Goal: Transaction & Acquisition: Purchase product/service

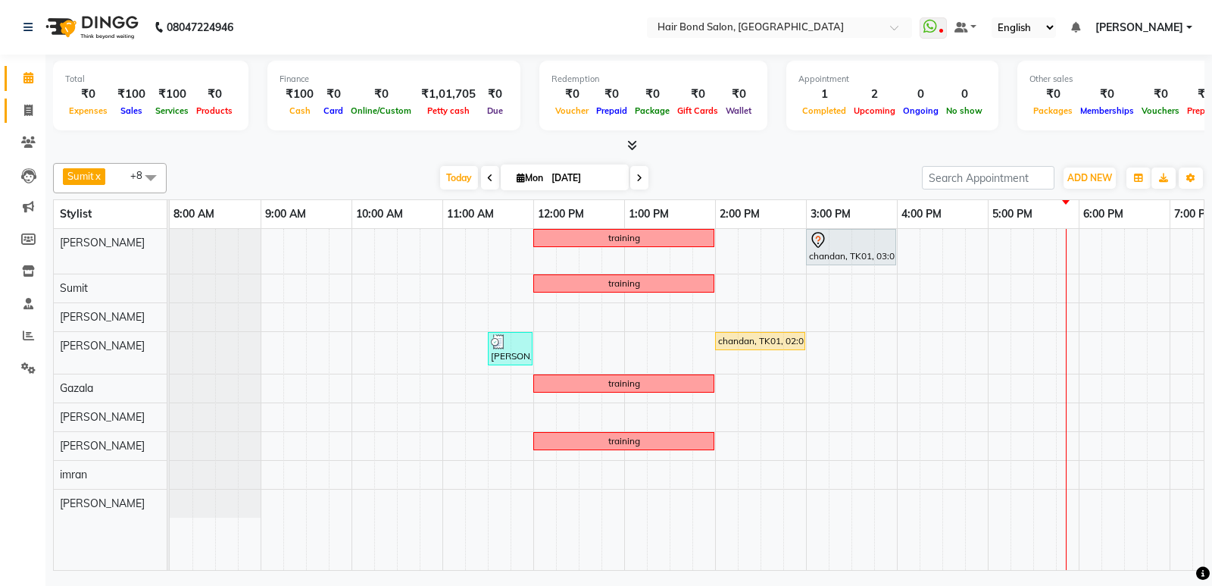
click at [27, 105] on icon at bounding box center [28, 110] width 8 height 11
select select "service"
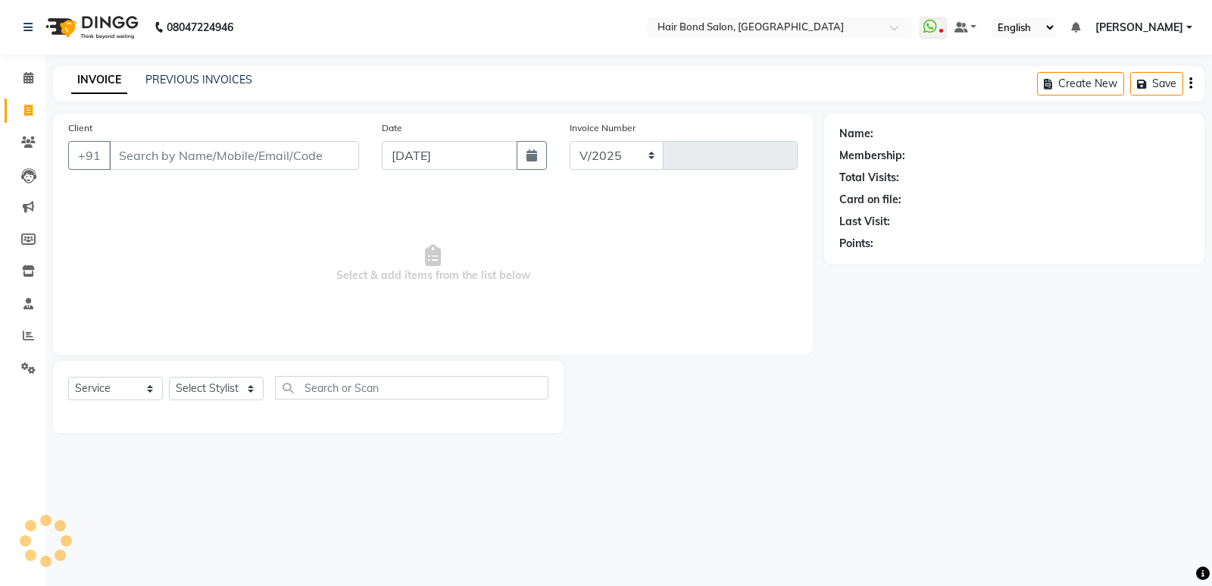
select select "8721"
type input "0266"
click at [251, 388] on select "Select Stylist [PERSON_NAME] [PERSON_NAME] [PERSON_NAME] [PERSON_NAME] khende […" at bounding box center [216, 388] width 95 height 23
select select "88193"
click at [169, 377] on select "Select Stylist [PERSON_NAME] [PERSON_NAME] [PERSON_NAME] [PERSON_NAME] khende […" at bounding box center [216, 388] width 95 height 23
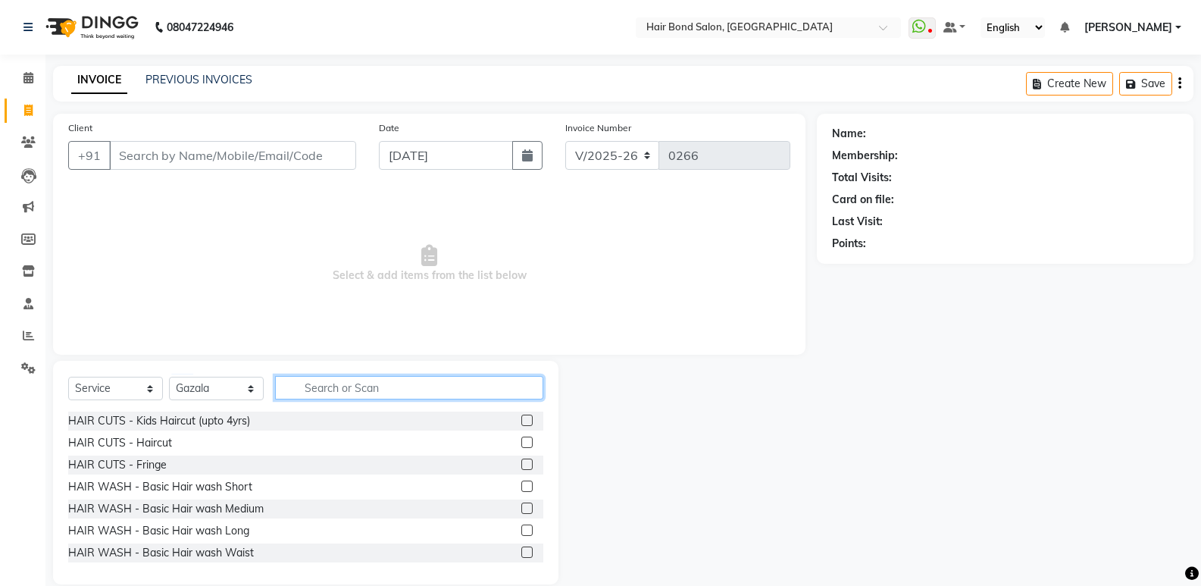
click at [352, 389] on input "text" at bounding box center [409, 387] width 268 height 23
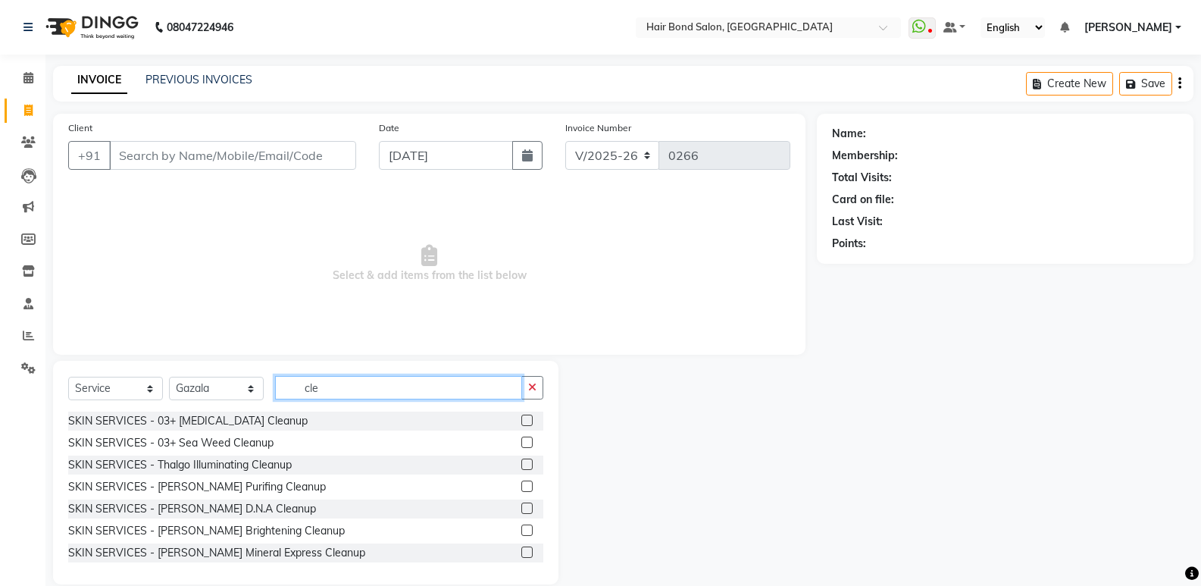
type input "cle"
click at [521, 444] on label at bounding box center [526, 441] width 11 height 11
click at [521, 444] on input "checkbox" at bounding box center [526, 443] width 10 height 10
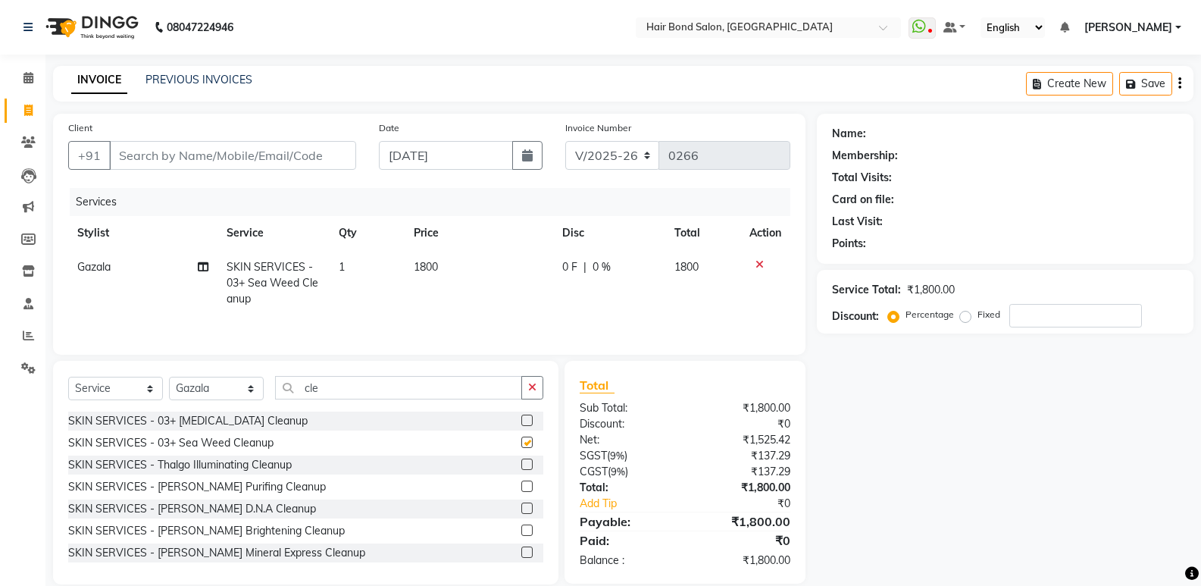
checkbox input "false"
click at [521, 419] on label at bounding box center [526, 419] width 11 height 11
click at [521, 419] on input "checkbox" at bounding box center [526, 421] width 10 height 10
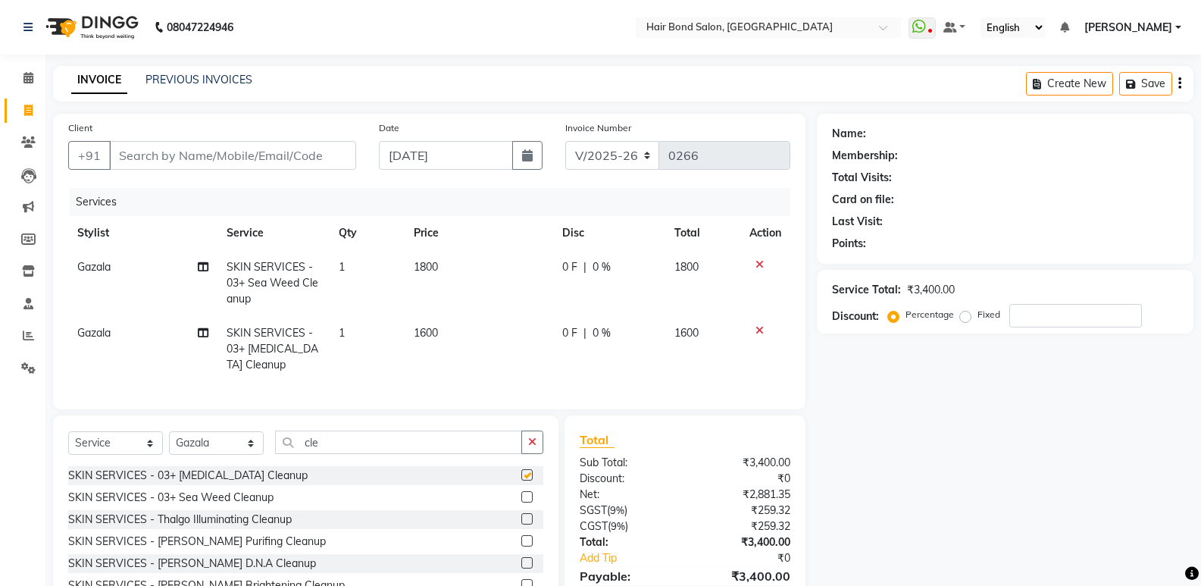
checkbox input "false"
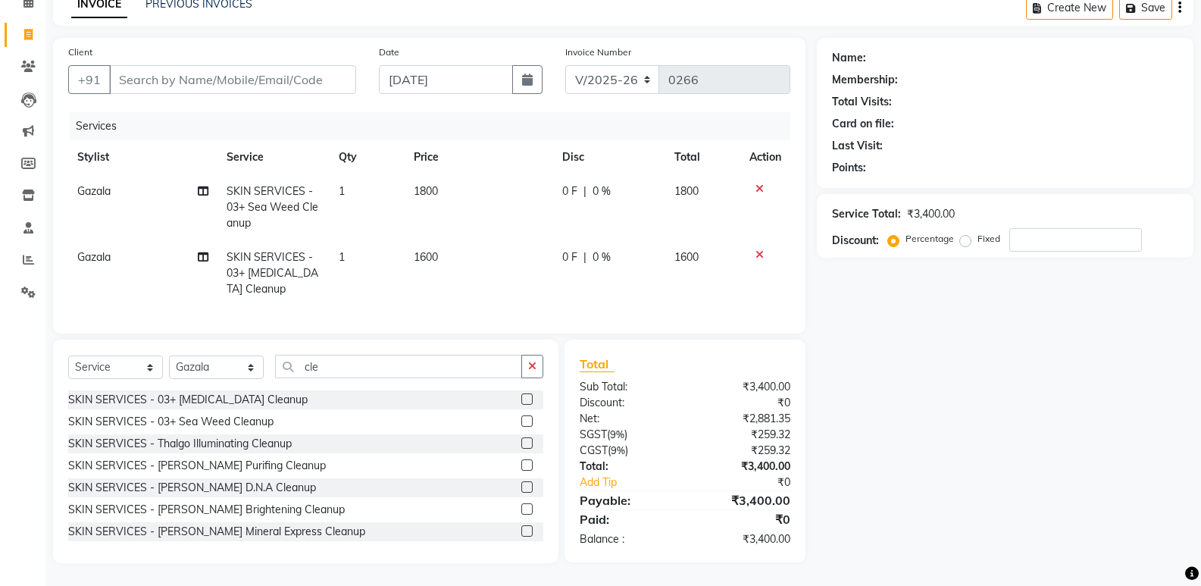
scroll to position [87, 0]
click at [521, 505] on label at bounding box center [526, 508] width 11 height 11
click at [521, 505] on input "checkbox" at bounding box center [526, 510] width 10 height 10
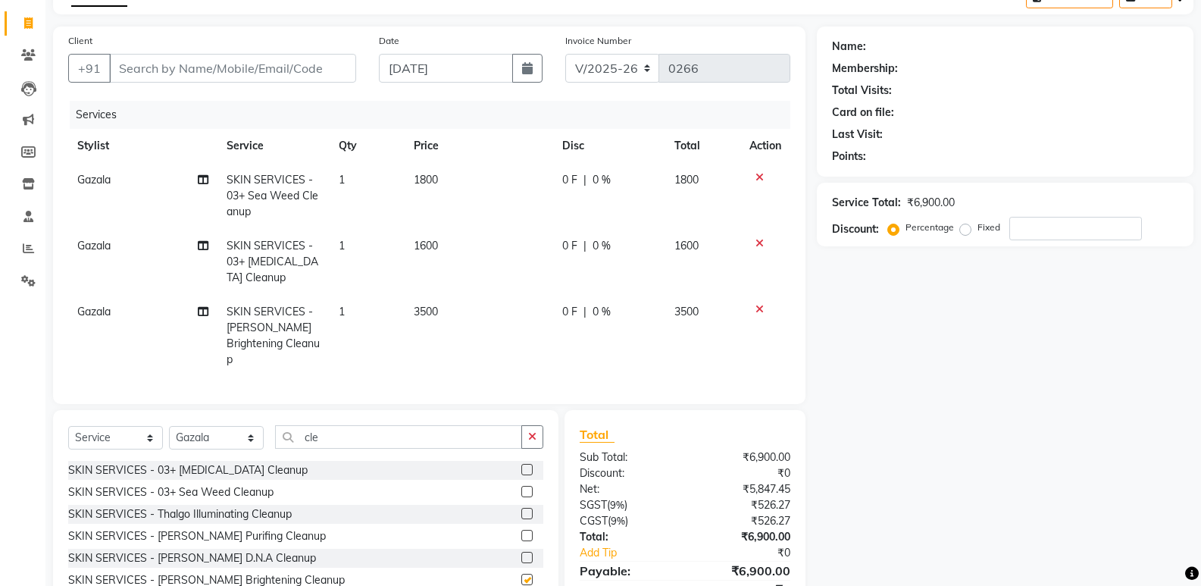
checkbox input "false"
click at [757, 246] on icon at bounding box center [759, 243] width 8 height 11
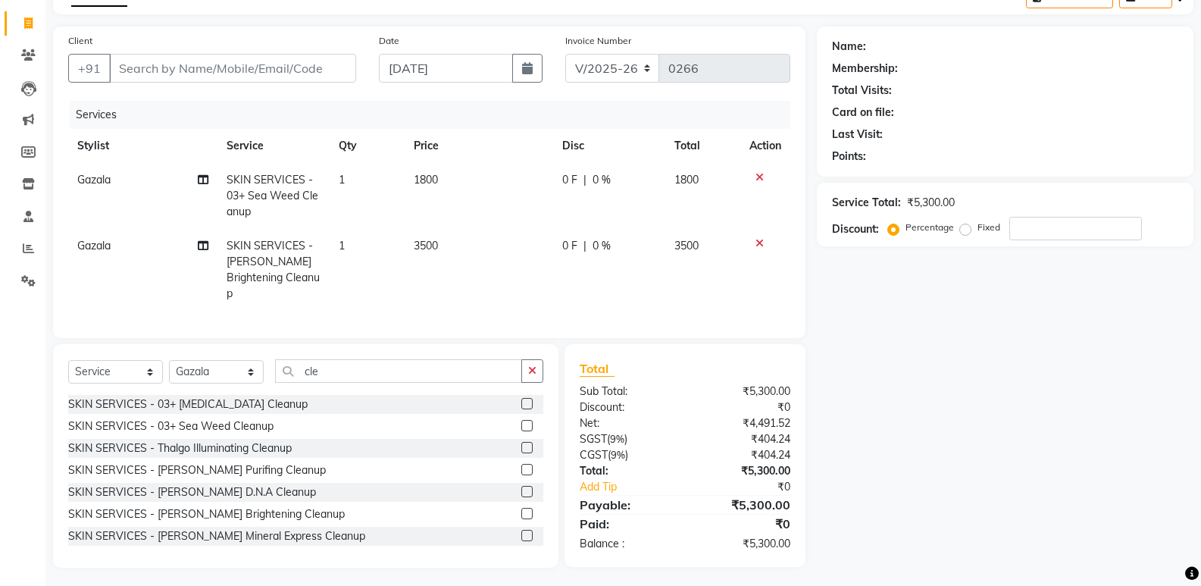
click at [760, 177] on icon at bounding box center [759, 177] width 8 height 11
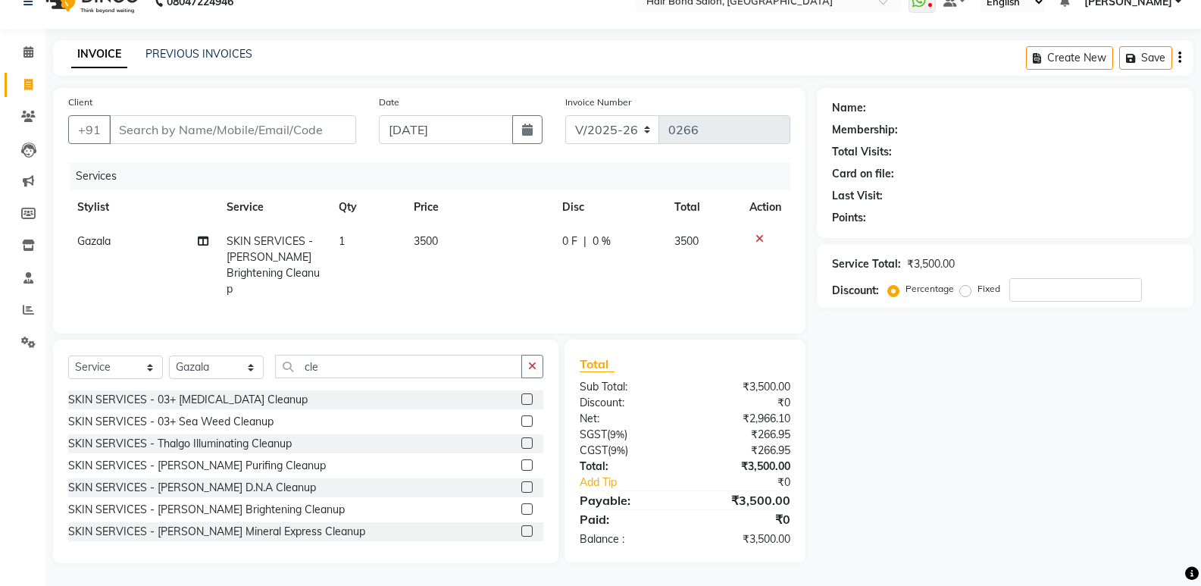
scroll to position [21, 0]
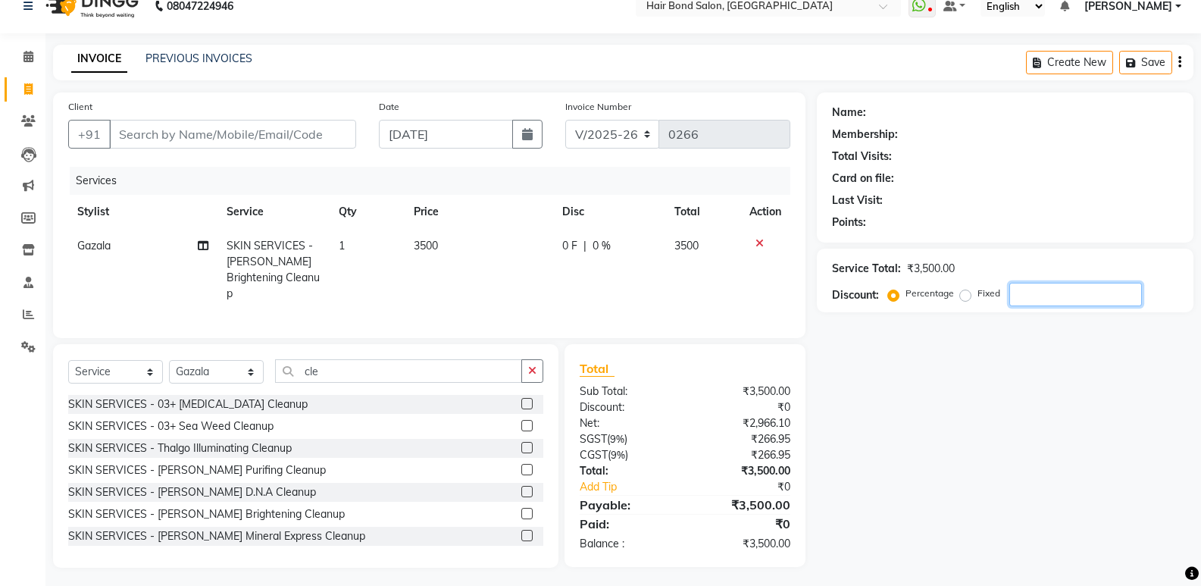
click at [1112, 300] on input "number" at bounding box center [1075, 294] width 133 height 23
type input "50"
click at [521, 466] on label at bounding box center [526, 469] width 11 height 11
click at [521, 466] on input "checkbox" at bounding box center [526, 470] width 10 height 10
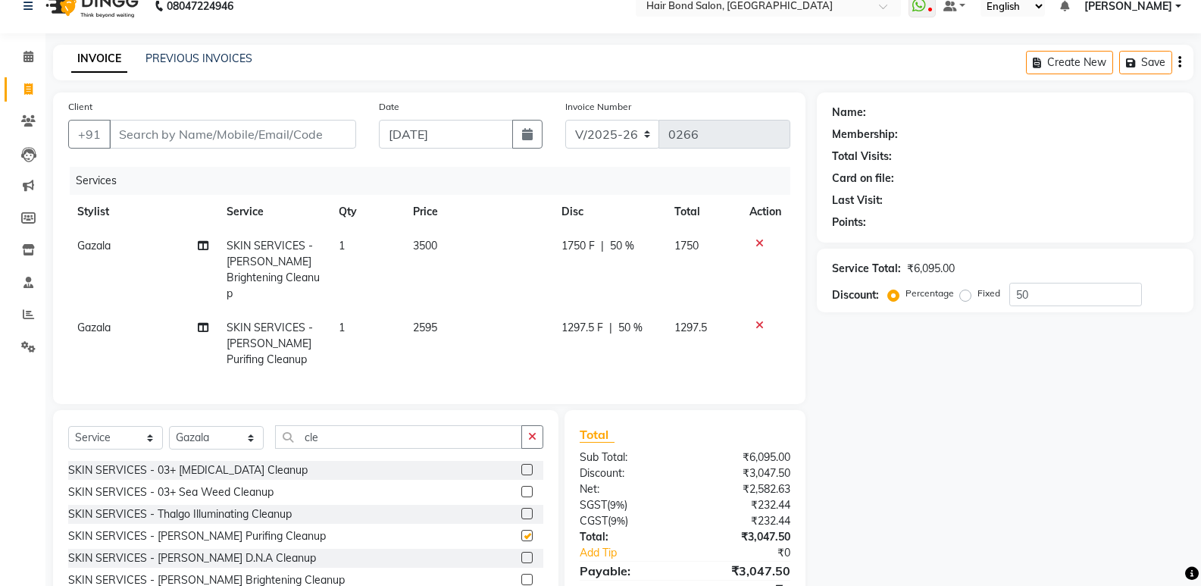
checkbox input "false"
click at [755, 320] on icon at bounding box center [759, 325] width 8 height 11
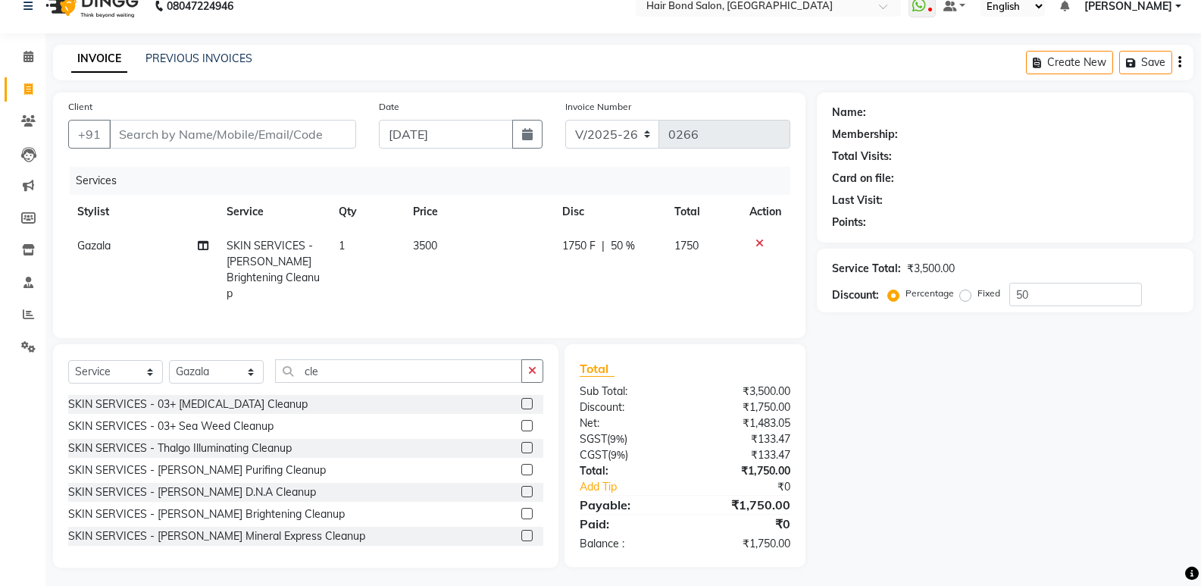
click at [579, 246] on span "1750 F" at bounding box center [578, 246] width 33 height 16
select select "88193"
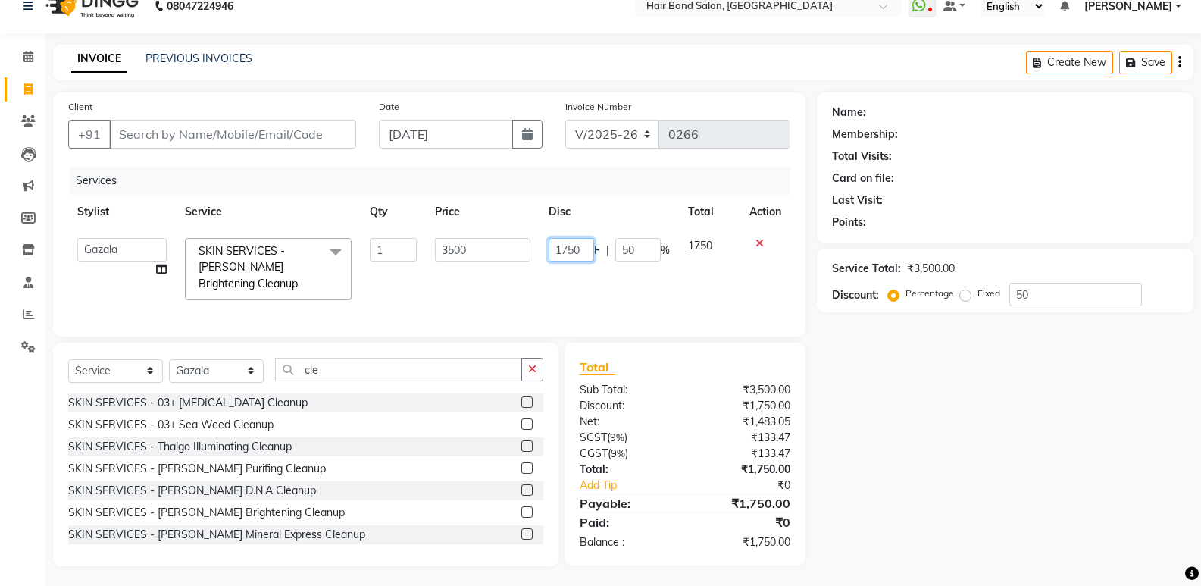
click at [585, 249] on input "1750" at bounding box center [571, 249] width 45 height 23
type input "1800"
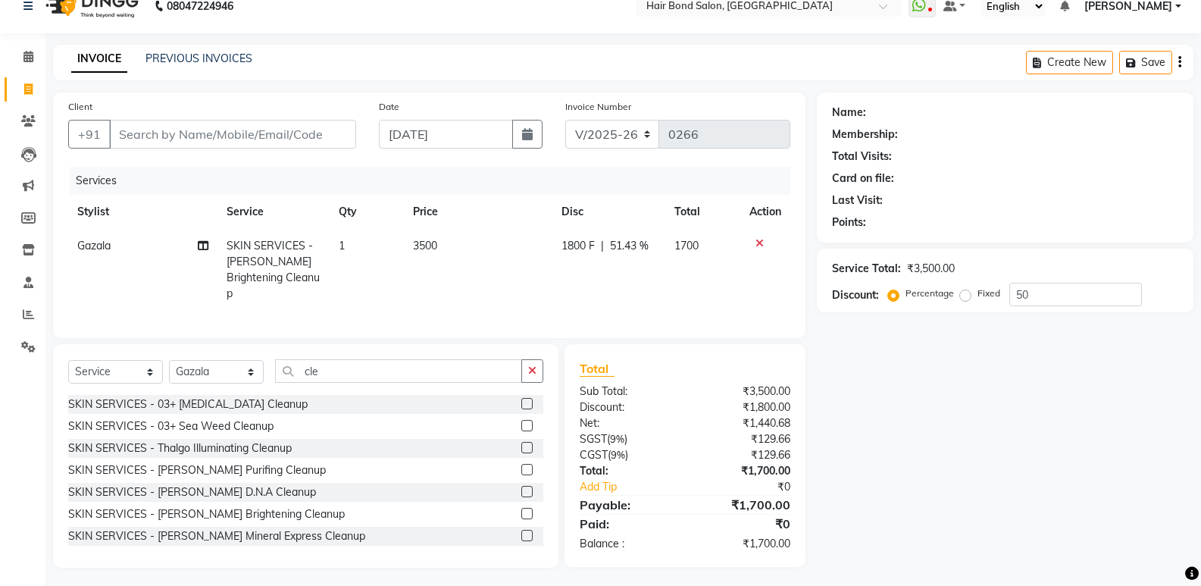
click at [687, 429] on div "Total Sub Total: ₹3,500.00 Discount: ₹1,800.00 Net: ₹1,440.68 SGST ( 9% ) ₹129.…" at bounding box center [685, 455] width 211 height 192
click at [577, 243] on span "1800 F" at bounding box center [577, 246] width 33 height 16
select select "88193"
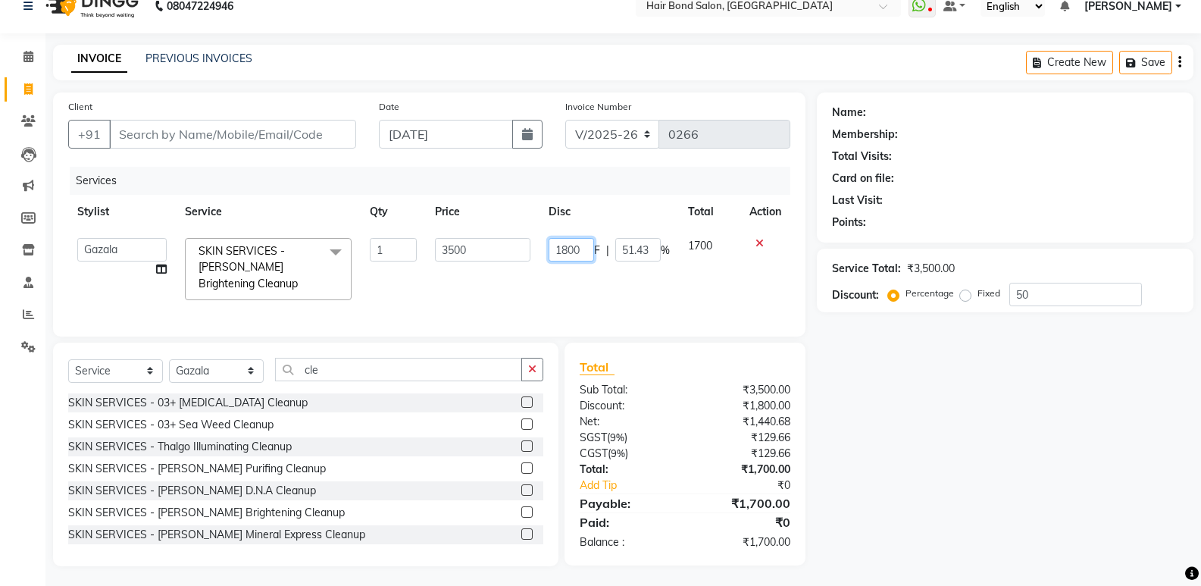
click at [564, 251] on input "1800" at bounding box center [571, 249] width 45 height 23
click at [564, 250] on input "1800" at bounding box center [571, 249] width 45 height 23
type input "1900"
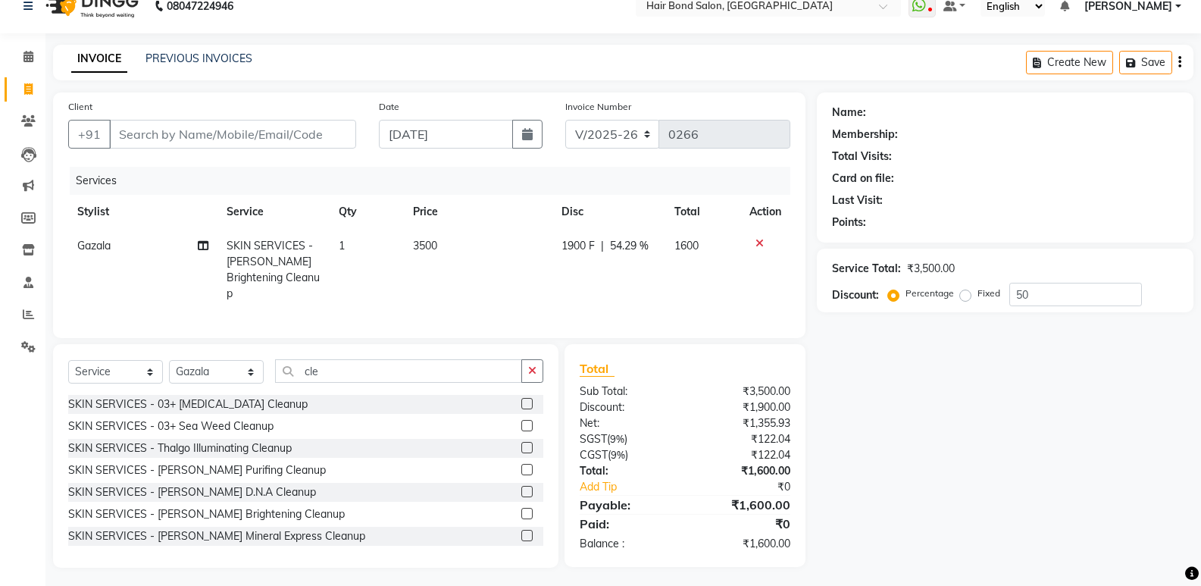
click at [664, 388] on div "Total Sub Total: ₹3,500.00 Discount: ₹1,900.00 Net: ₹1,355.93 SGST ( 9% ) ₹122.…" at bounding box center [685, 455] width 211 height 192
click at [164, 137] on input "Client" at bounding box center [232, 134] width 247 height 29
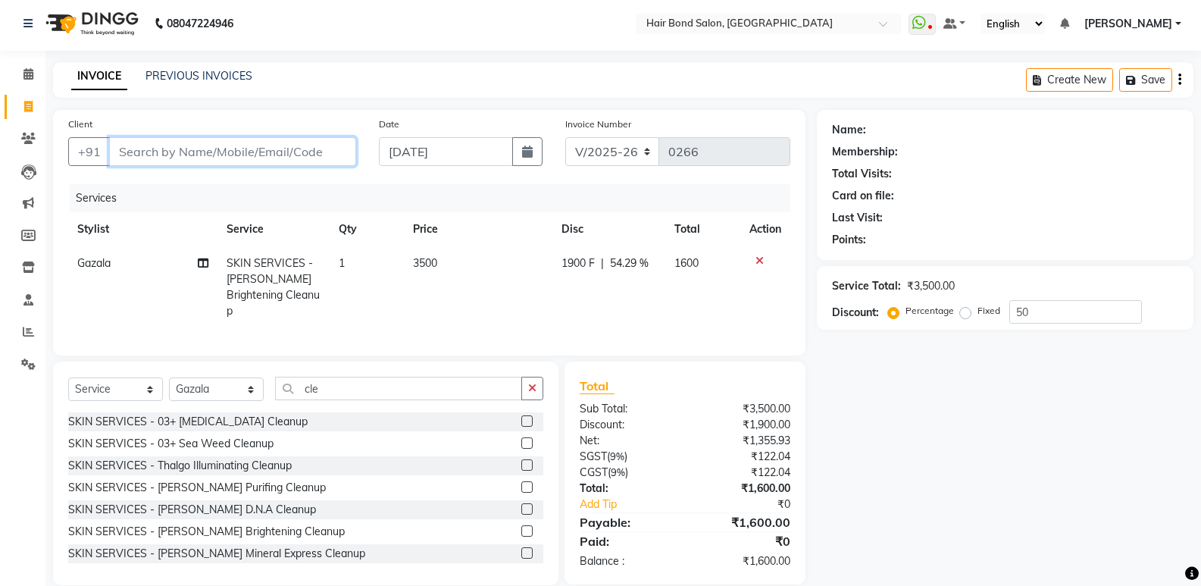
scroll to position [0, 0]
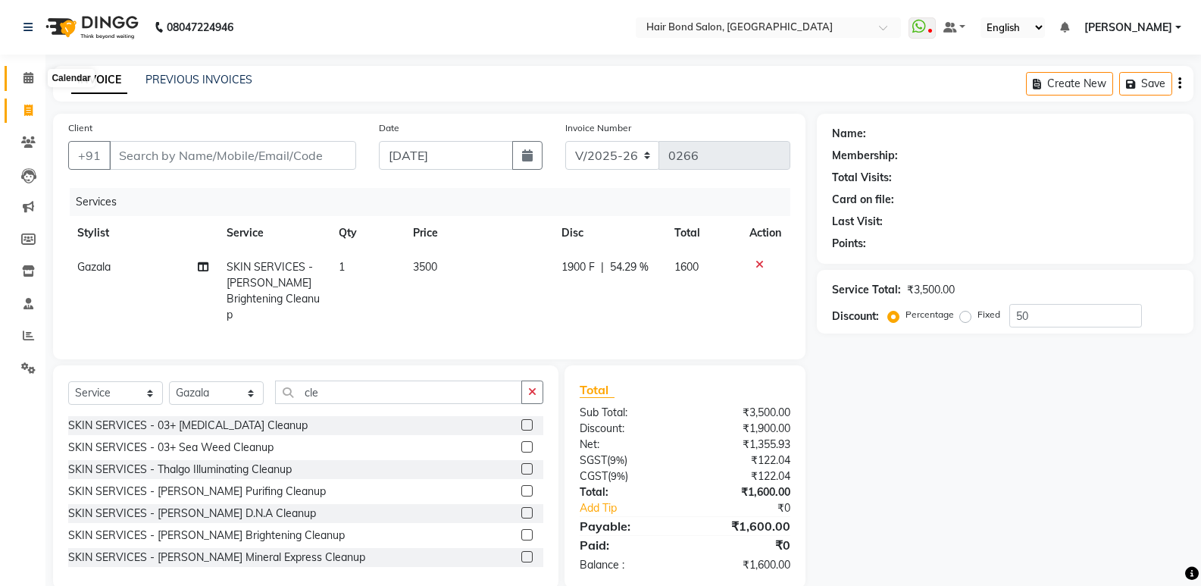
click at [27, 75] on icon at bounding box center [28, 77] width 10 height 11
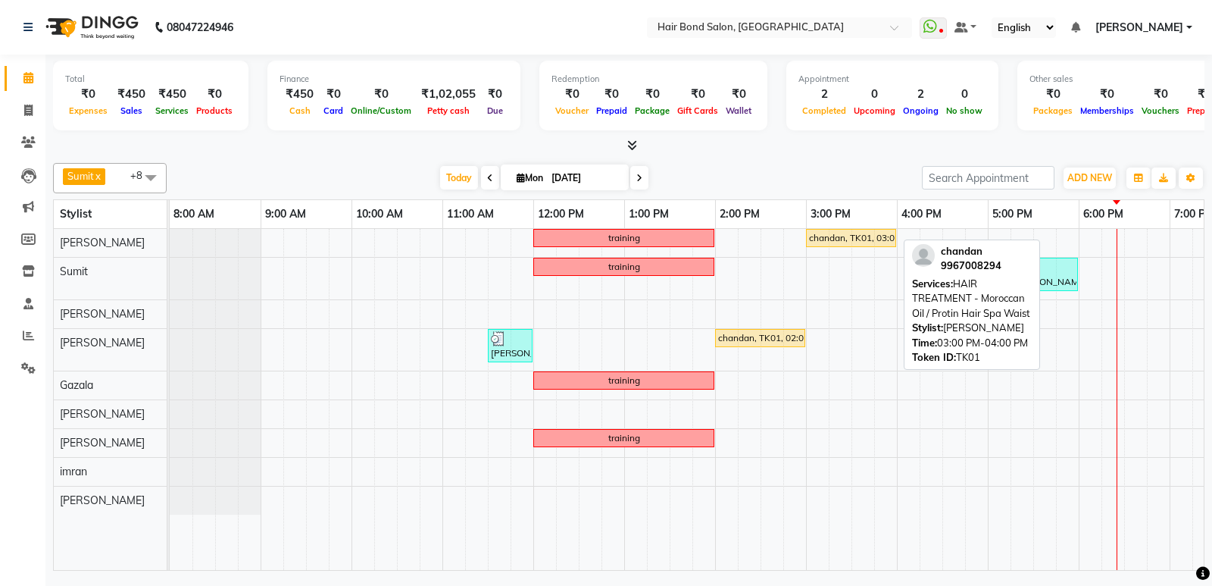
click at [849, 239] on div "chandan, TK01, 03:00 PM-04:00 PM, HAIR TREATMENT - Moroccan Oil / Protin Hair S…" at bounding box center [851, 238] width 87 height 14
select select "1"
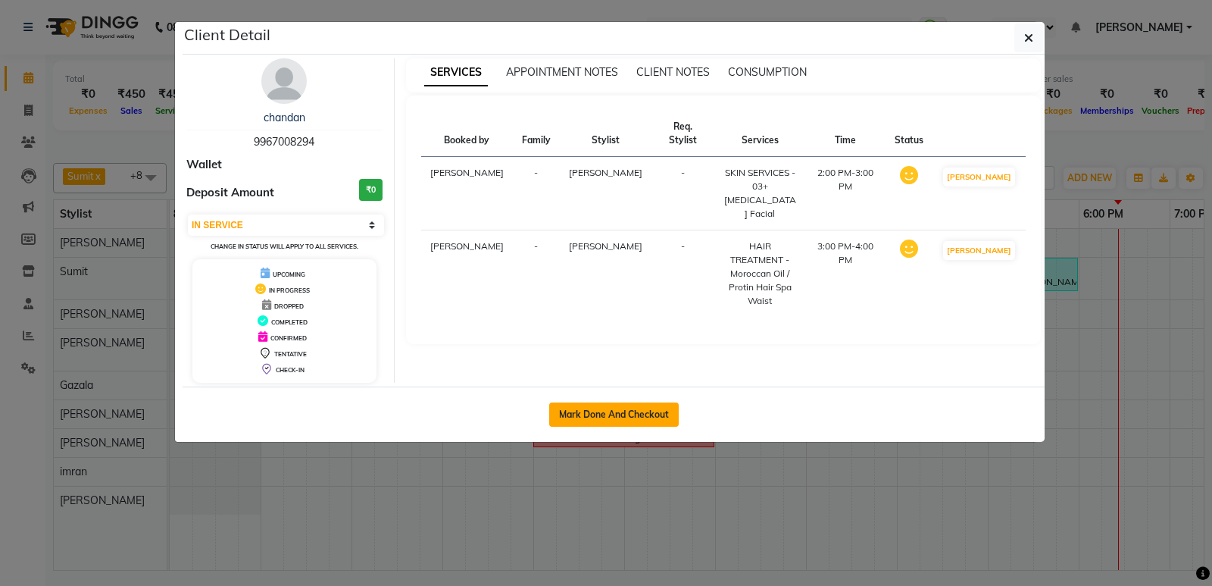
click at [586, 414] on button "Mark Done And Checkout" at bounding box center [614, 414] width 130 height 24
select select "service"
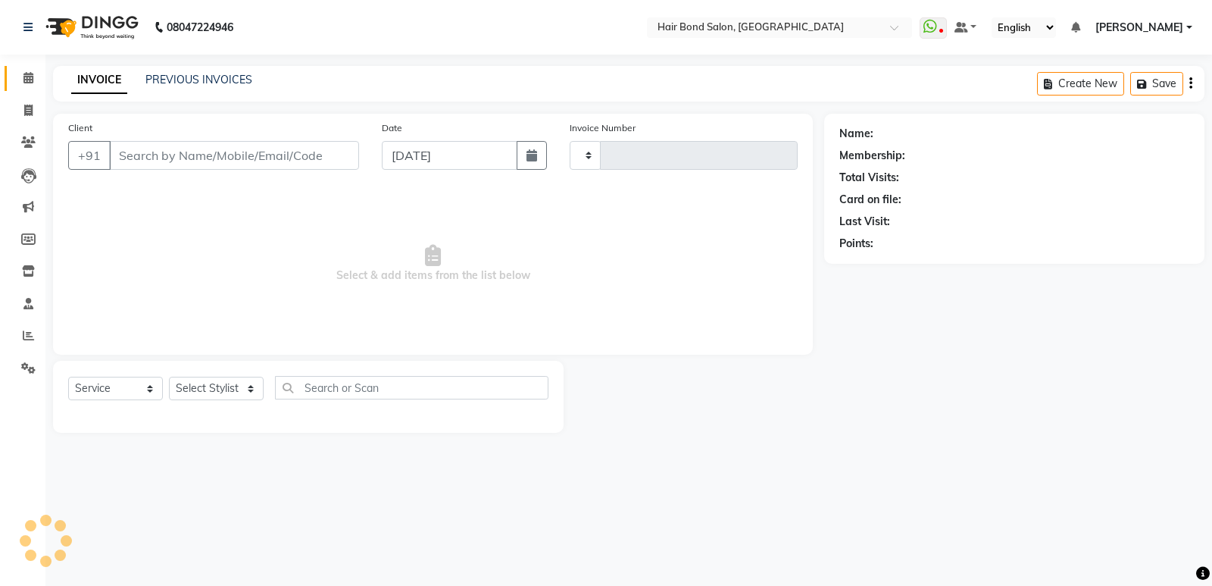
type input "0267"
select select "8721"
type input "9967008294"
select select "88188"
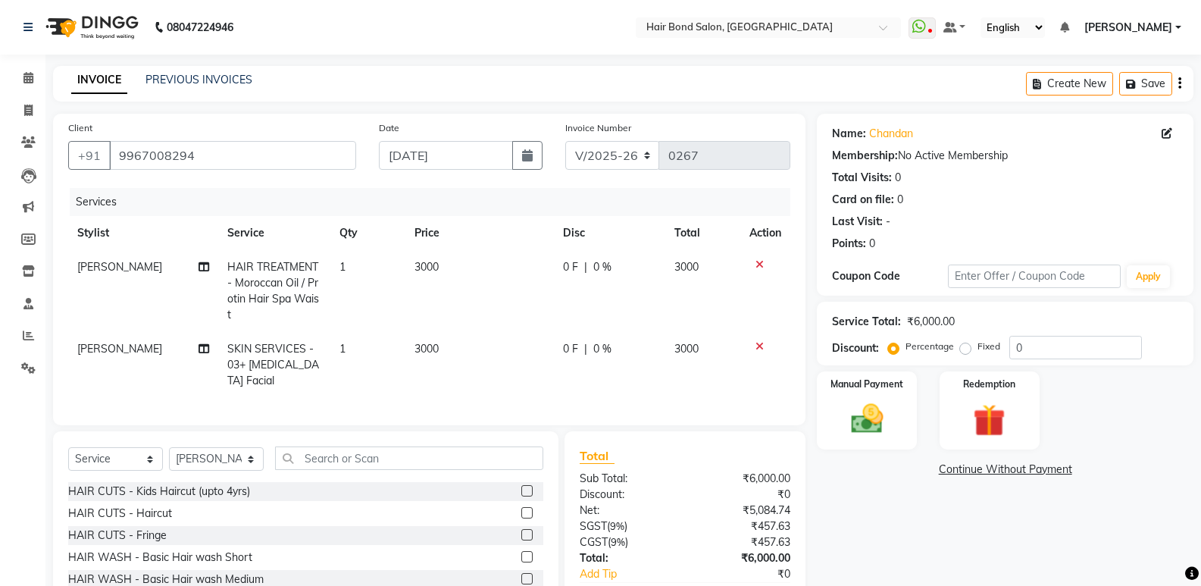
click at [277, 289] on span "HAIR TREATMENT - Moroccan Oil / Protin Hair Spa Waist" at bounding box center [273, 290] width 92 height 61
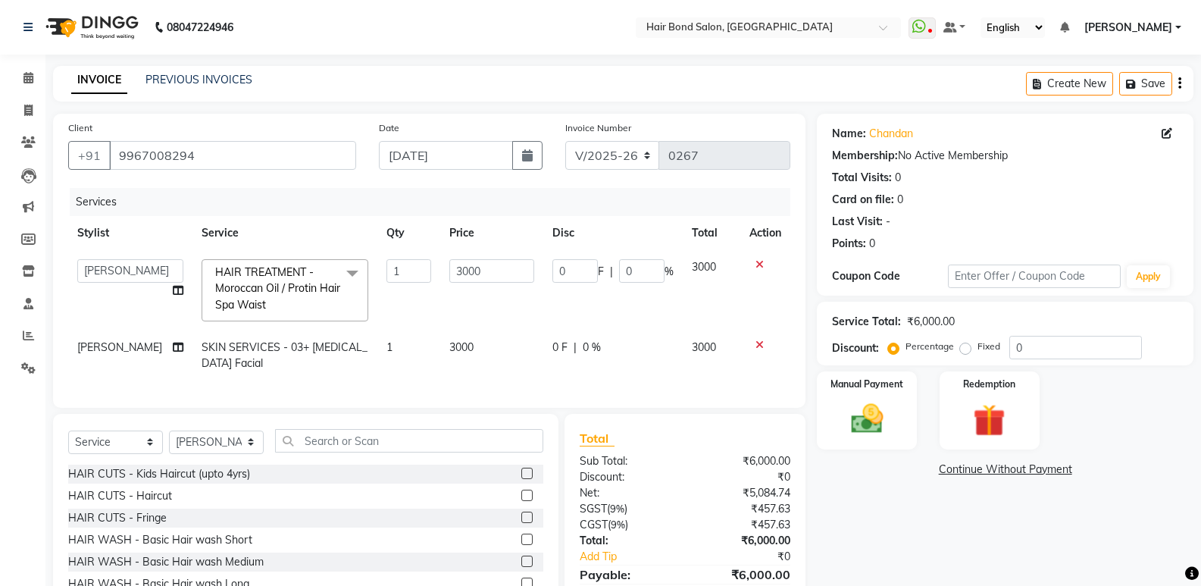
click at [300, 284] on span "HAIR TREATMENT - Moroccan Oil / Protin Hair Spa Waist" at bounding box center [277, 288] width 125 height 46
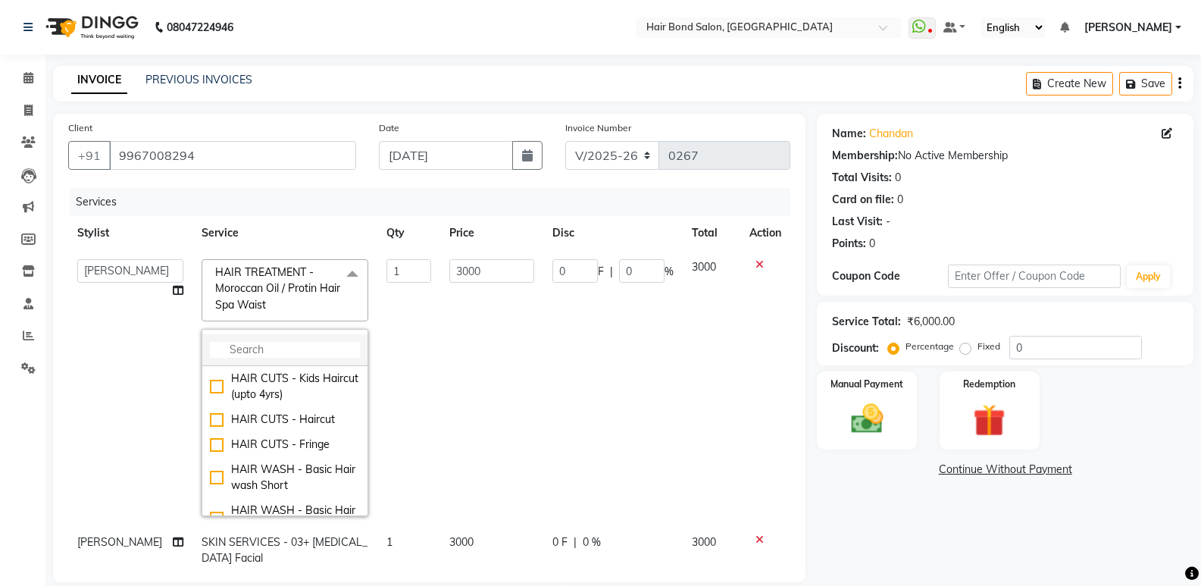
click at [277, 349] on input "multiselect-search" at bounding box center [285, 350] width 150 height 16
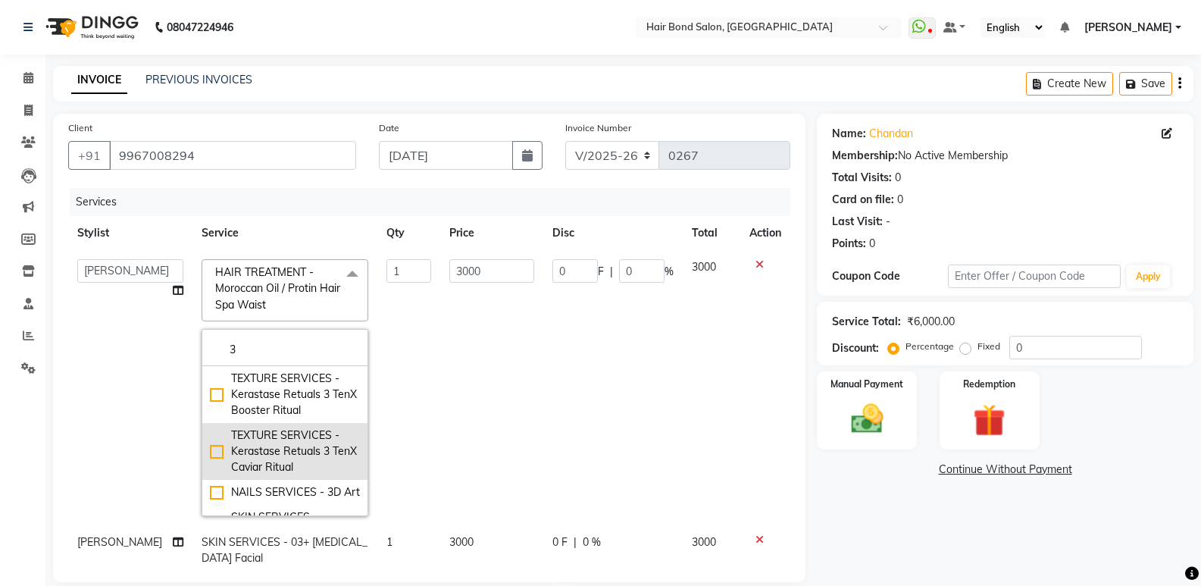
type input "3"
click at [270, 441] on div "TEXTURE SERVICES - Kerastase Retuals 3 TenX Caviar Ritual" at bounding box center [285, 451] width 150 height 48
checkbox input "true"
type input "4000"
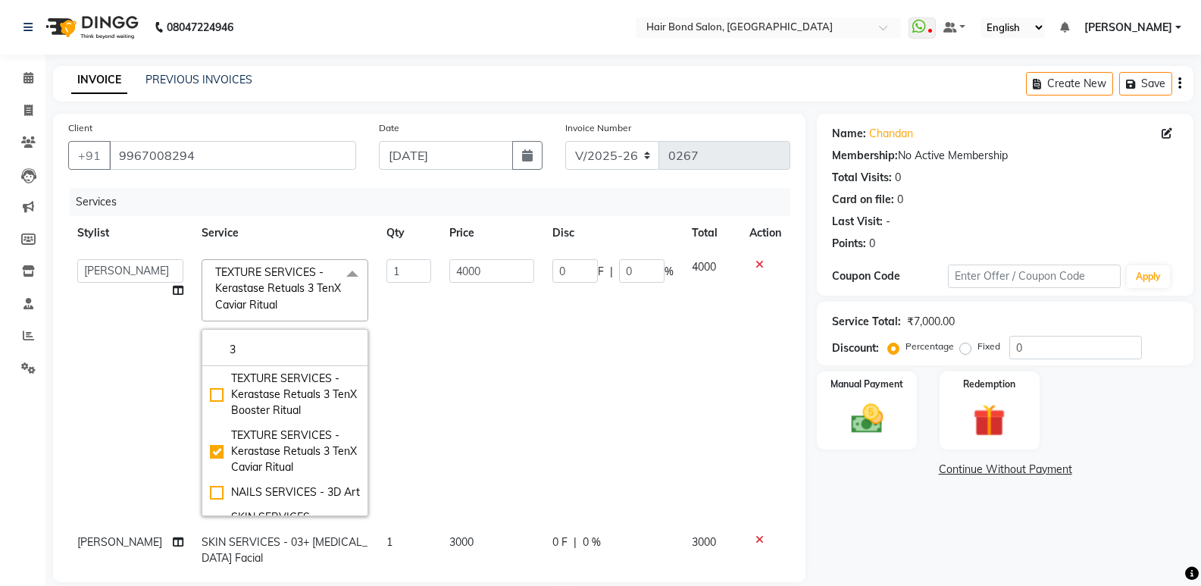
click at [474, 345] on td "4000" at bounding box center [491, 387] width 103 height 275
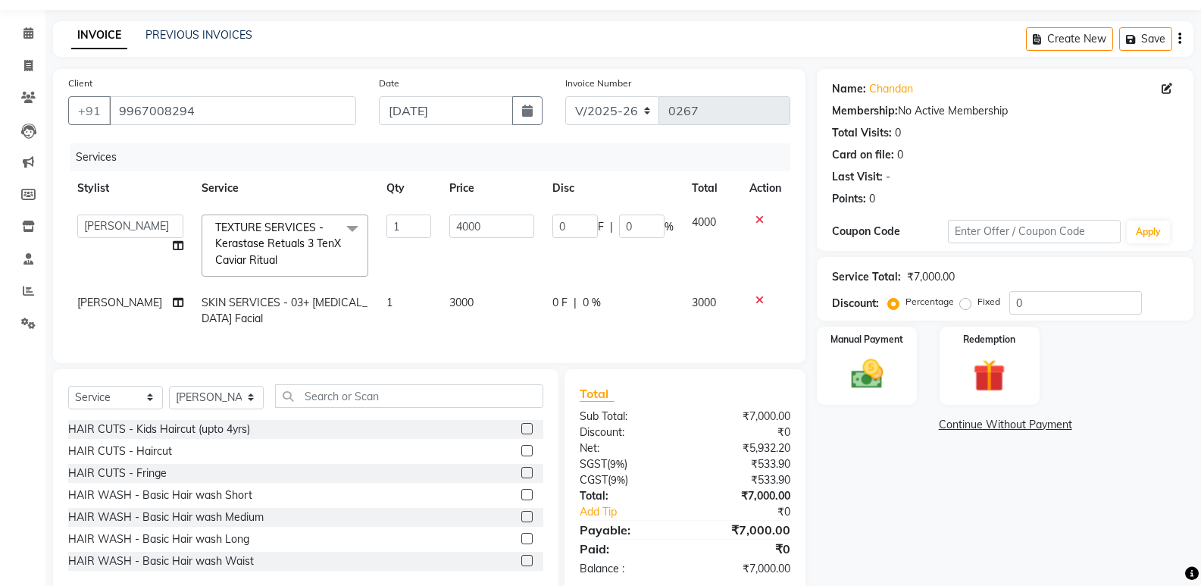
scroll to position [76, 0]
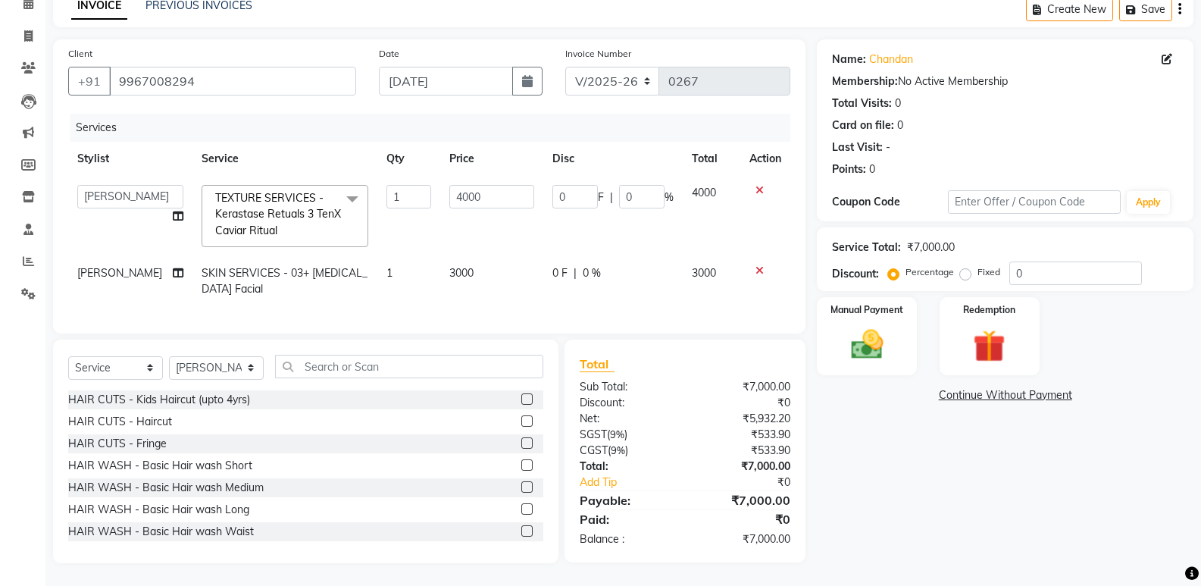
click at [310, 286] on td "SKIN SERVICES - 03+ [MEDICAL_DATA] Facial" at bounding box center [284, 281] width 185 height 50
select select "88188"
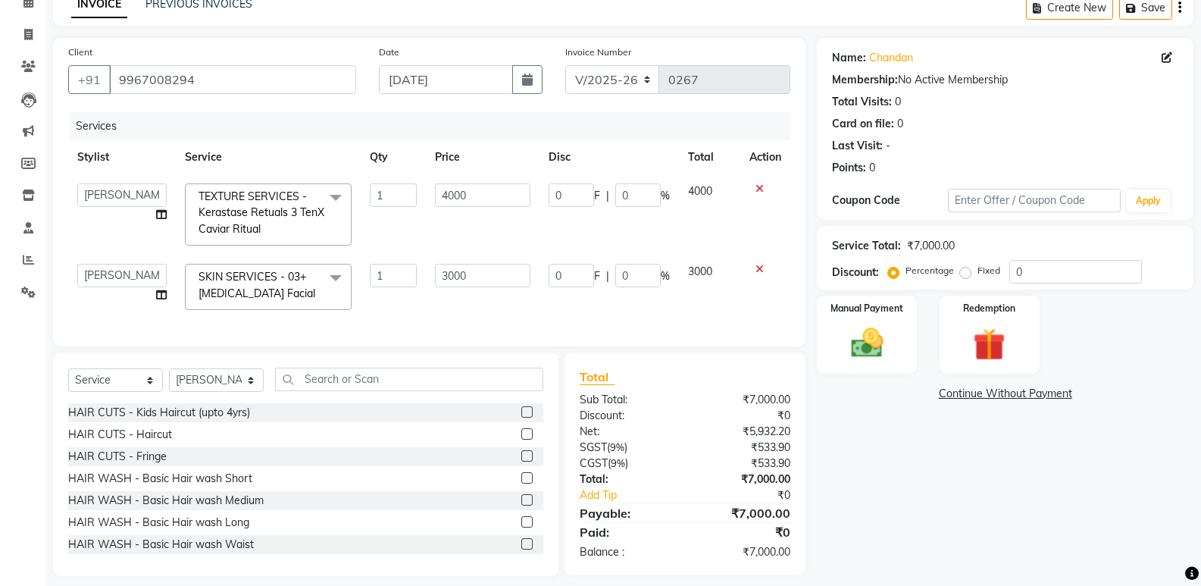
click at [302, 293] on span "SKIN SERVICES - 03+ Whitening Facial x" at bounding box center [261, 285] width 133 height 33
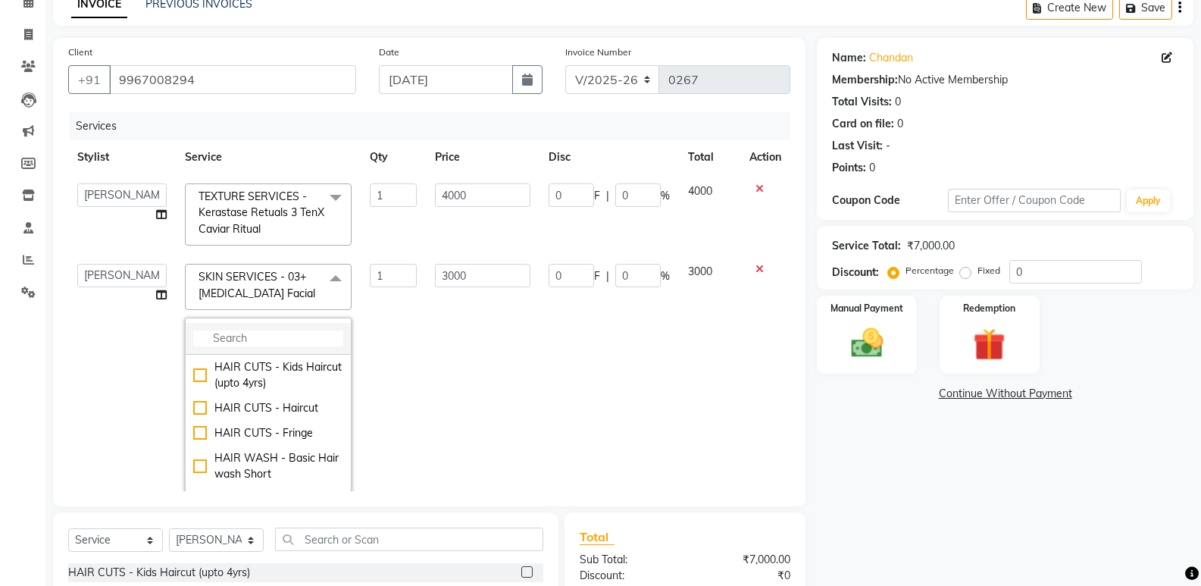
click at [302, 336] on input "multiselect-search" at bounding box center [268, 338] width 150 height 16
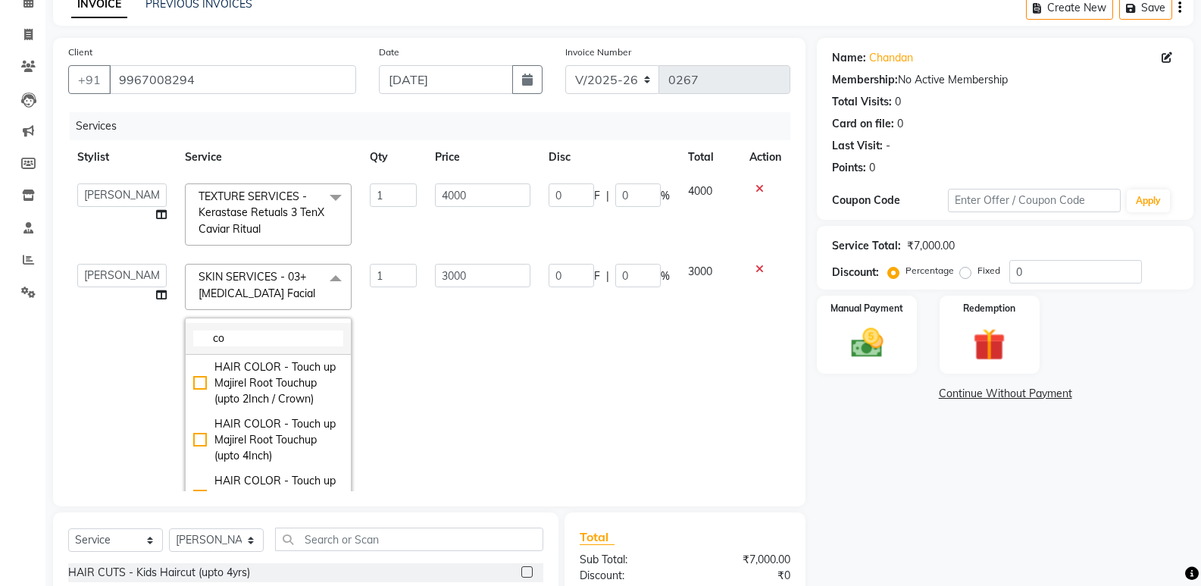
type input "c"
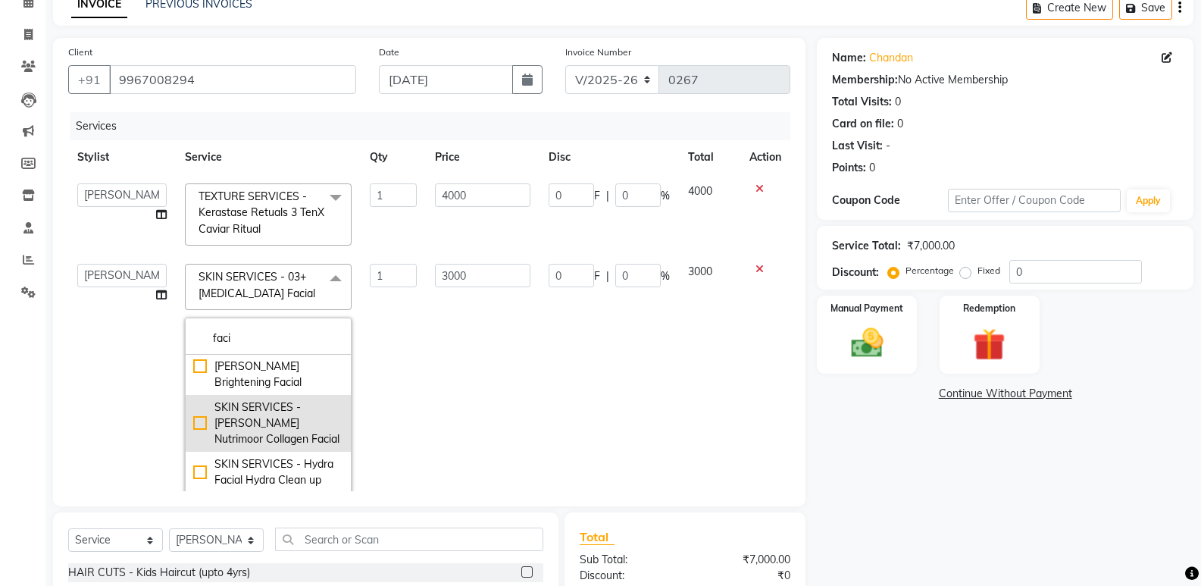
scroll to position [606, 0]
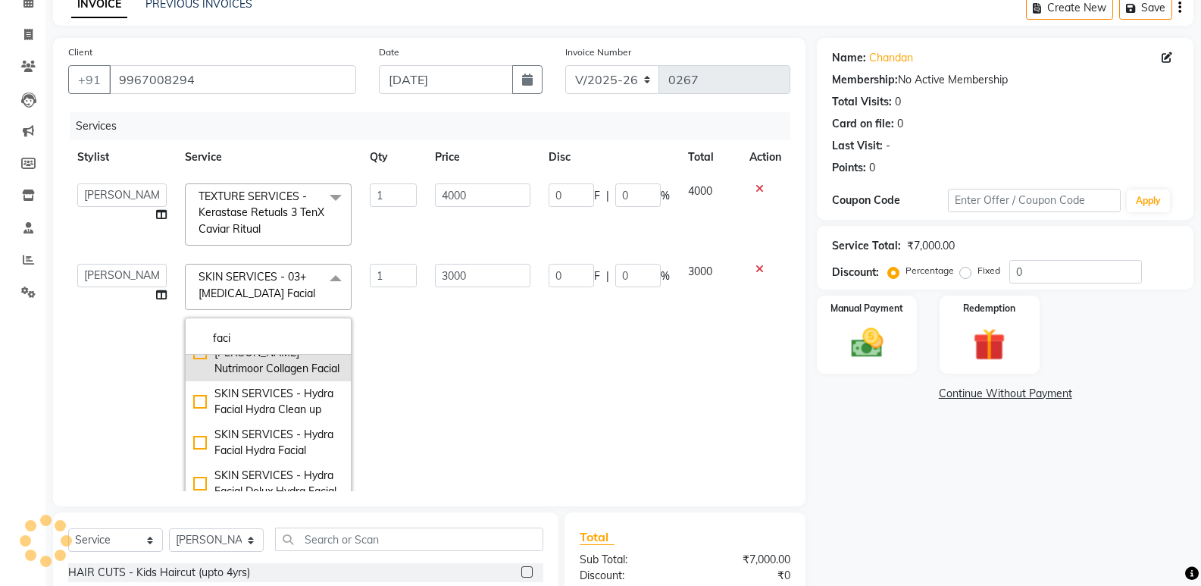
type input "faci"
click at [265, 377] on div "SKIN SERVICES - [PERSON_NAME] Nutrimoor Collagen Facial" at bounding box center [268, 353] width 150 height 48
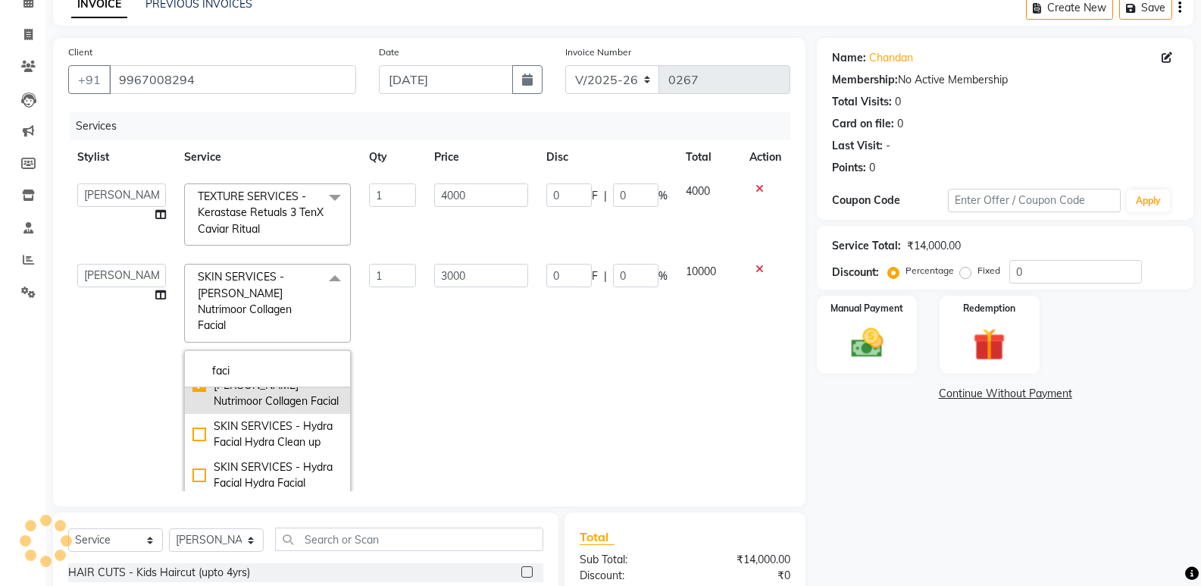
type input "10000"
checkbox input "true"
checkbox input "false"
click at [920, 502] on div "Name: Chandan Membership: No Active Membership Total Visits: 0 Card on file: 0 …" at bounding box center [1011, 387] width 388 height 698
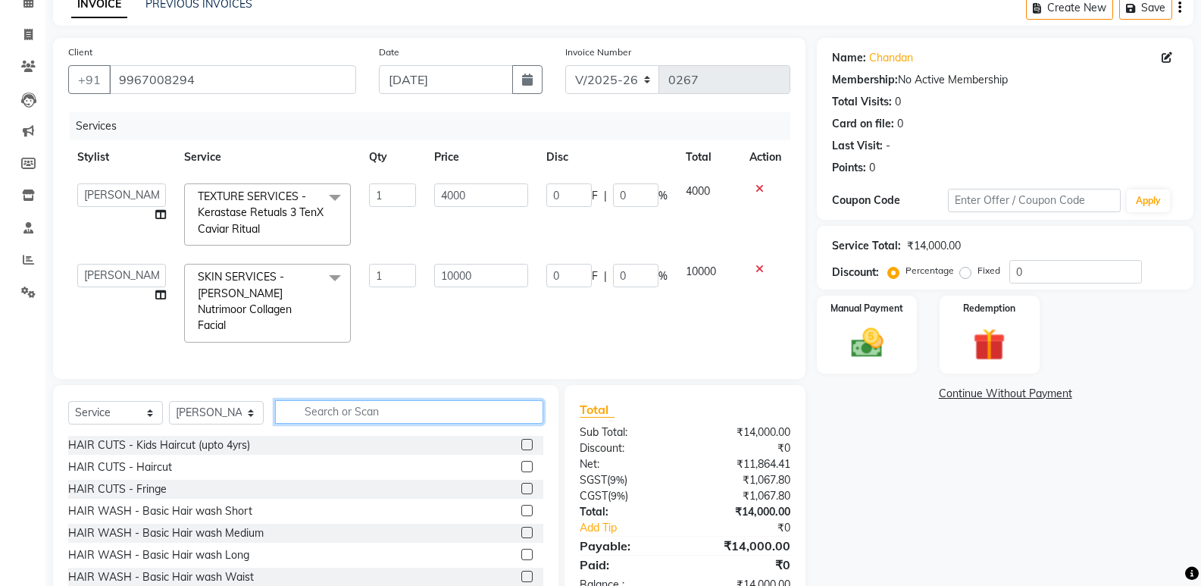
click at [318, 409] on input "text" at bounding box center [409, 411] width 268 height 23
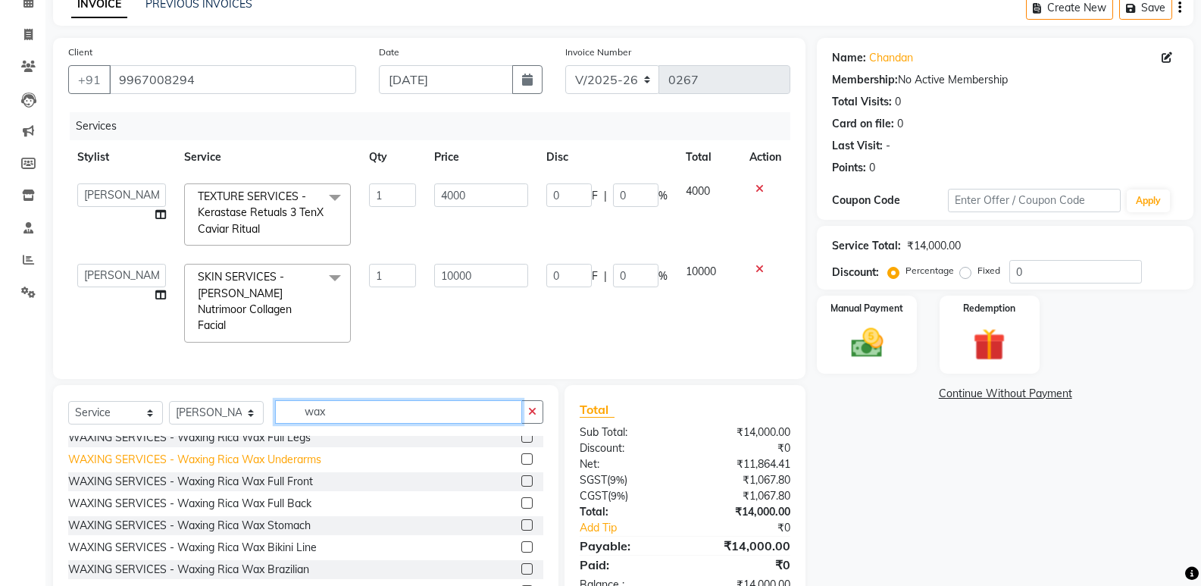
scroll to position [303, 0]
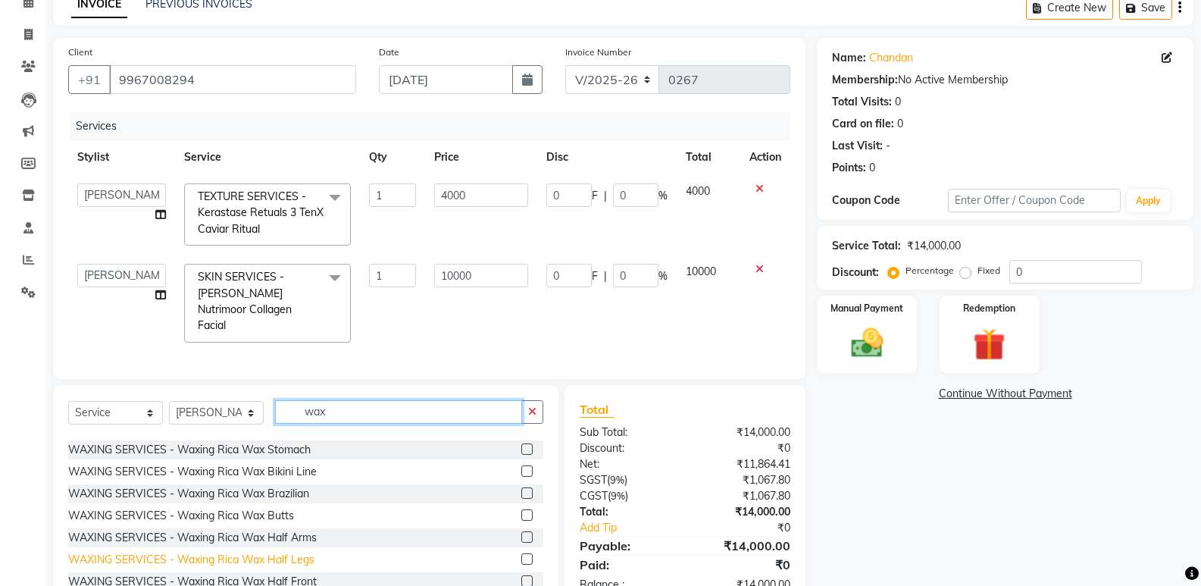
type input "wax"
click at [295, 553] on div "WAXING SERVICES - Waxing Rica Wax Half Legs" at bounding box center [191, 560] width 246 height 16
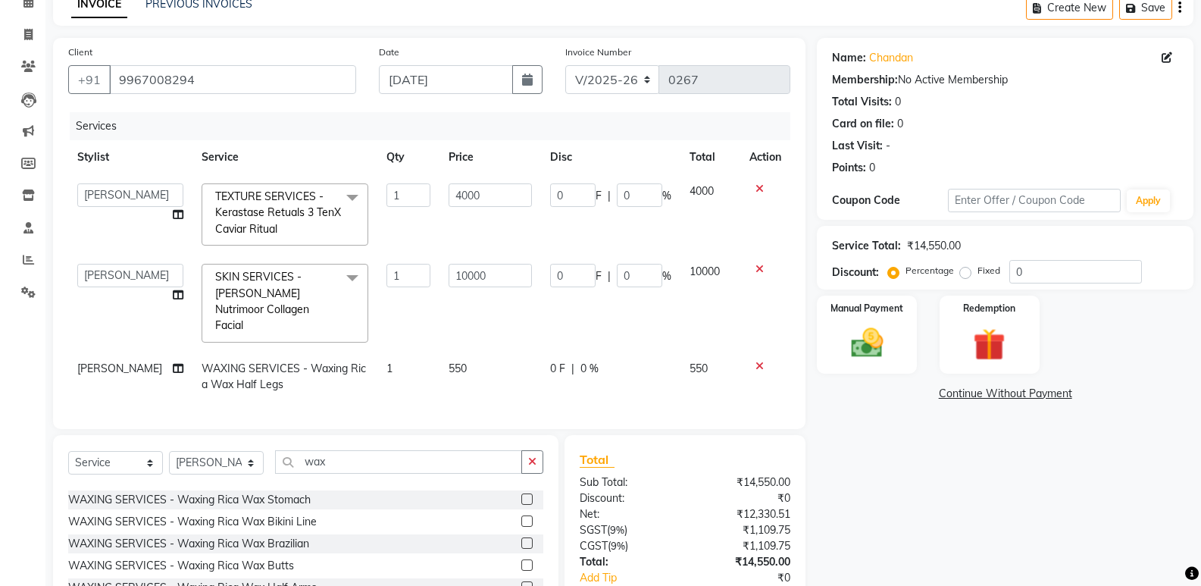
checkbox input "false"
click at [339, 458] on input "wax" at bounding box center [398, 461] width 247 height 23
type input "w"
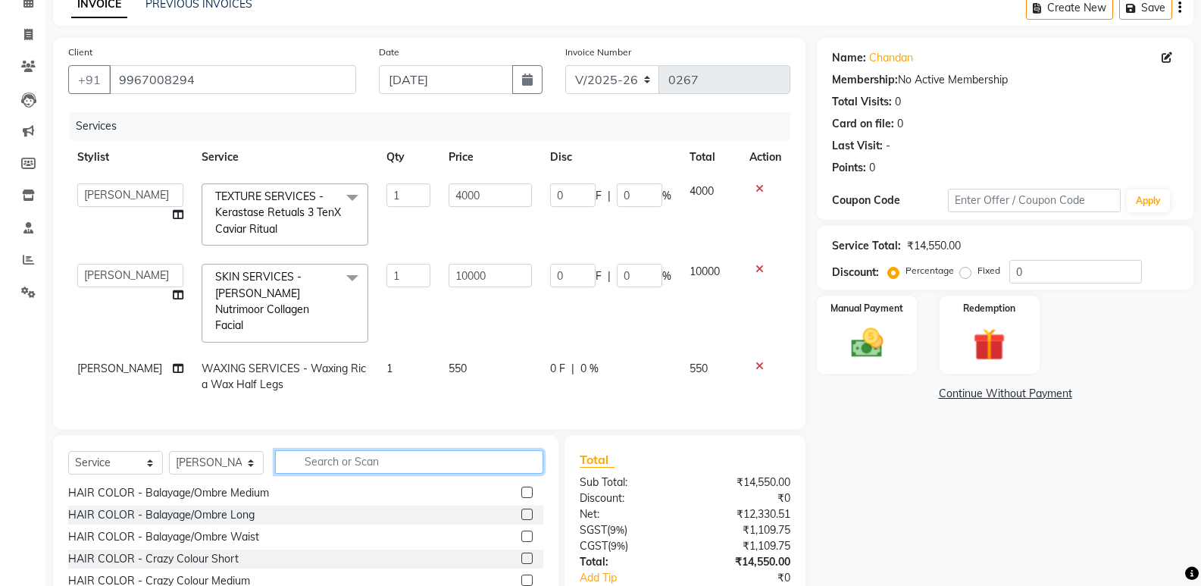
type input "o"
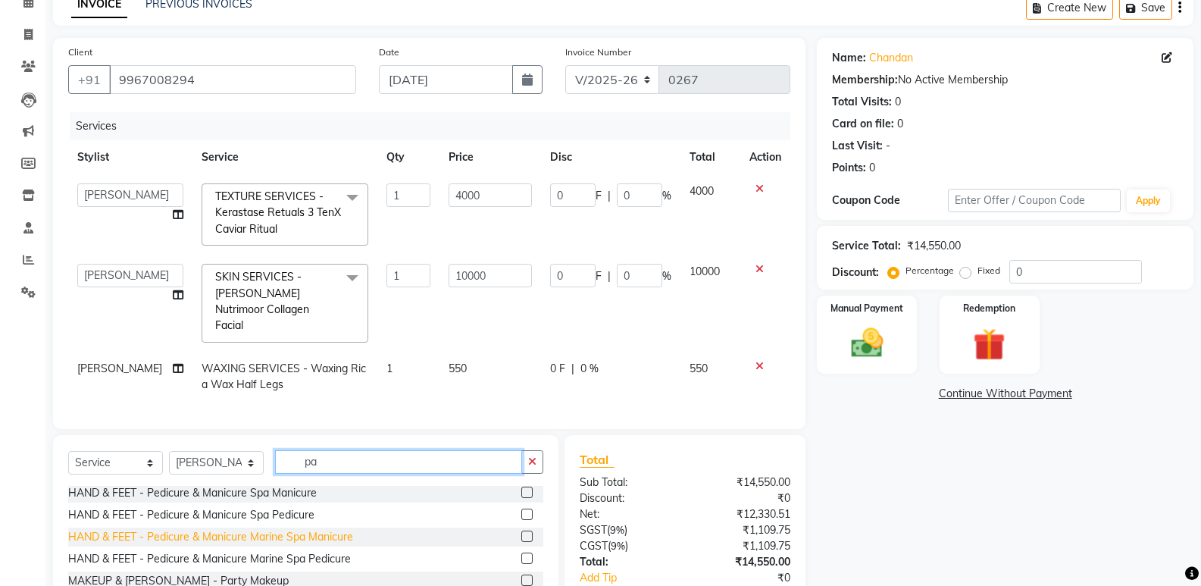
scroll to position [152, 0]
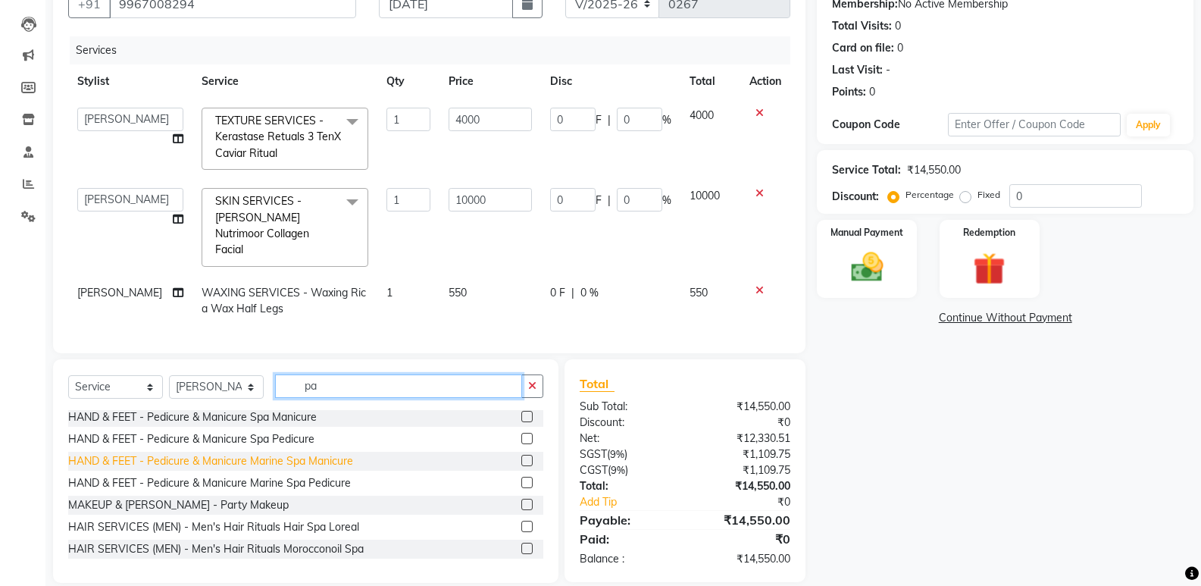
type input "pa"
click at [308, 455] on div "HAND & FEET - Pedicure & Manicure Marine Spa Manicure" at bounding box center [210, 461] width 285 height 16
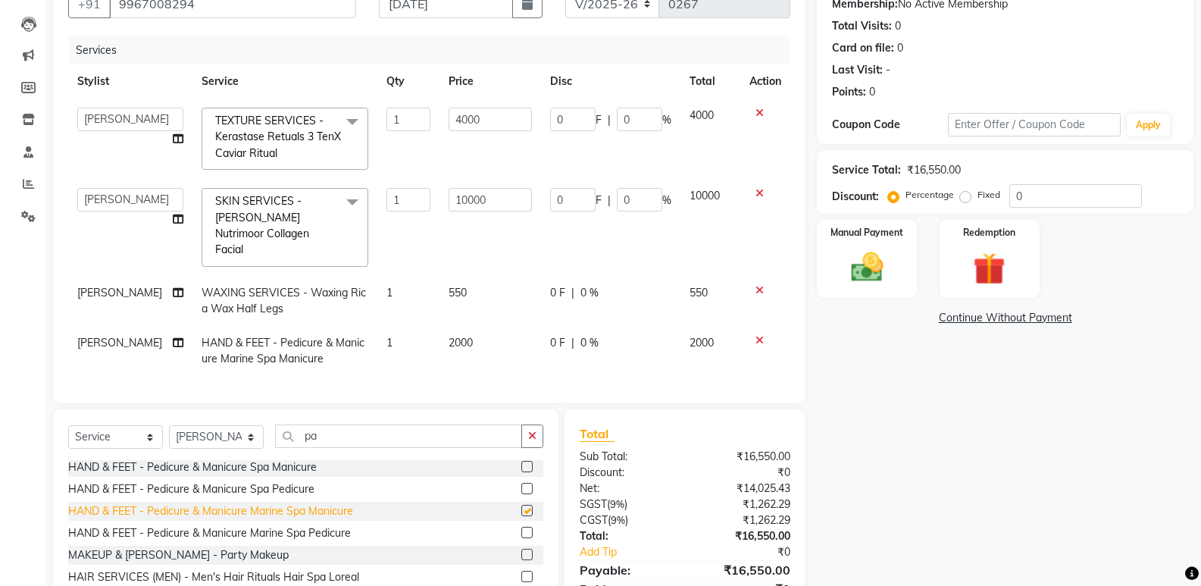
checkbox input "false"
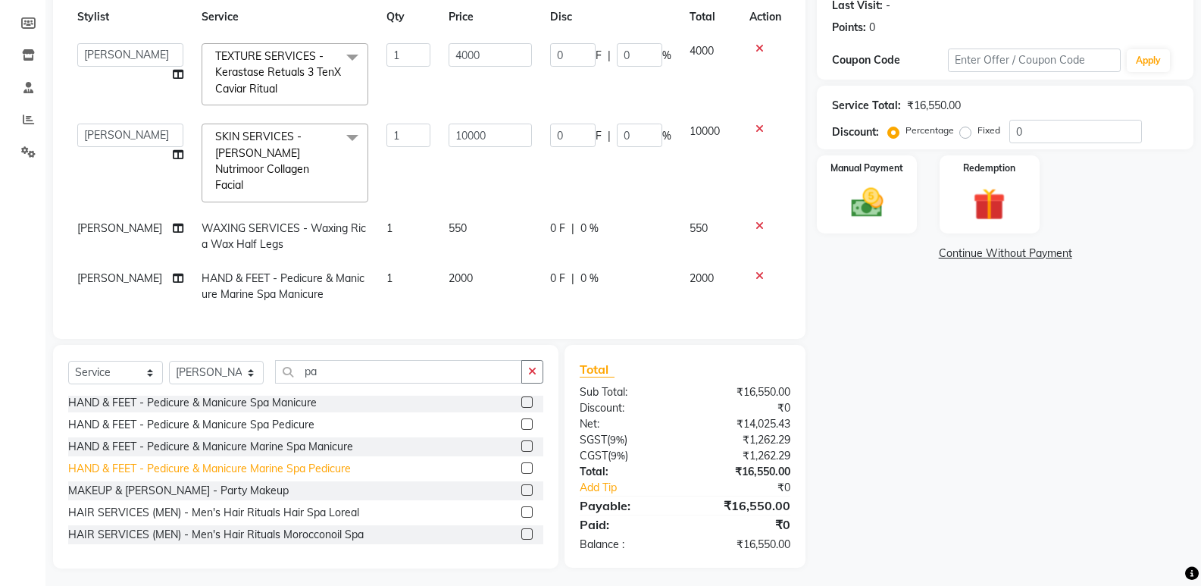
click at [347, 464] on div "HAND & FEET - Pedicure & Manicure Marine Spa Pedicure" at bounding box center [209, 469] width 283 height 16
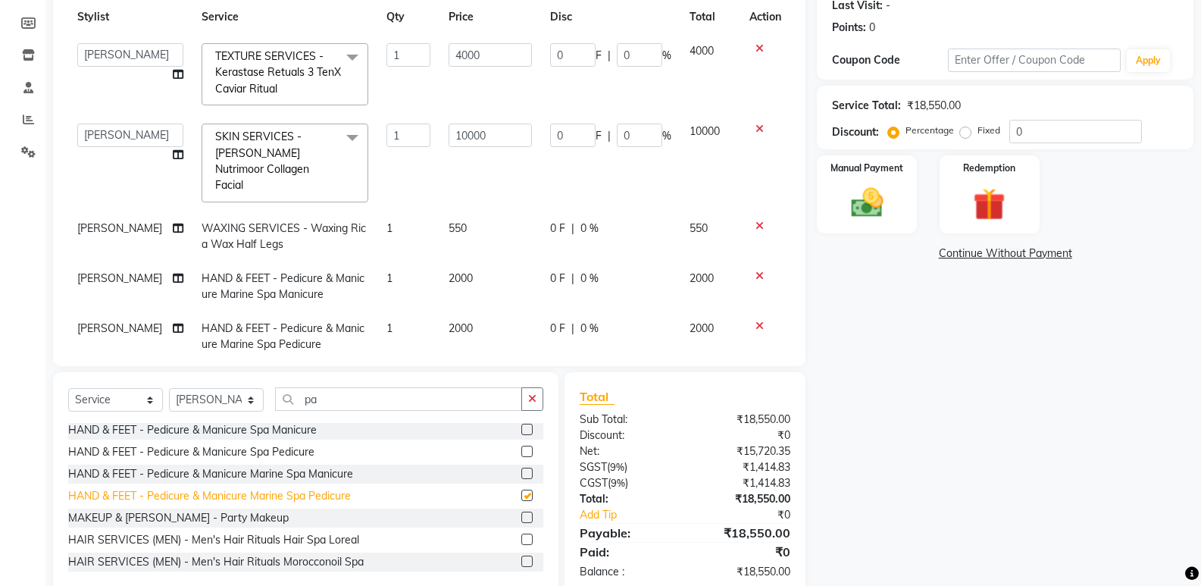
checkbox input "false"
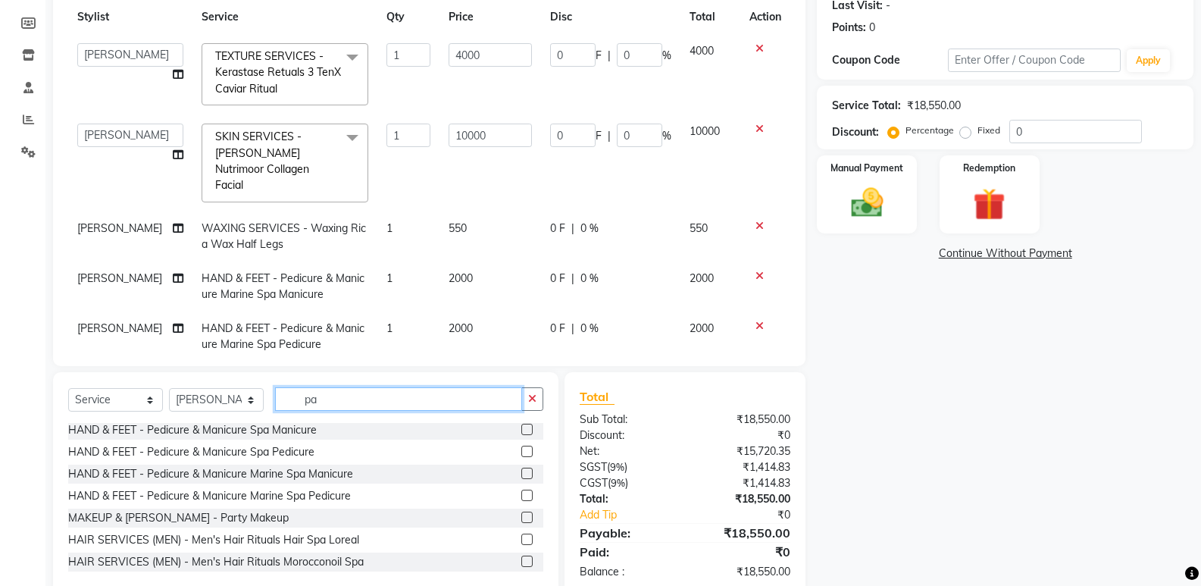
click at [345, 397] on input "pa" at bounding box center [398, 398] width 247 height 23
type input "p"
type input "o"
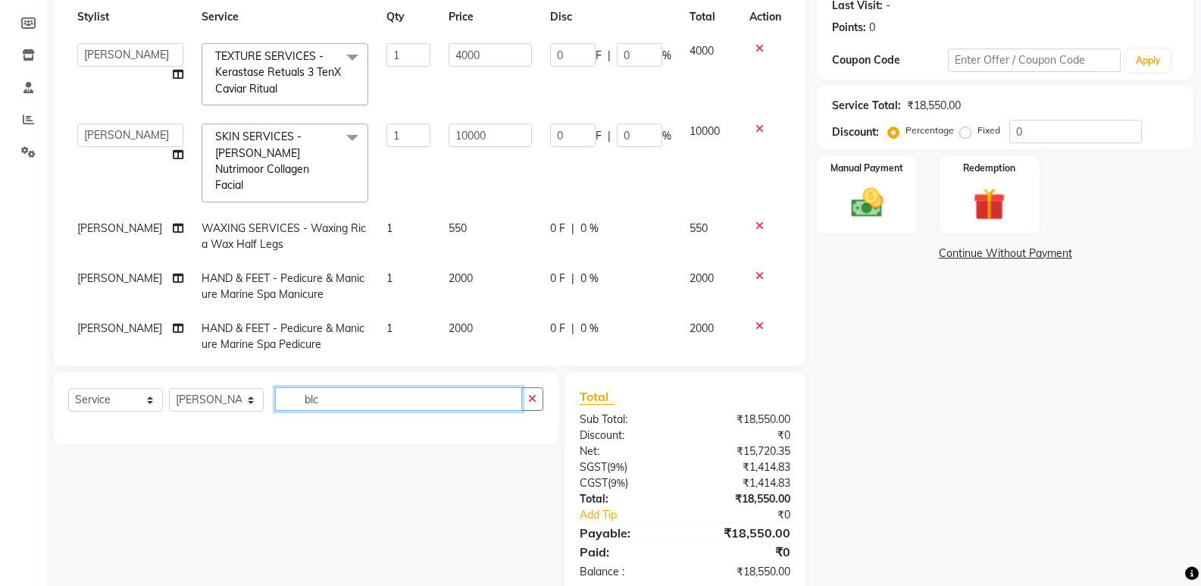
scroll to position [0, 0]
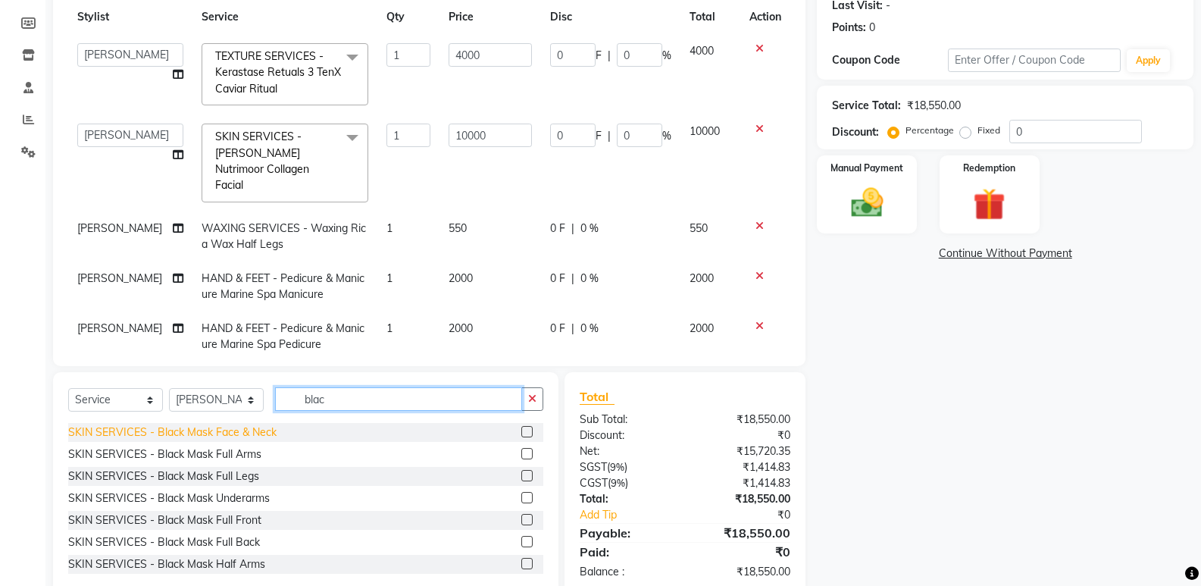
type input "blac"
click at [205, 433] on div "SKIN SERVICES - Black Mask Face & Neck" at bounding box center [172, 432] width 208 height 16
checkbox input "false"
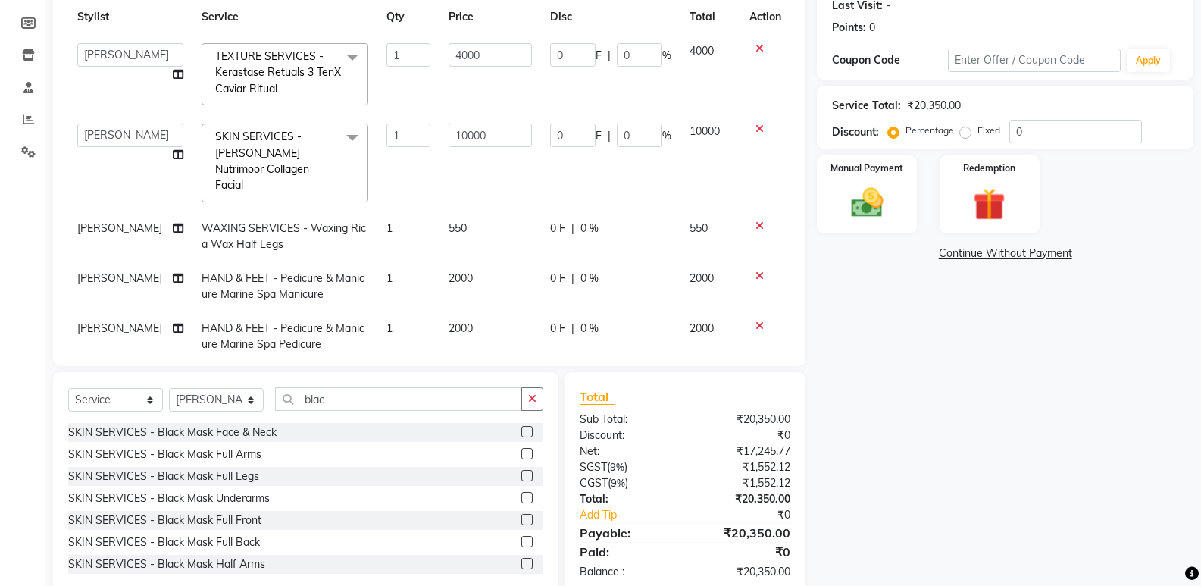
scroll to position [67, 0]
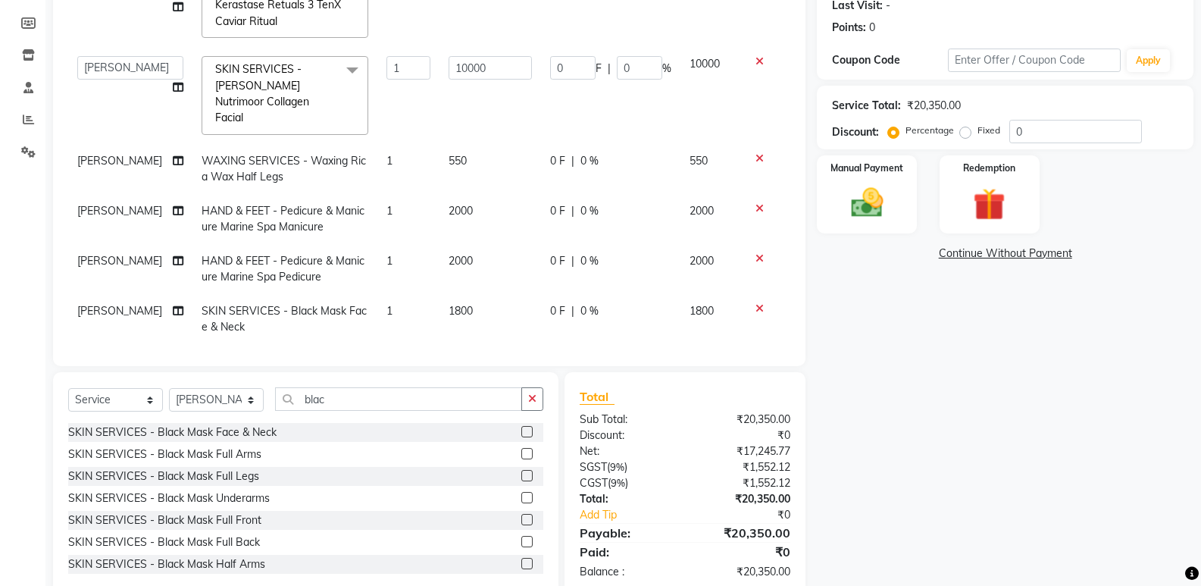
click at [455, 298] on td "1800" at bounding box center [490, 319] width 102 height 50
select select "88188"
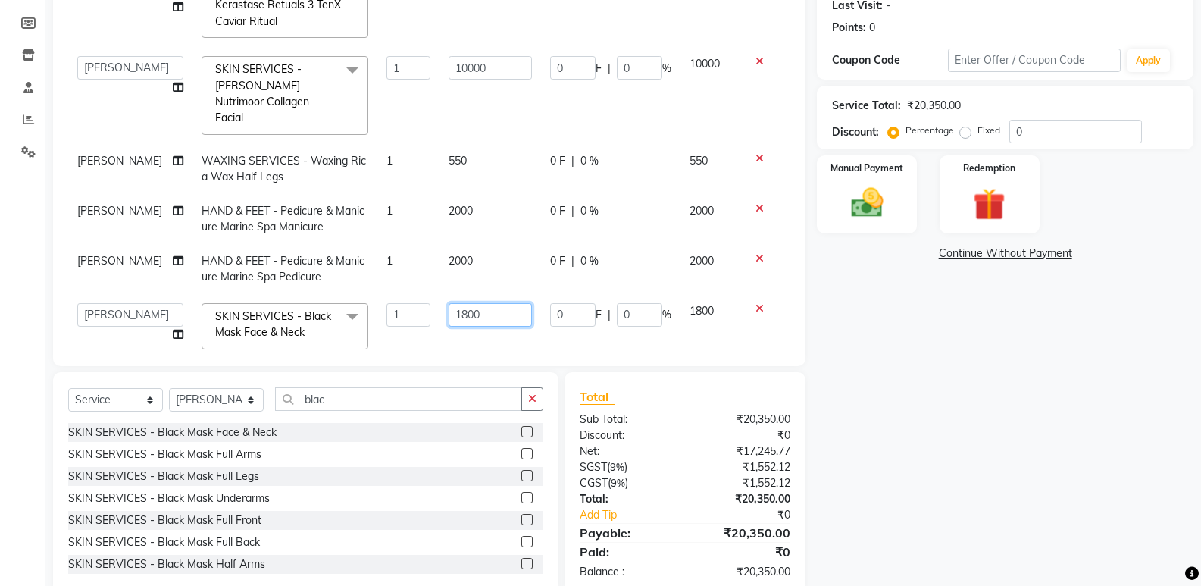
click at [458, 303] on input "1800" at bounding box center [490, 314] width 83 height 23
type input "1"
type input "1000"
click at [1068, 411] on div "Name: Chandan Membership: No Active Membership Total Visits: 0 Card on file: 0 …" at bounding box center [1011, 247] width 388 height 698
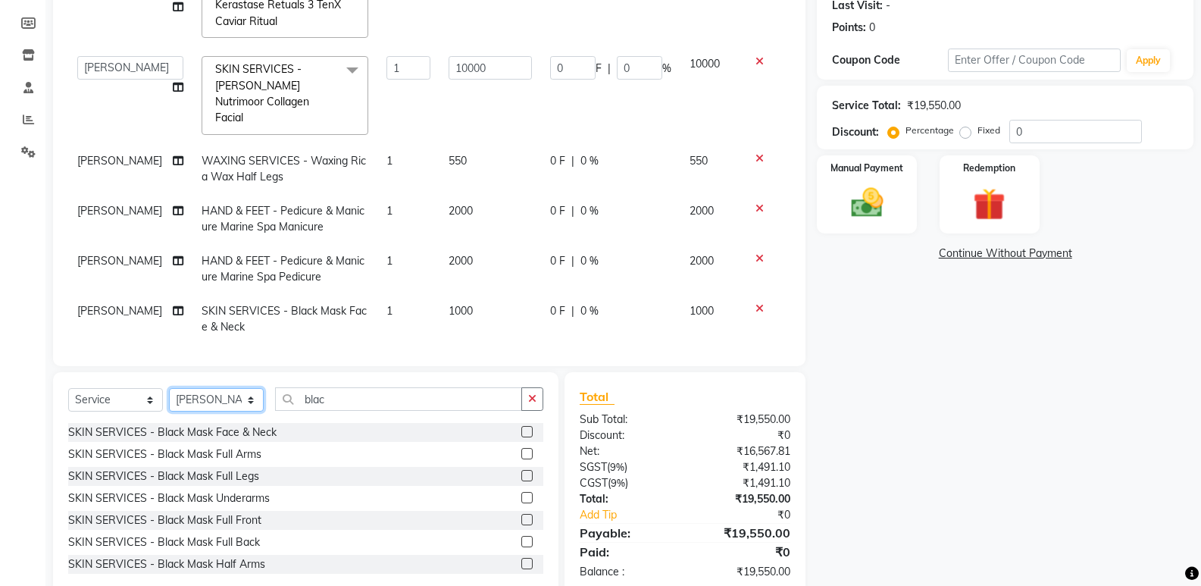
click at [236, 399] on select "Select Stylist [PERSON_NAME] [PERSON_NAME] [PERSON_NAME] [PERSON_NAME] khende […" at bounding box center [216, 399] width 95 height 23
select select "88185"
click at [169, 388] on select "Select Stylist [PERSON_NAME] [PERSON_NAME] [PERSON_NAME] [PERSON_NAME] khende […" at bounding box center [216, 399] width 95 height 23
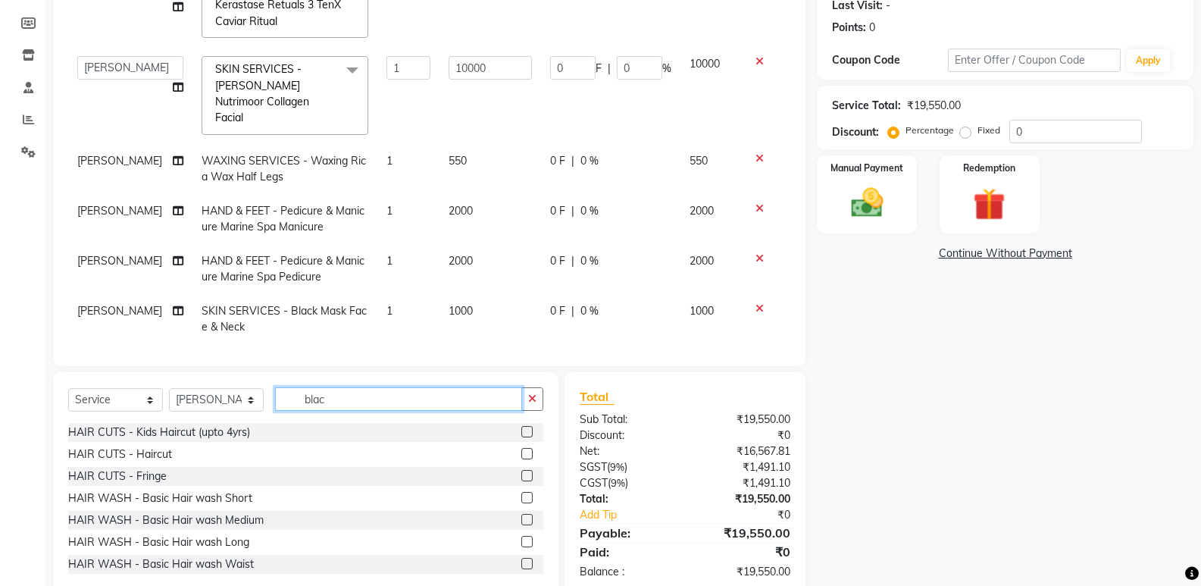
click at [356, 392] on input "blac" at bounding box center [398, 398] width 247 height 23
type input "b"
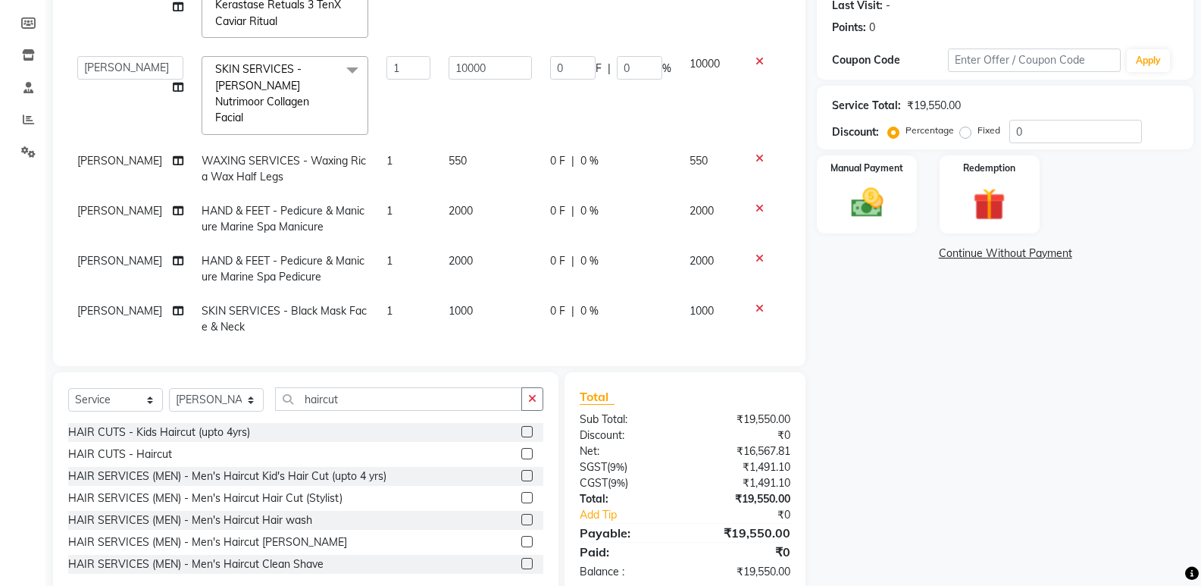
click at [868, 475] on div "Name: Chandan Membership: No Active Membership Total Visits: 0 Card on file: 0 …" at bounding box center [1011, 247] width 388 height 698
click at [352, 399] on input "haircut" at bounding box center [398, 398] width 247 height 23
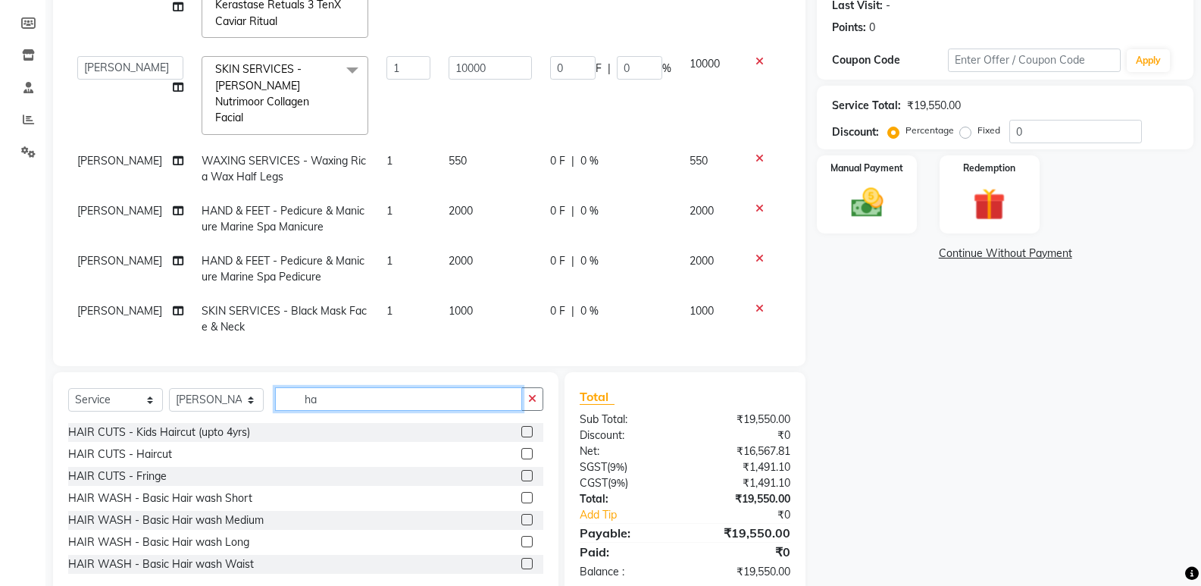
type input "h"
click at [933, 417] on div "Name: Chandan Membership: No Active Membership Total Visits: 0 Card on file: 0 …" at bounding box center [1011, 247] width 388 height 698
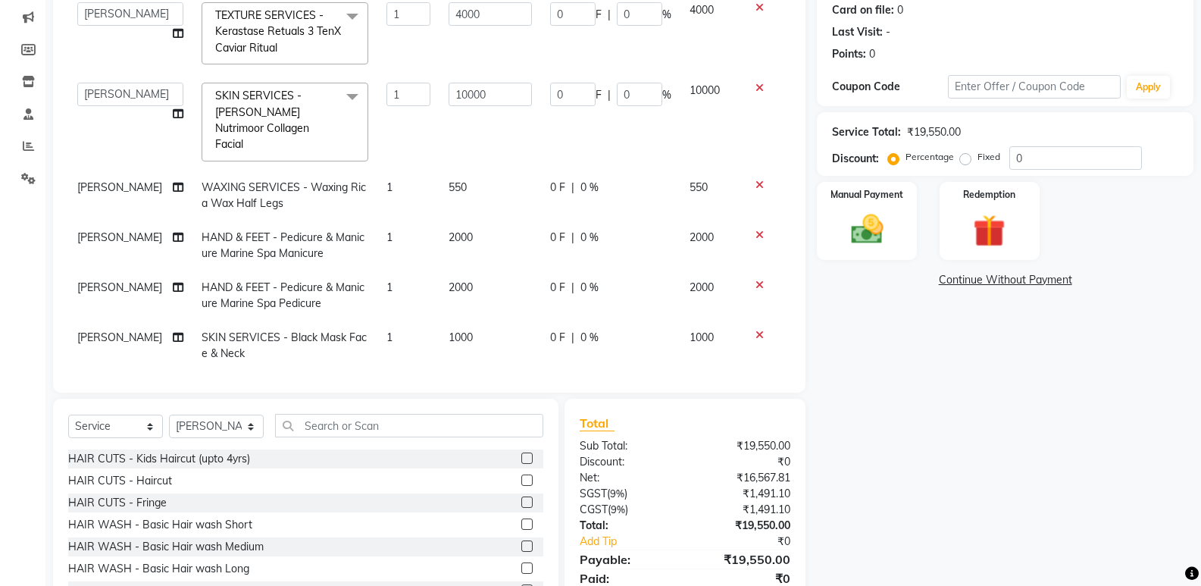
scroll to position [249, 0]
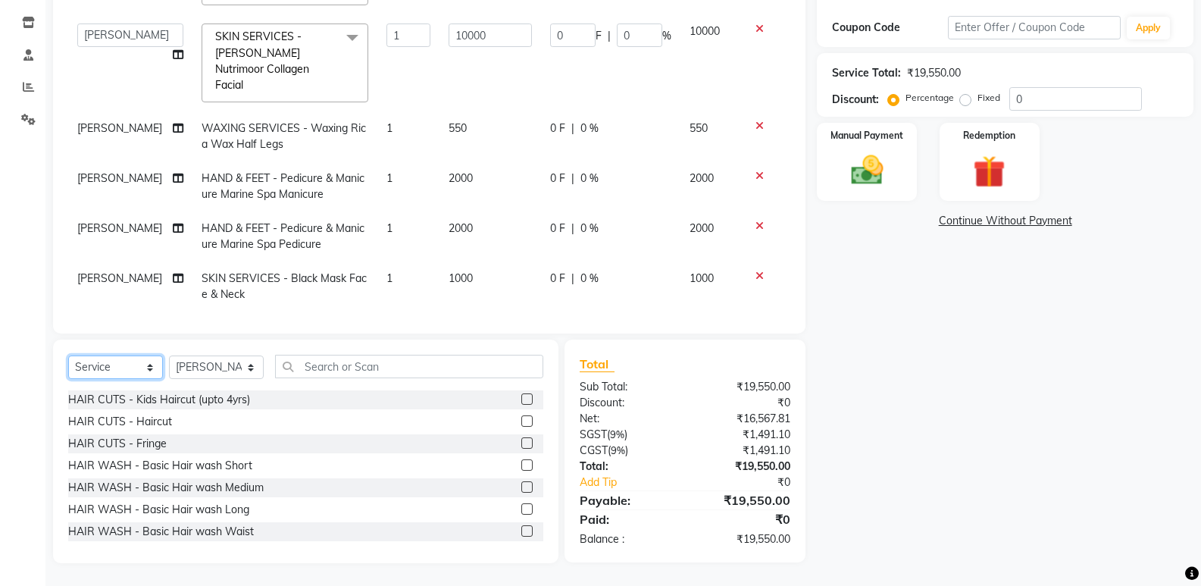
click at [143, 366] on select "Select Service Product Membership Package Voucher Prepaid Gift Card" at bounding box center [115, 366] width 95 height 23
select select "product"
click at [68, 355] on select "Select Service Product Membership Package Voucher Prepaid Gift Card" at bounding box center [115, 366] width 95 height 23
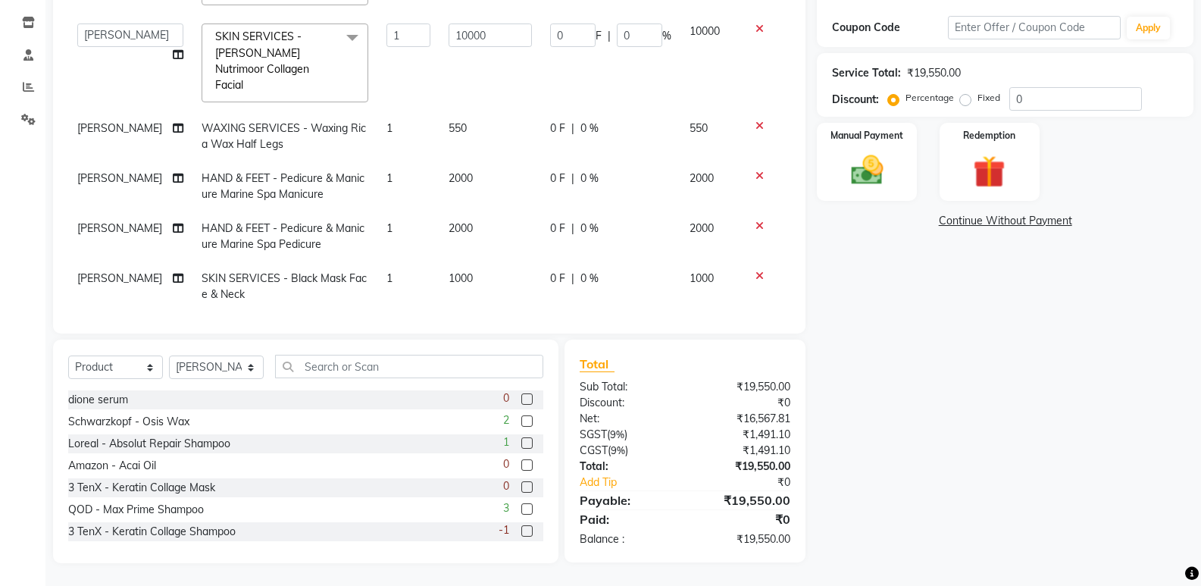
click at [521, 486] on label at bounding box center [526, 486] width 11 height 11
click at [521, 486] on input "checkbox" at bounding box center [526, 488] width 10 height 10
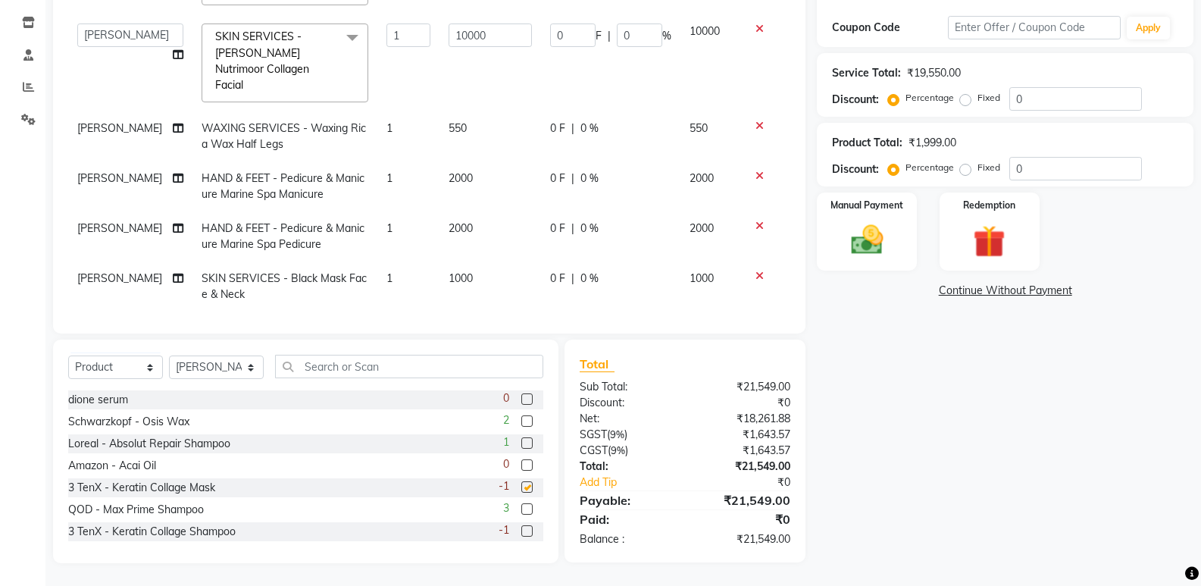
checkbox input "false"
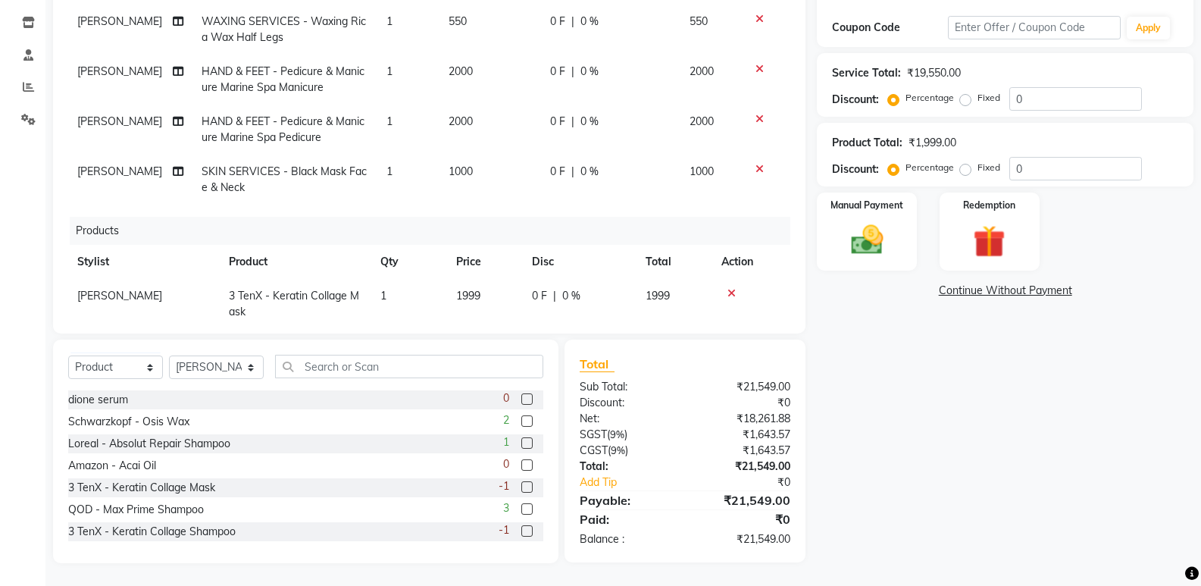
scroll to position [192, 0]
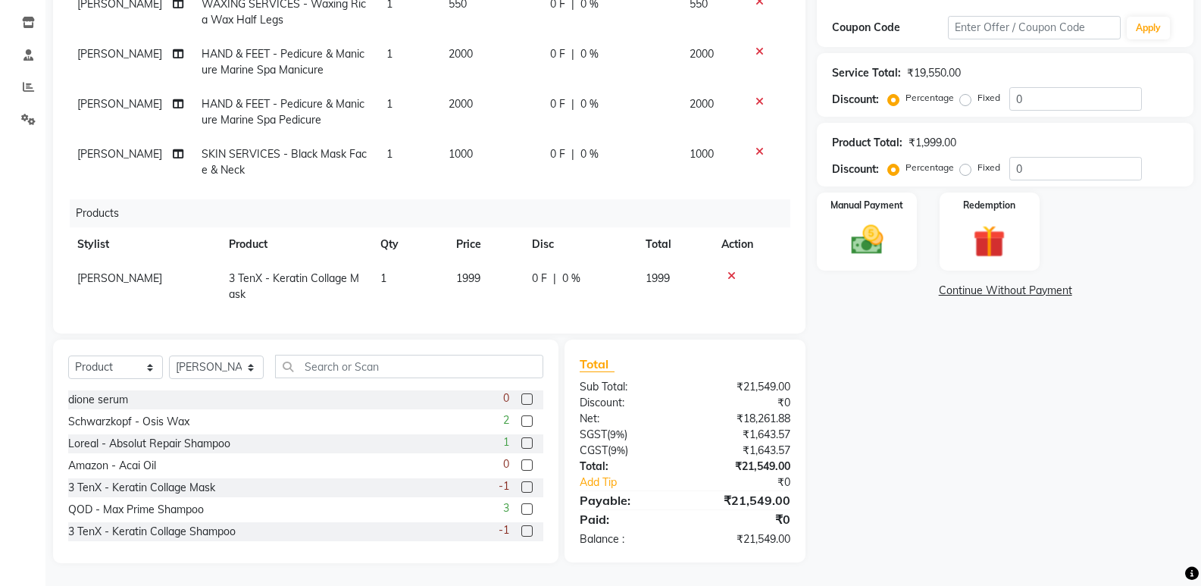
click at [521, 531] on label at bounding box center [526, 530] width 11 height 11
click at [521, 531] on input "checkbox" at bounding box center [526, 532] width 10 height 10
checkbox input "false"
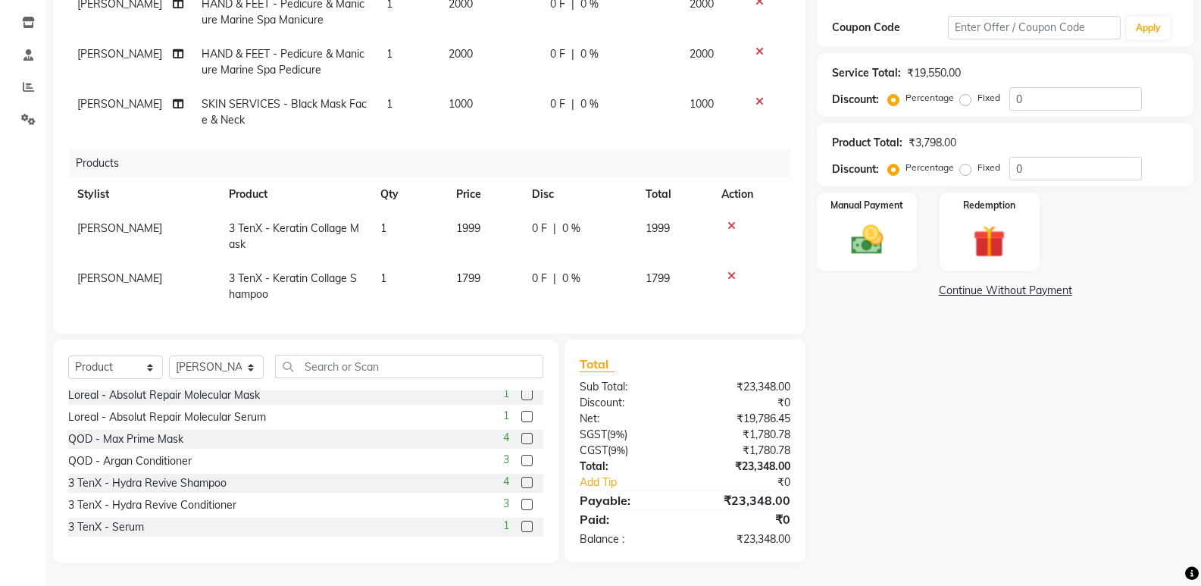
scroll to position [303, 0]
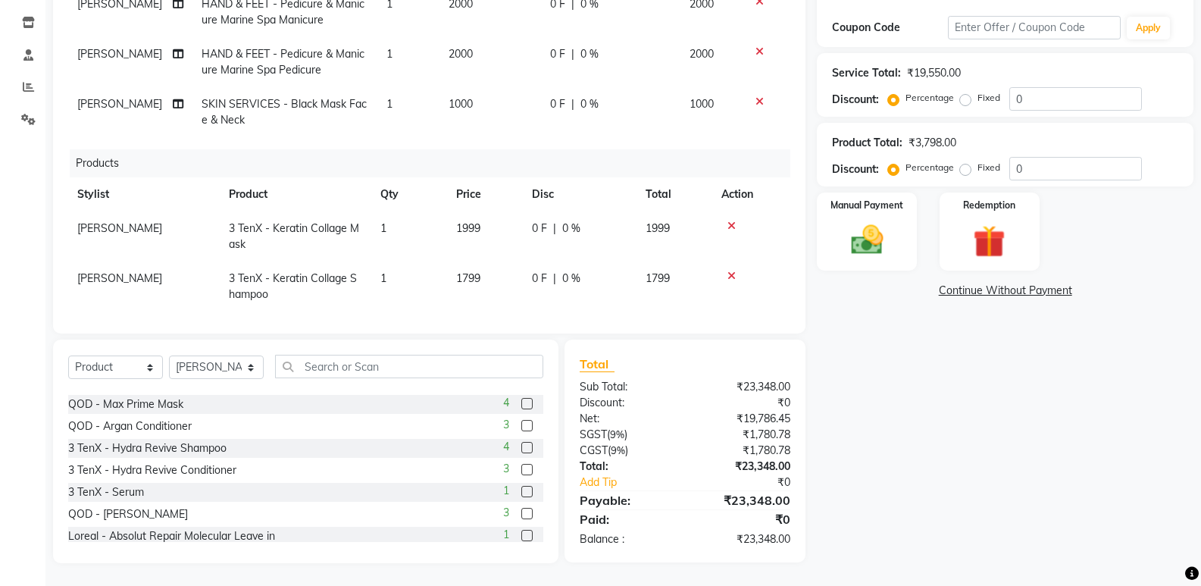
click at [521, 490] on label at bounding box center [526, 491] width 11 height 11
click at [521, 490] on input "checkbox" at bounding box center [526, 492] width 10 height 10
checkbox input "false"
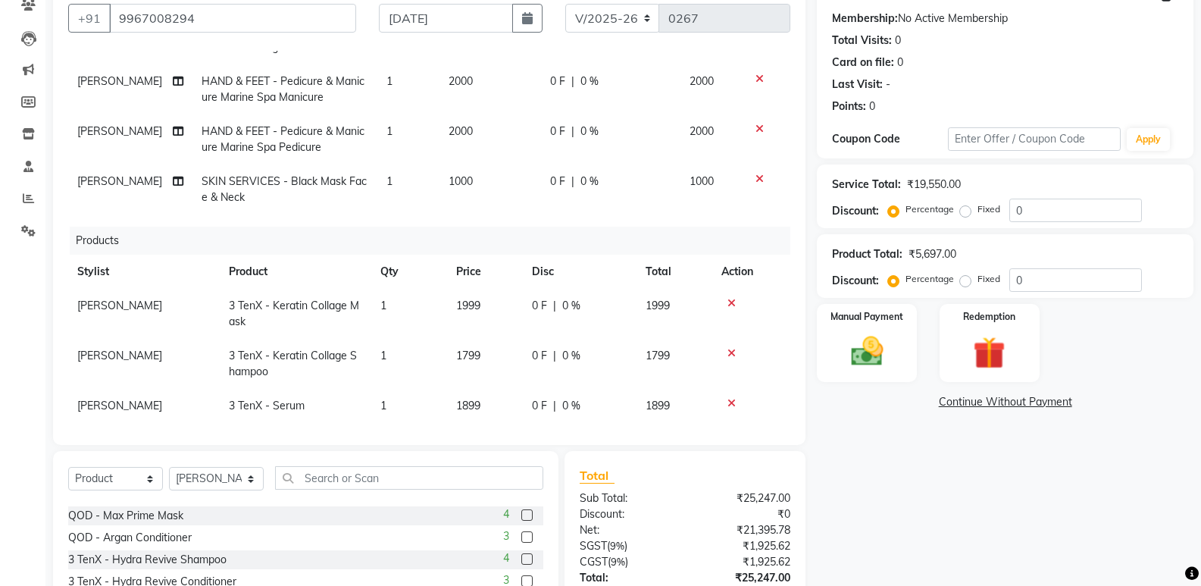
scroll to position [97, 0]
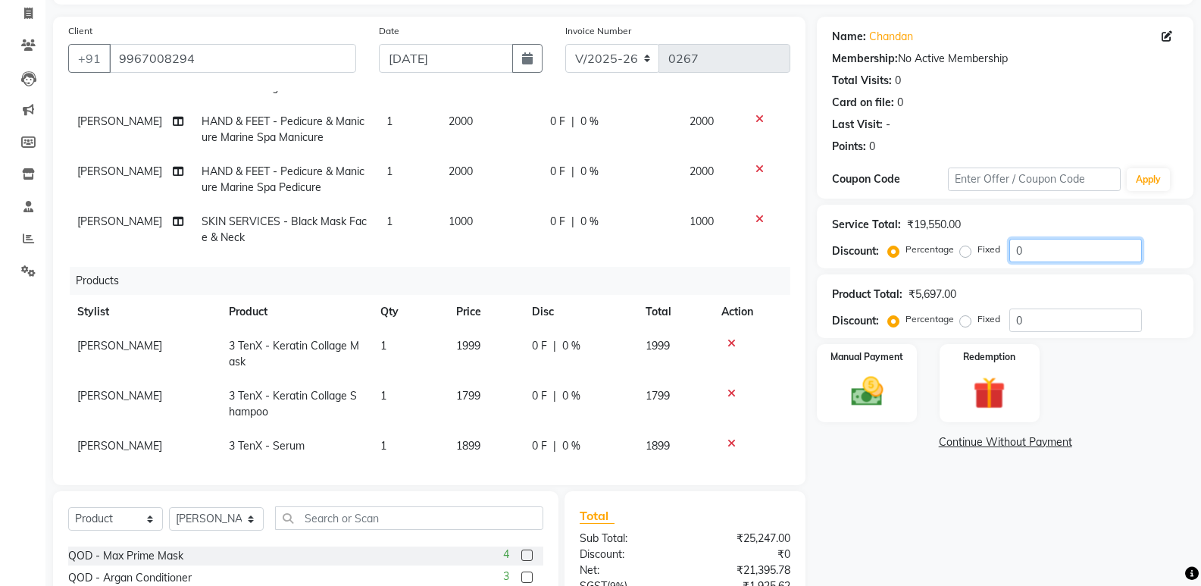
click at [1009, 252] on input "0" at bounding box center [1075, 250] width 133 height 23
type input "50"
type input "2000"
type input "50"
type input "5000"
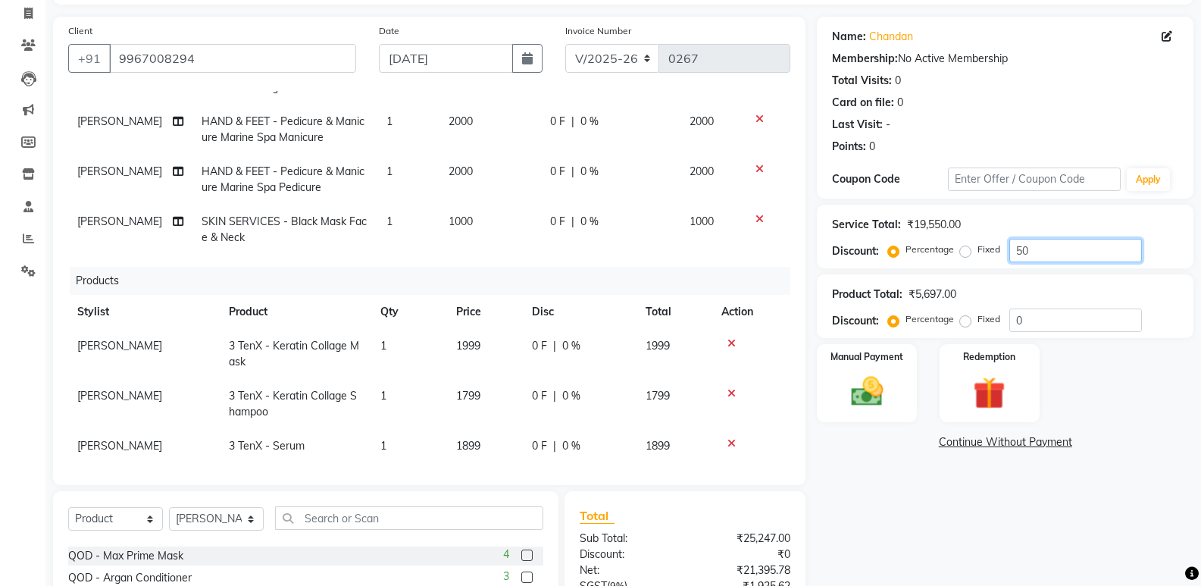
type input "50"
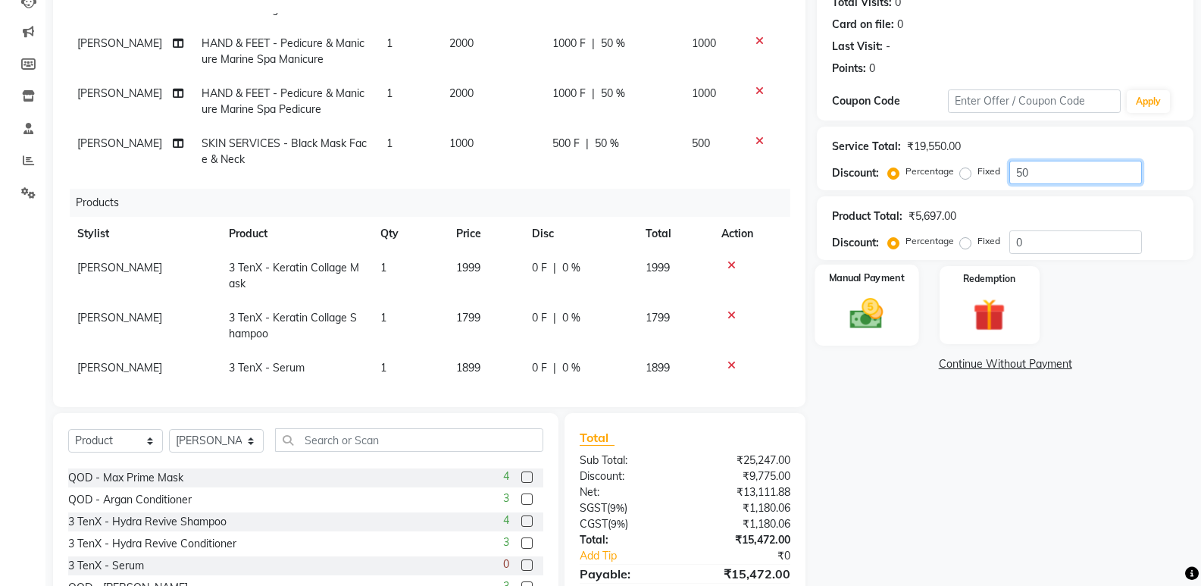
scroll to position [249, 0]
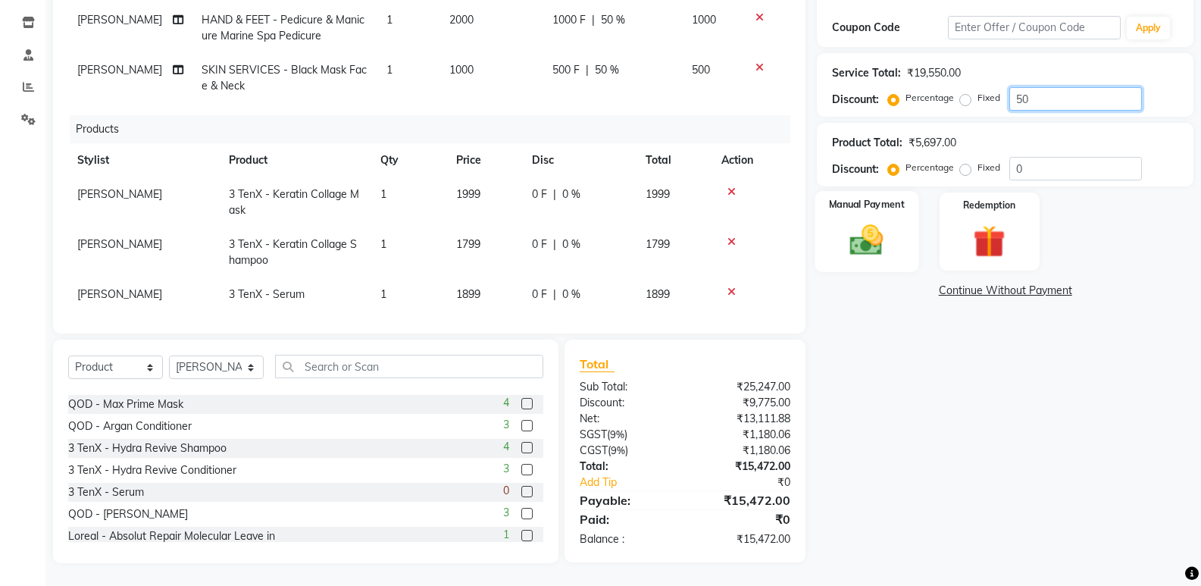
type input "50"
click at [880, 253] on img at bounding box center [866, 239] width 54 height 39
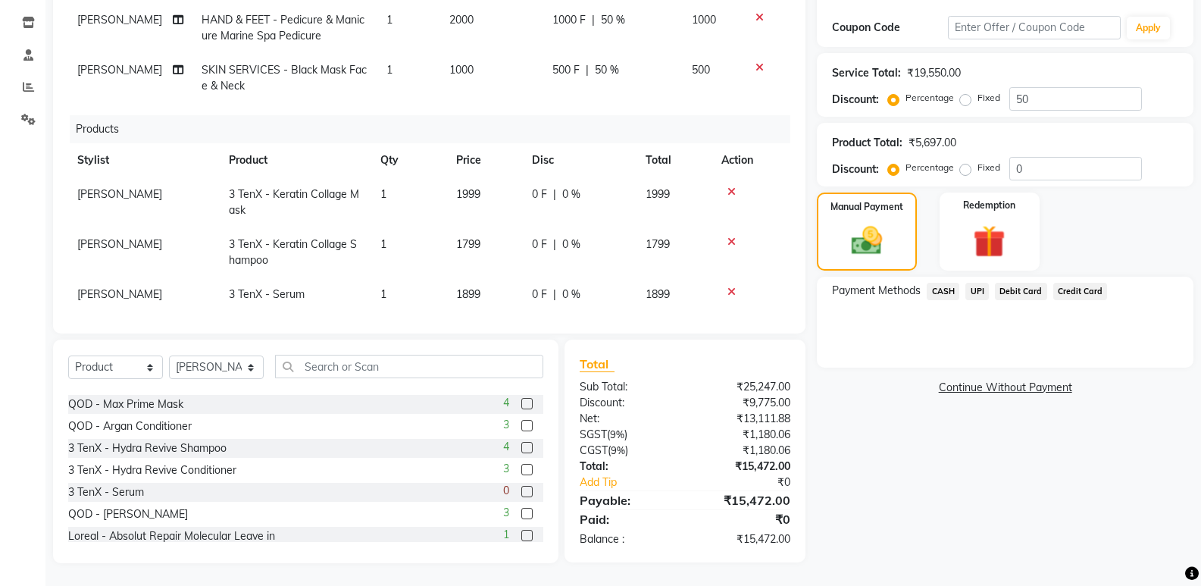
click at [1015, 292] on span "Debit Card" at bounding box center [1021, 291] width 52 height 17
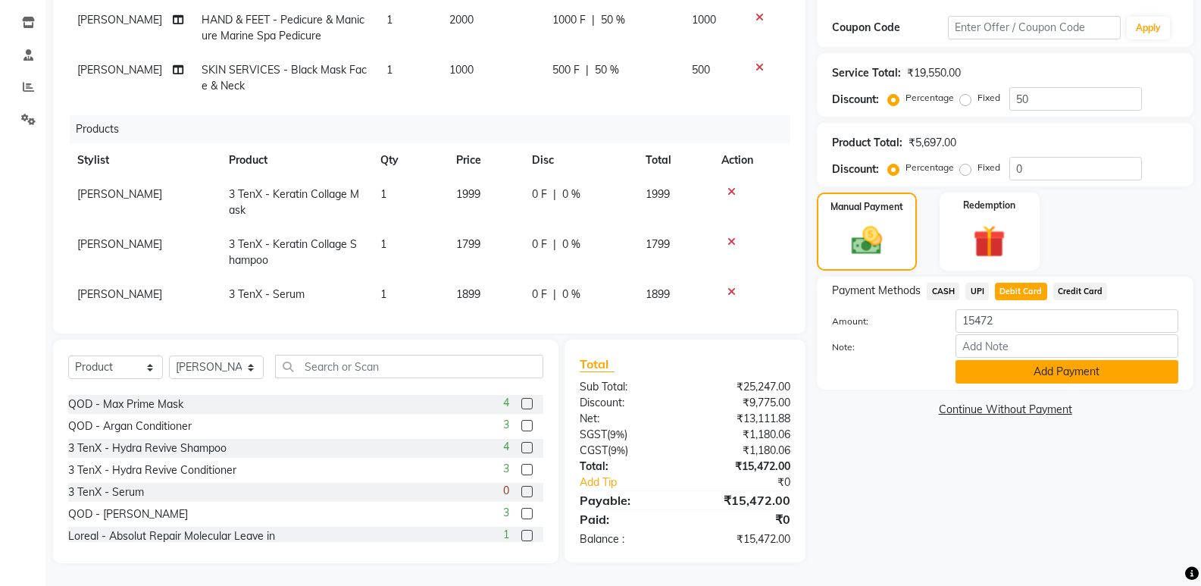
click at [1033, 382] on button "Add Payment" at bounding box center [1066, 371] width 223 height 23
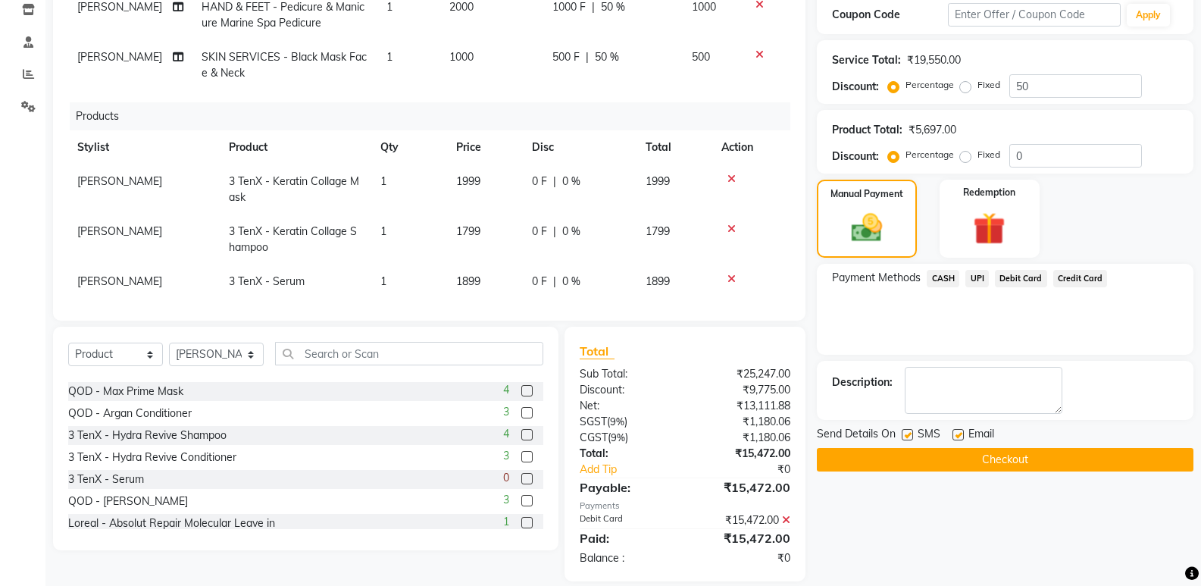
scroll to position [280, 0]
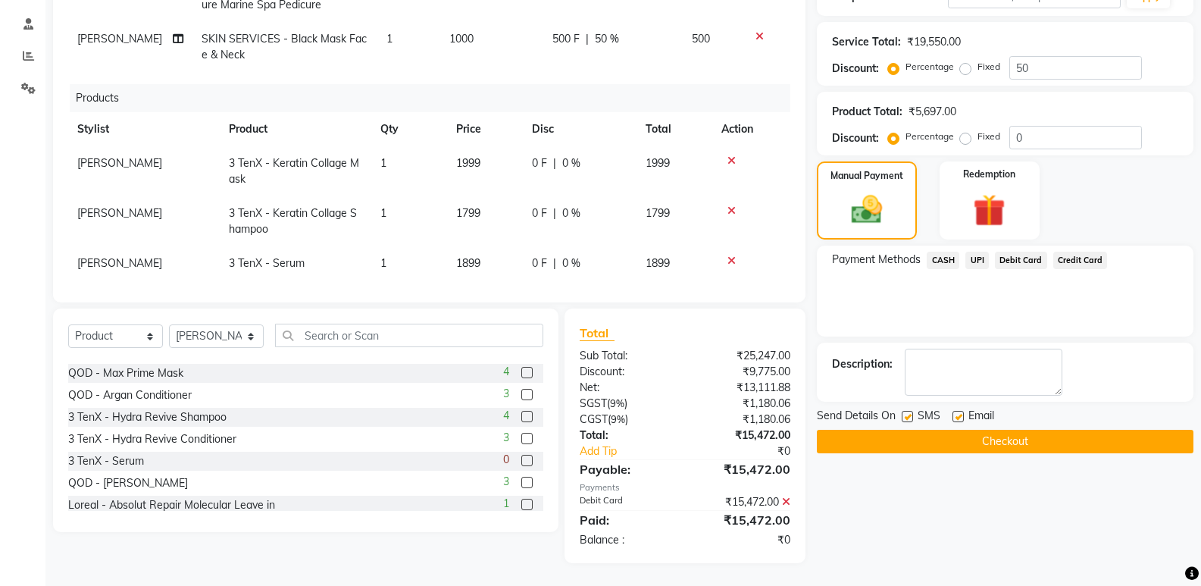
click at [1032, 435] on button "Checkout" at bounding box center [1005, 441] width 377 height 23
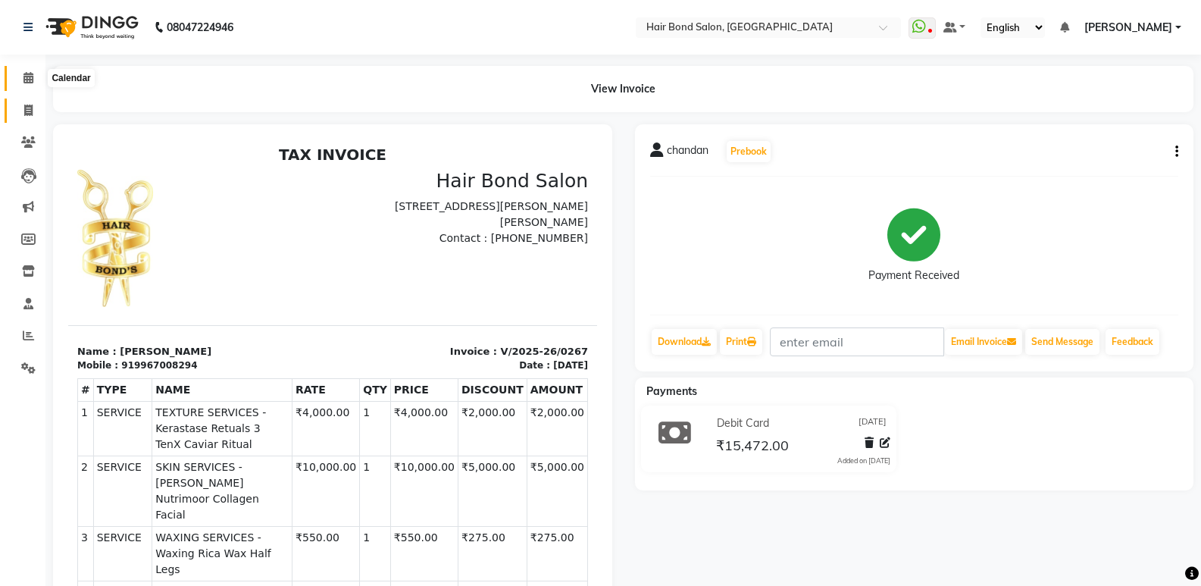
drag, startPoint x: 25, startPoint y: 80, endPoint x: 27, endPoint y: 106, distance: 25.8
click at [25, 80] on icon at bounding box center [28, 77] width 10 height 11
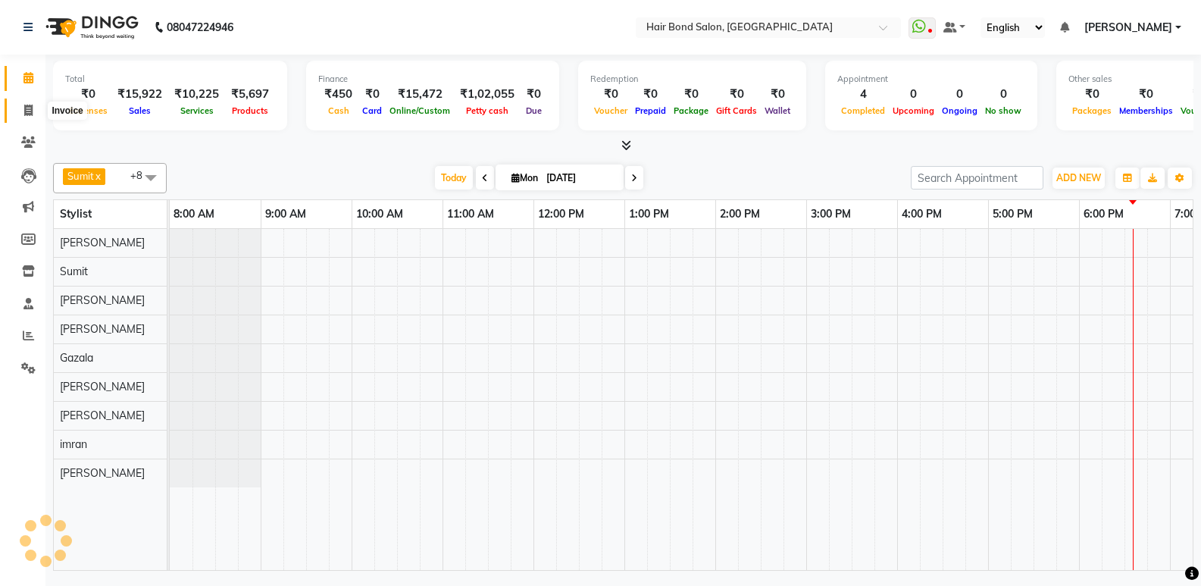
click at [27, 106] on icon at bounding box center [28, 110] width 8 height 11
select select "service"
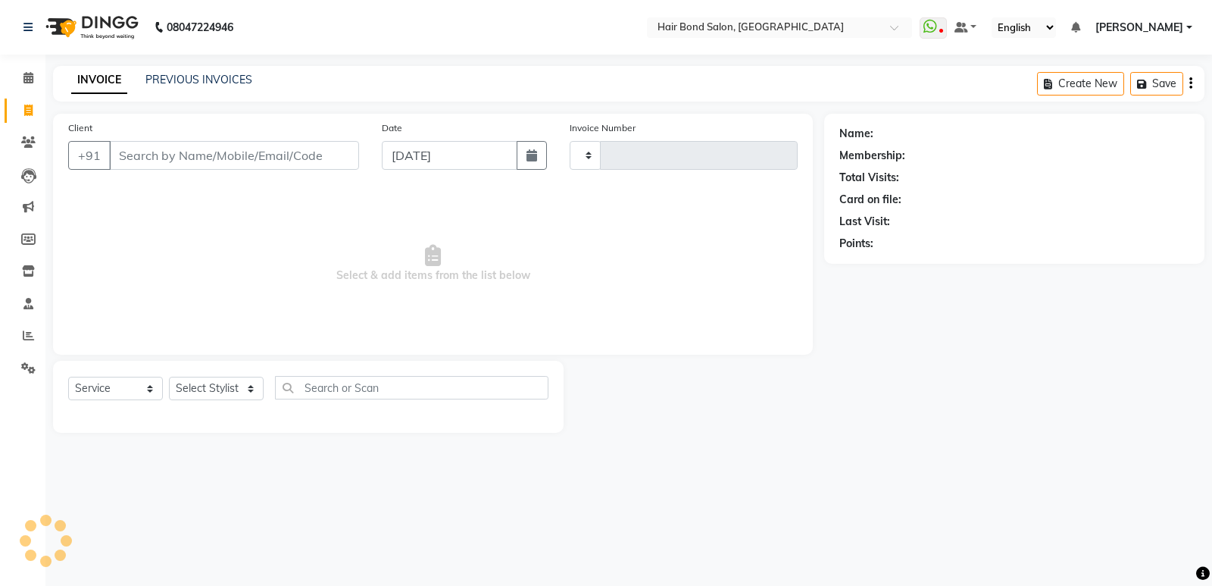
type input "0268"
select select "8721"
type input "9820101819"
click at [311, 162] on span "Add Client" at bounding box center [320, 155] width 60 height 15
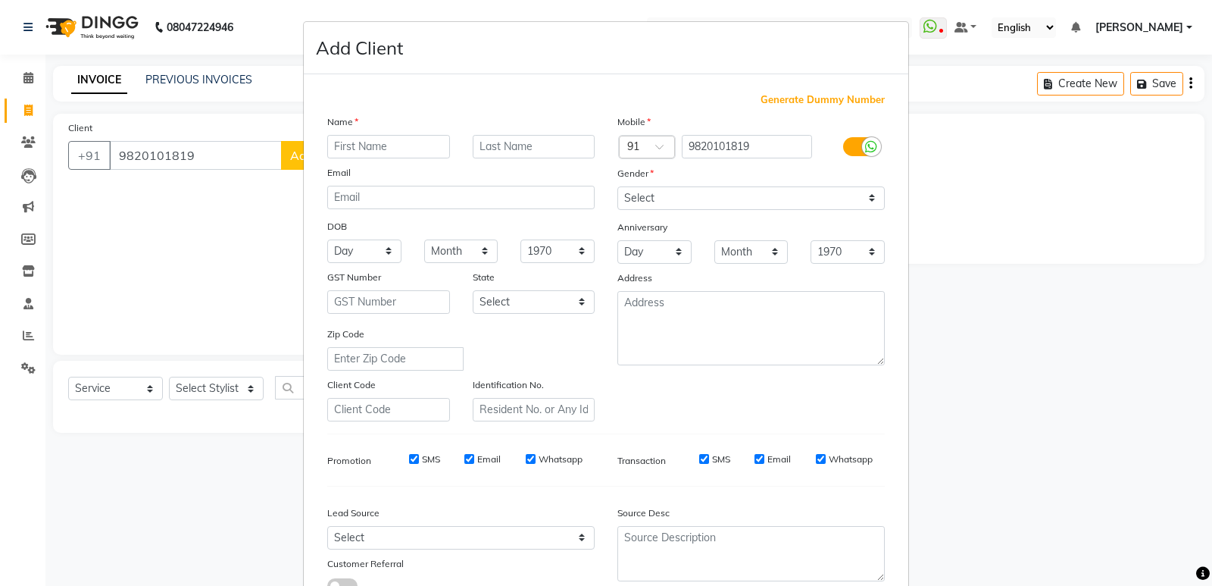
click at [345, 145] on input "text" at bounding box center [388, 146] width 123 height 23
type input "dolly"
click at [507, 140] on input "text" at bounding box center [534, 146] width 123 height 23
type input "deasi"
click at [852, 197] on select "Select [DEMOGRAPHIC_DATA] [DEMOGRAPHIC_DATA] Other Prefer Not To Say" at bounding box center [750, 197] width 267 height 23
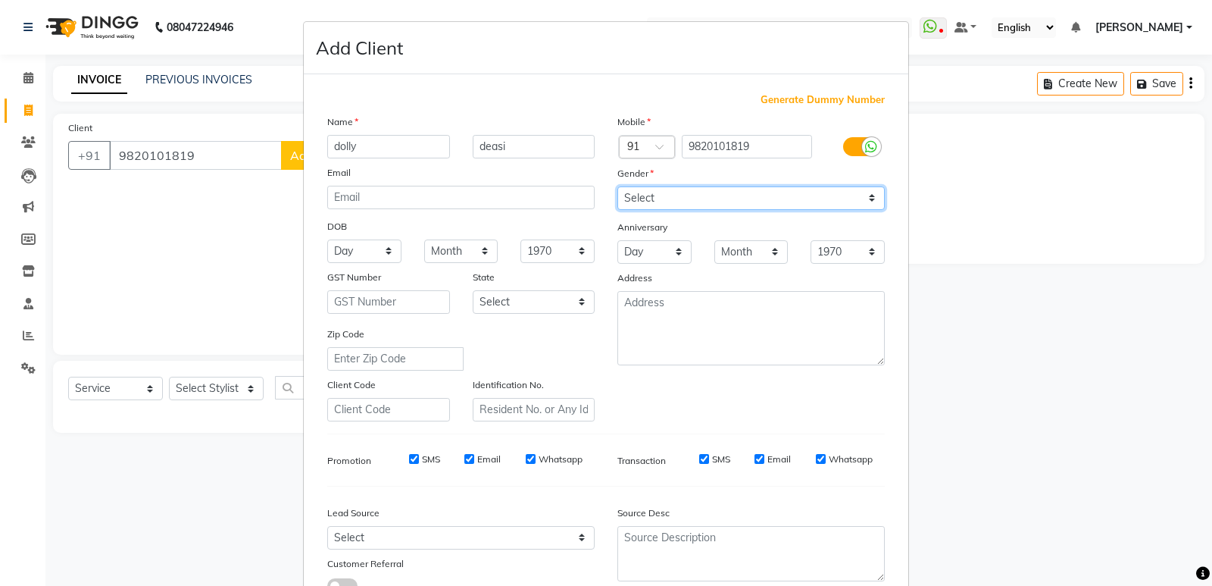
select select "[DEMOGRAPHIC_DATA]"
click at [617, 186] on select "Select [DEMOGRAPHIC_DATA] [DEMOGRAPHIC_DATA] Other Prefer Not To Say" at bounding box center [750, 197] width 267 height 23
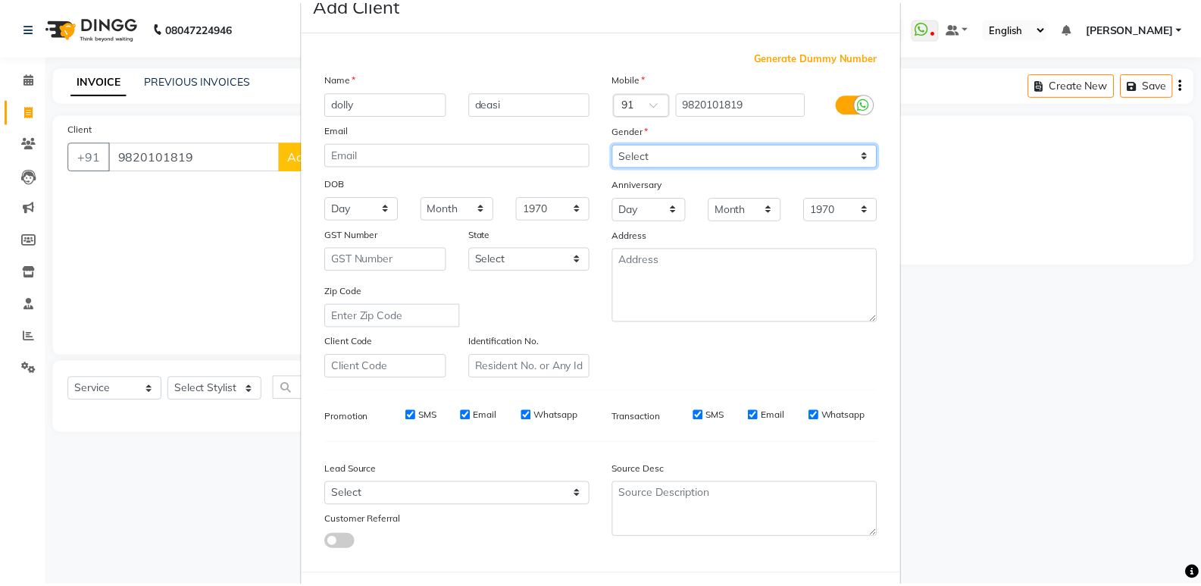
scroll to position [114, 0]
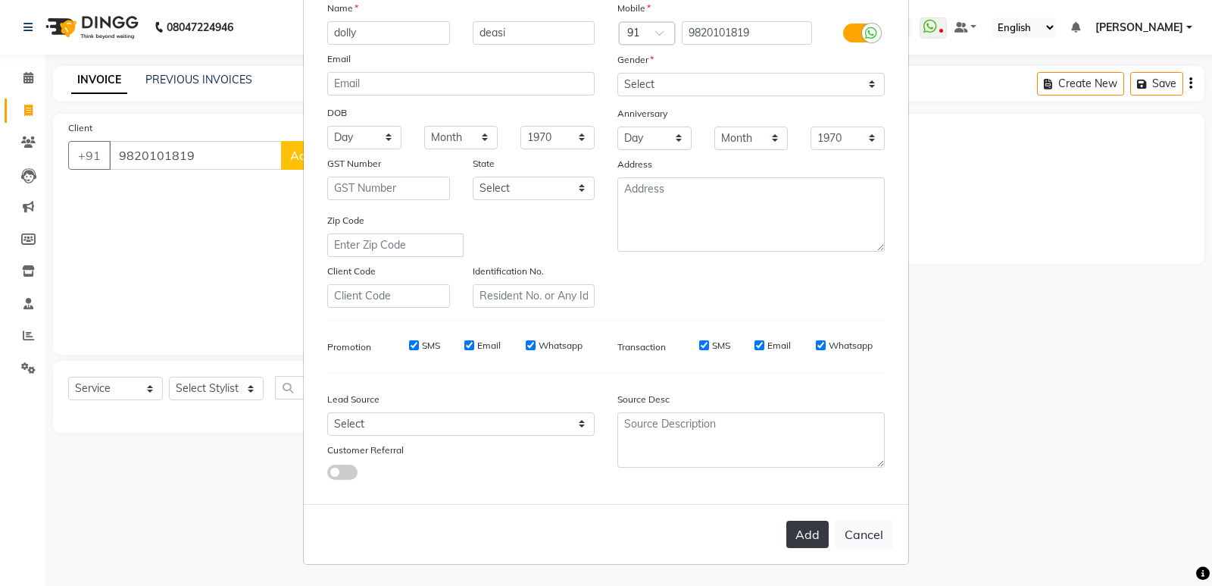
click at [800, 523] on button "Add" at bounding box center [807, 534] width 42 height 27
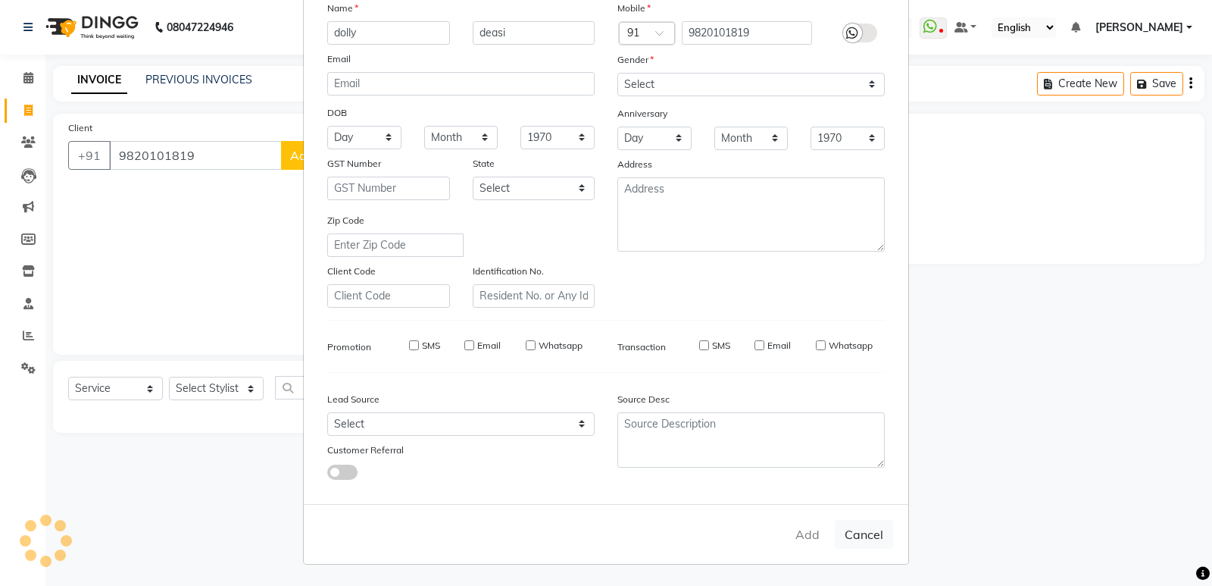
select select
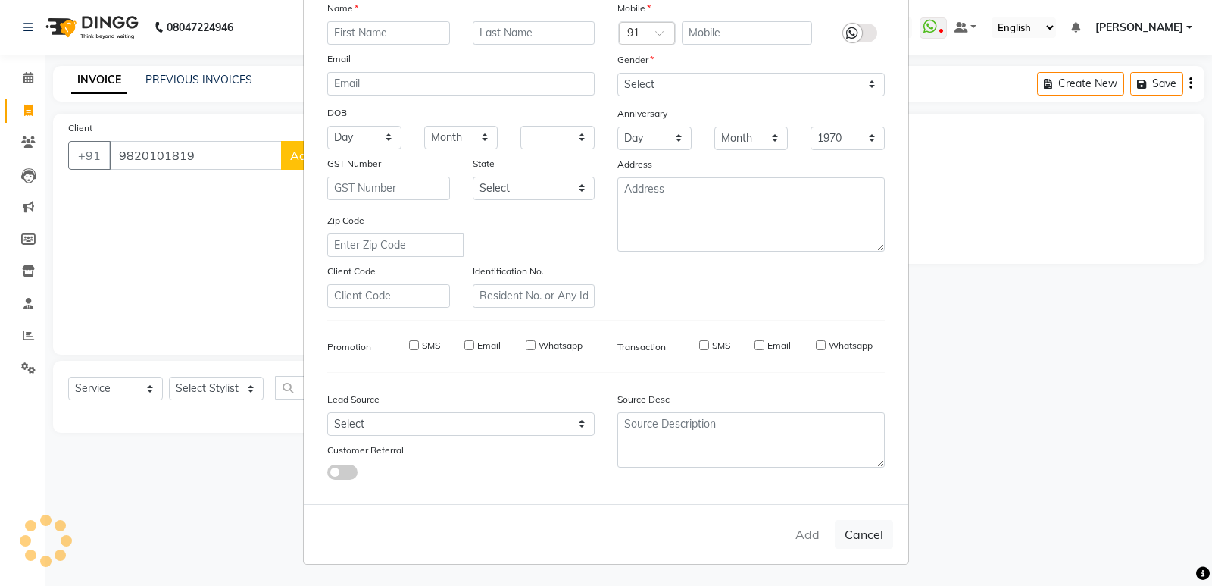
select select
checkbox input "false"
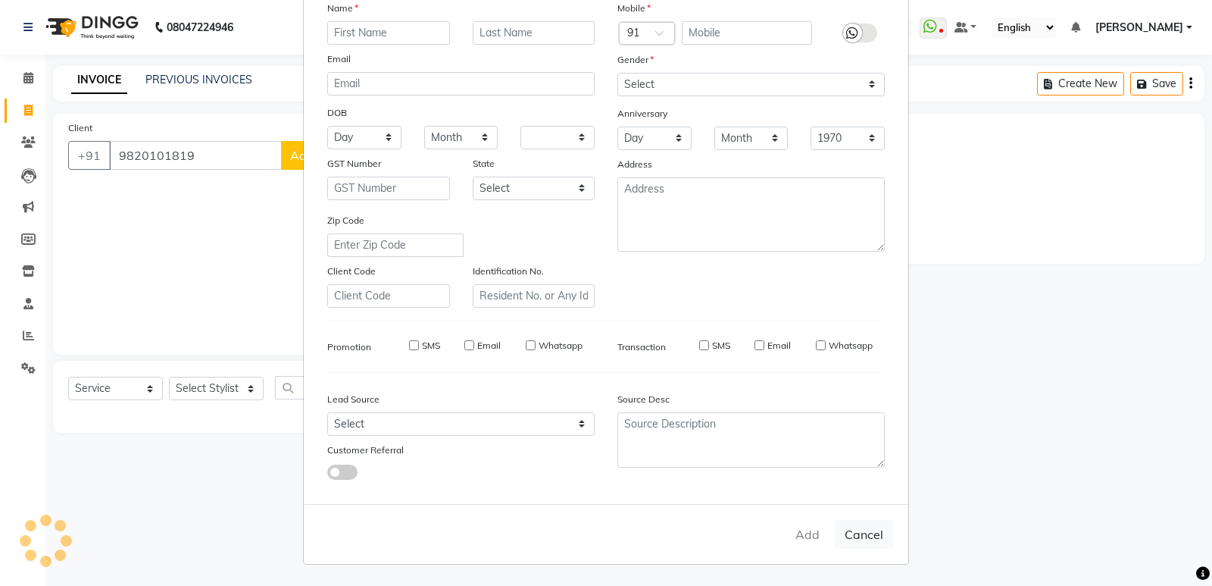
checkbox input "false"
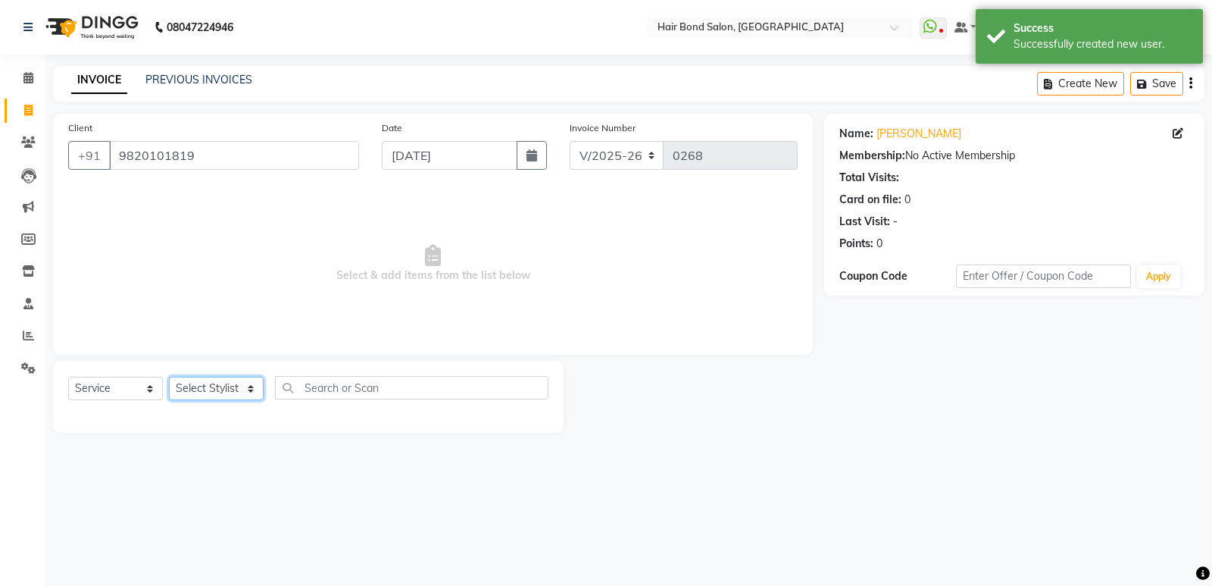
click at [251, 388] on select "Select Stylist [PERSON_NAME] [PERSON_NAME] [PERSON_NAME] [PERSON_NAME] khende […" at bounding box center [216, 388] width 95 height 23
select select "88193"
click at [169, 377] on select "Select Stylist [PERSON_NAME] [PERSON_NAME] [PERSON_NAME] [PERSON_NAME] khende […" at bounding box center [216, 388] width 95 height 23
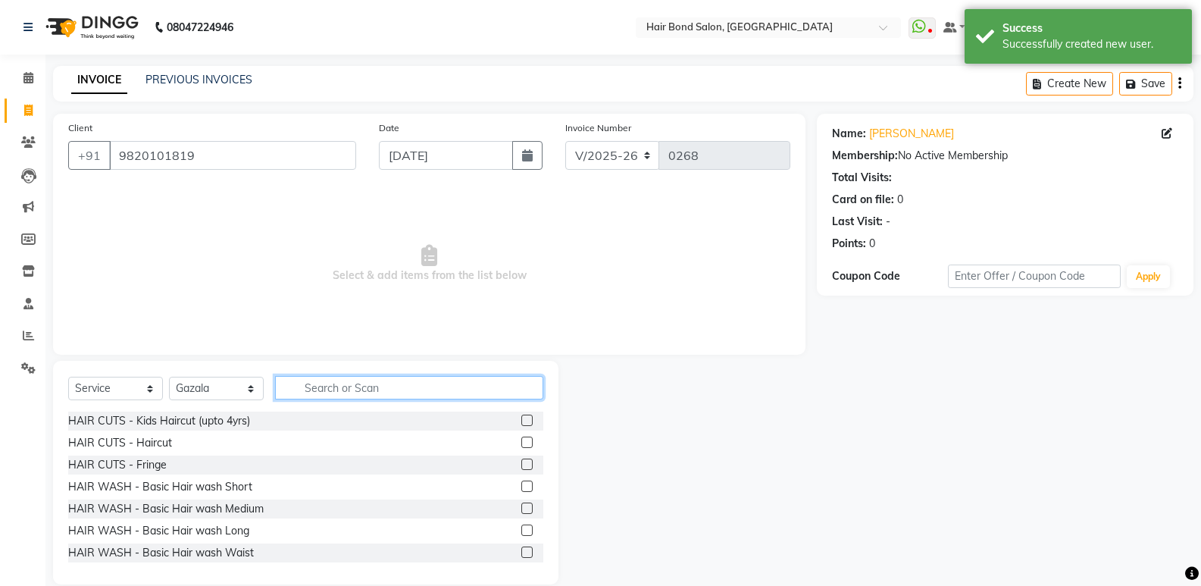
click at [320, 383] on input "text" at bounding box center [409, 387] width 268 height 23
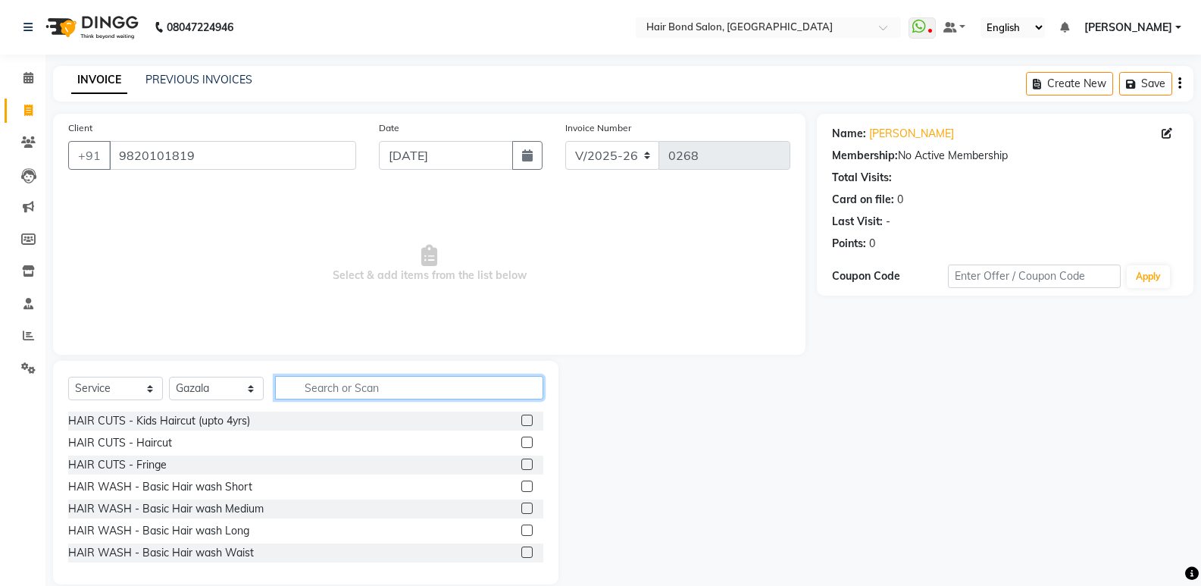
click at [336, 392] on input "text" at bounding box center [409, 387] width 268 height 23
type input "wash"
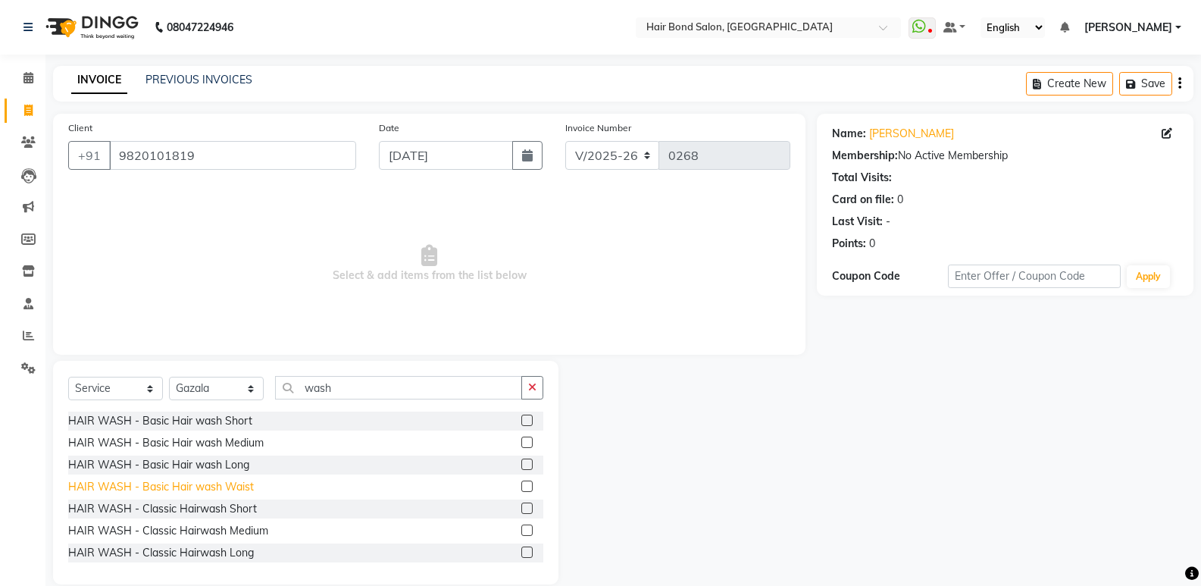
click at [217, 481] on div "HAIR WASH - Basic Hair wash Waist" at bounding box center [161, 487] width 186 height 16
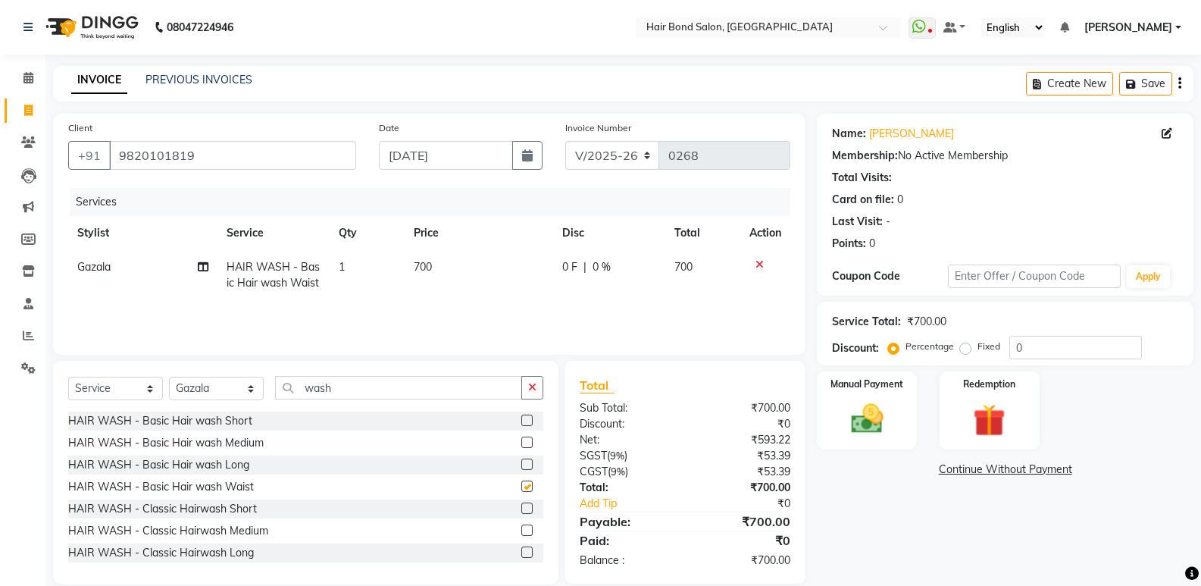
checkbox input "false"
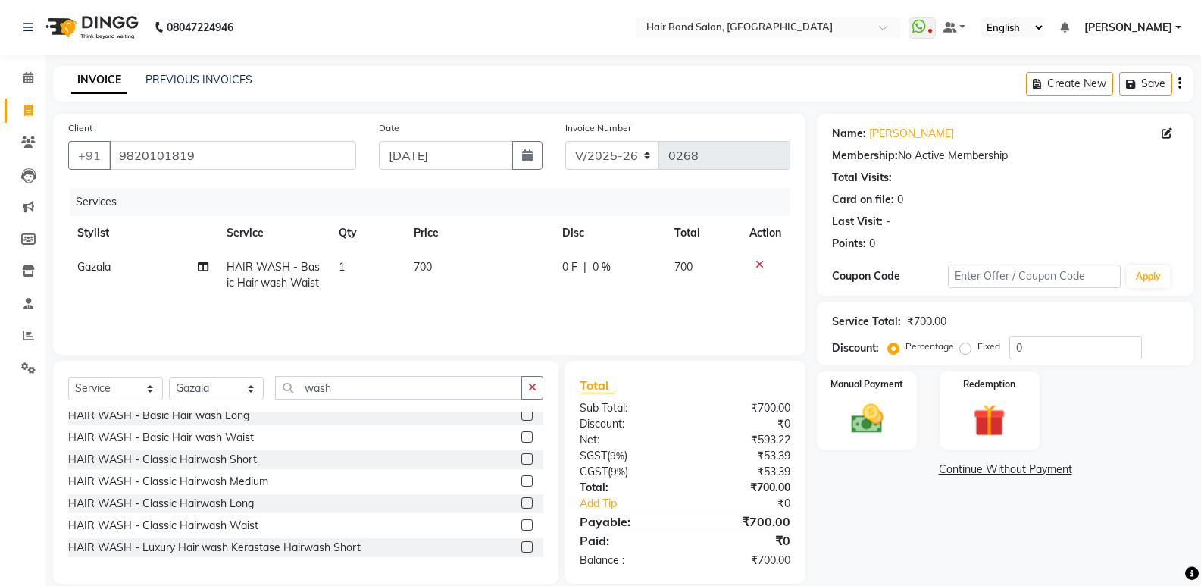
scroll to position [76, 0]
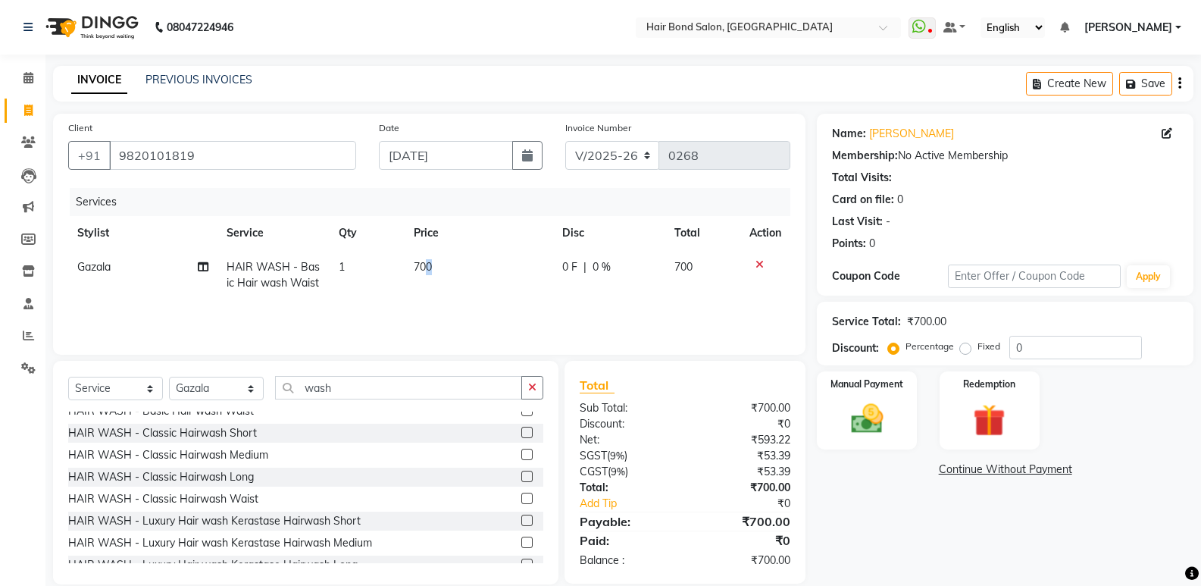
drag, startPoint x: 435, startPoint y: 261, endPoint x: 403, endPoint y: 269, distance: 32.7
click at [403, 269] on tr "Gazala HAIR WASH - Basic Hair wash Waist 1 700 0 F | 0 % 700" at bounding box center [429, 275] width 722 height 50
click at [428, 270] on span "700" at bounding box center [423, 267] width 18 height 14
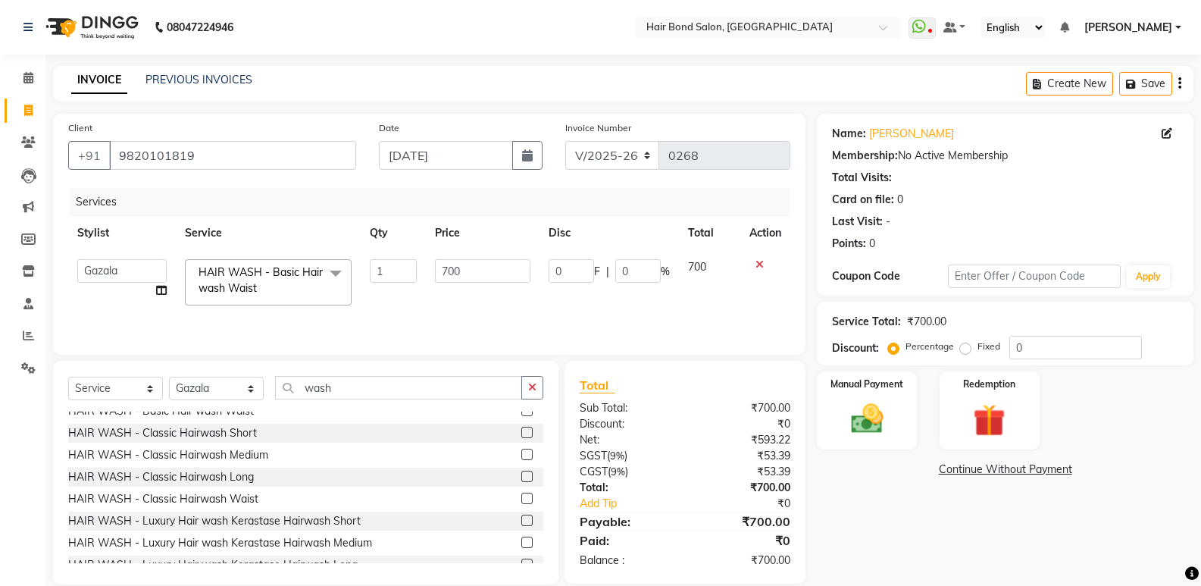
click at [428, 267] on td "700" at bounding box center [482, 282] width 113 height 64
click at [416, 270] on input "1" at bounding box center [393, 270] width 47 height 23
click at [427, 265] on td "700" at bounding box center [482, 282] width 113 height 64
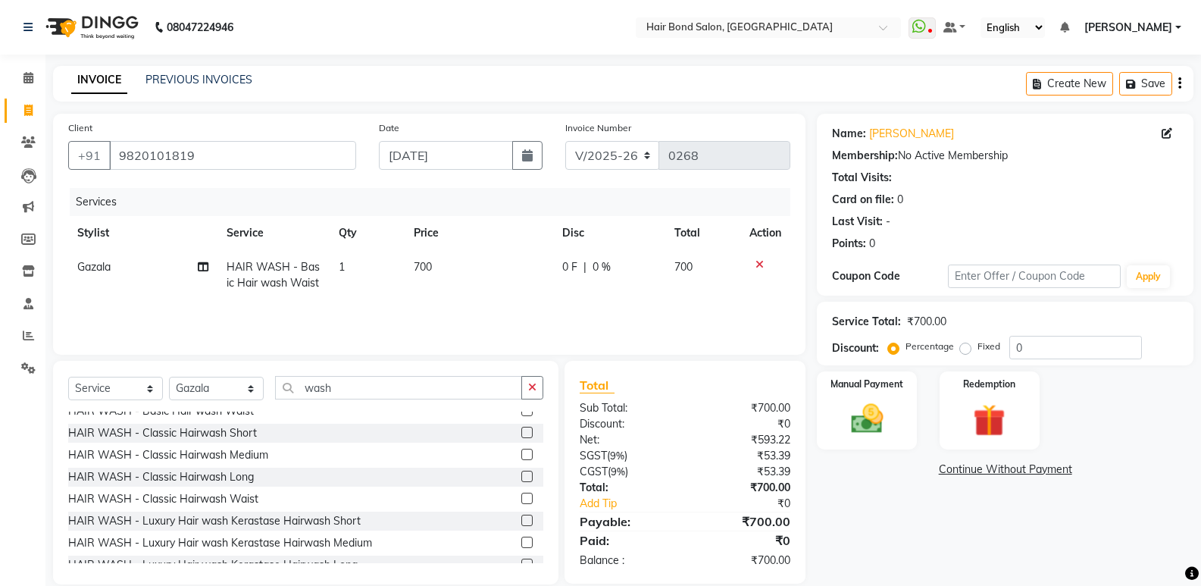
click at [419, 272] on span "700" at bounding box center [423, 267] width 18 height 14
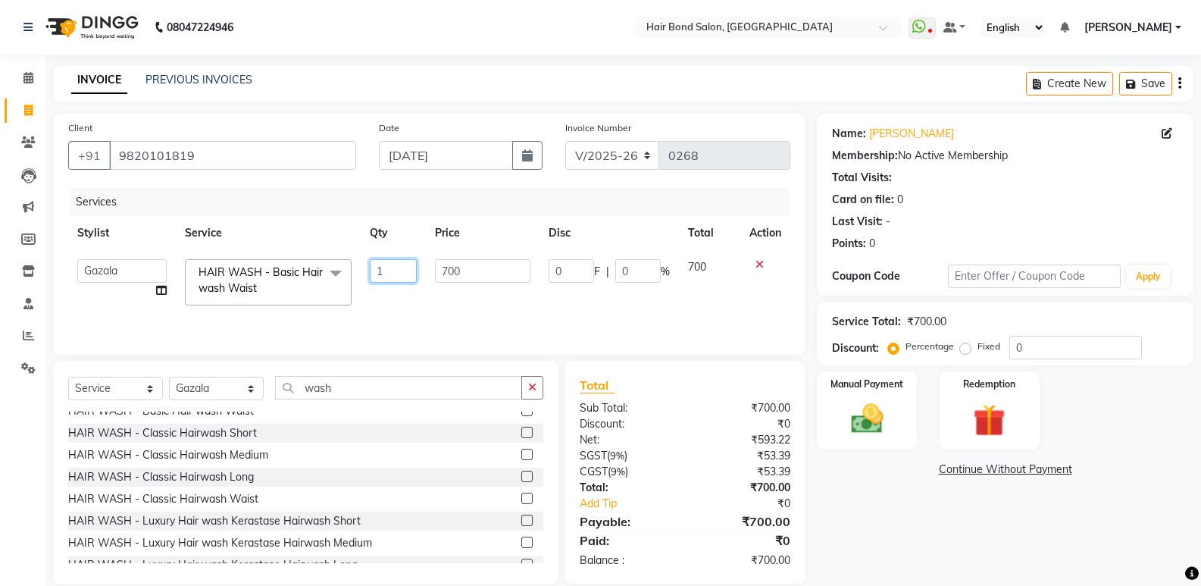
click at [424, 269] on td "1" at bounding box center [393, 282] width 65 height 64
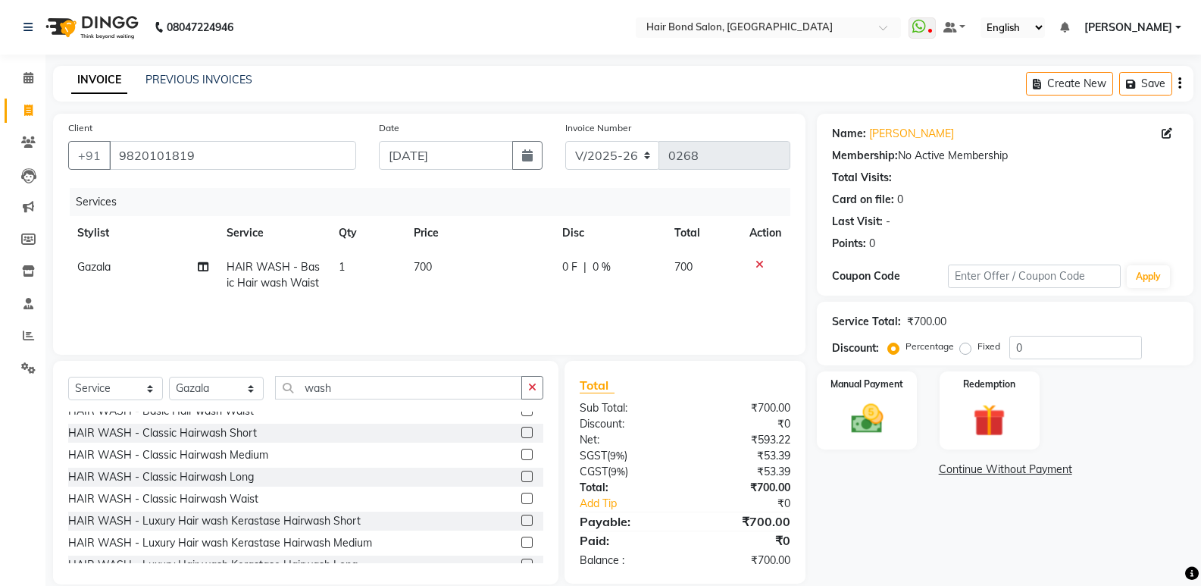
click at [434, 264] on td "700" at bounding box center [479, 275] width 149 height 50
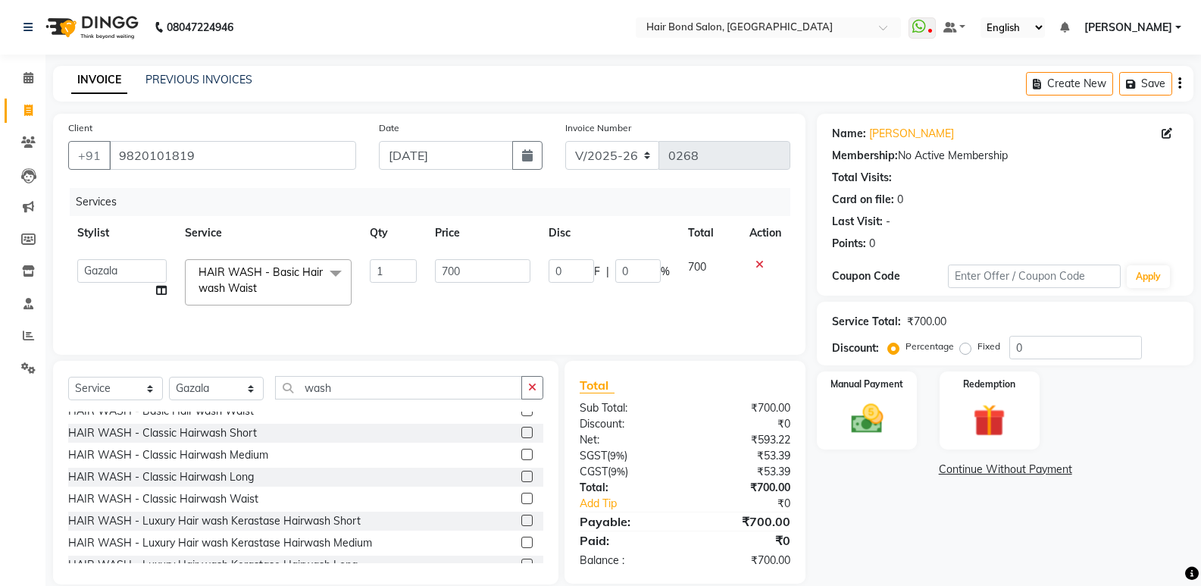
click at [397, 276] on tr "Alisha Sasankar Daksha Faiz Gazala imran kamal khende rafique Shafique Shaikh S…" at bounding box center [429, 282] width 722 height 64
click at [481, 249] on th "Price" at bounding box center [482, 233] width 113 height 34
click at [449, 288] on td "700" at bounding box center [482, 282] width 113 height 64
click at [451, 281] on input "700" at bounding box center [482, 270] width 95 height 23
click at [439, 275] on input "700" at bounding box center [482, 270] width 95 height 23
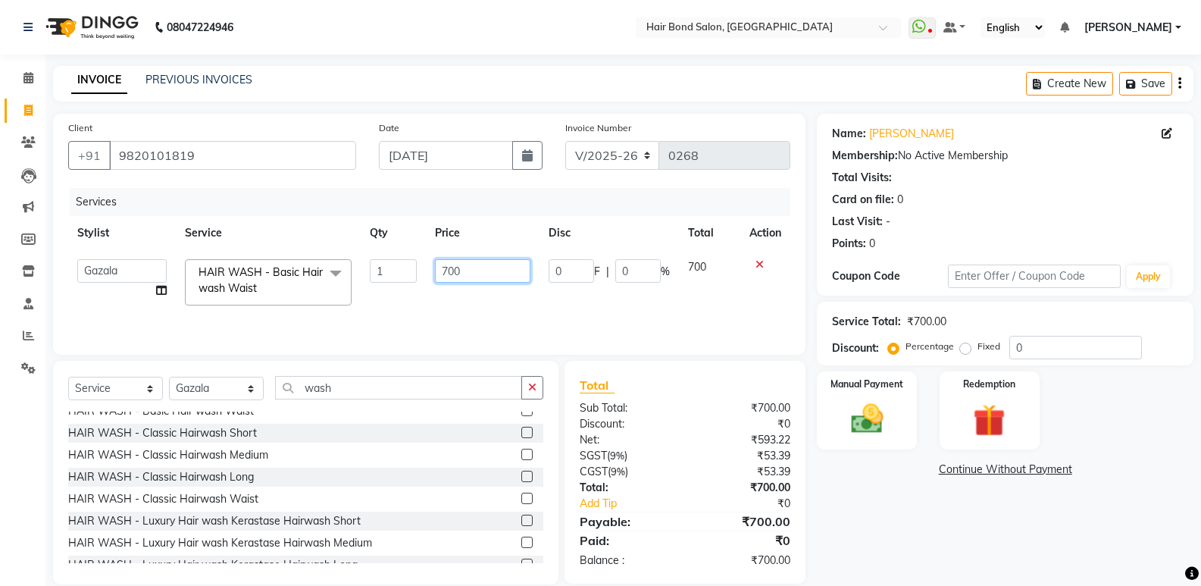
click at [442, 275] on input "700" at bounding box center [482, 270] width 95 height 23
click at [440, 273] on input "700" at bounding box center [482, 270] width 95 height 23
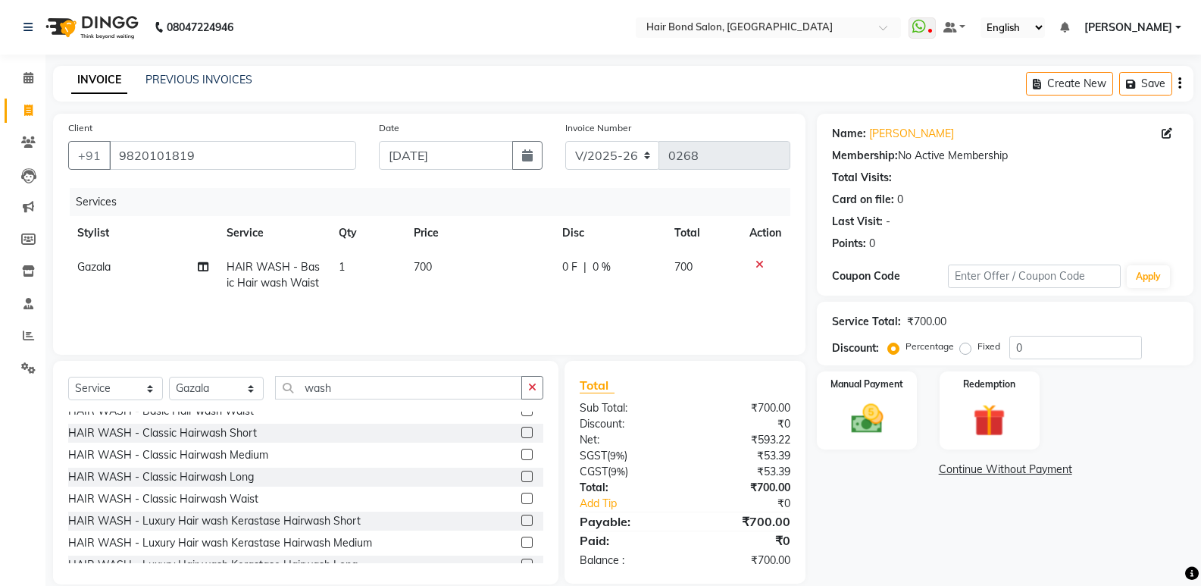
click at [409, 267] on td "700" at bounding box center [479, 275] width 149 height 50
select select "88193"
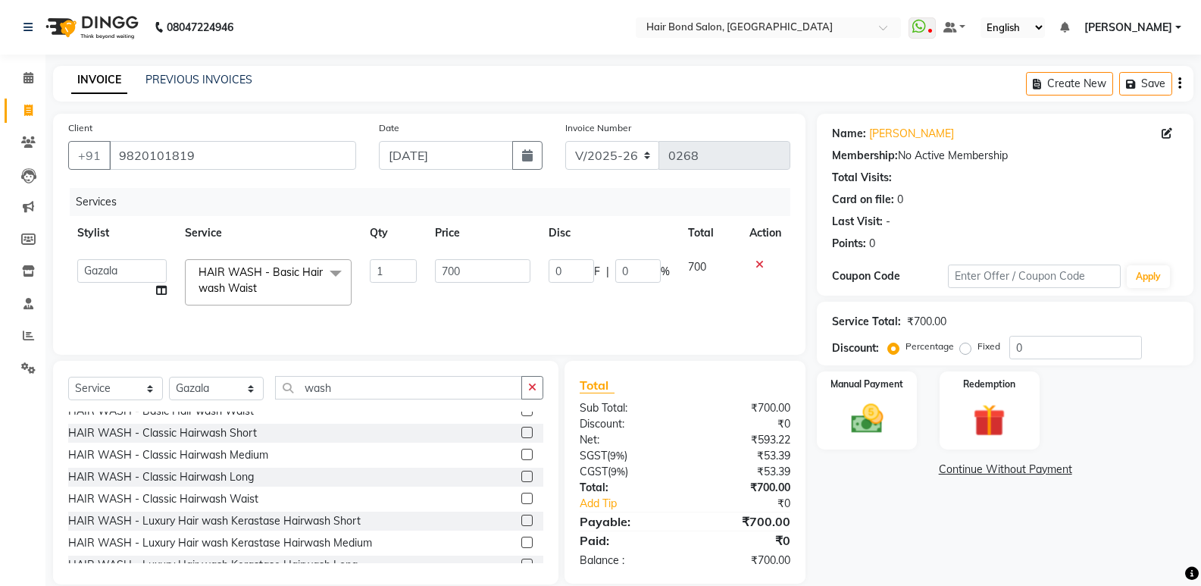
click at [417, 263] on td "1" at bounding box center [393, 282] width 65 height 64
click at [416, 265] on input "1" at bounding box center [393, 270] width 47 height 23
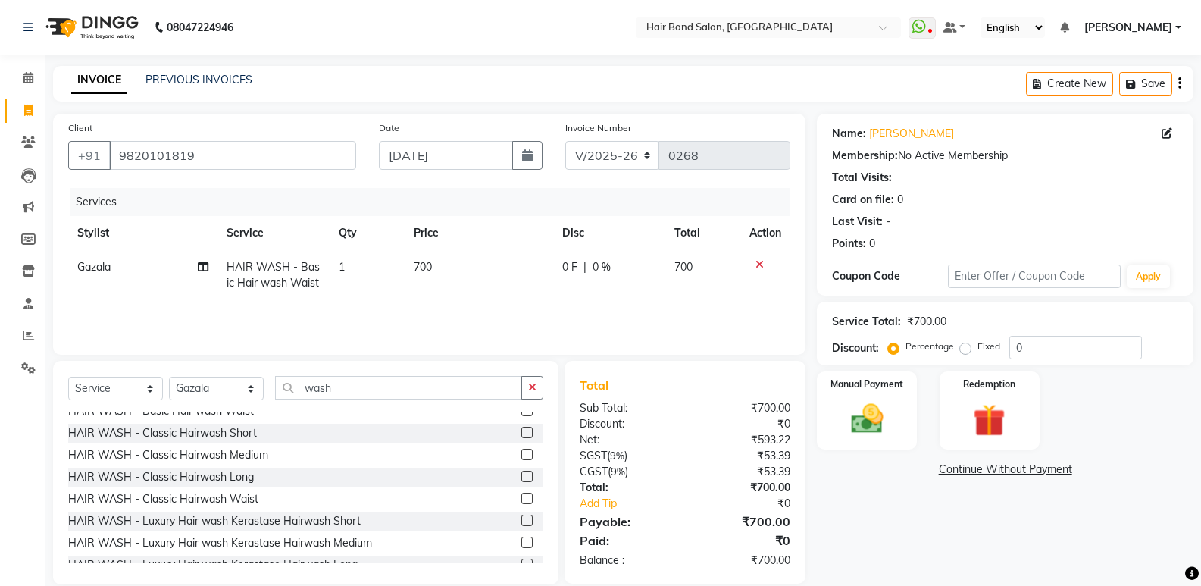
click at [302, 197] on div "Services" at bounding box center [436, 202] width 732 height 28
click at [426, 270] on span "700" at bounding box center [423, 267] width 18 height 14
select select "88193"
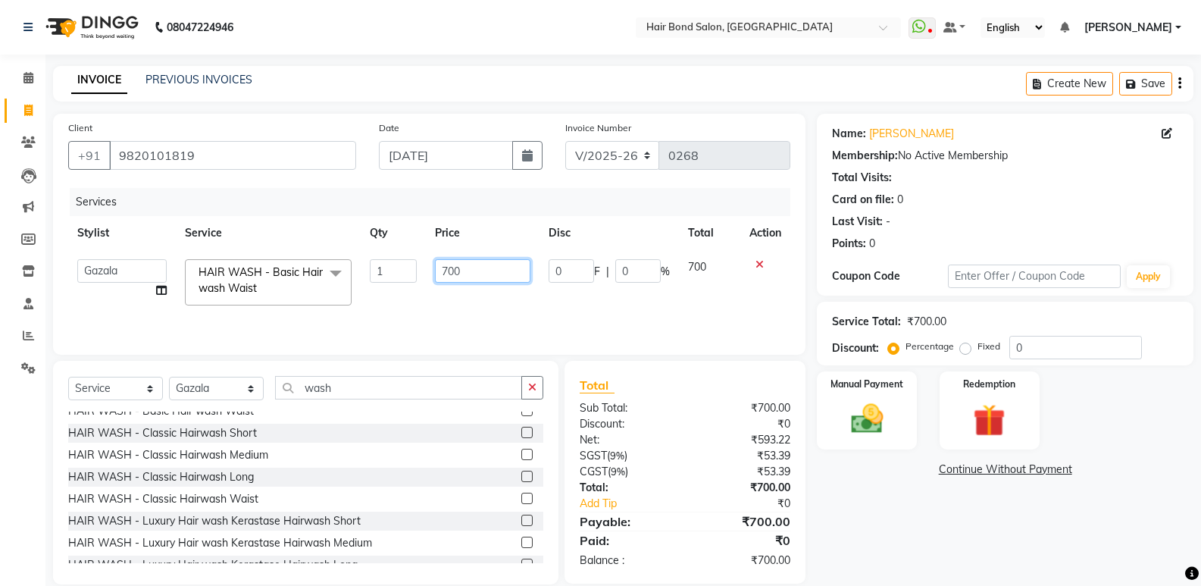
click at [463, 272] on input "700" at bounding box center [482, 270] width 95 height 23
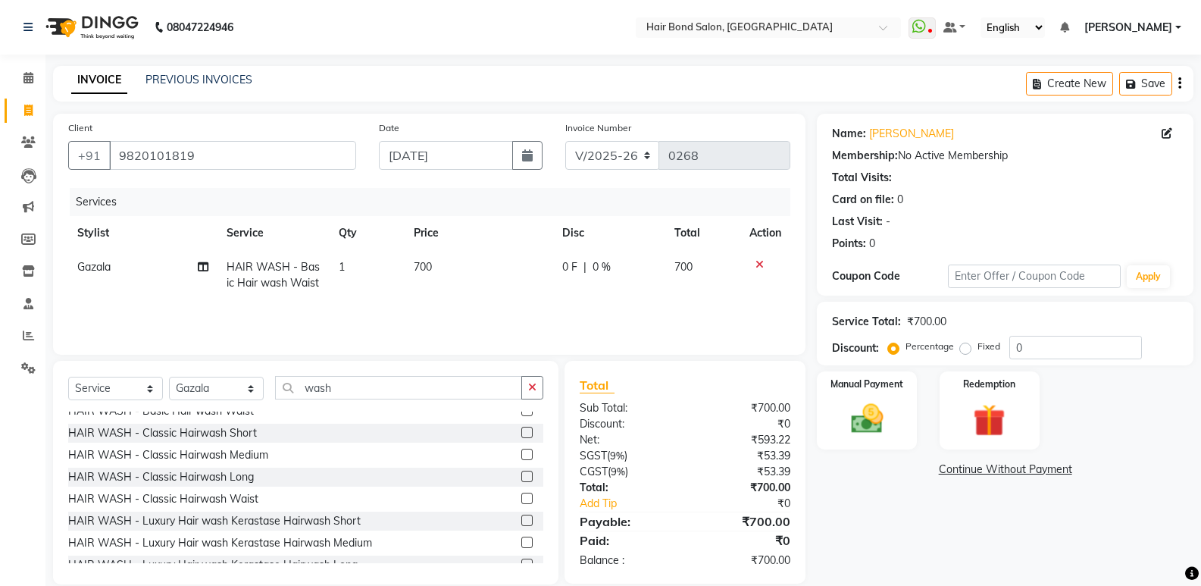
click at [993, 531] on div "Name: Dolly Deasi Membership: No Active Membership Total Visits: Card on file: …" at bounding box center [1011, 349] width 388 height 470
click at [1011, 342] on input "0" at bounding box center [1075, 347] width 133 height 23
type input "50"
click at [896, 444] on div "Manual Payment" at bounding box center [867, 410] width 104 height 81
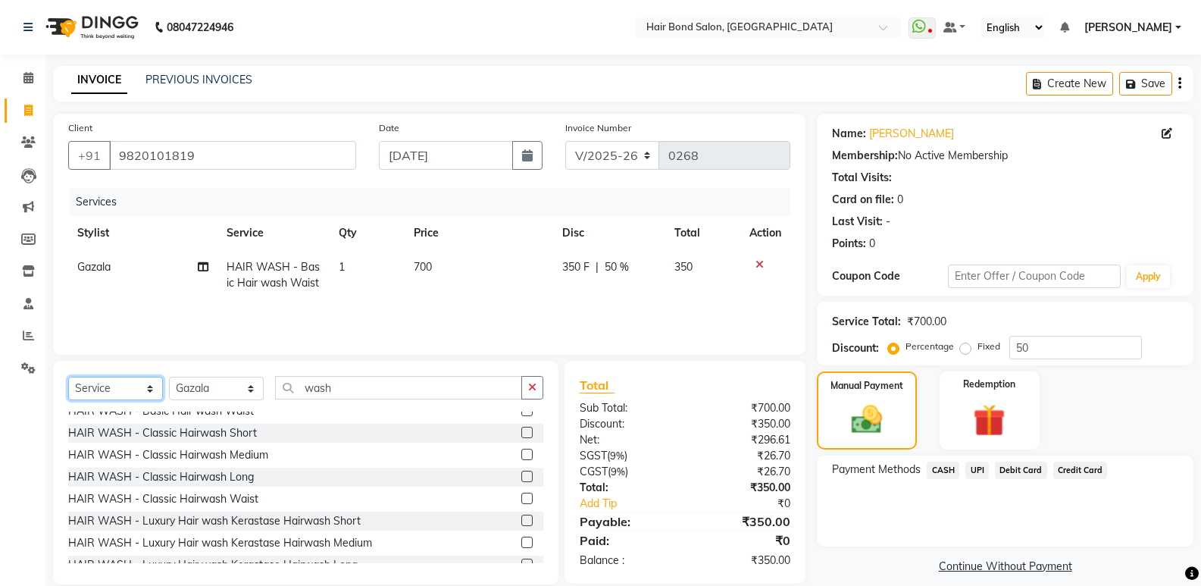
click at [96, 389] on select "Select Service Product Membership Package Voucher Prepaid Gift Card" at bounding box center [115, 388] width 95 height 23
click at [68, 377] on select "Select Service Product Membership Package Voucher Prepaid Gift Card" at bounding box center [115, 388] width 95 height 23
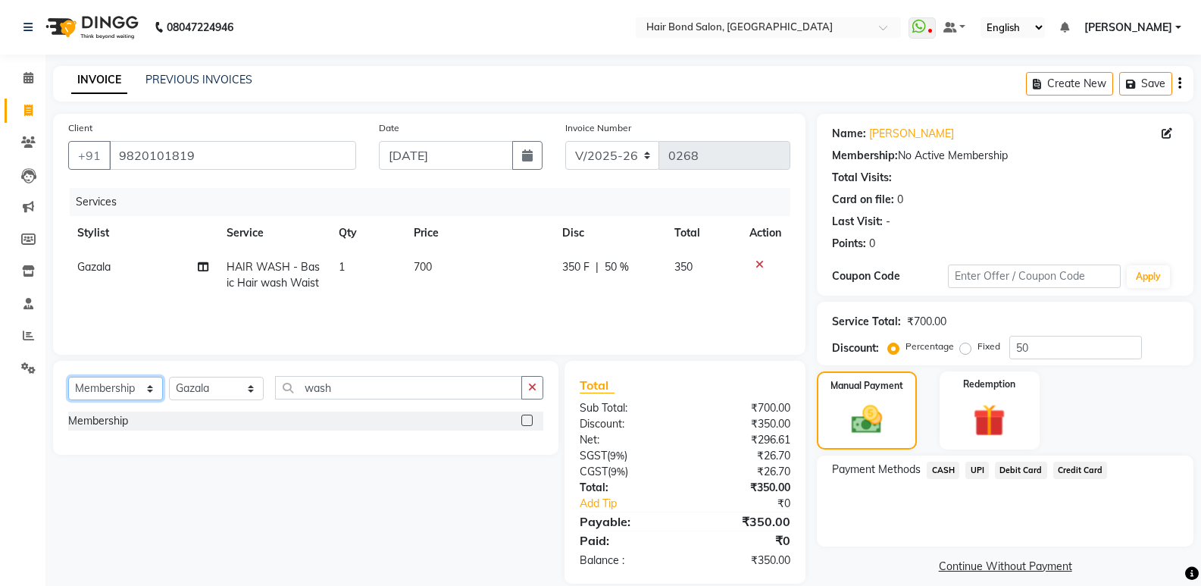
scroll to position [0, 0]
click at [528, 420] on label at bounding box center [526, 419] width 11 height 11
click at [528, 420] on input "checkbox" at bounding box center [526, 421] width 10 height 10
select select "select"
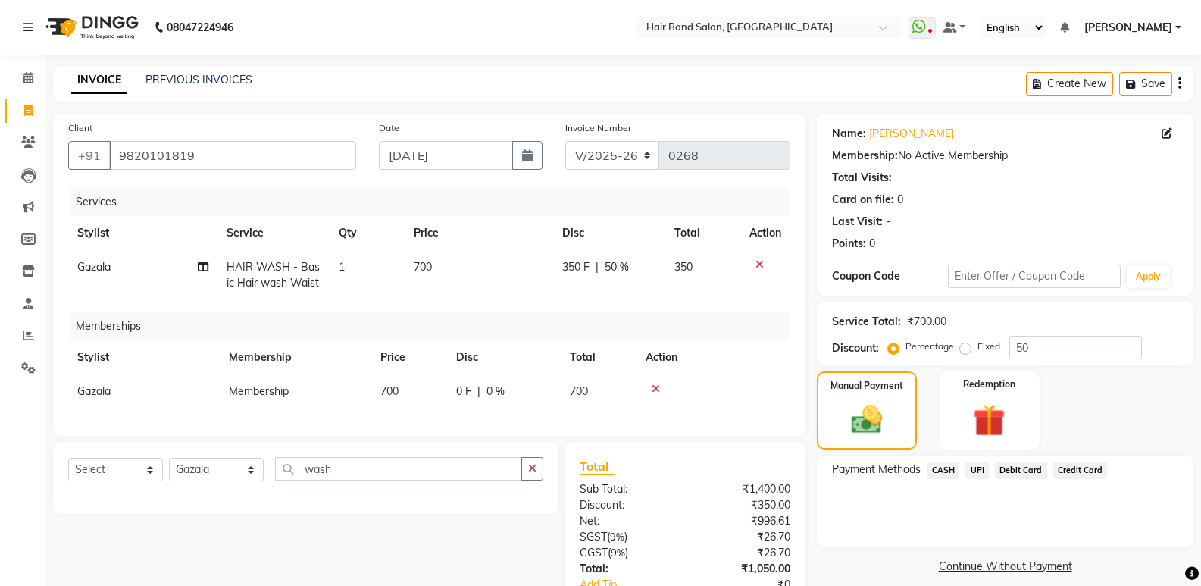
click at [976, 470] on span "UPI" at bounding box center [976, 469] width 23 height 17
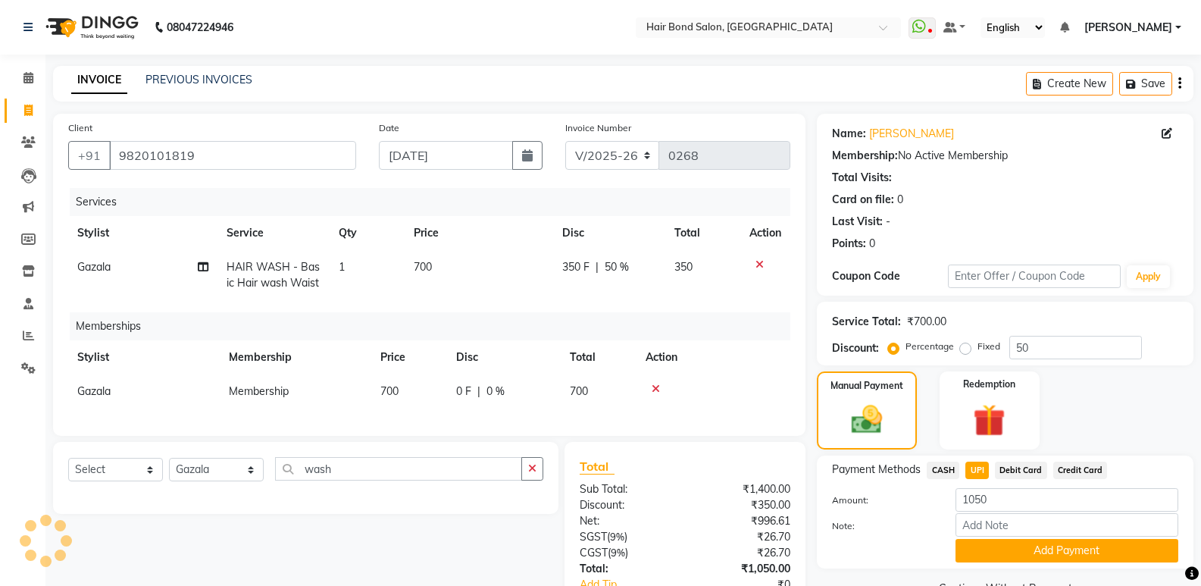
scroll to position [76, 0]
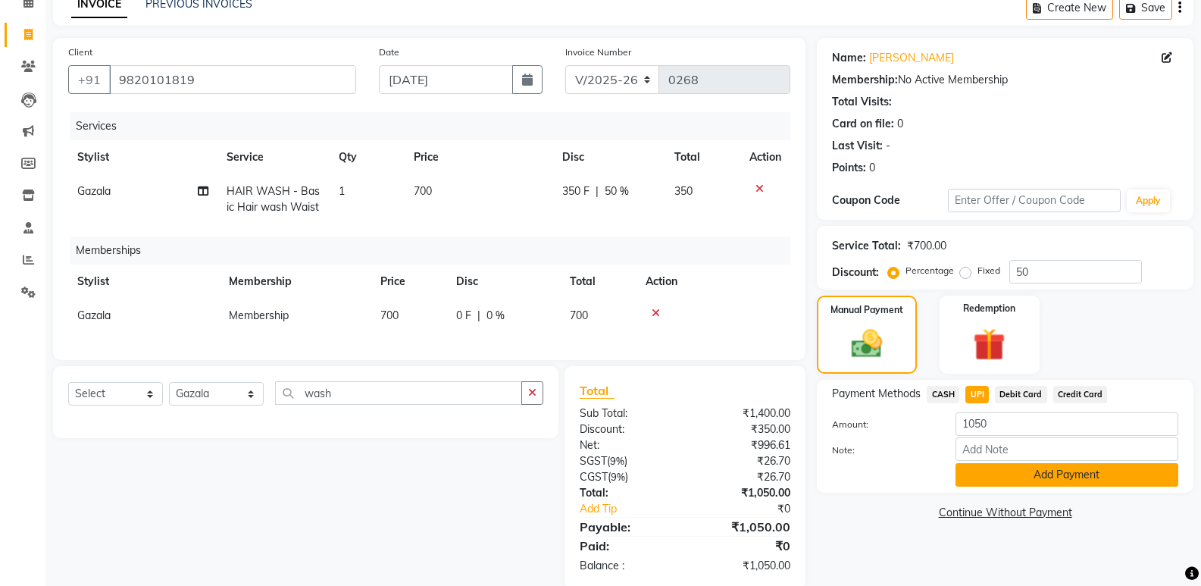
click at [971, 477] on button "Add Payment" at bounding box center [1066, 474] width 223 height 23
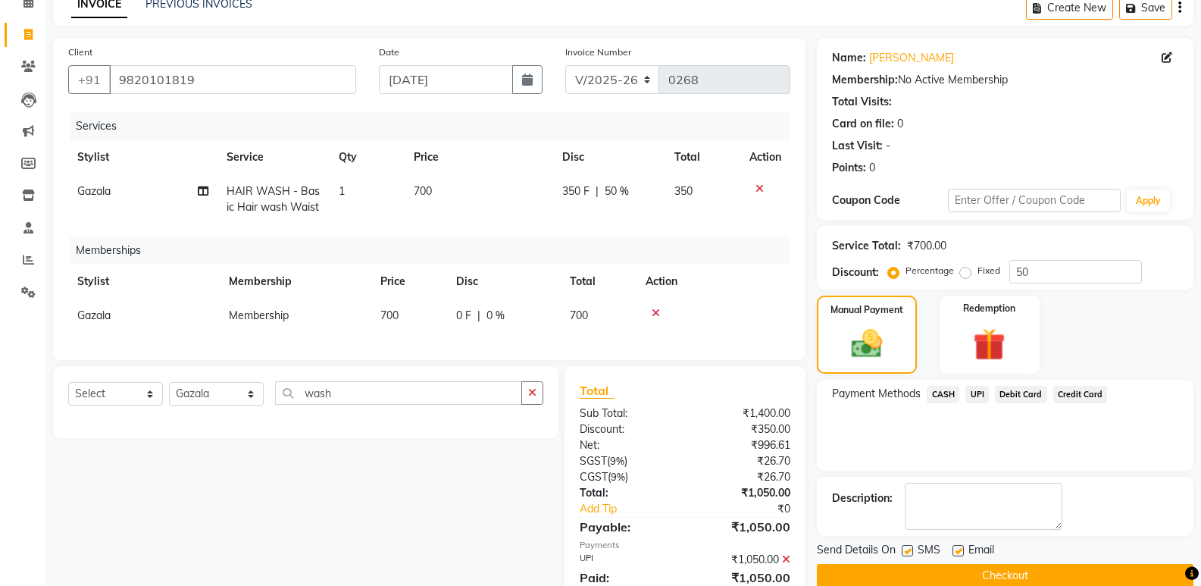
click at [399, 317] on span "700" at bounding box center [389, 315] width 18 height 14
select select "88193"
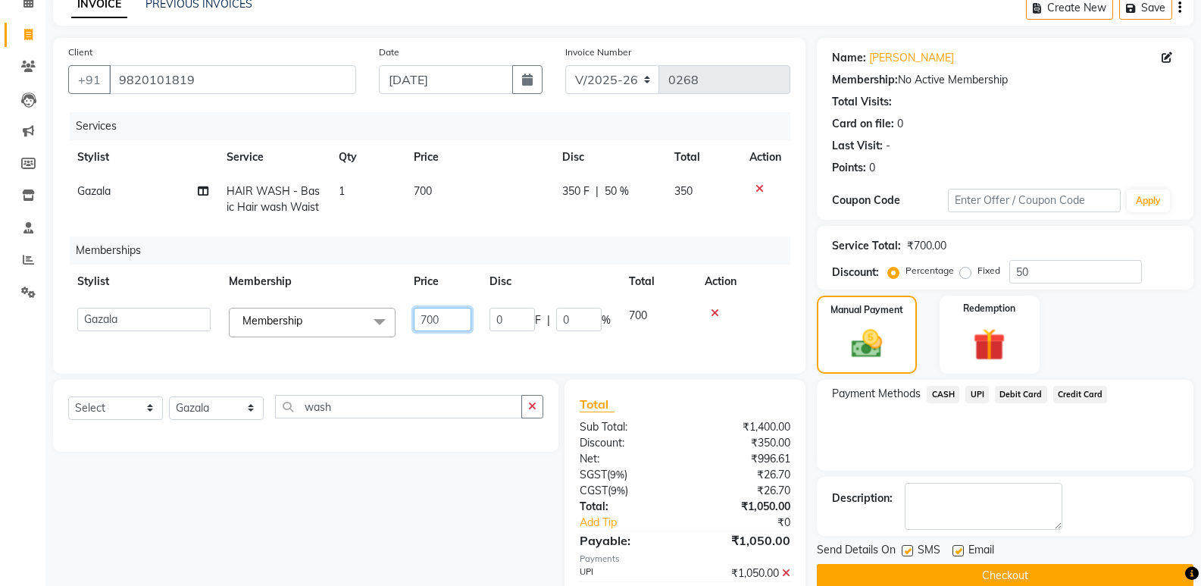
click at [443, 317] on input "700" at bounding box center [443, 319] width 58 height 23
type input "7"
type input "0"
click at [1143, 451] on div "Payment Methods CASH UPI Debit Card Credit Card" at bounding box center [1005, 425] width 377 height 91
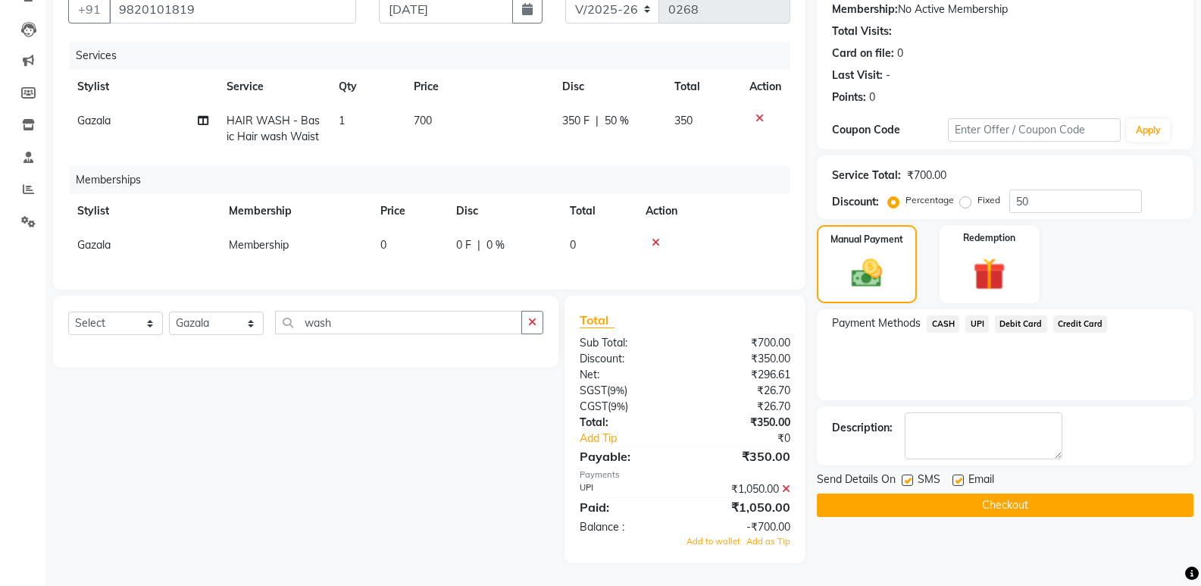
scroll to position [158, 0]
click at [999, 564] on main "INVOICE PREVIOUS INVOICES Create New Save Client +91 9820101819 Date 01-09-2025…" at bounding box center [622, 253] width 1155 height 666
click at [976, 315] on span "UPI" at bounding box center [976, 323] width 23 height 17
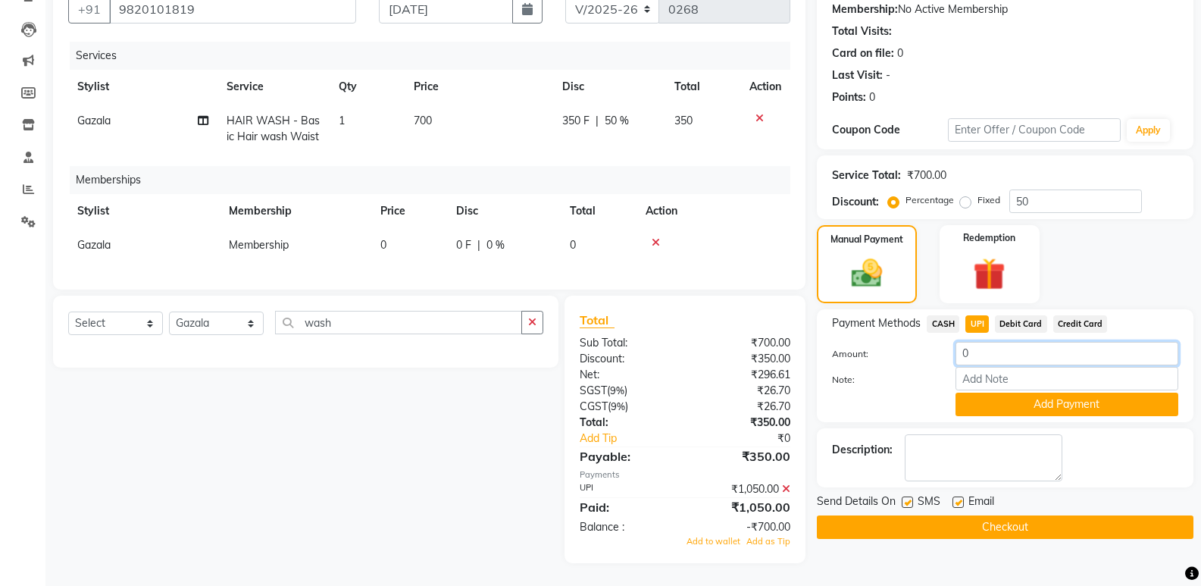
click at [982, 342] on input "0" at bounding box center [1066, 353] width 223 height 23
type input "350"
click at [1099, 394] on button "Add Payment" at bounding box center [1066, 403] width 223 height 23
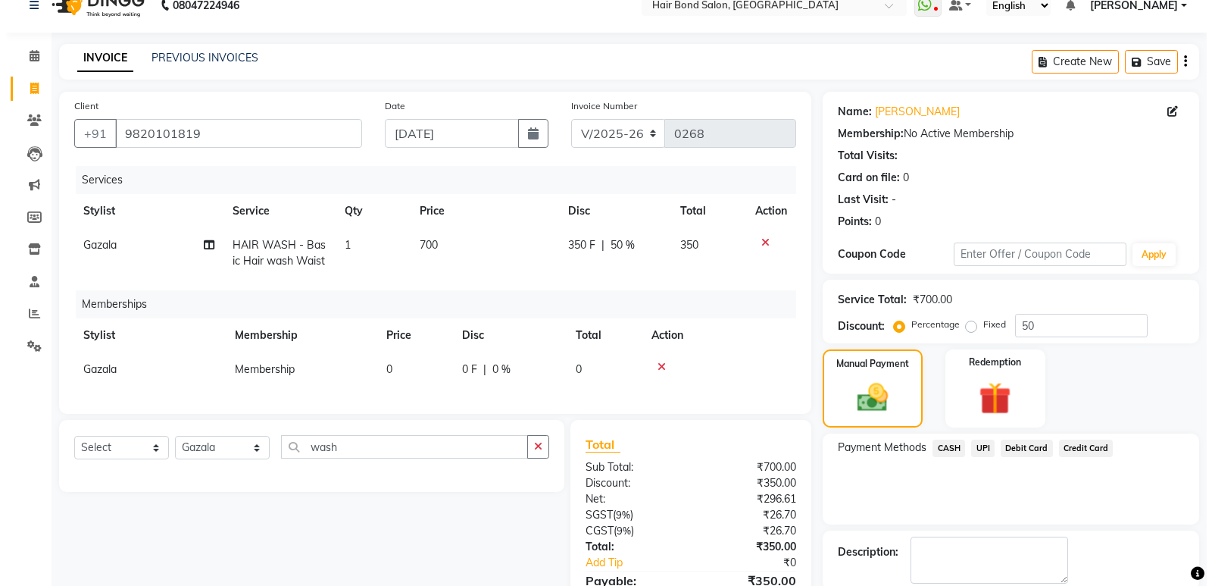
scroll to position [0, 0]
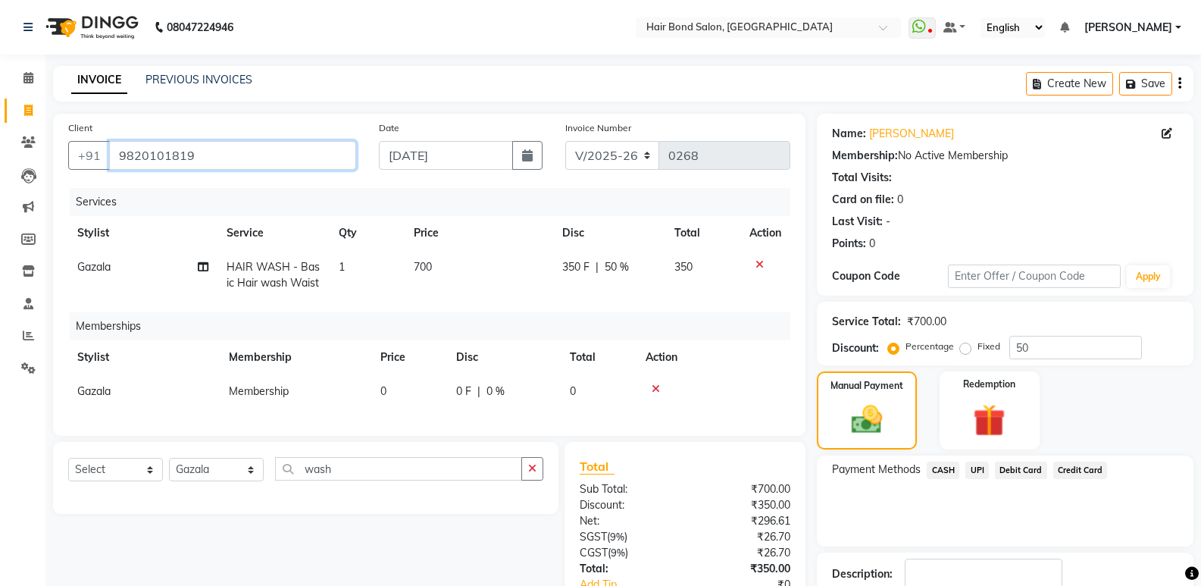
click at [220, 158] on input "9820101819" at bounding box center [232, 155] width 247 height 29
type input "982010181"
type input "0"
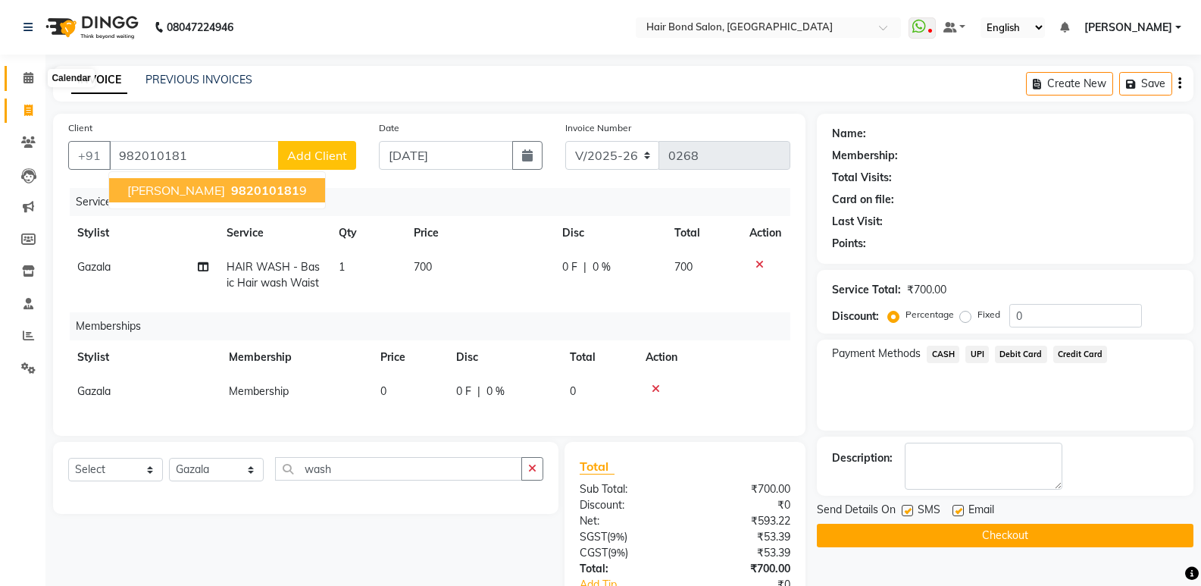
click at [34, 75] on span at bounding box center [28, 78] width 27 height 17
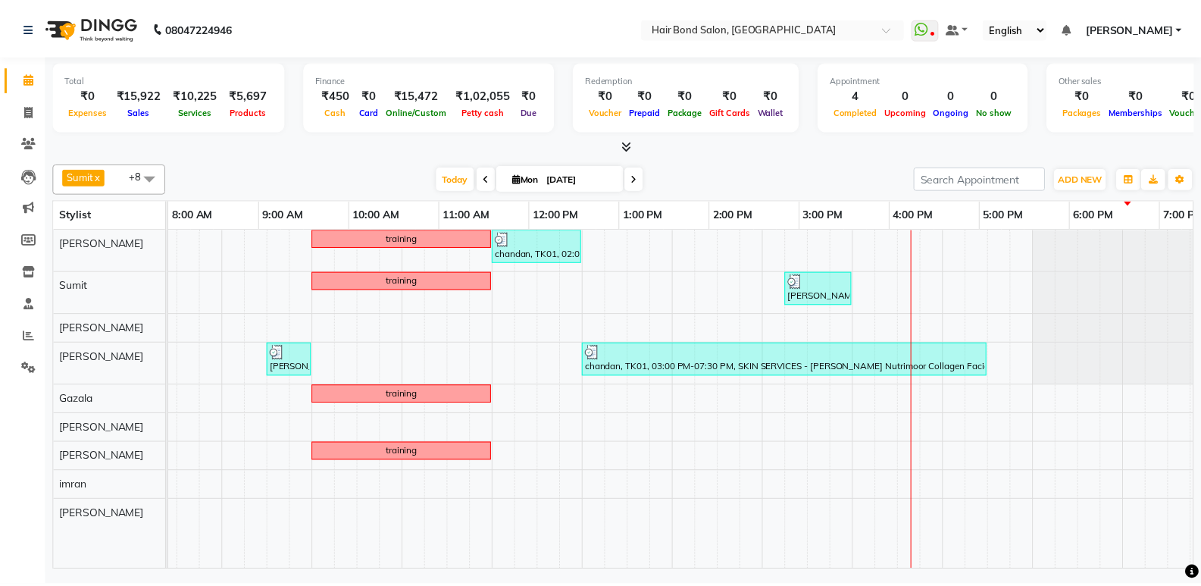
scroll to position [0, 238]
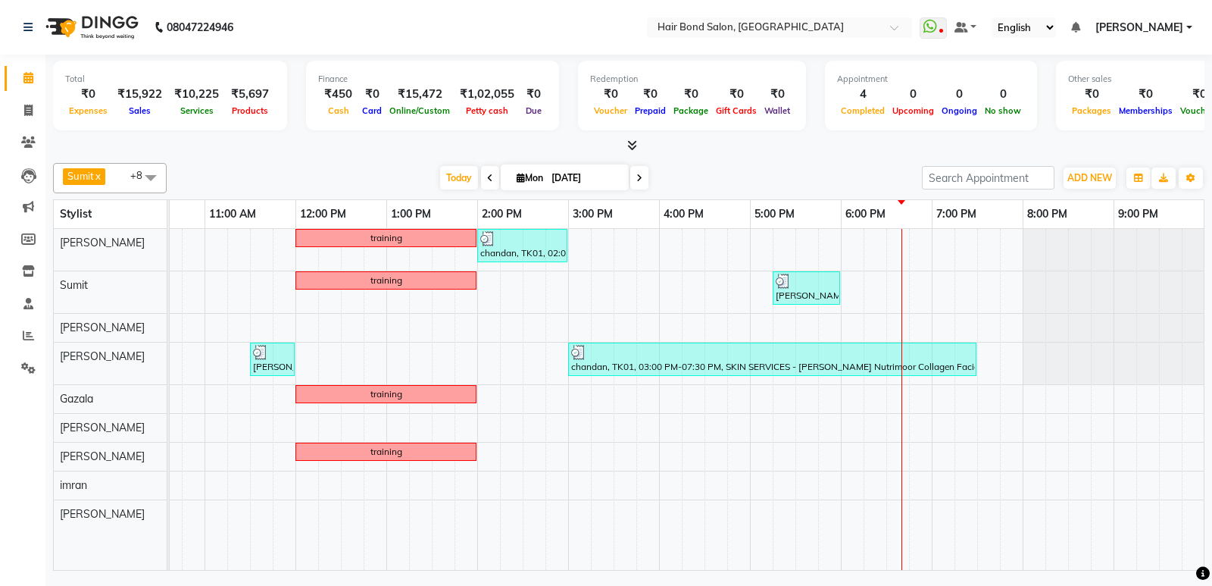
click at [827, 392] on div "training chandan, TK01, 02:00 PM-03:00 PM, TEXTURE SERVICES - Kerastase Retuals…" at bounding box center [614, 399] width 1364 height 341
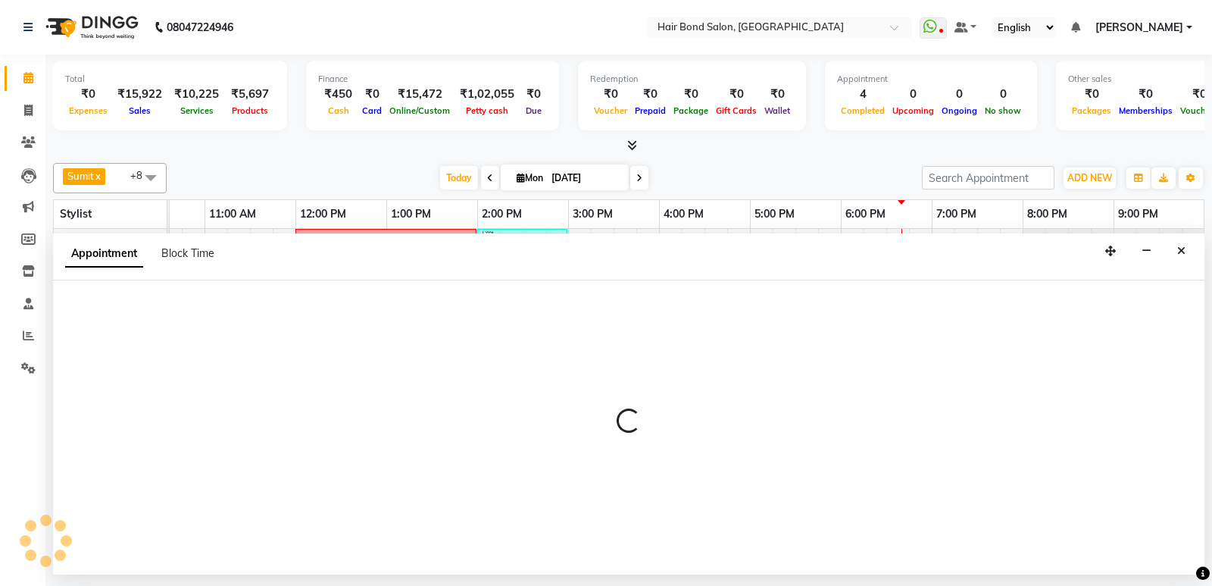
select select "88193"
select select "tentative"
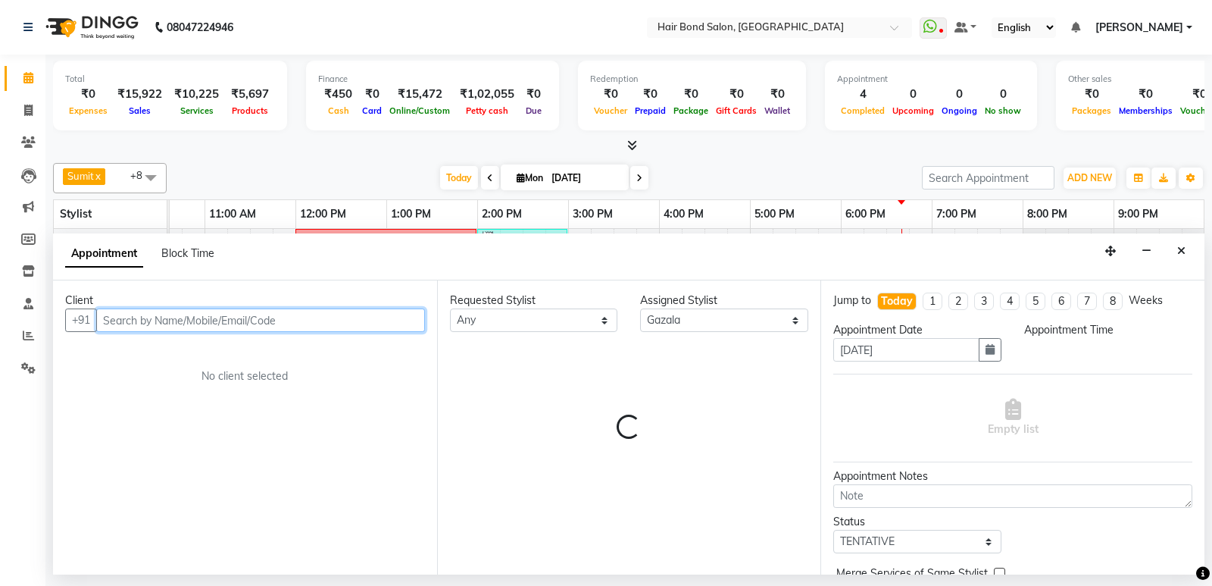
select select "1065"
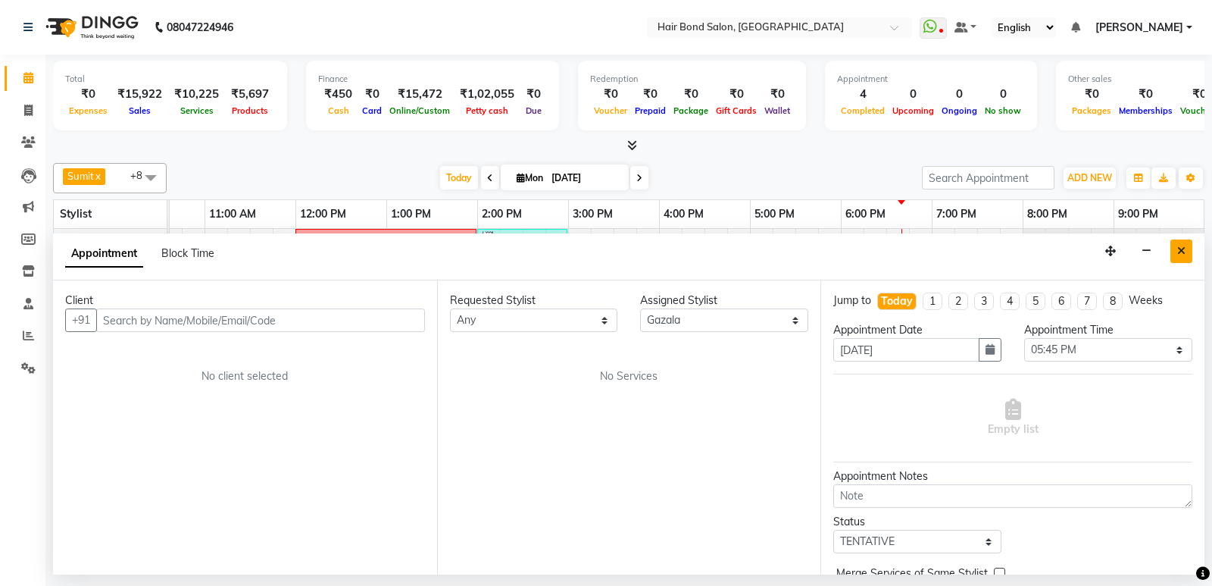
click at [1183, 249] on icon "Close" at bounding box center [1181, 250] width 8 height 11
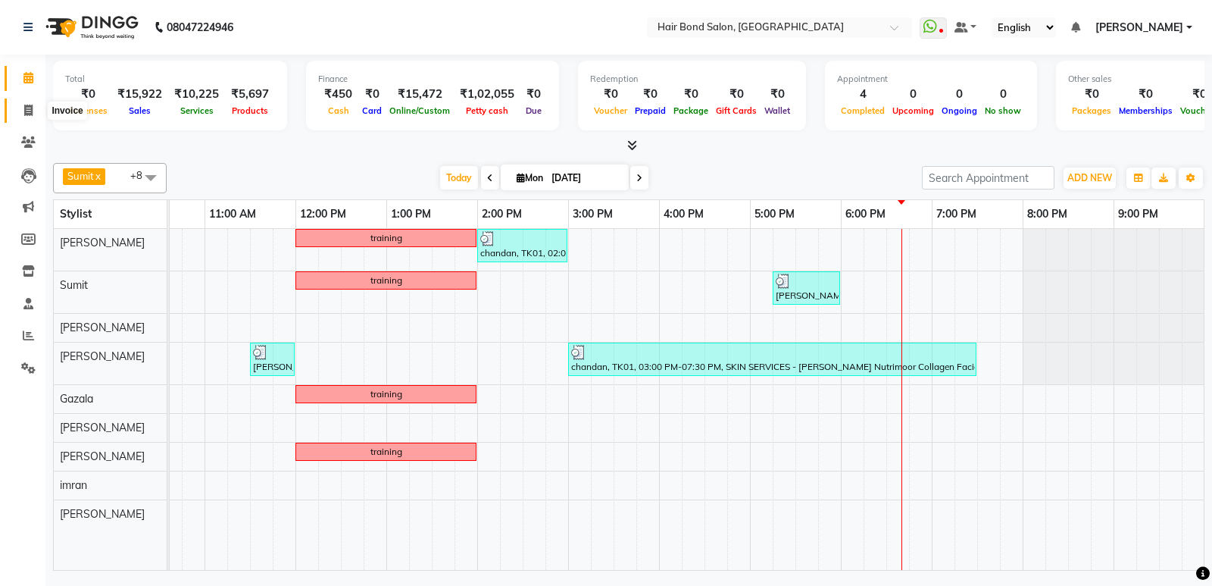
click at [27, 110] on icon at bounding box center [28, 110] width 8 height 11
select select "service"
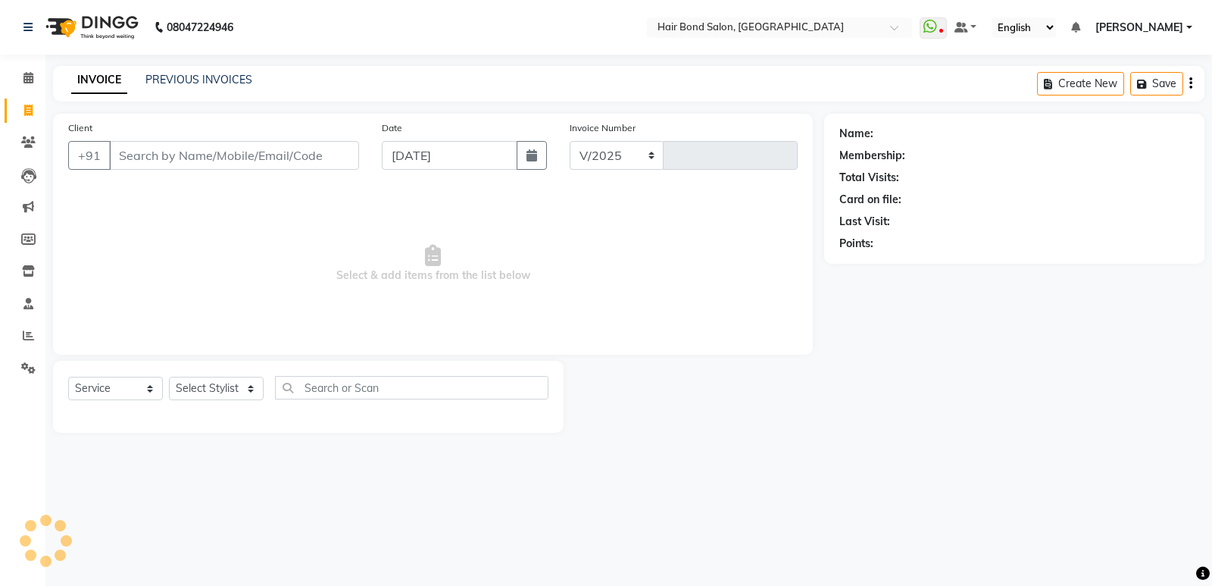
click at [155, 154] on input "Client" at bounding box center [234, 155] width 250 height 29
select select "8721"
type input "0268"
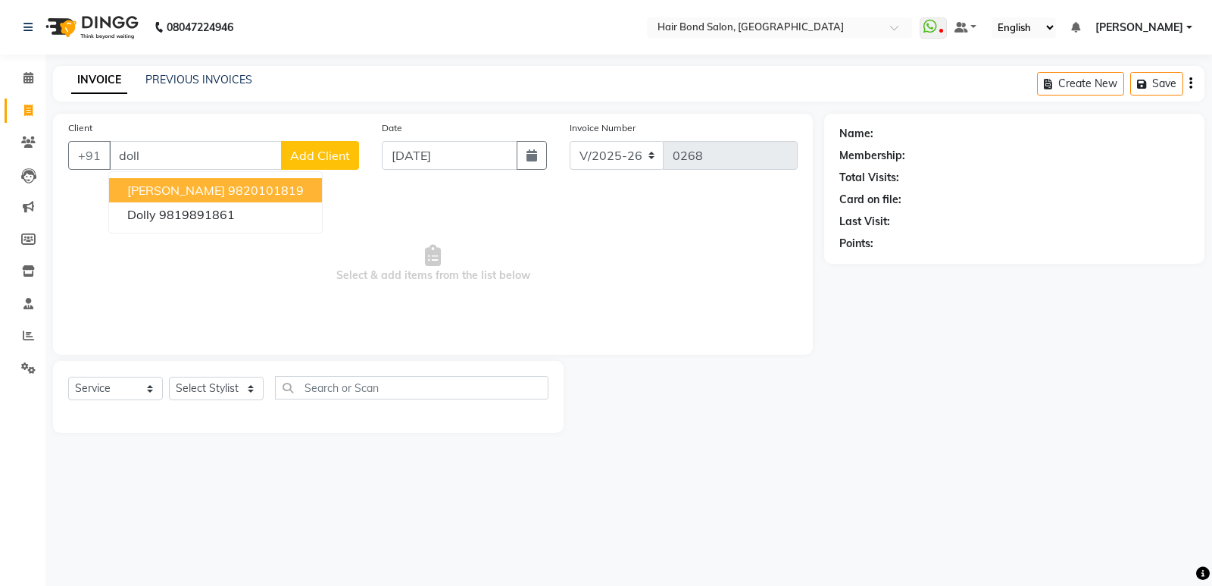
click at [233, 184] on ngb-highlight "9820101819" at bounding box center [266, 190] width 76 height 15
type input "9820101819"
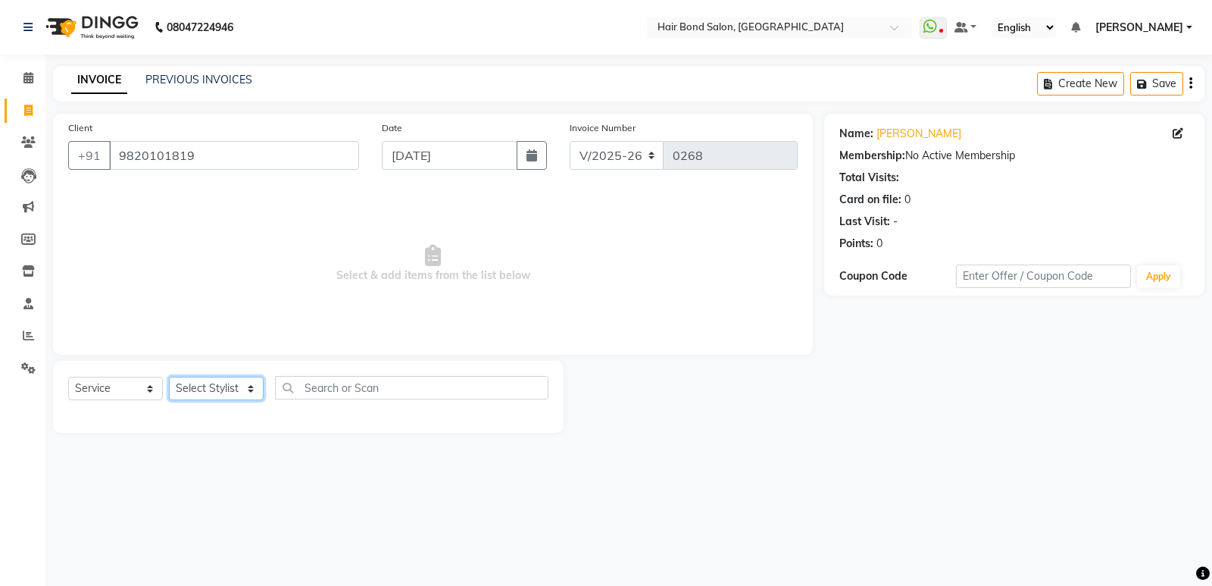
click at [208, 383] on select "Select Stylist [PERSON_NAME] [PERSON_NAME] [PERSON_NAME] [PERSON_NAME] khende […" at bounding box center [216, 388] width 95 height 23
select select "88193"
click at [169, 377] on select "Select Stylist [PERSON_NAME] [PERSON_NAME] [PERSON_NAME] [PERSON_NAME] khende […" at bounding box center [216, 388] width 95 height 23
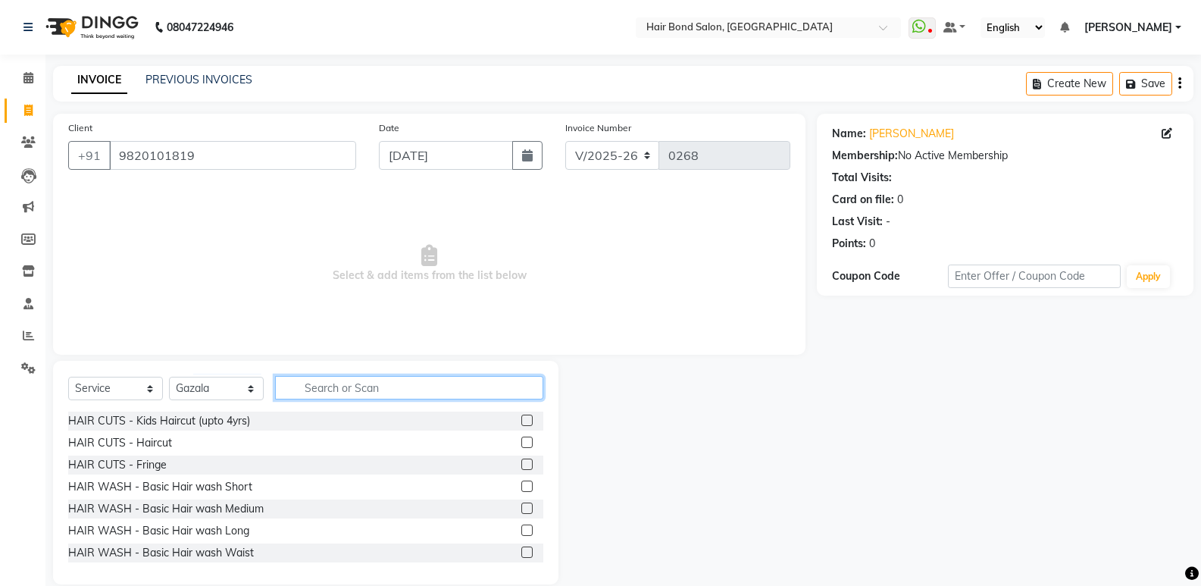
click at [327, 384] on input "text" at bounding box center [409, 387] width 268 height 23
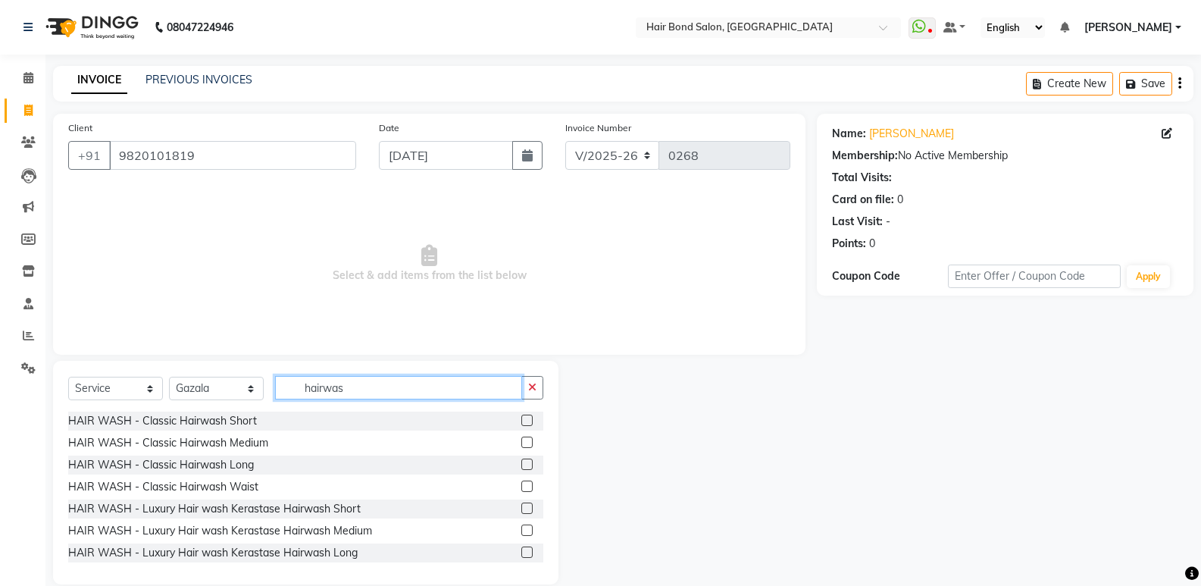
type input "hairwas"
click at [264, 487] on div "HAIR WASH - Classic Hairwash Waist" at bounding box center [305, 486] width 475 height 19
click at [521, 484] on label at bounding box center [526, 485] width 11 height 11
click at [521, 484] on input "checkbox" at bounding box center [526, 487] width 10 height 10
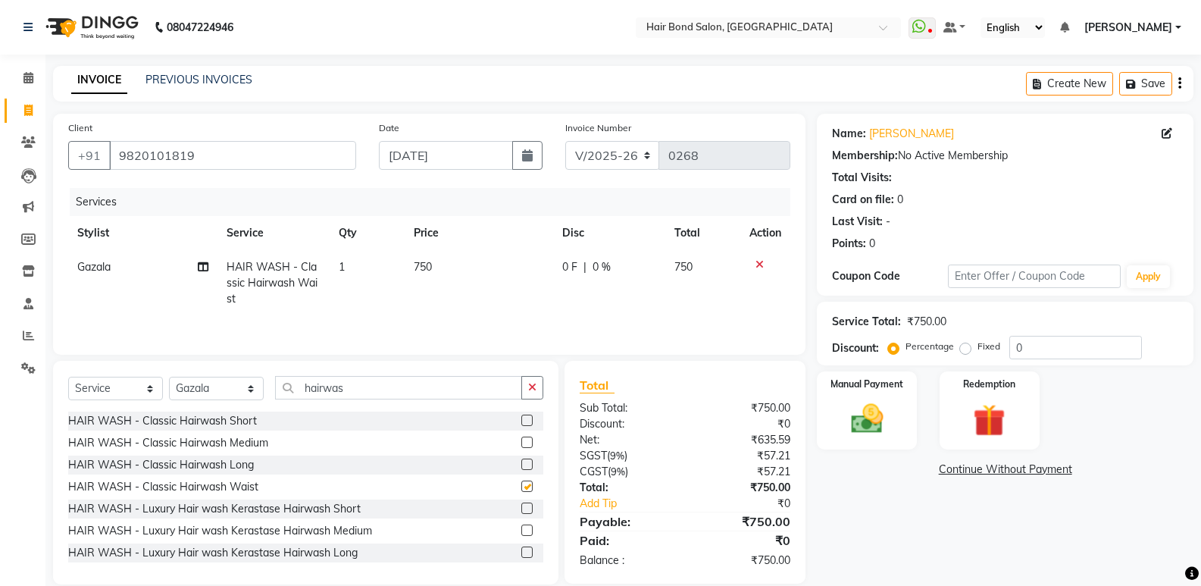
checkbox input "false"
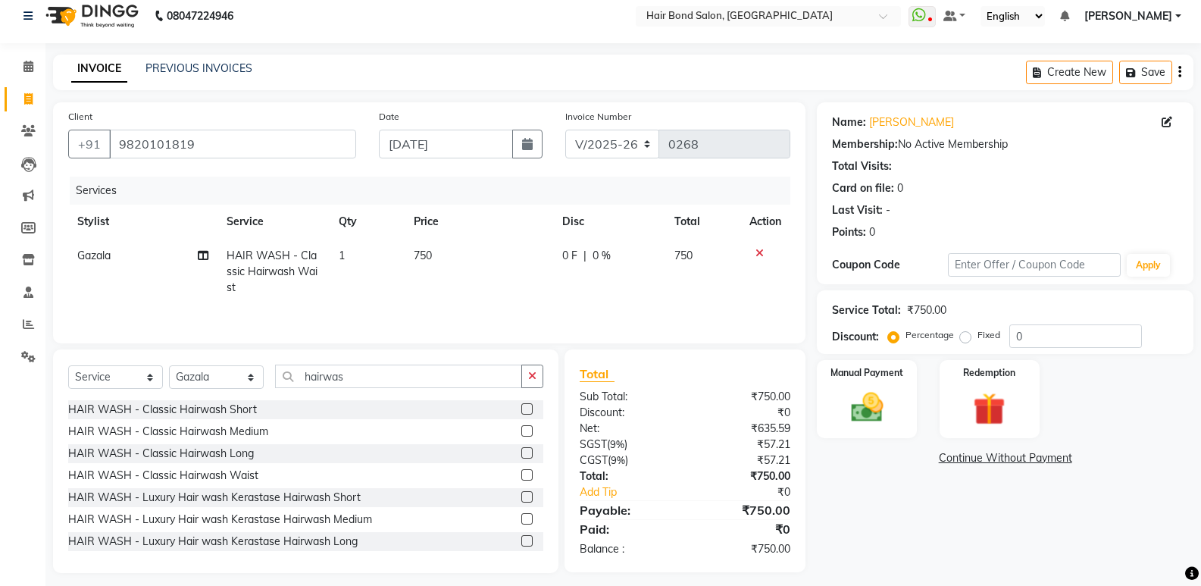
scroll to position [21, 0]
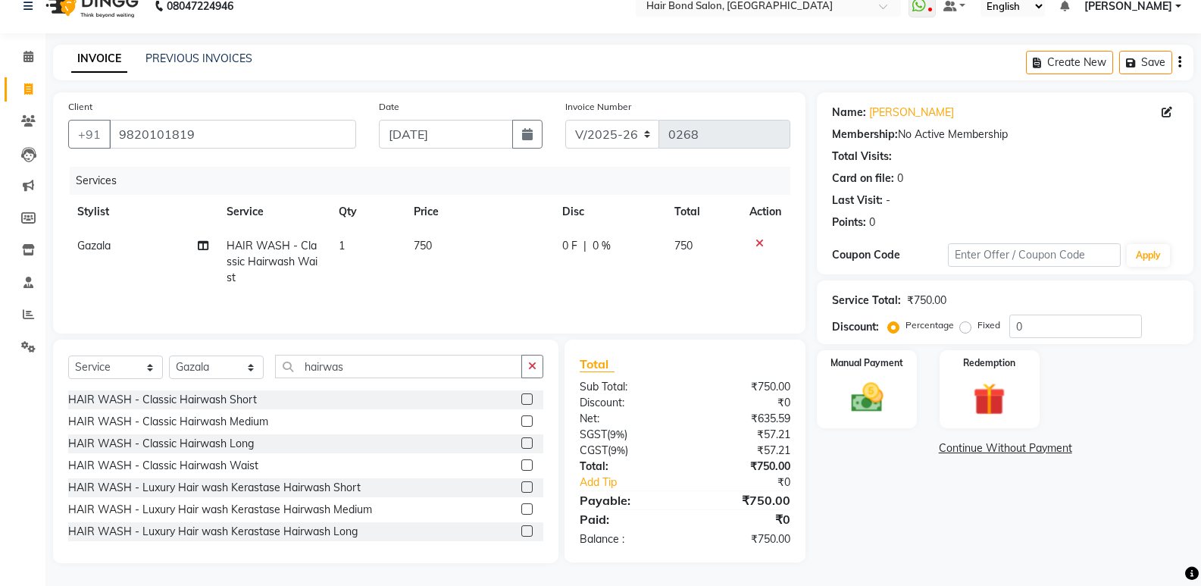
click at [437, 247] on td "750" at bounding box center [479, 262] width 149 height 66
select select "88193"
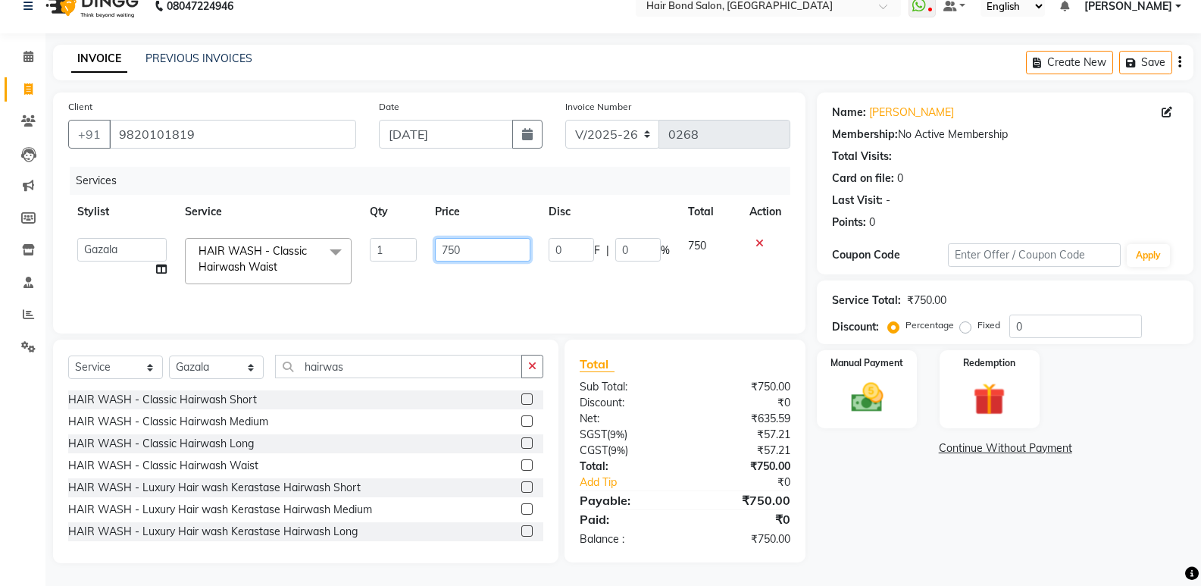
click at [477, 250] on input "750" at bounding box center [482, 249] width 95 height 23
type input "7"
type input "0"
type input "700"
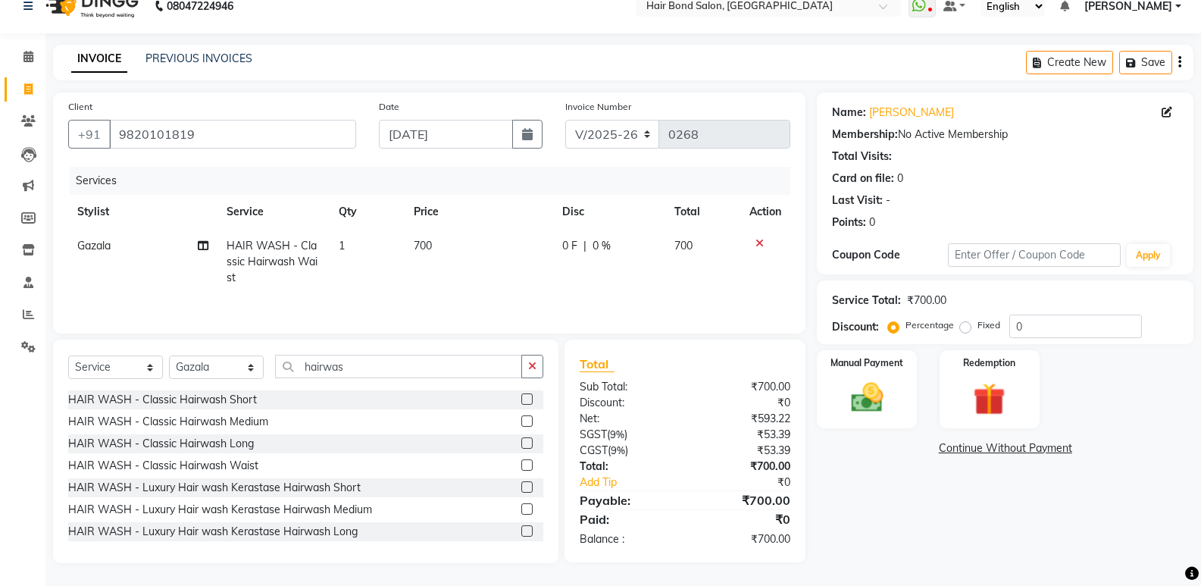
click at [887, 493] on div "Name: Dolly Deasi Membership: No Active Membership Total Visits: Card on file: …" at bounding box center [1011, 327] width 388 height 470
click at [155, 367] on select "Select Service Product Membership Package Voucher Prepaid Gift Card" at bounding box center [115, 366] width 95 height 23
click at [68, 356] on select "Select Service Product Membership Package Voucher Prepaid Gift Card" at bounding box center [115, 366] width 95 height 23
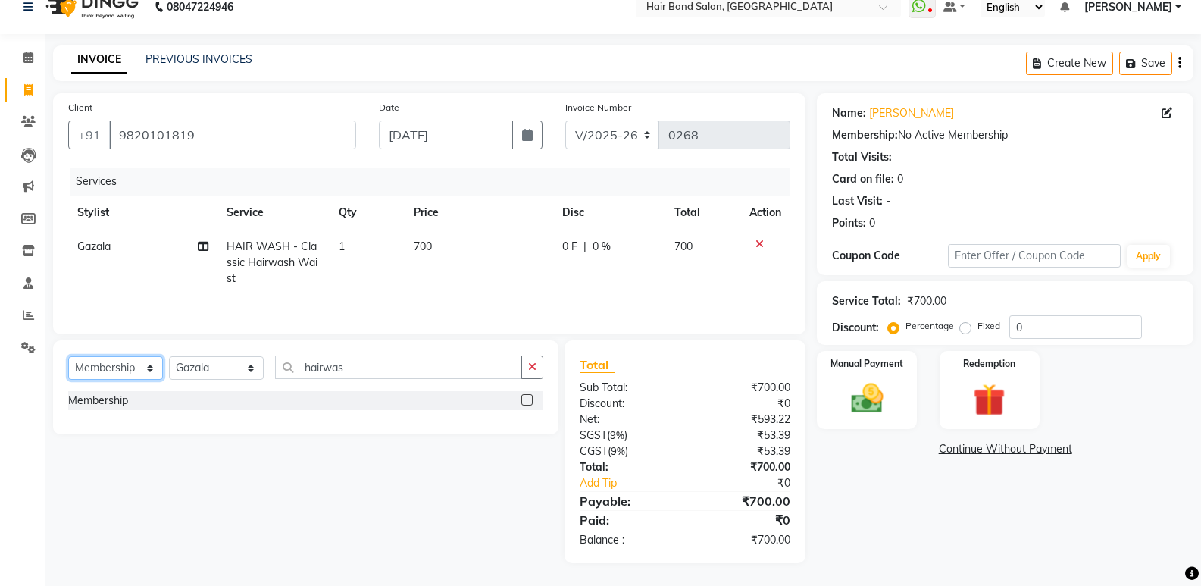
scroll to position [20, 0]
click at [530, 400] on label at bounding box center [526, 399] width 11 height 11
click at [530, 400] on input "checkbox" at bounding box center [526, 400] width 10 height 10
select select "select"
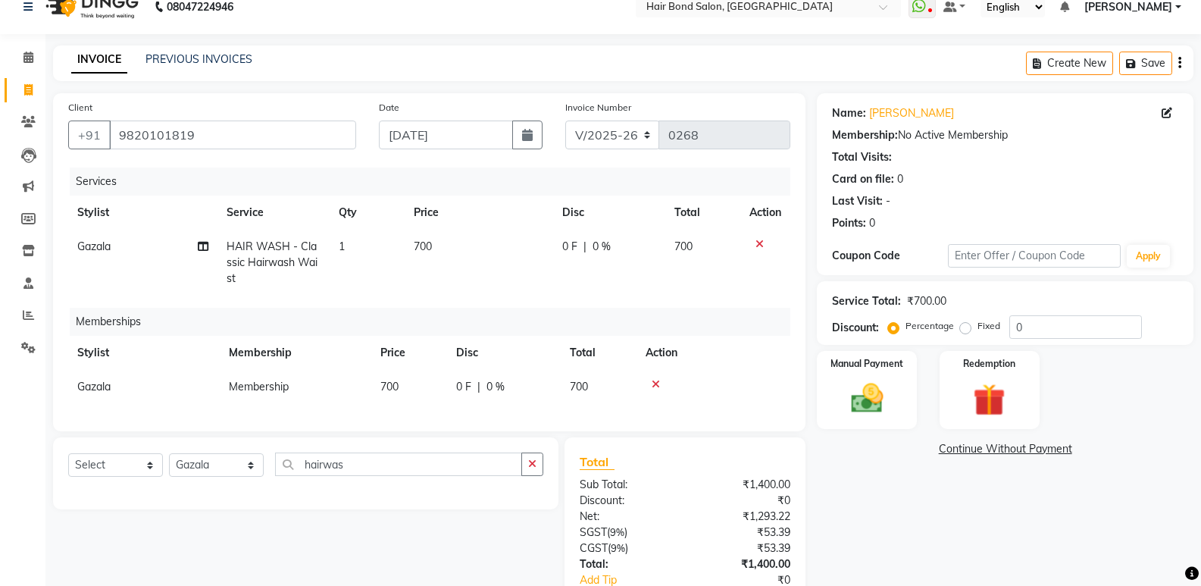
click at [395, 378] on td "700" at bounding box center [409, 387] width 76 height 34
select select "88193"
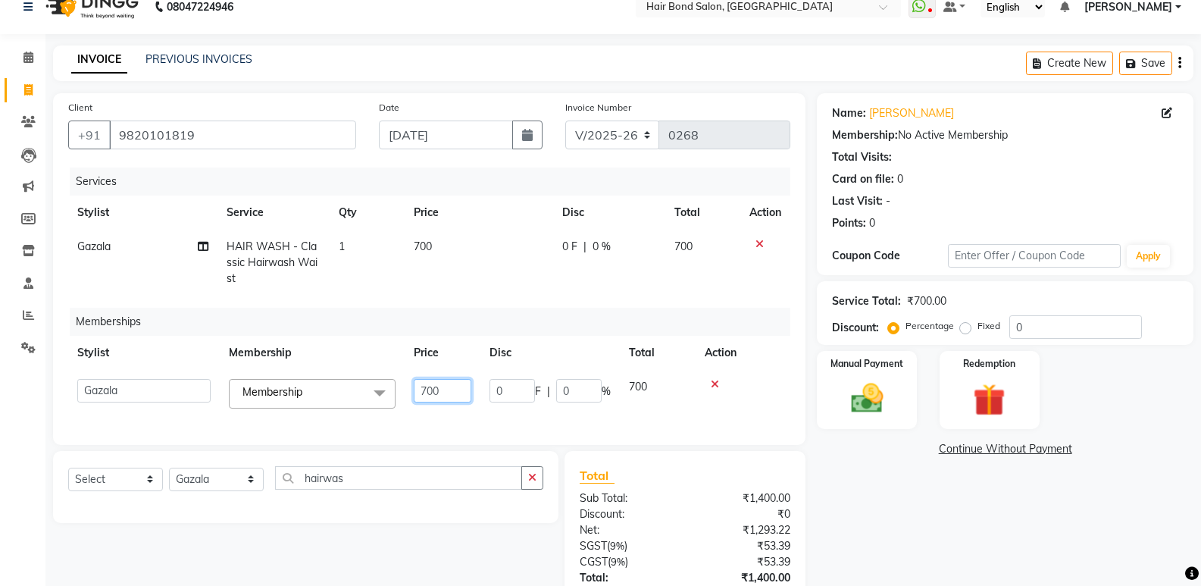
click at [457, 387] on input "700" at bounding box center [443, 390] width 58 height 23
type input "7"
type input "0"
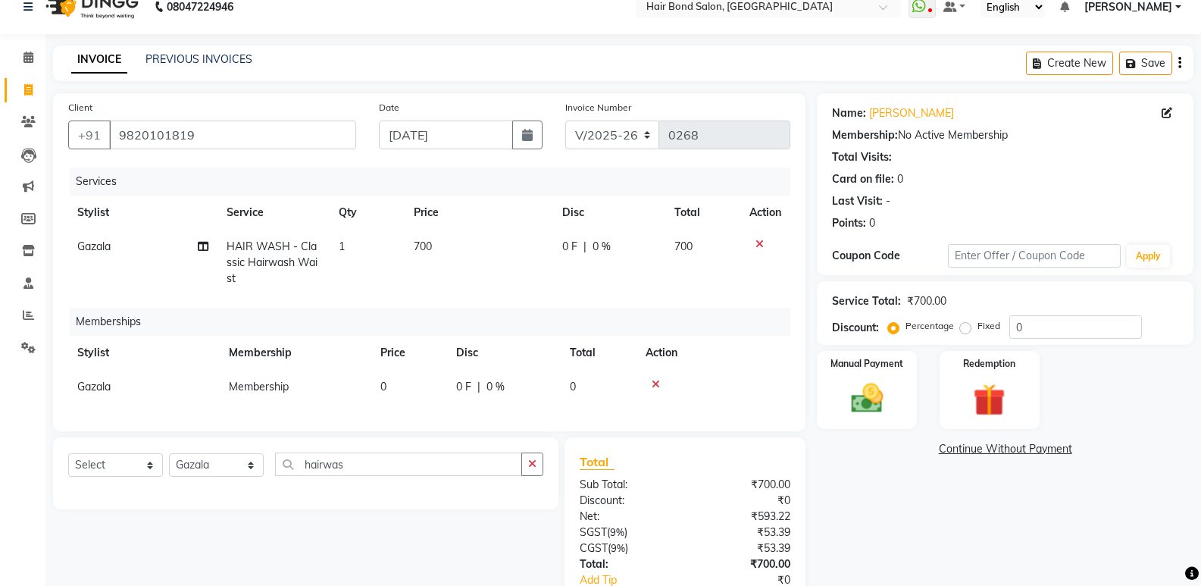
click at [952, 533] on div "Name: Dolly Deasi Membership: No Active Membership Total Visits: Card on file: …" at bounding box center [1011, 376] width 388 height 567
click at [1011, 331] on input "0" at bounding box center [1075, 326] width 133 height 23
type input "50"
click at [873, 394] on img at bounding box center [866, 398] width 54 height 39
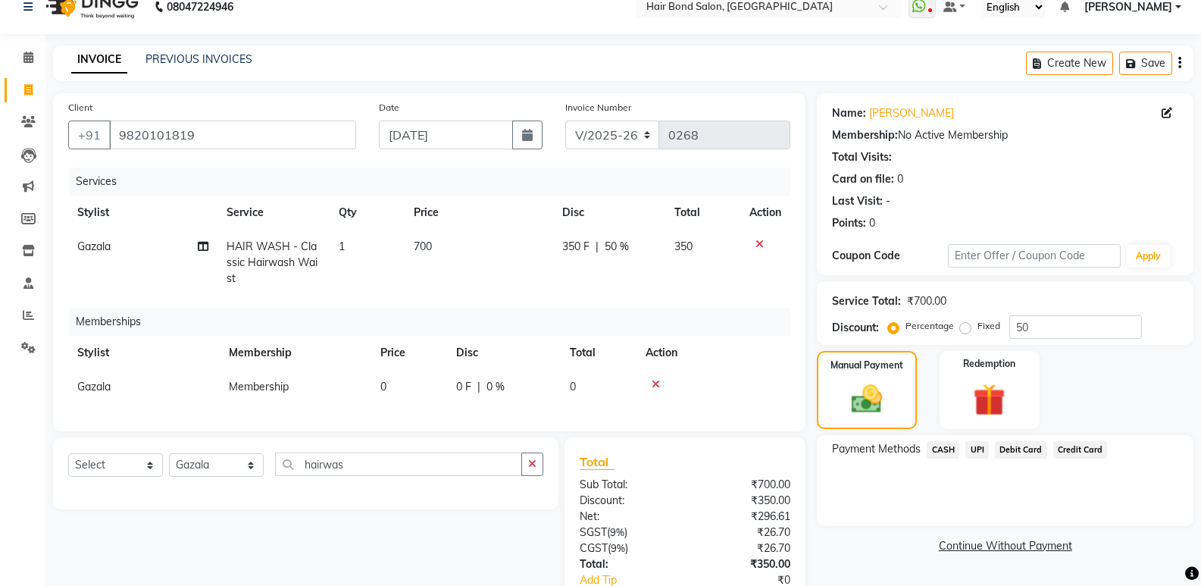
click at [973, 449] on span "UPI" at bounding box center [976, 449] width 23 height 17
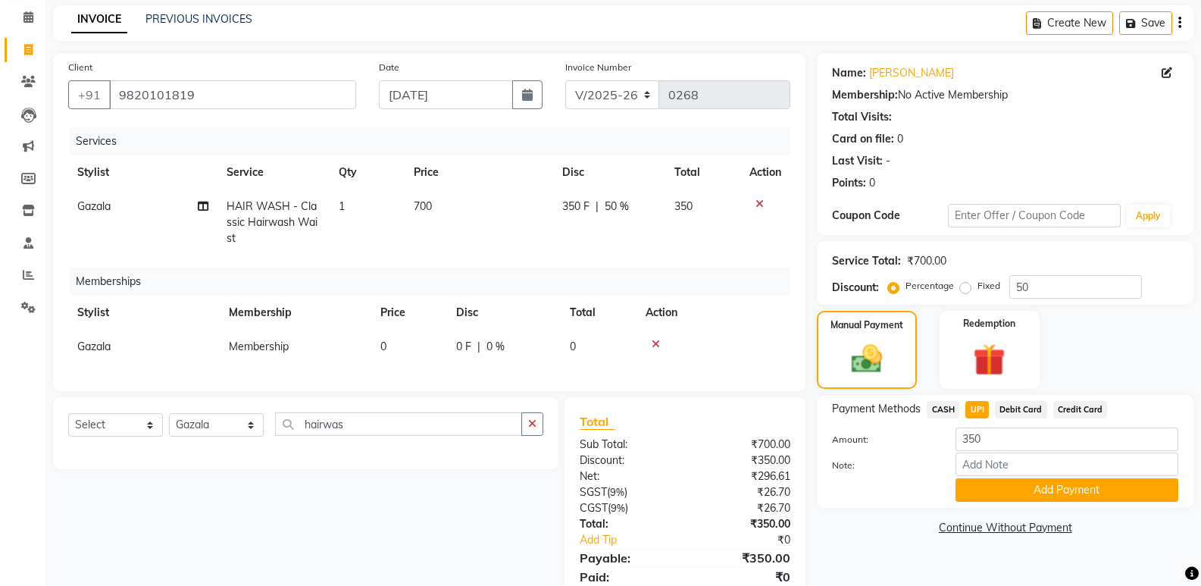
scroll to position [129, 0]
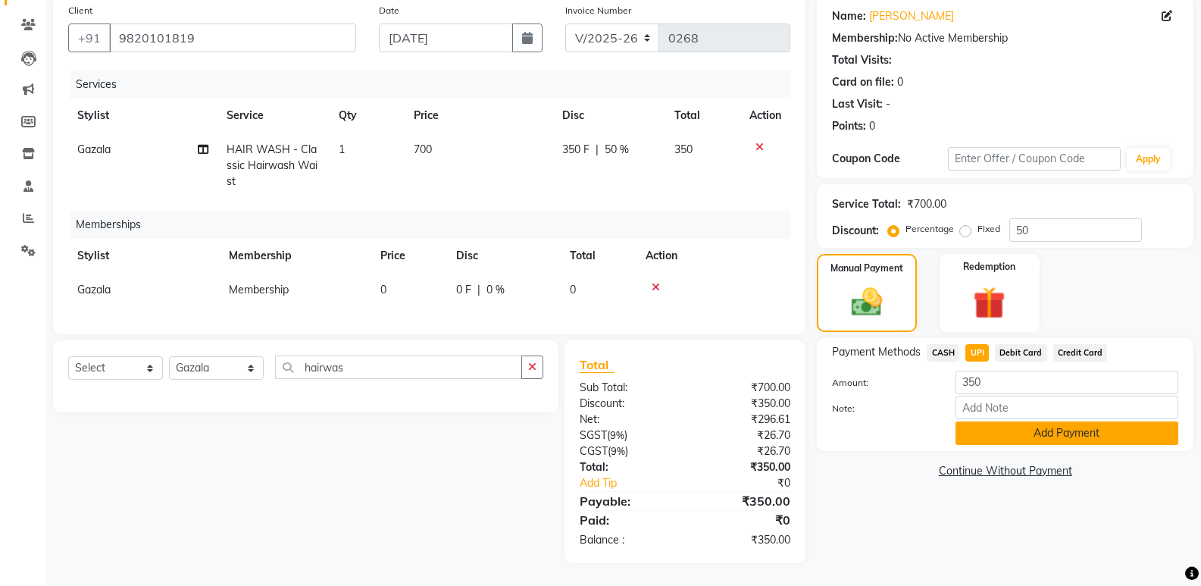
click at [968, 421] on button "Add Payment" at bounding box center [1066, 432] width 223 height 23
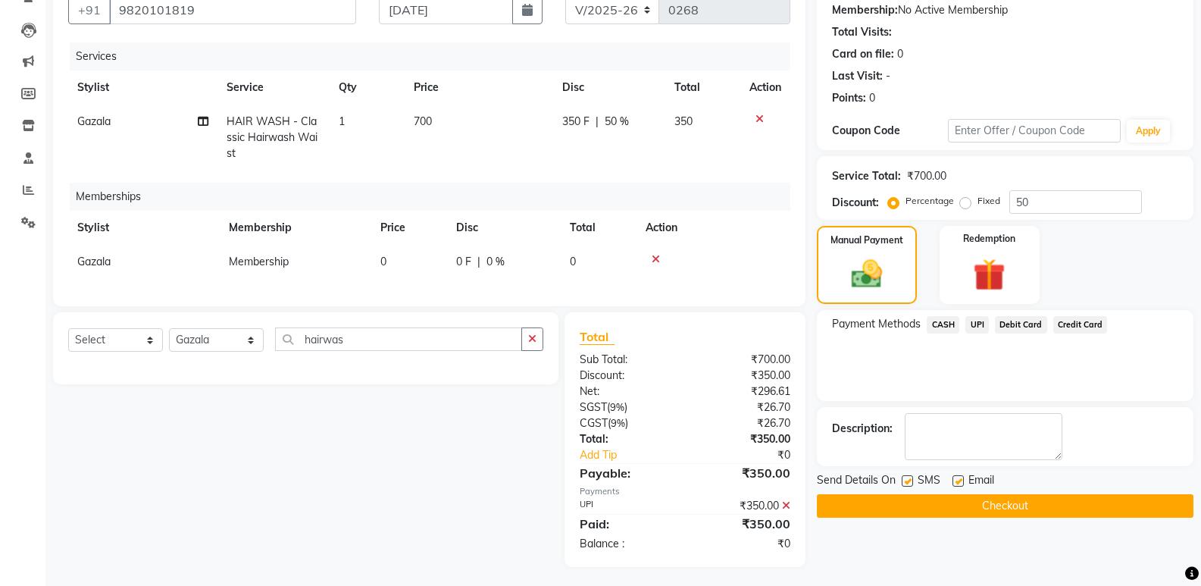
scroll to position [161, 0]
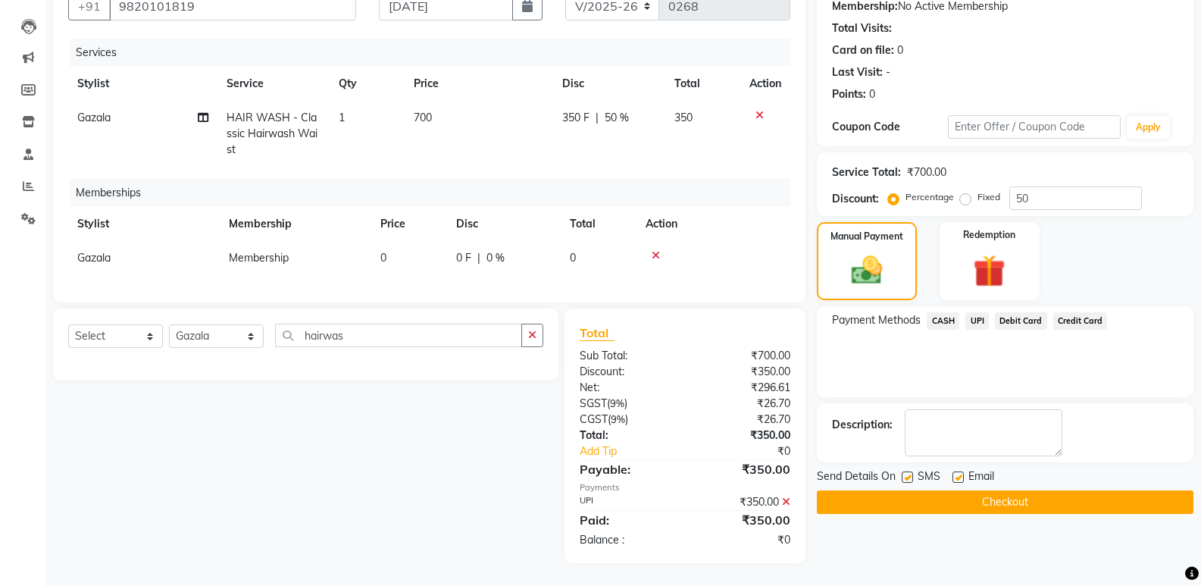
click at [961, 490] on button "Checkout" at bounding box center [1005, 501] width 377 height 23
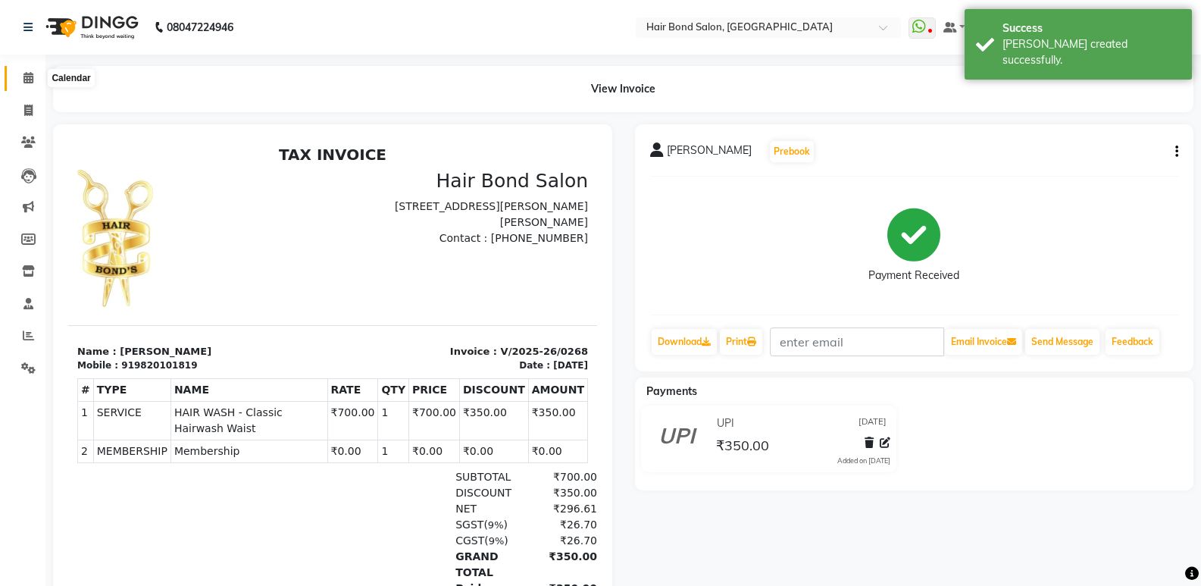
click at [23, 84] on span at bounding box center [28, 78] width 27 height 17
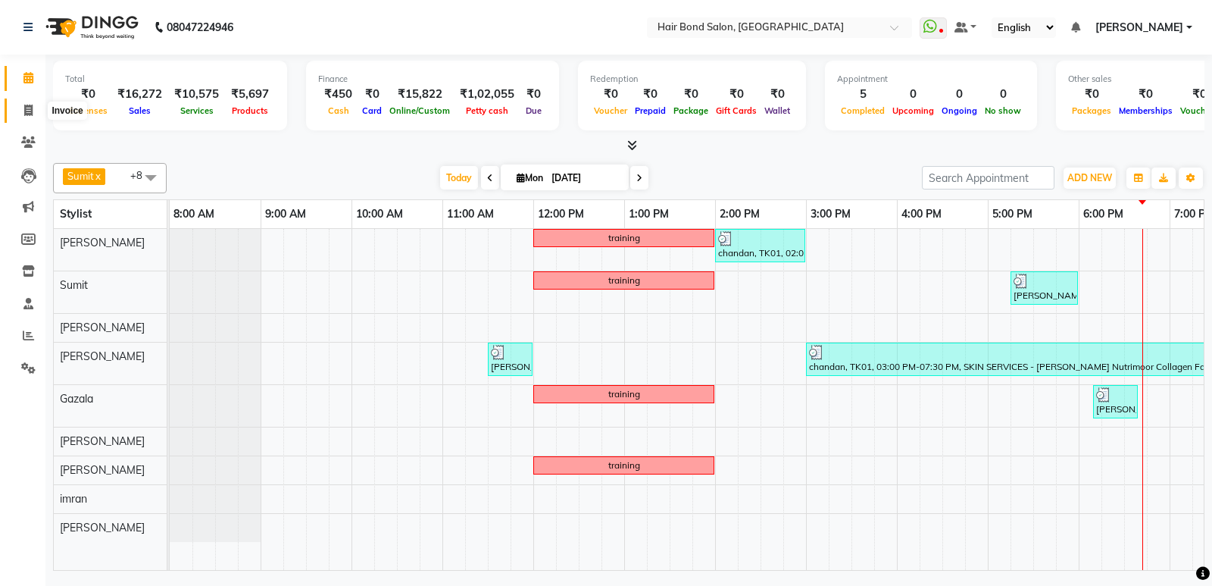
click at [30, 106] on icon at bounding box center [28, 110] width 8 height 11
select select "service"
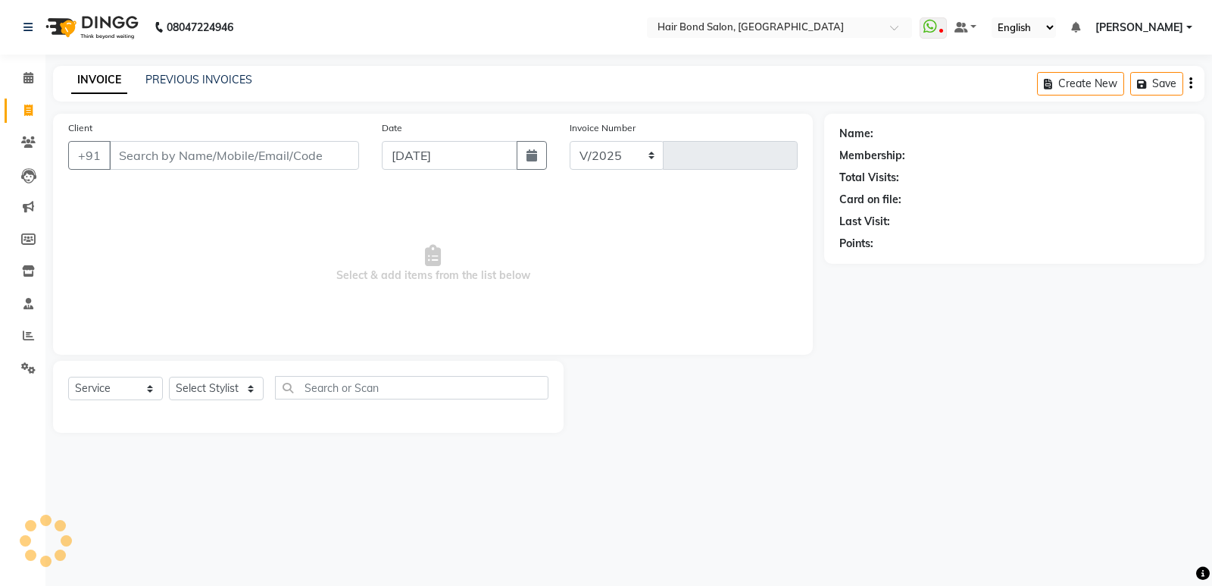
select select "8721"
type input "0269"
click at [163, 155] on input "Client" at bounding box center [234, 155] width 250 height 29
type input "7715856979"
click at [339, 151] on span "Add Client" at bounding box center [320, 155] width 60 height 15
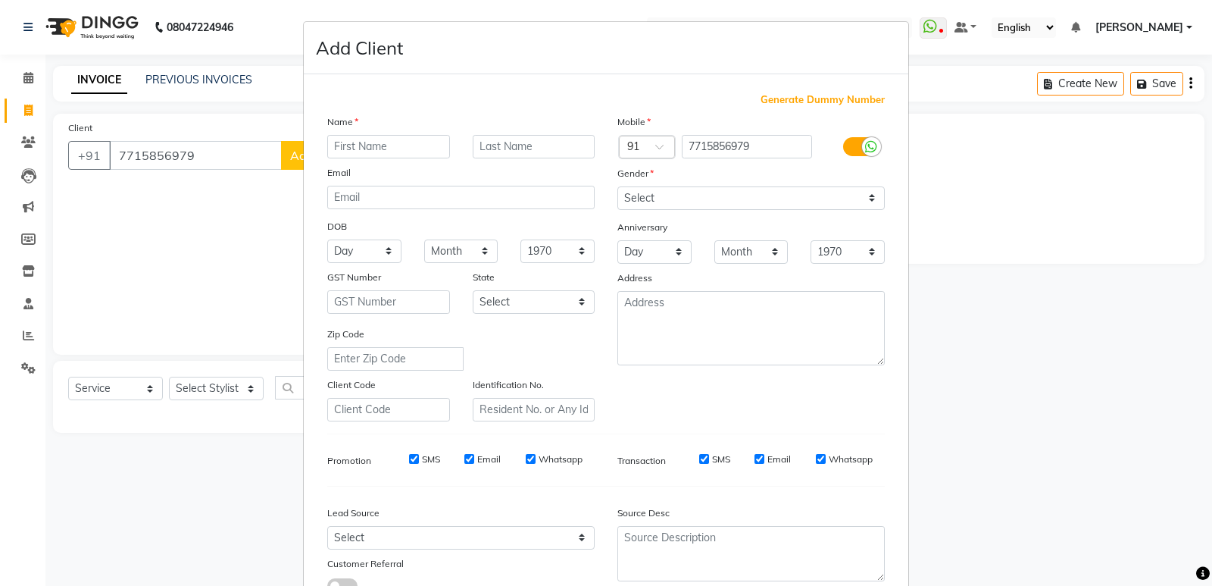
click at [367, 142] on input "text" at bounding box center [388, 146] width 123 height 23
type input "parag"
click at [478, 146] on input "text" at bounding box center [534, 146] width 123 height 23
type input "salvi"
click at [830, 196] on select "Select [DEMOGRAPHIC_DATA] [DEMOGRAPHIC_DATA] Other Prefer Not To Say" at bounding box center [750, 197] width 267 height 23
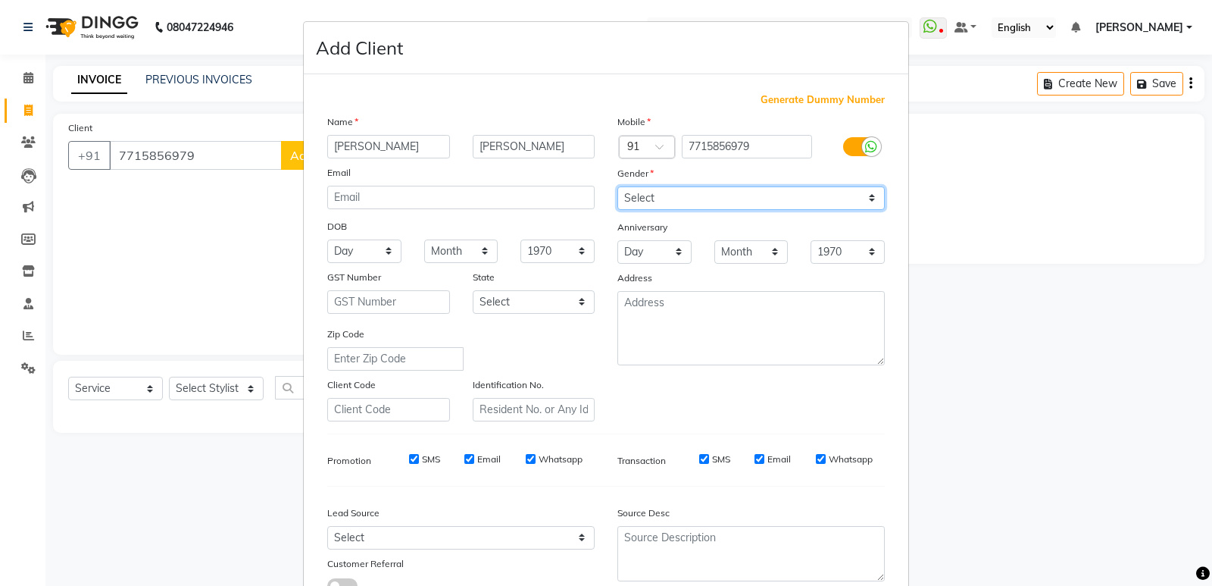
select select "male"
click at [617, 186] on select "Select [DEMOGRAPHIC_DATA] [DEMOGRAPHIC_DATA] Other Prefer Not To Say" at bounding box center [750, 197] width 267 height 23
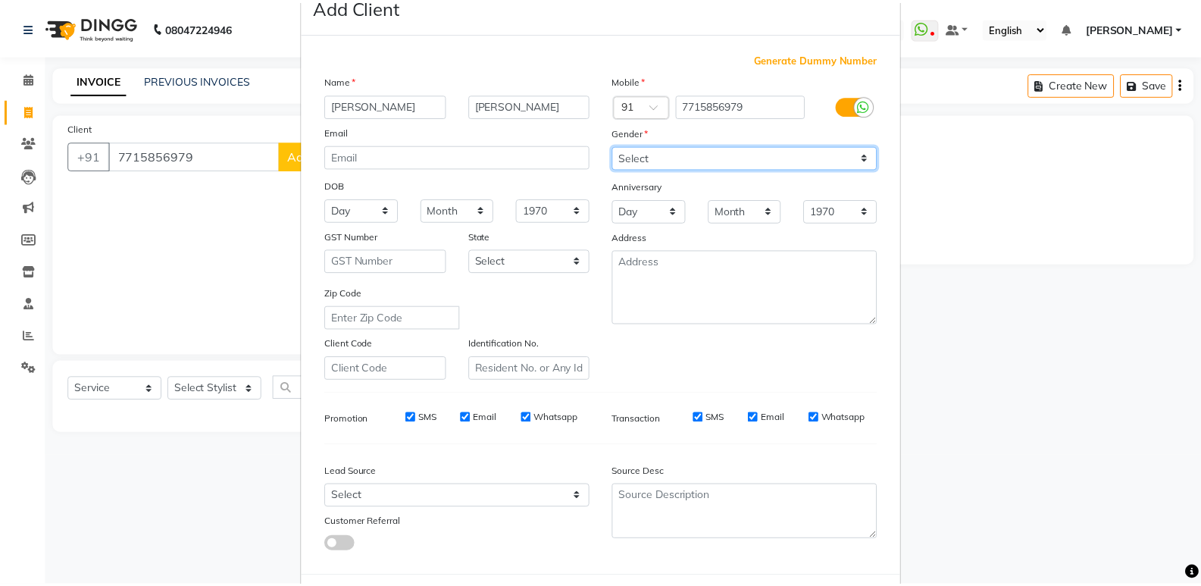
scroll to position [114, 0]
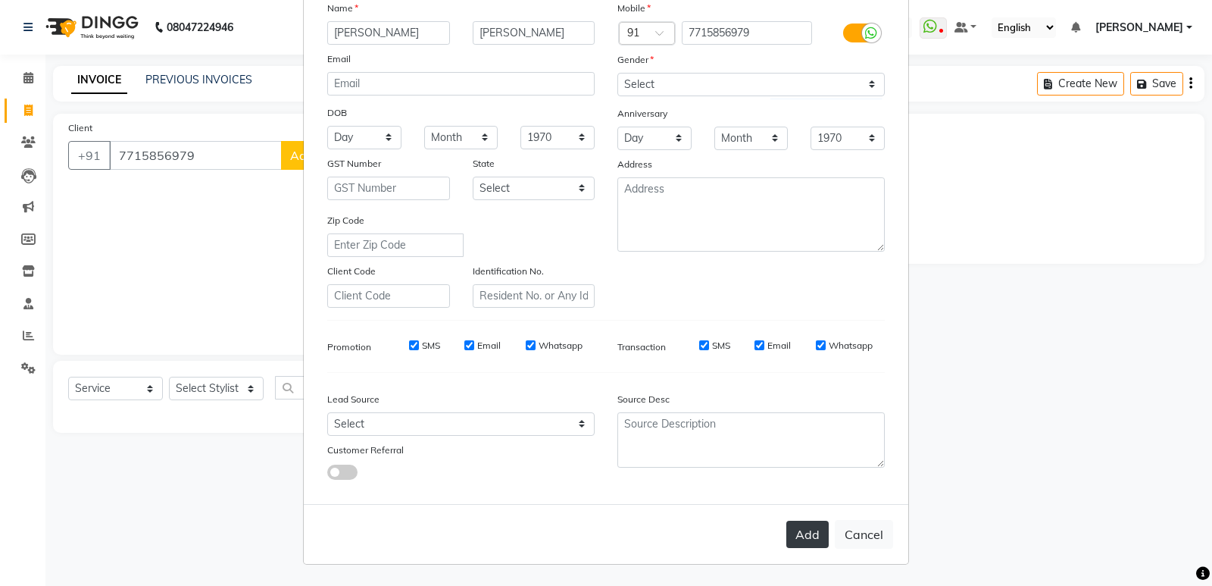
click at [797, 537] on button "Add" at bounding box center [807, 534] width 42 height 27
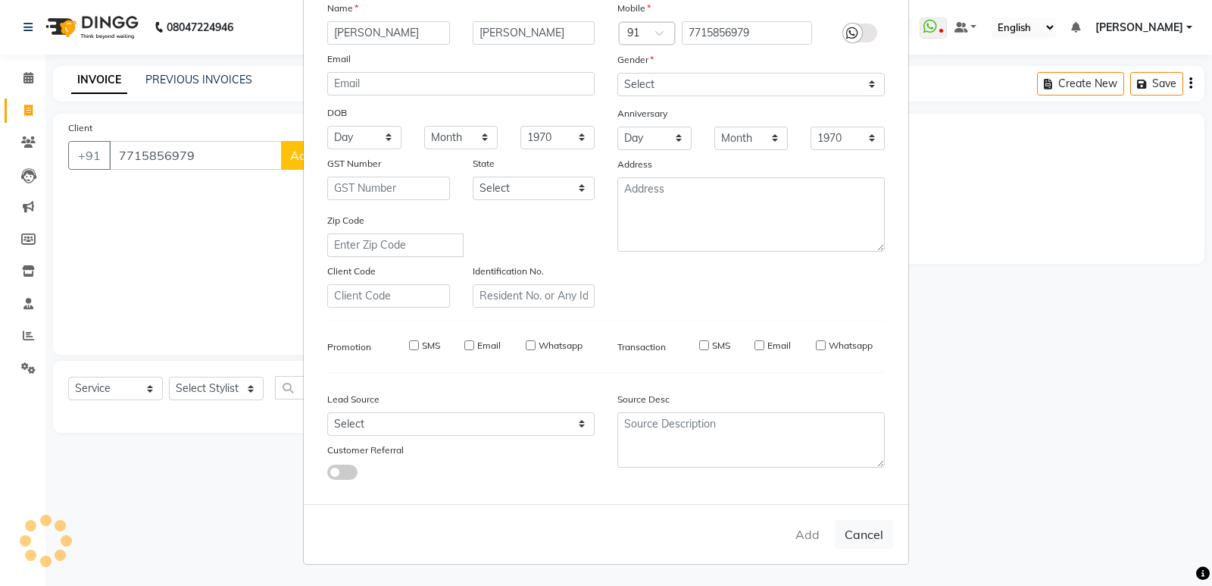
select select
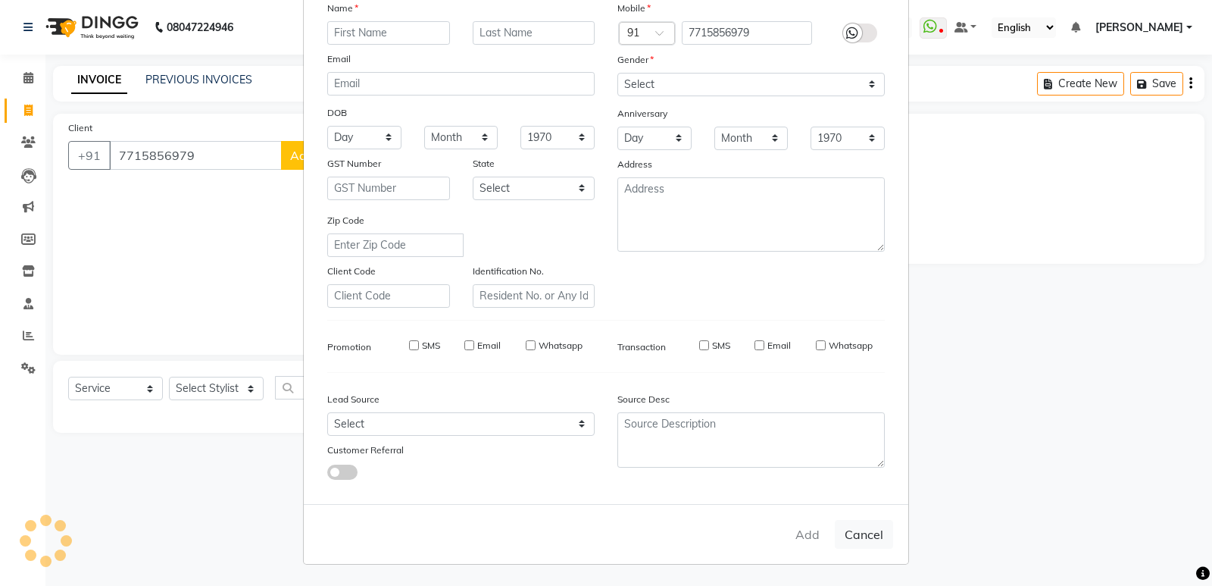
select select
checkbox input "false"
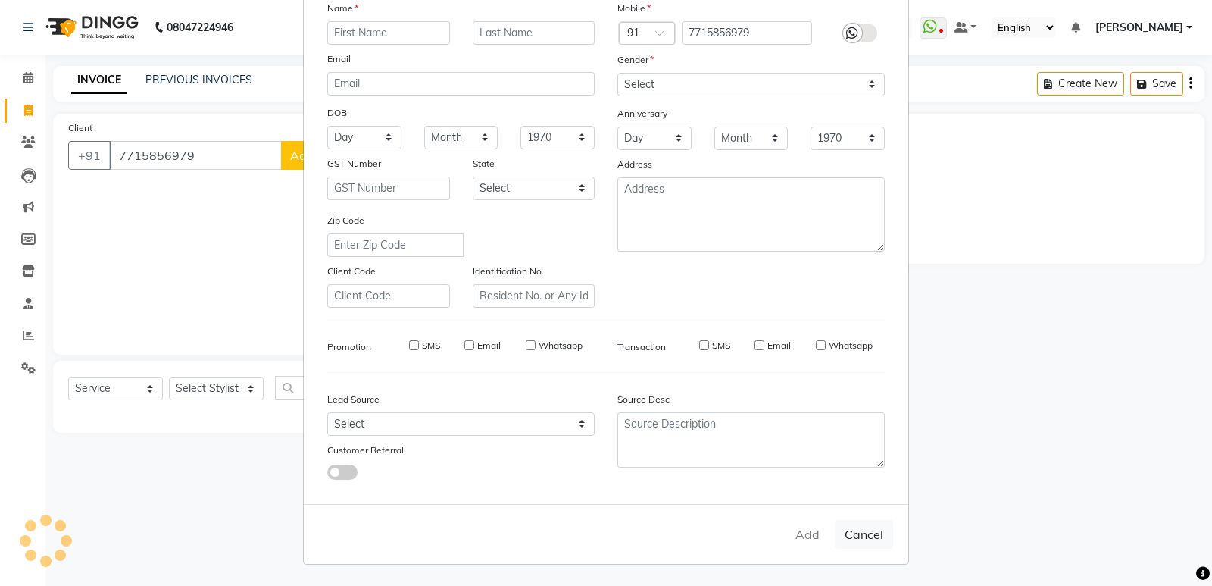
checkbox input "false"
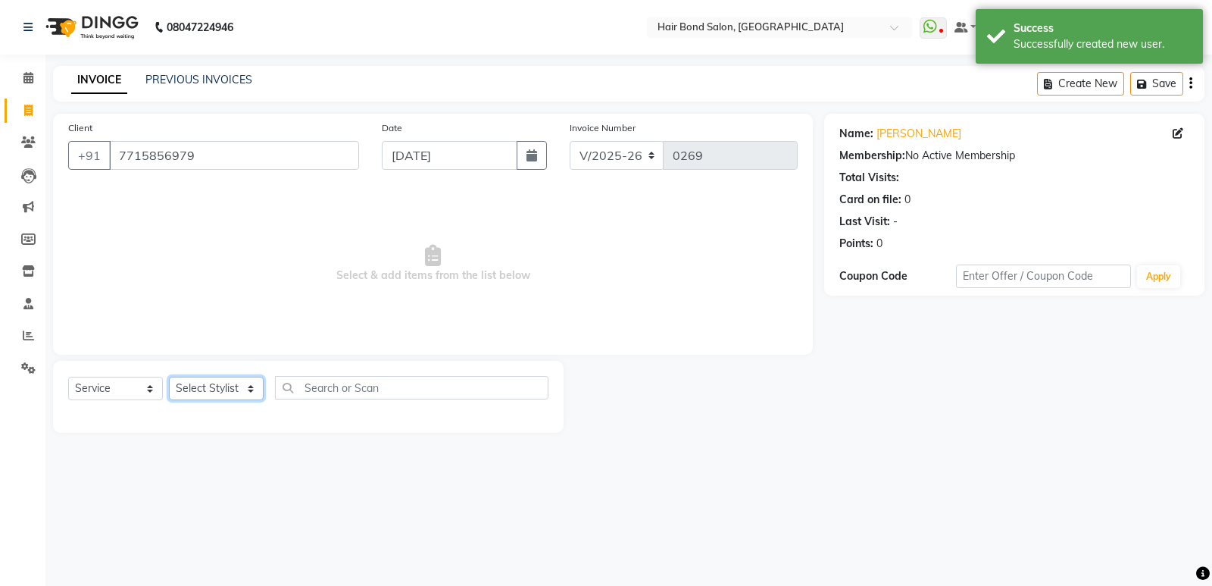
click at [203, 383] on select "Select Stylist [PERSON_NAME] [PERSON_NAME] [PERSON_NAME] [PERSON_NAME] khende […" at bounding box center [216, 388] width 95 height 23
select select "88193"
click at [169, 377] on select "Select Stylist [PERSON_NAME] [PERSON_NAME] [PERSON_NAME] [PERSON_NAME] khende […" at bounding box center [216, 388] width 95 height 23
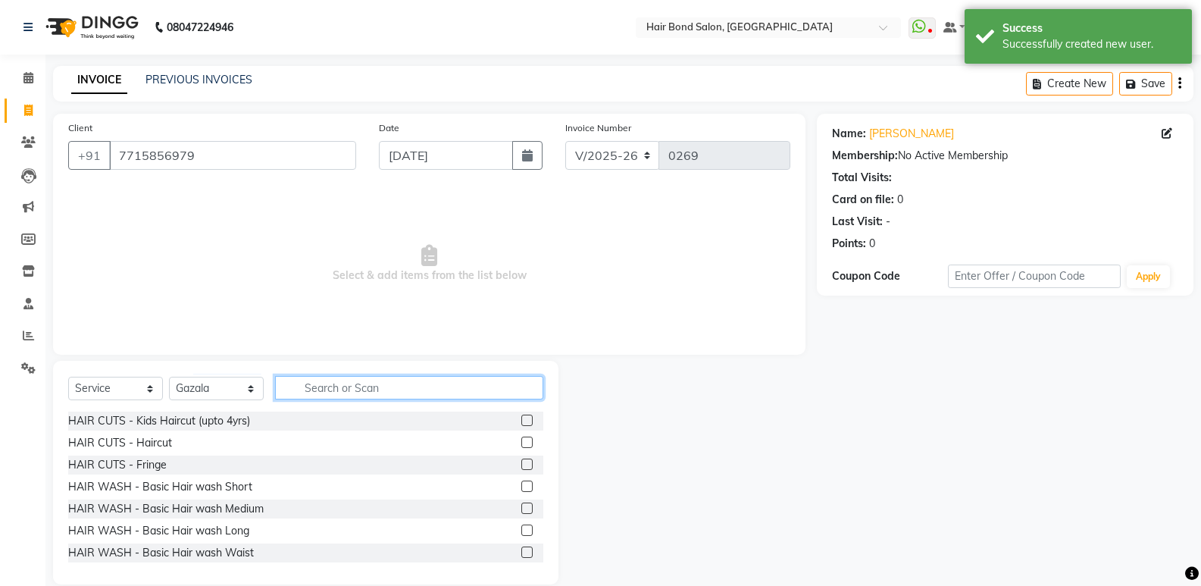
click at [349, 389] on input "text" at bounding box center [409, 387] width 268 height 23
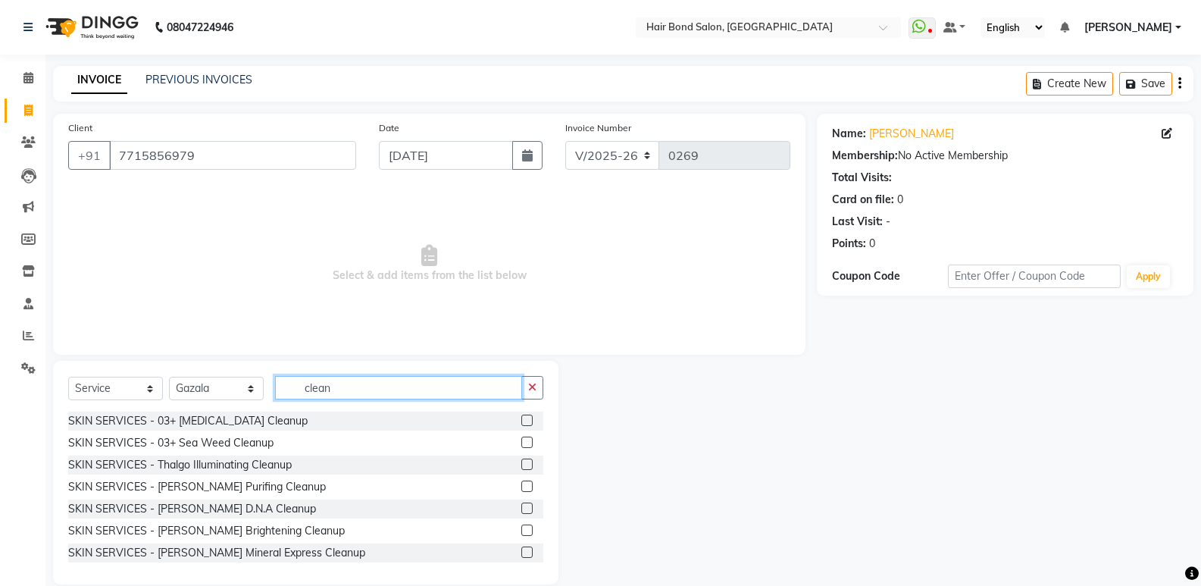
type input "clean"
click at [521, 419] on label at bounding box center [526, 419] width 11 height 11
click at [521, 419] on input "checkbox" at bounding box center [526, 421] width 10 height 10
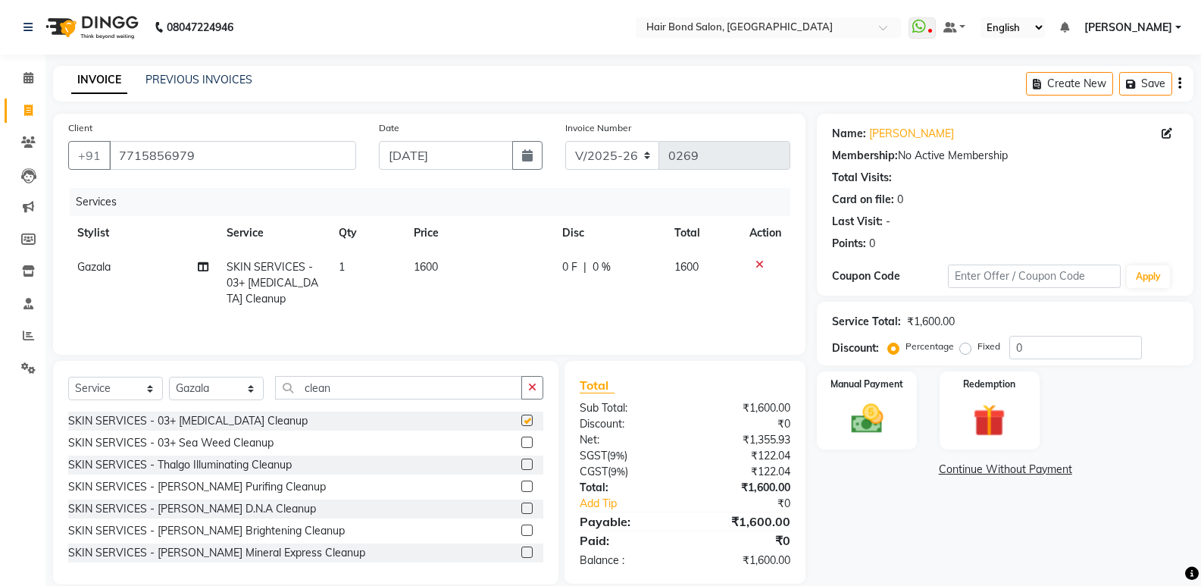
checkbox input "false"
click at [1010, 343] on input "0" at bounding box center [1075, 347] width 133 height 23
type input "50"
drag, startPoint x: 891, startPoint y: 383, endPoint x: 910, endPoint y: 424, distance: 45.1
click at [910, 424] on div "Manual Payment" at bounding box center [867, 410] width 104 height 81
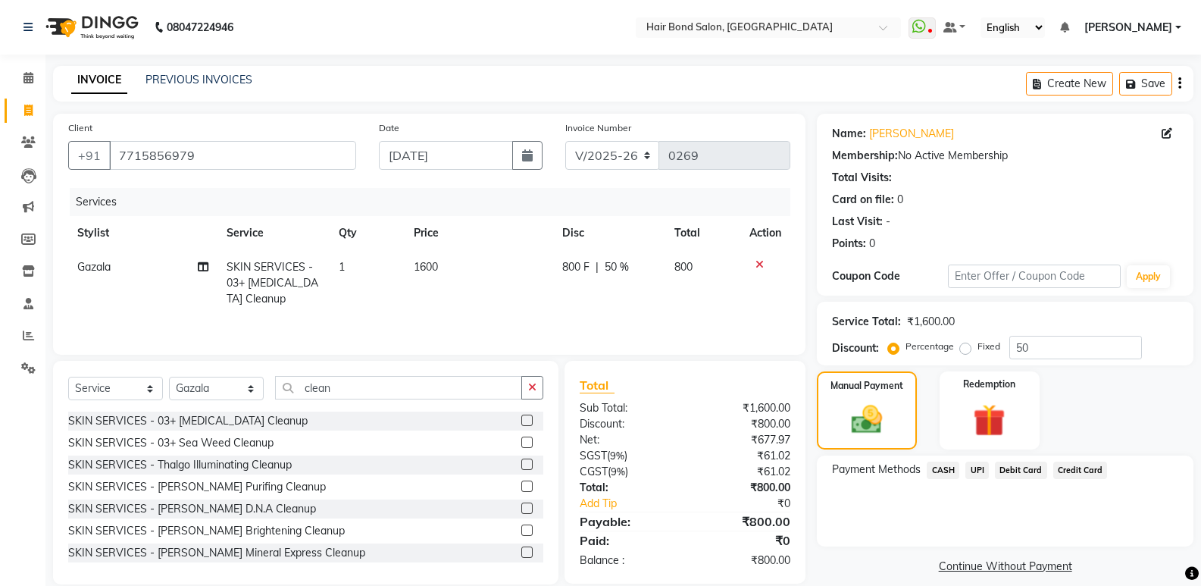
click at [972, 470] on span "UPI" at bounding box center [976, 469] width 23 height 17
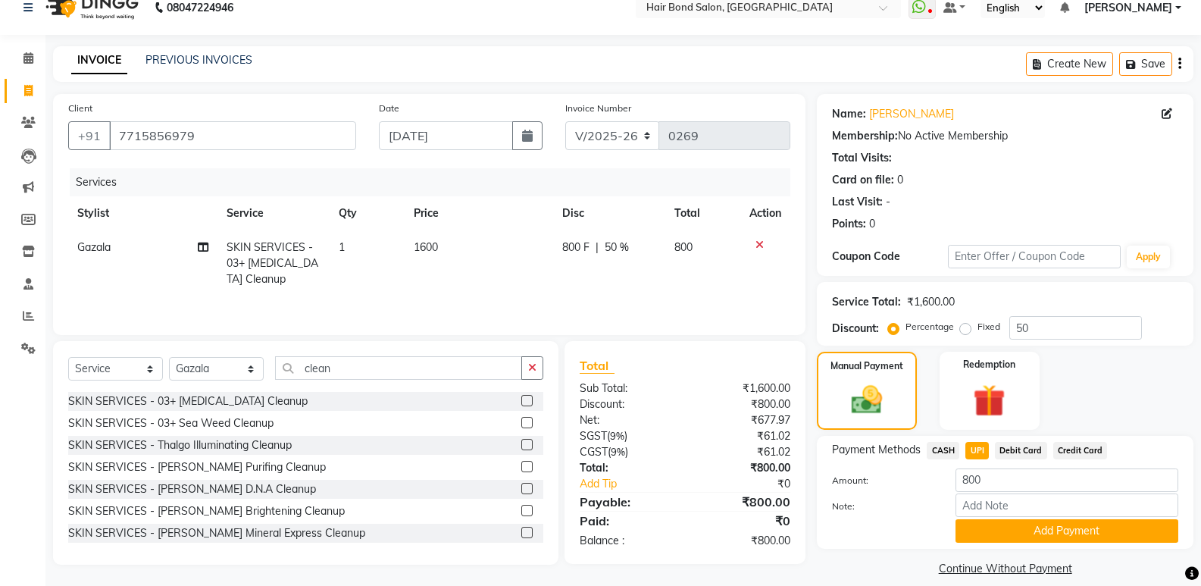
scroll to position [36, 0]
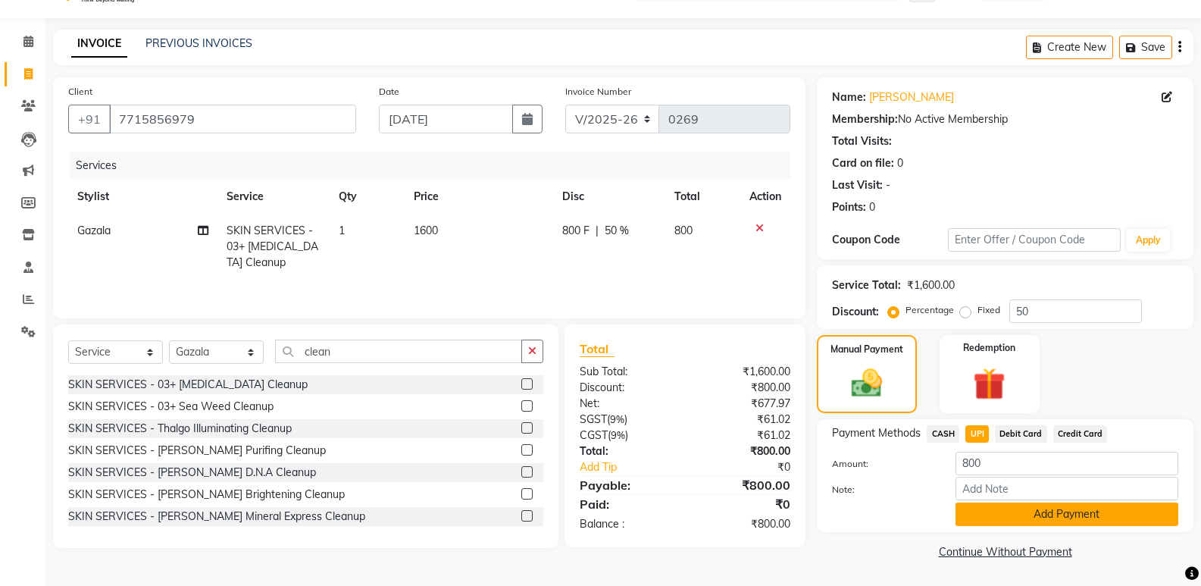
click at [971, 516] on button "Add Payment" at bounding box center [1066, 513] width 223 height 23
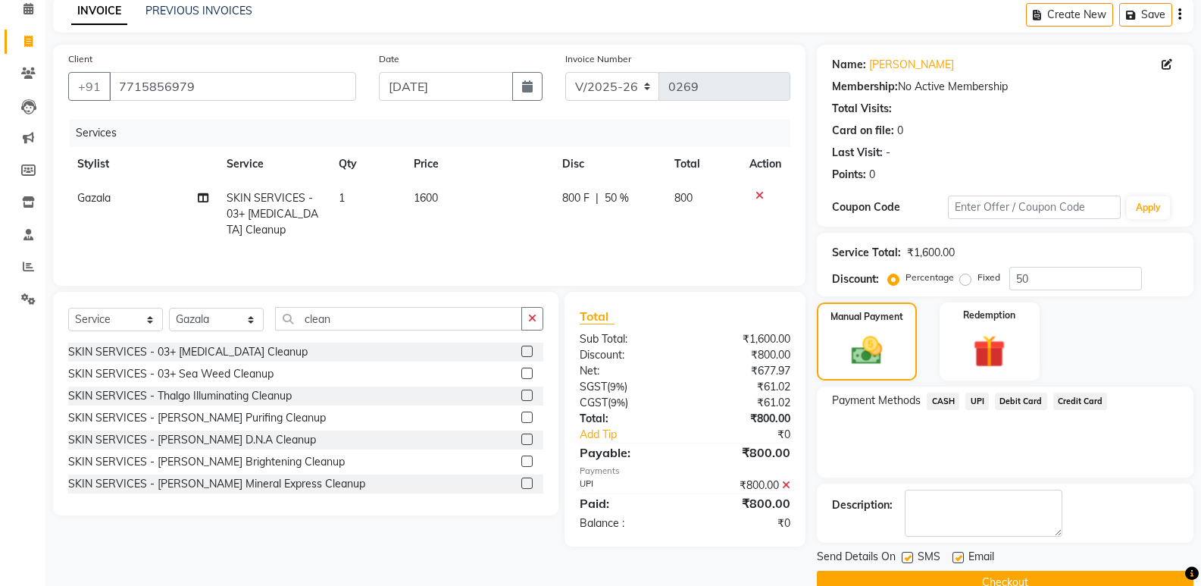
scroll to position [100, 0]
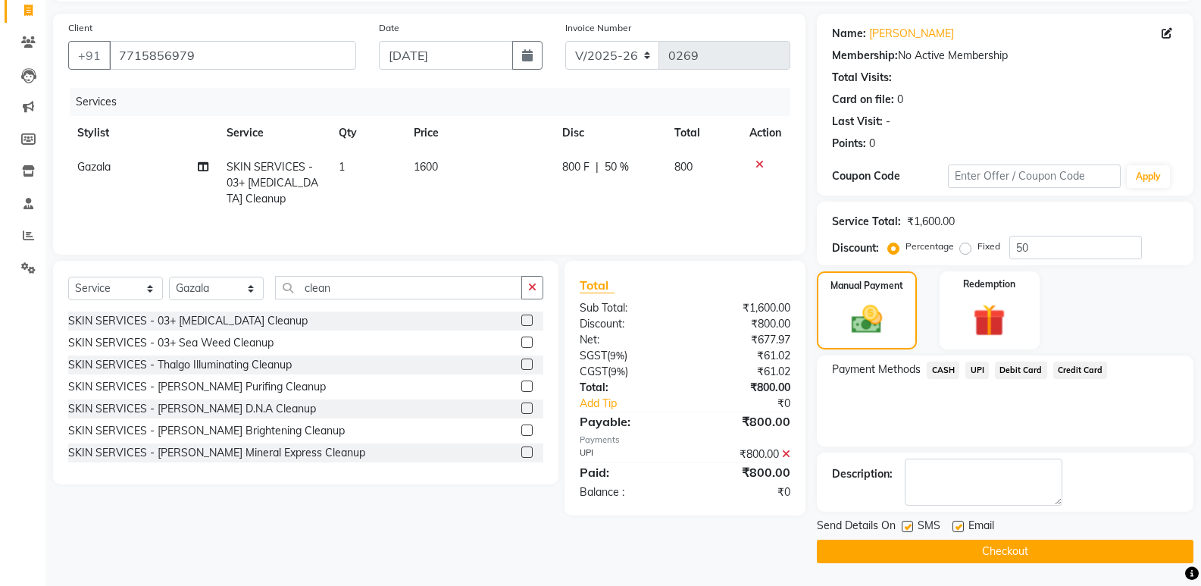
click at [960, 542] on button "Checkout" at bounding box center [1005, 550] width 377 height 23
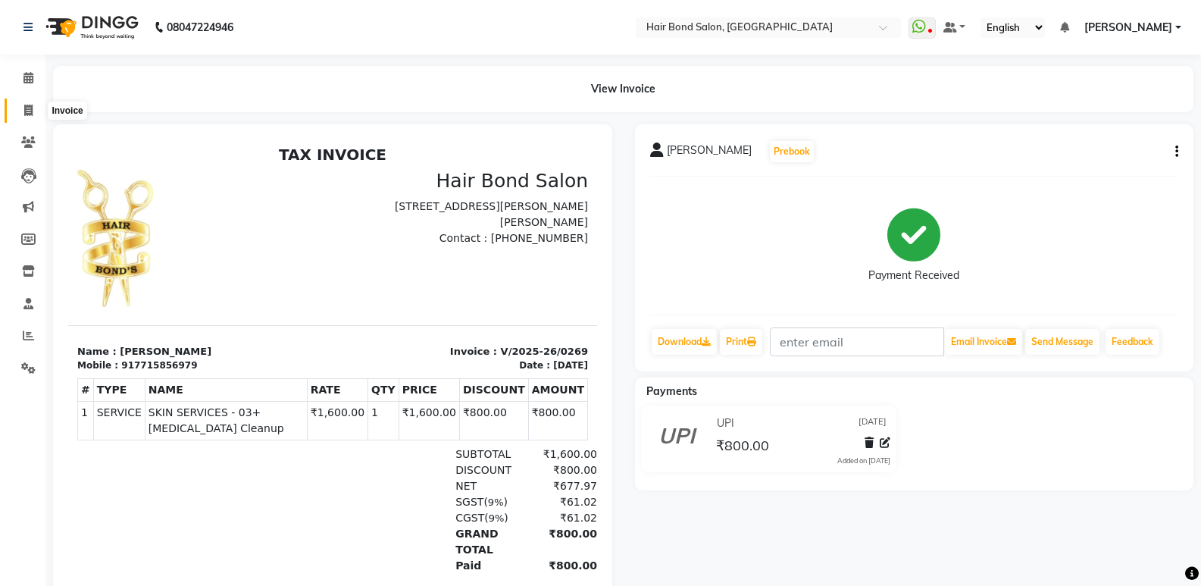
click at [30, 114] on icon at bounding box center [28, 110] width 8 height 11
select select "service"
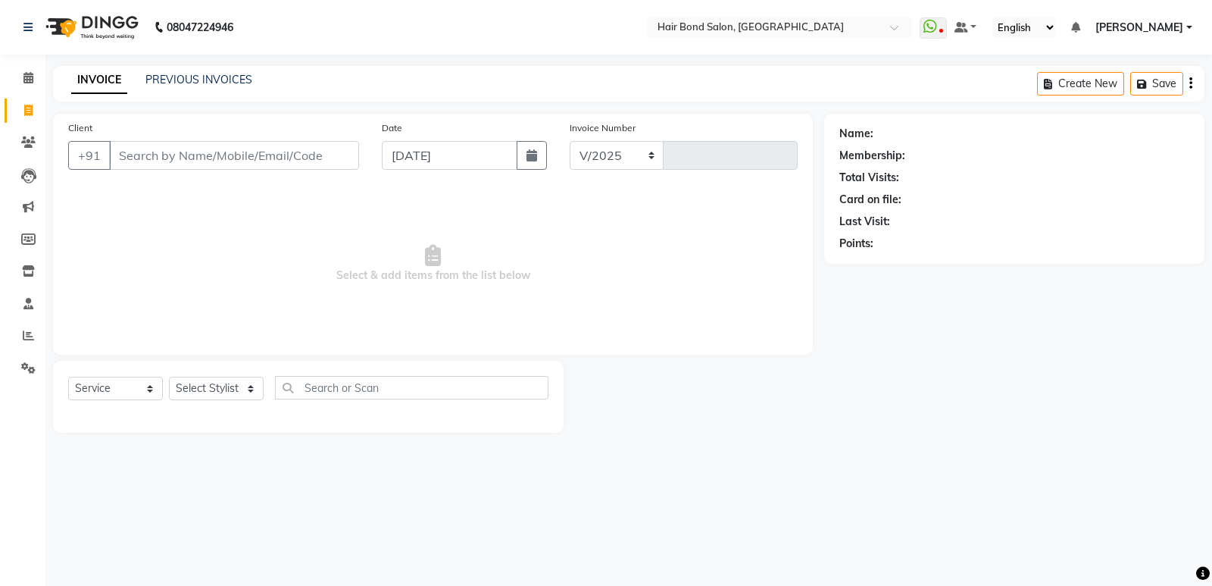
select select "8721"
type input "0270"
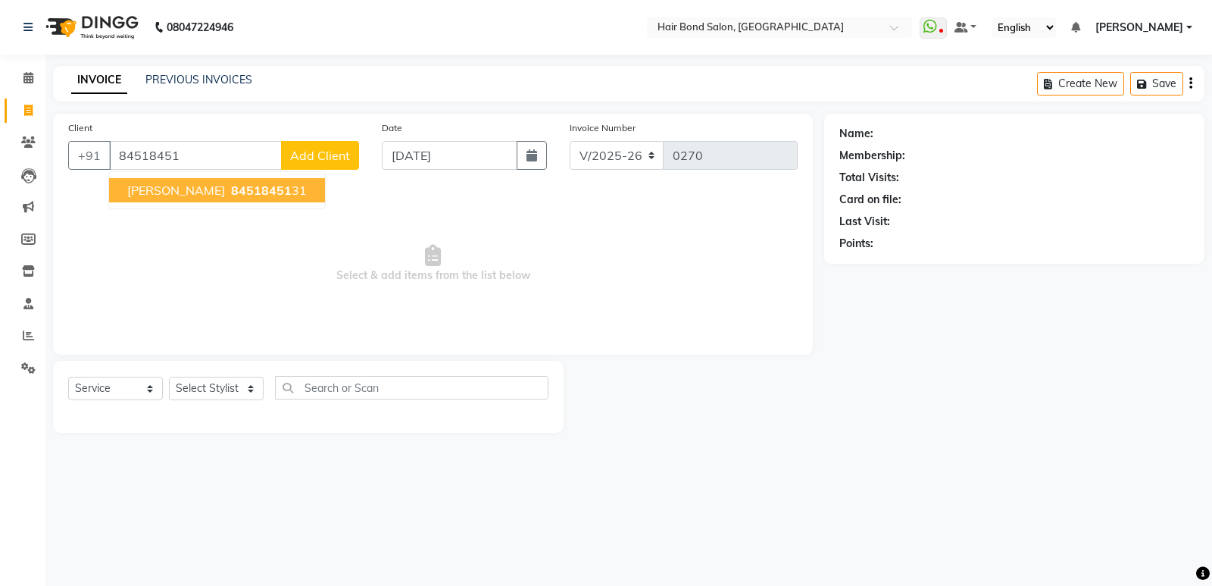
click at [233, 186] on ngb-highlight "84518451 31" at bounding box center [267, 190] width 79 height 15
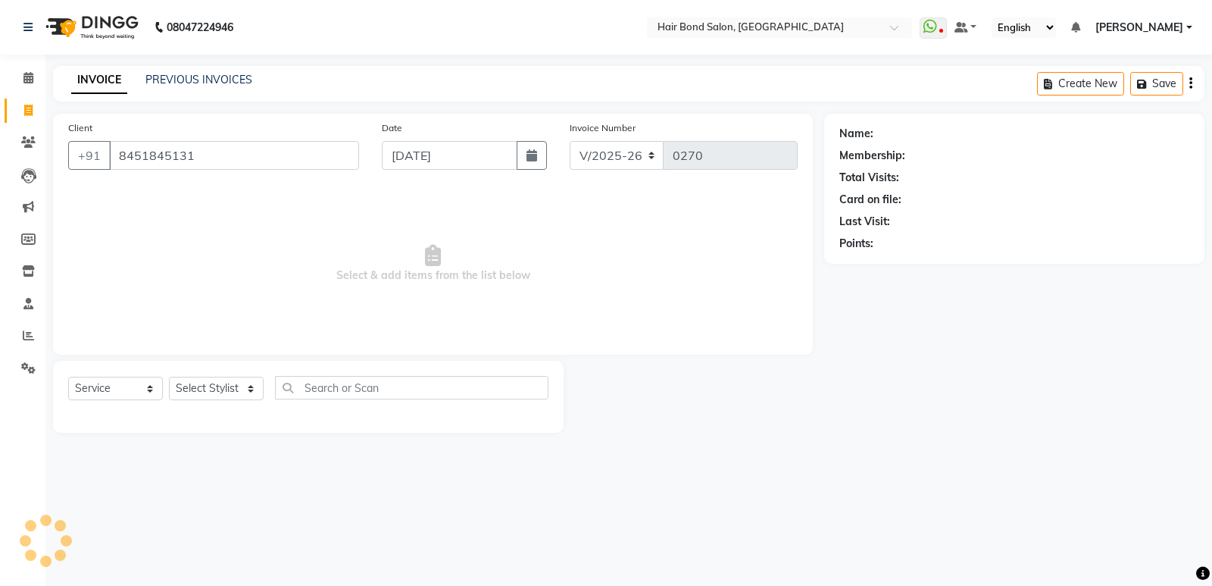
type input "8451845131"
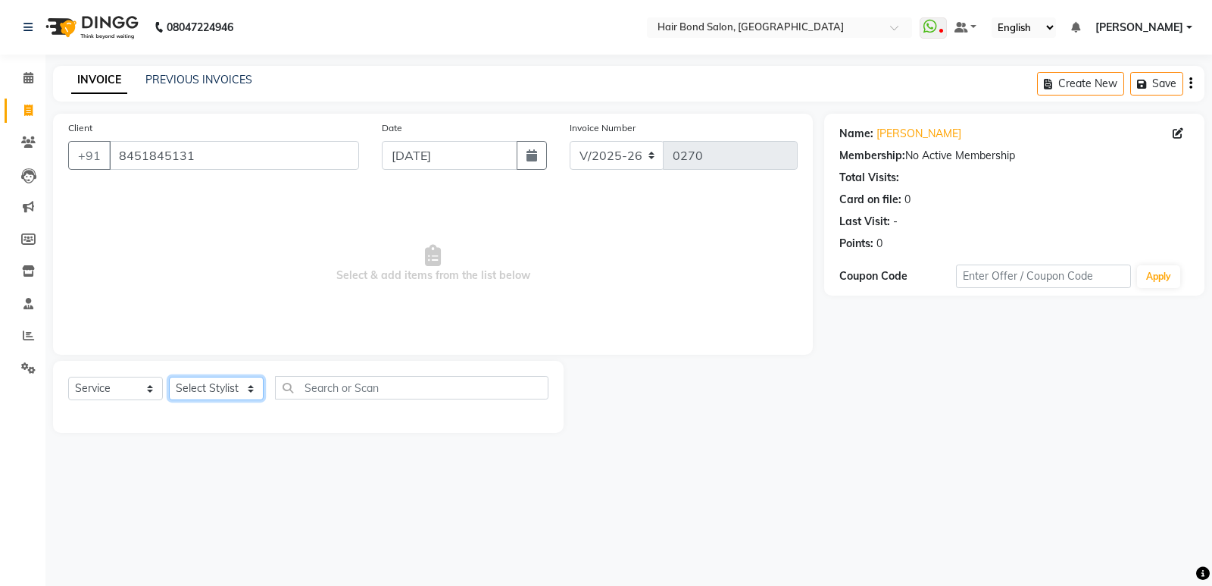
click at [219, 388] on select "Select Stylist [PERSON_NAME] [PERSON_NAME] [PERSON_NAME] [PERSON_NAME] khende […" at bounding box center [216, 388] width 95 height 23
select select "88187"
click at [169, 377] on select "Select Stylist [PERSON_NAME] [PERSON_NAME] [PERSON_NAME] [PERSON_NAME] khende […" at bounding box center [216, 388] width 95 height 23
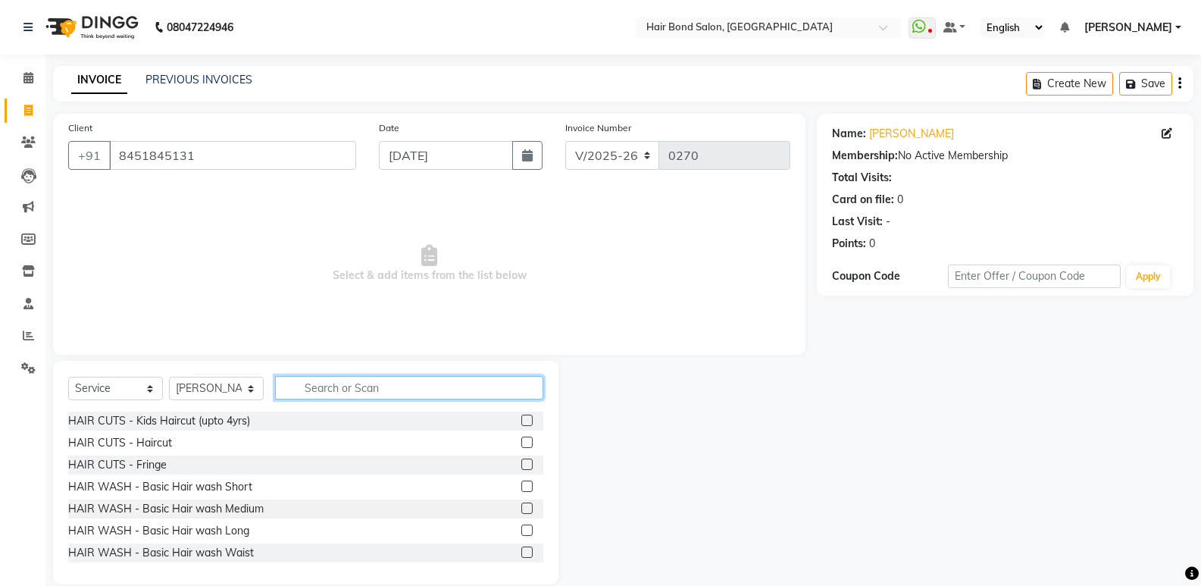
click at [436, 391] on input "text" at bounding box center [409, 387] width 268 height 23
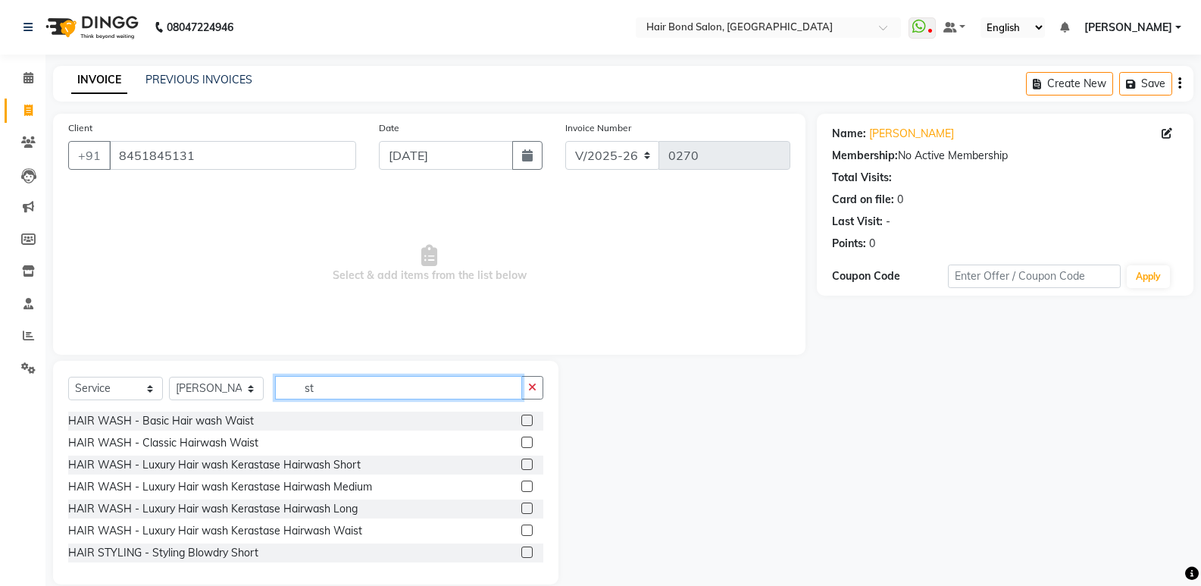
type input "s"
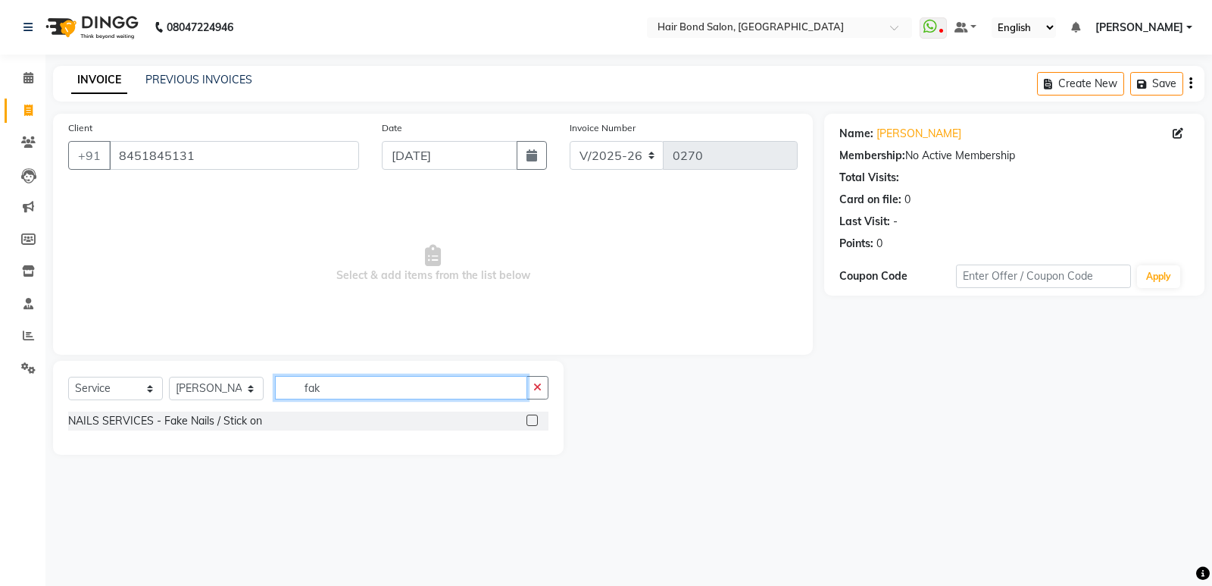
type input "fak"
click at [531, 420] on label at bounding box center [532, 419] width 11 height 11
click at [531, 420] on input "checkbox" at bounding box center [532, 421] width 10 height 10
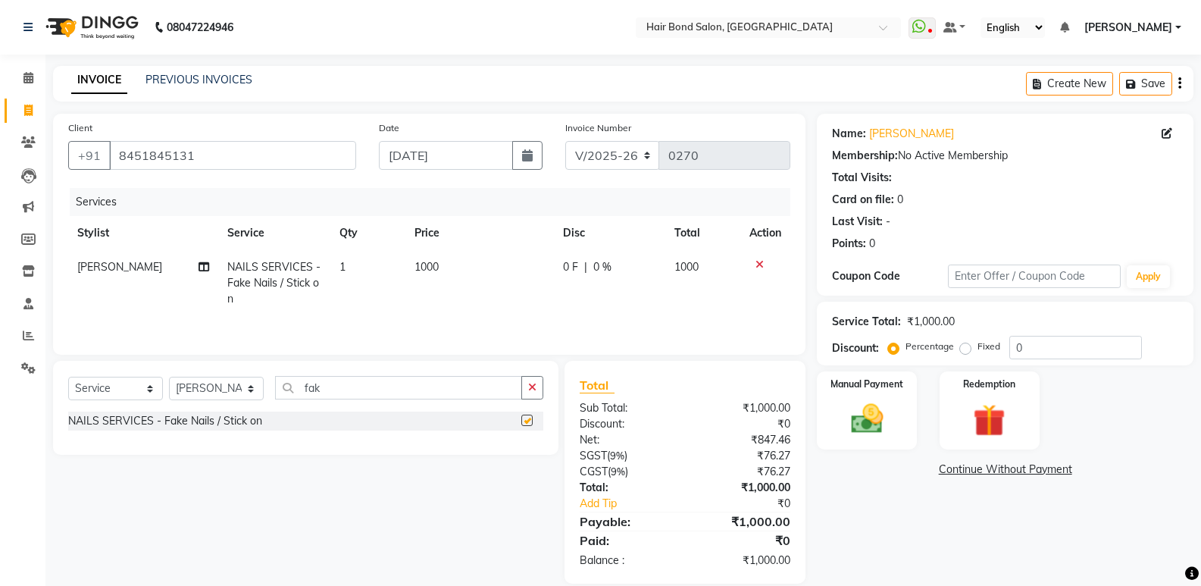
checkbox input "false"
click at [1102, 352] on input "0" at bounding box center [1075, 347] width 133 height 23
type input "050"
click at [143, 389] on select "Select Service Product Membership Package Voucher Prepaid Gift Card" at bounding box center [115, 388] width 95 height 23
click at [68, 377] on select "Select Service Product Membership Package Voucher Prepaid Gift Card" at bounding box center [115, 388] width 95 height 23
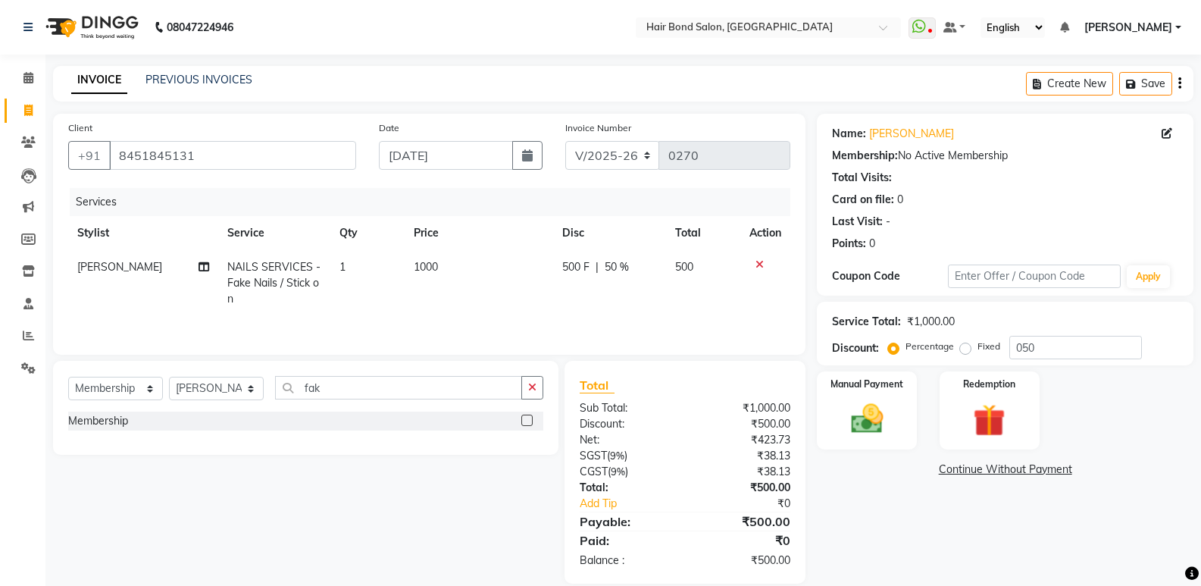
click at [530, 418] on label at bounding box center [526, 419] width 11 height 11
click at [530, 418] on input "checkbox" at bounding box center [526, 421] width 10 height 10
select select "select"
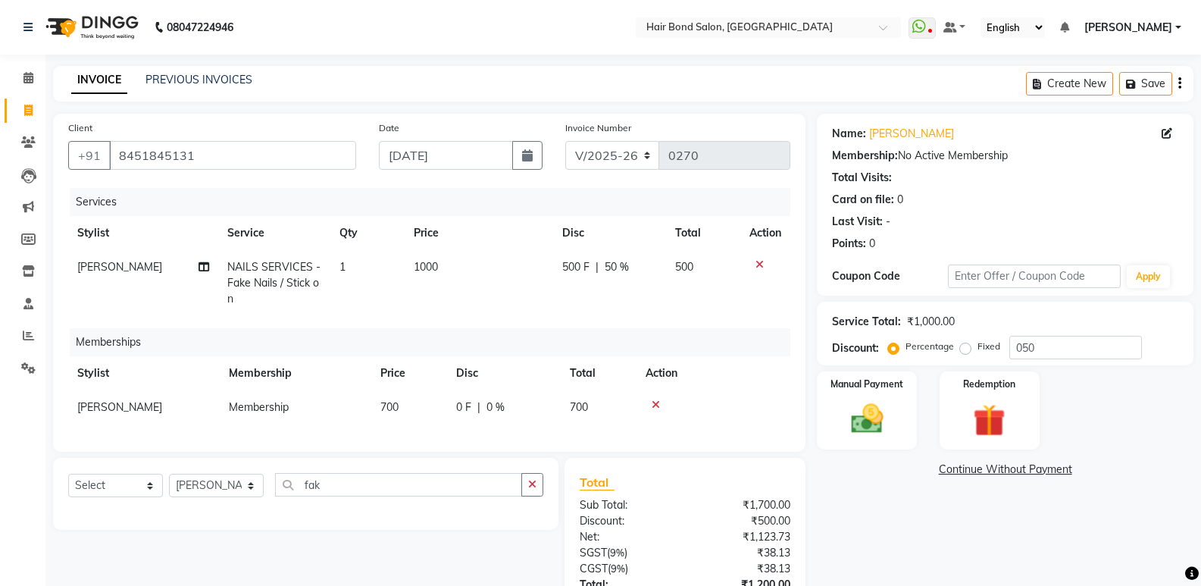
scroll to position [129, 0]
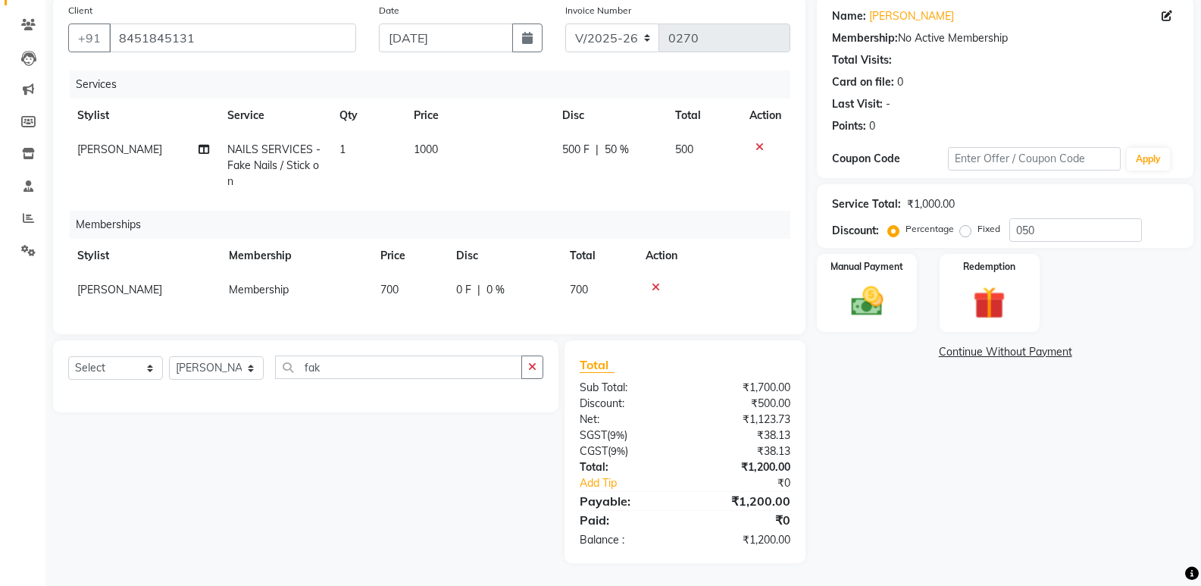
click at [390, 283] on span "700" at bounding box center [389, 290] width 18 height 14
select select "88187"
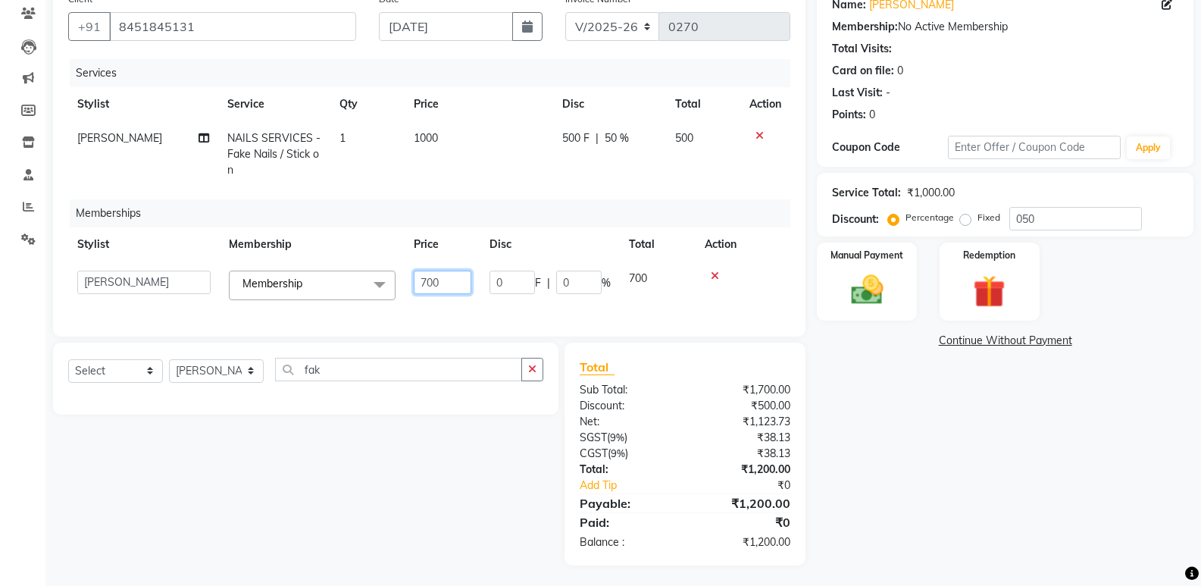
click at [440, 284] on input "700" at bounding box center [443, 281] width 58 height 23
type input "7"
type input "0"
click at [721, 508] on div "₹1,200.00" at bounding box center [743, 503] width 117 height 18
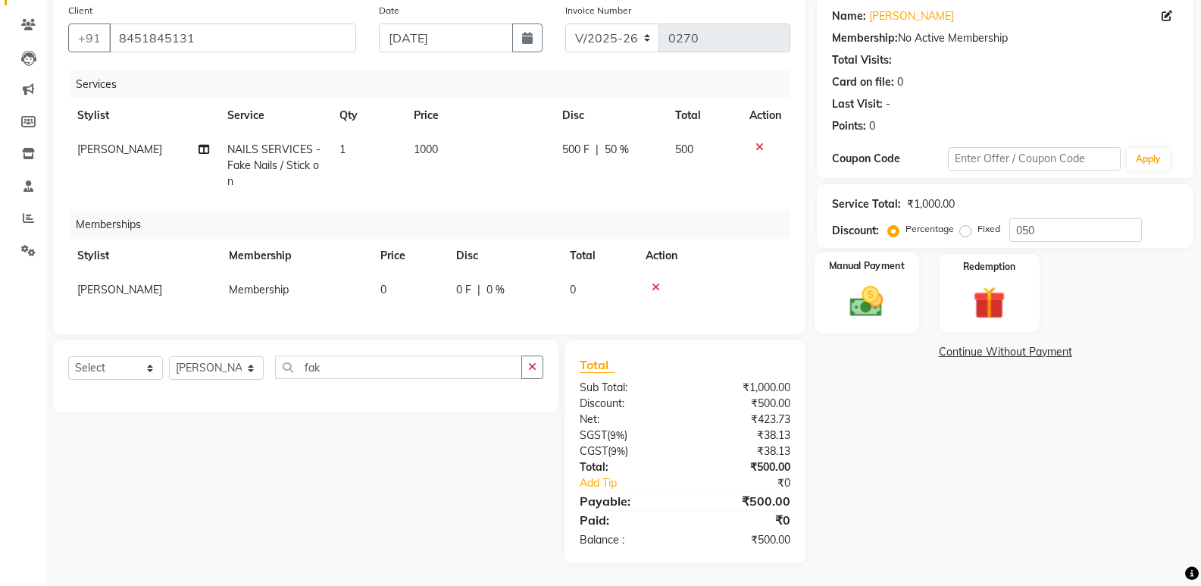
click at [871, 303] on img at bounding box center [866, 301] width 54 height 39
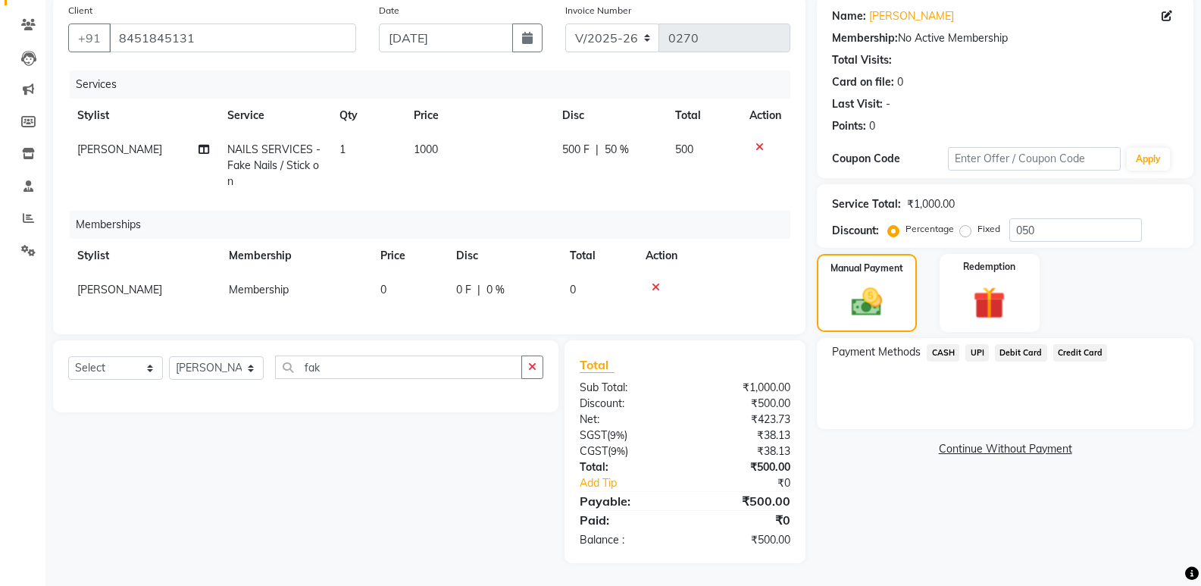
click at [1011, 344] on span "Debit Card" at bounding box center [1021, 352] width 52 height 17
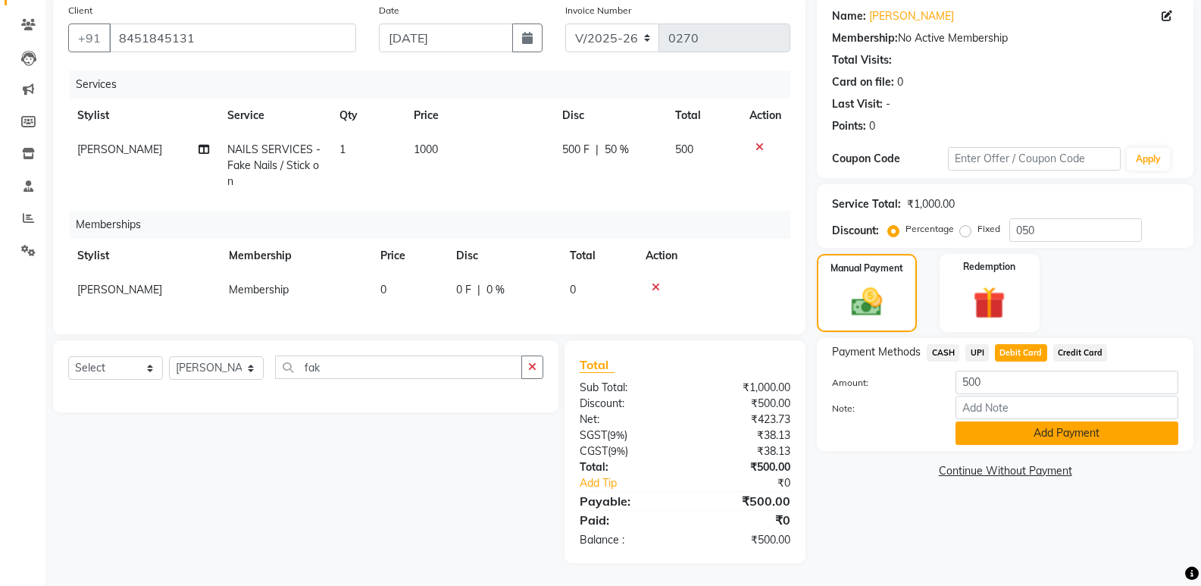
click at [1005, 424] on button "Add Payment" at bounding box center [1066, 432] width 223 height 23
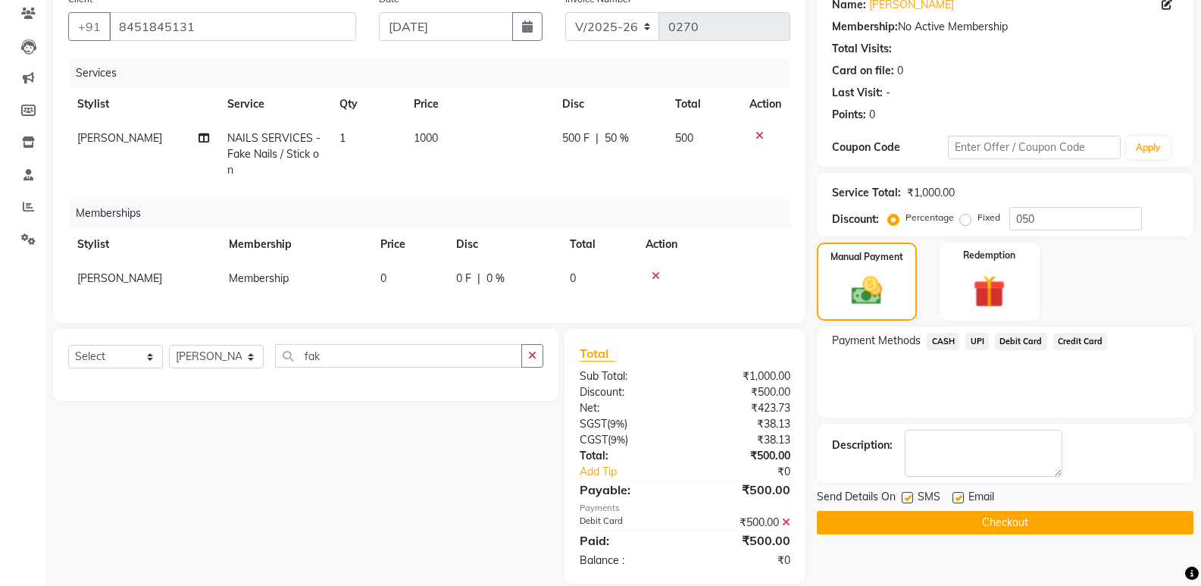
click at [933, 518] on button "Checkout" at bounding box center [1005, 522] width 377 height 23
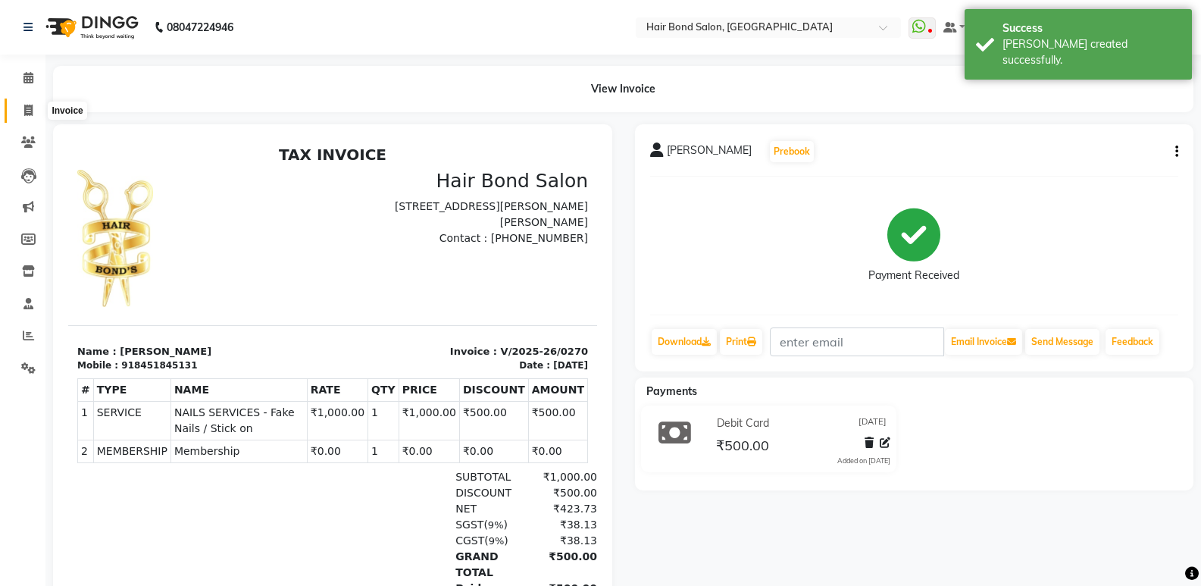
click at [30, 110] on icon at bounding box center [28, 110] width 8 height 11
select select "service"
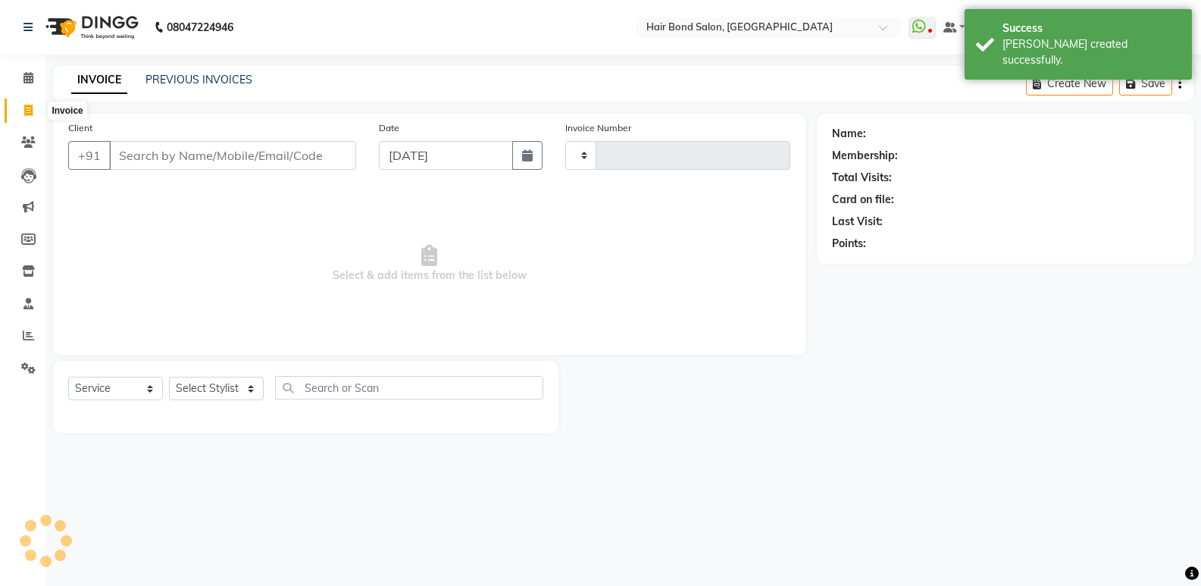
type input "0271"
select select "8721"
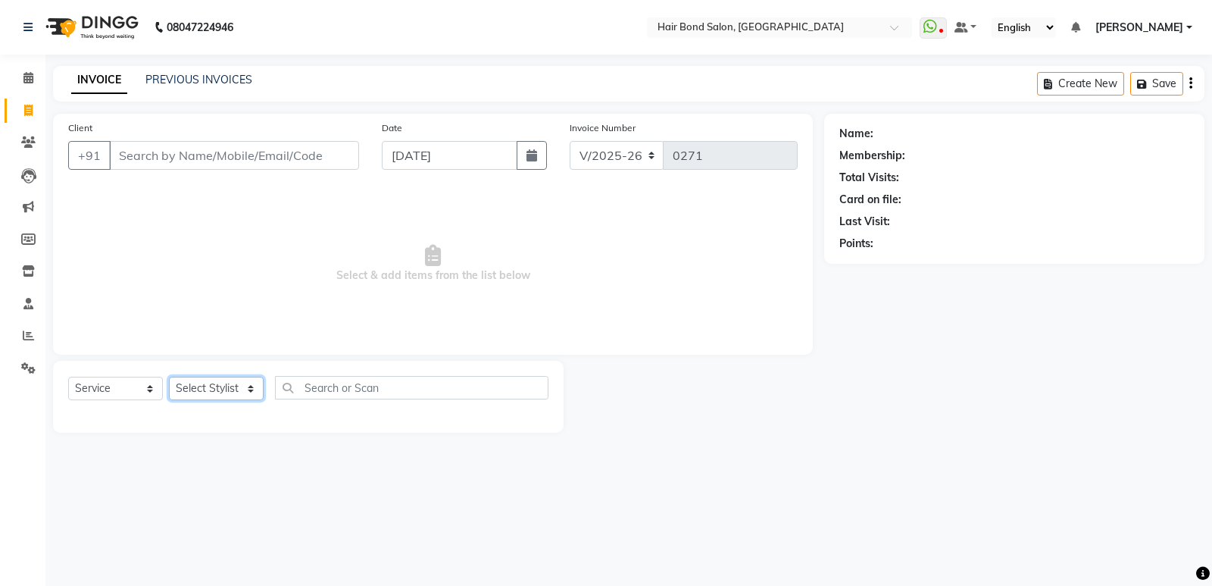
click at [202, 395] on select "Select Stylist [PERSON_NAME] [PERSON_NAME] [PERSON_NAME] [PERSON_NAME] khende […" at bounding box center [216, 388] width 95 height 23
select select "88186"
click at [169, 377] on select "Select Stylist [PERSON_NAME] [PERSON_NAME] [PERSON_NAME] [PERSON_NAME] khende […" at bounding box center [216, 388] width 95 height 23
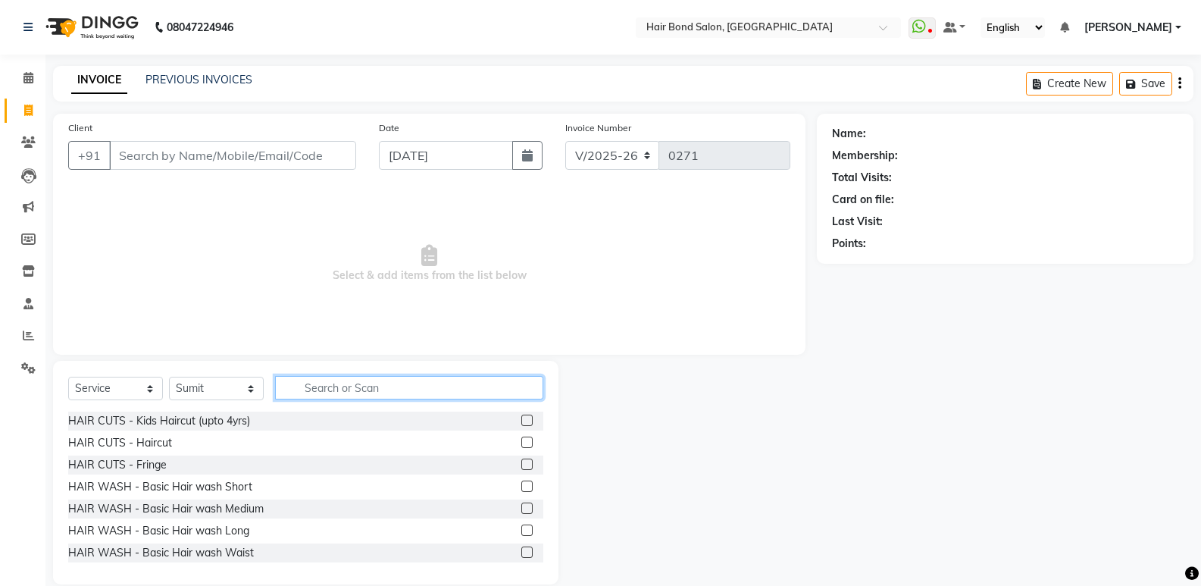
click at [325, 391] on input "text" at bounding box center [409, 387] width 268 height 23
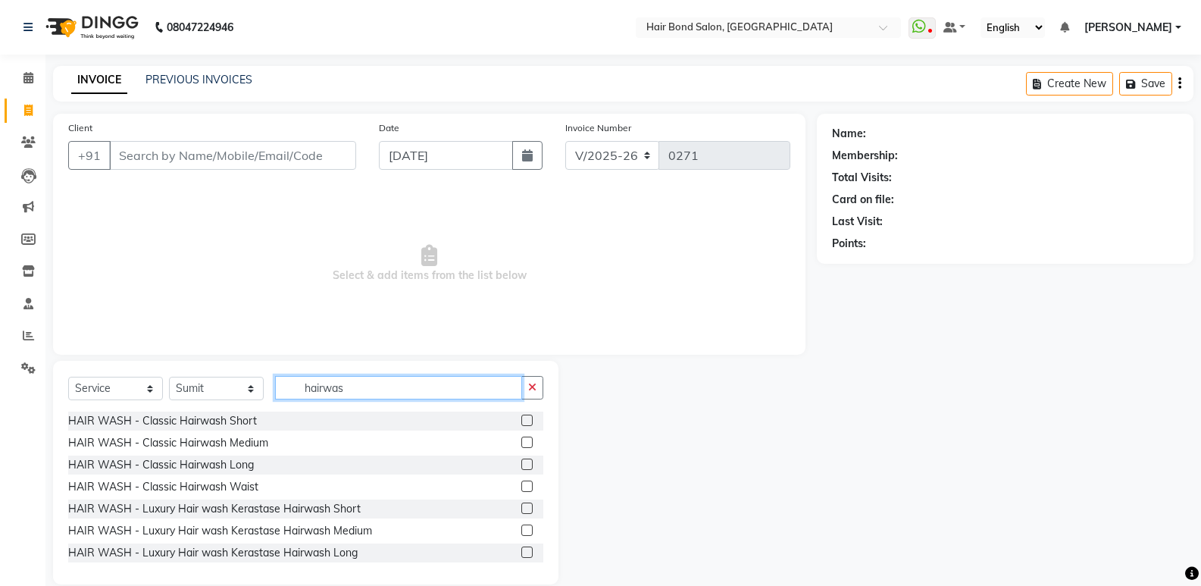
type input "hairwas"
click at [521, 486] on label at bounding box center [526, 485] width 11 height 11
click at [521, 486] on input "checkbox" at bounding box center [526, 487] width 10 height 10
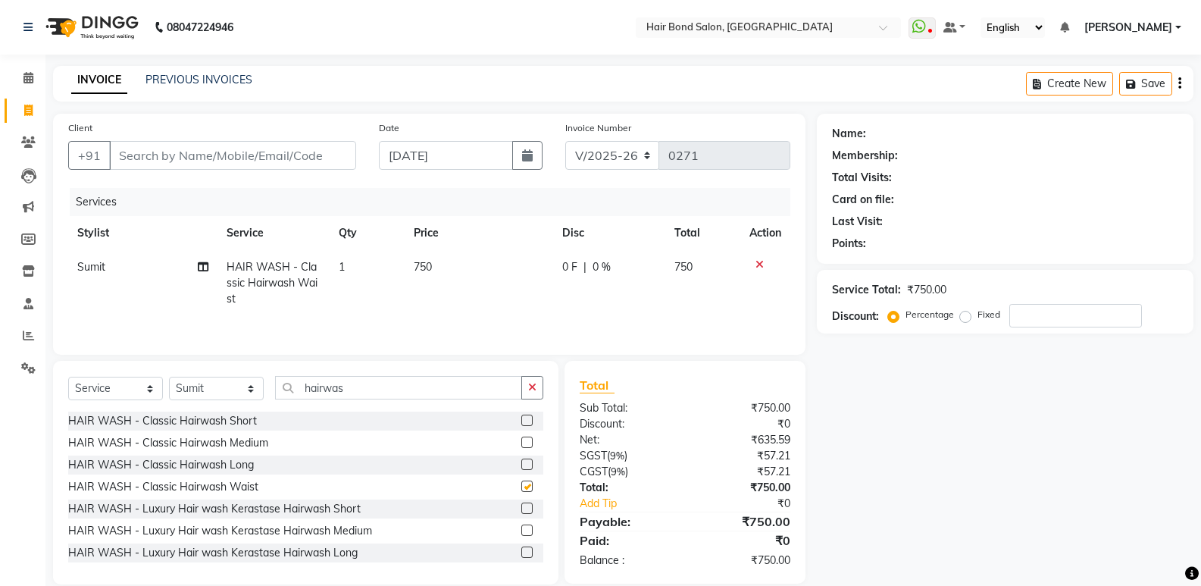
checkbox input "false"
click at [356, 387] on input "hairwas" at bounding box center [398, 387] width 247 height 23
type input "h"
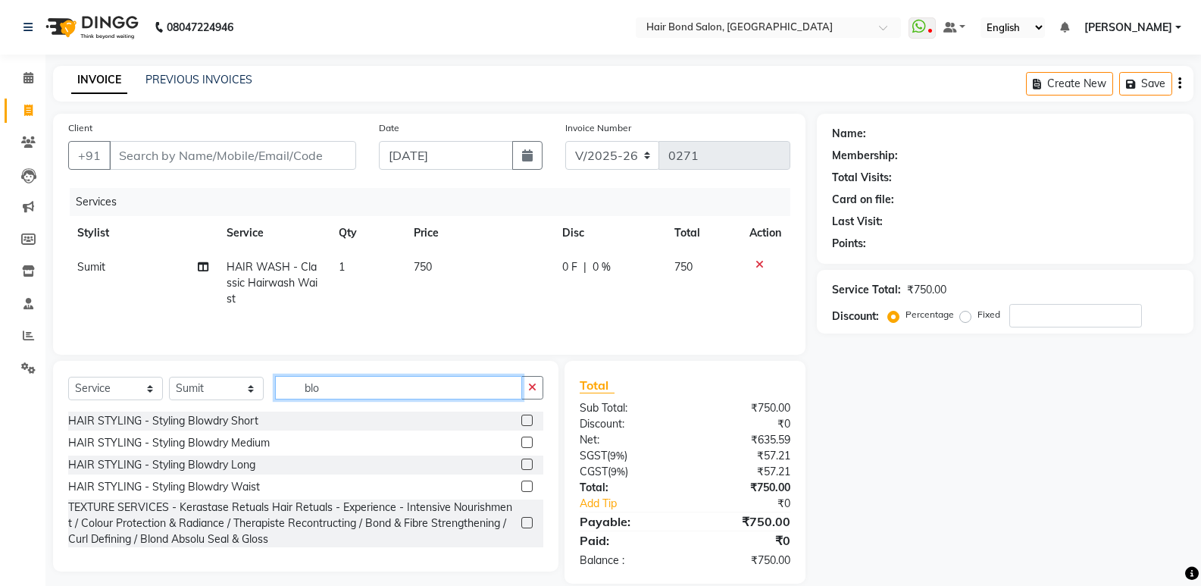
type input "blo"
click at [525, 486] on label at bounding box center [526, 485] width 11 height 11
click at [525, 486] on input "checkbox" at bounding box center [526, 487] width 10 height 10
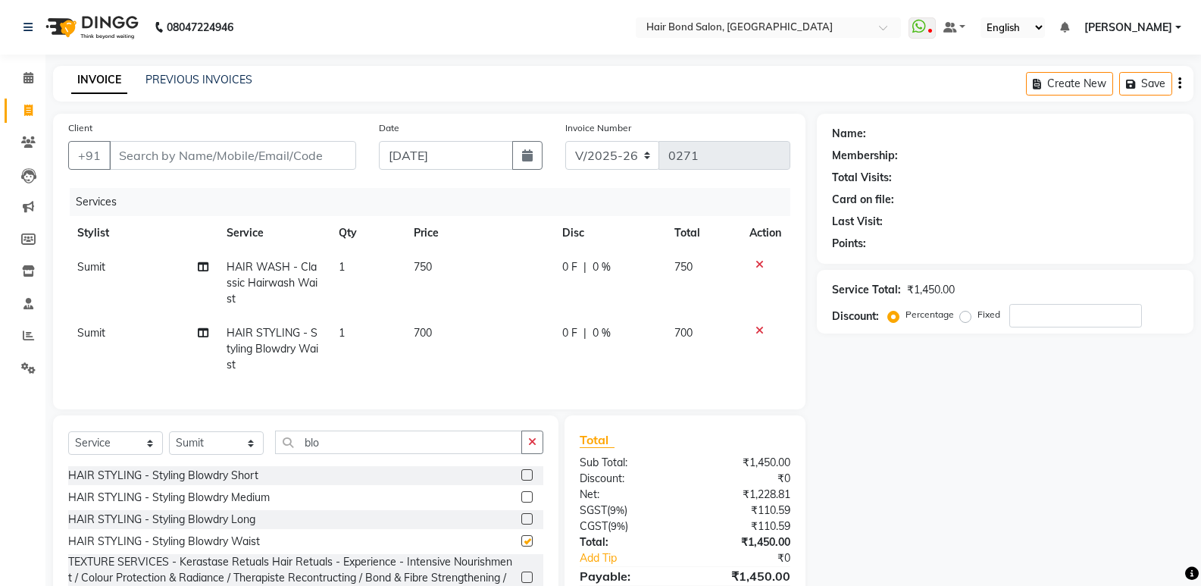
checkbox input "false"
click at [1118, 319] on input "number" at bounding box center [1075, 315] width 133 height 23
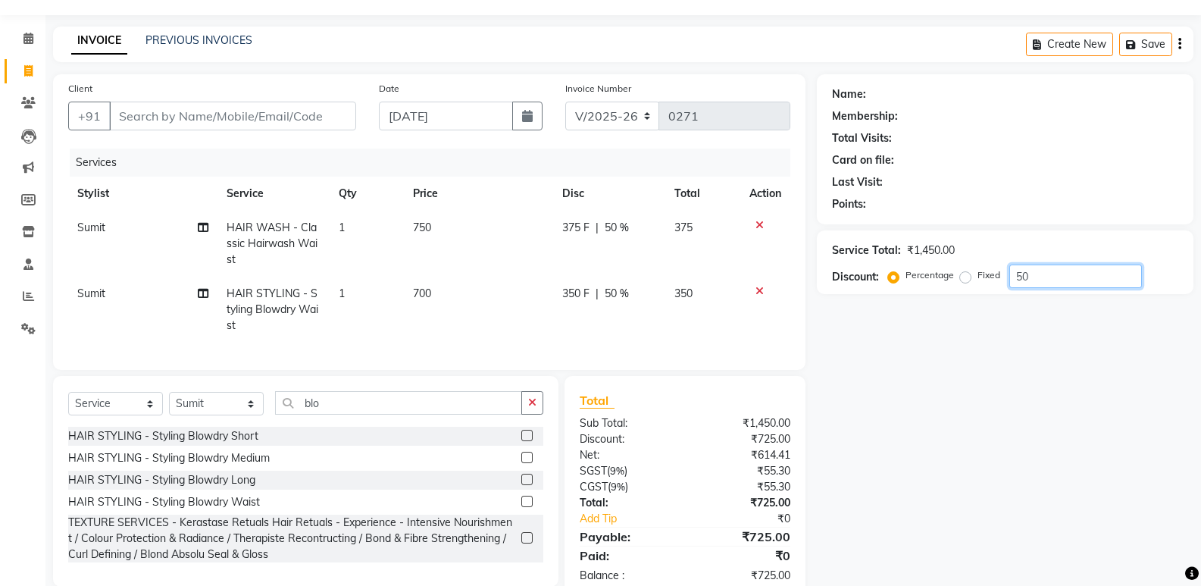
scroll to position [76, 0]
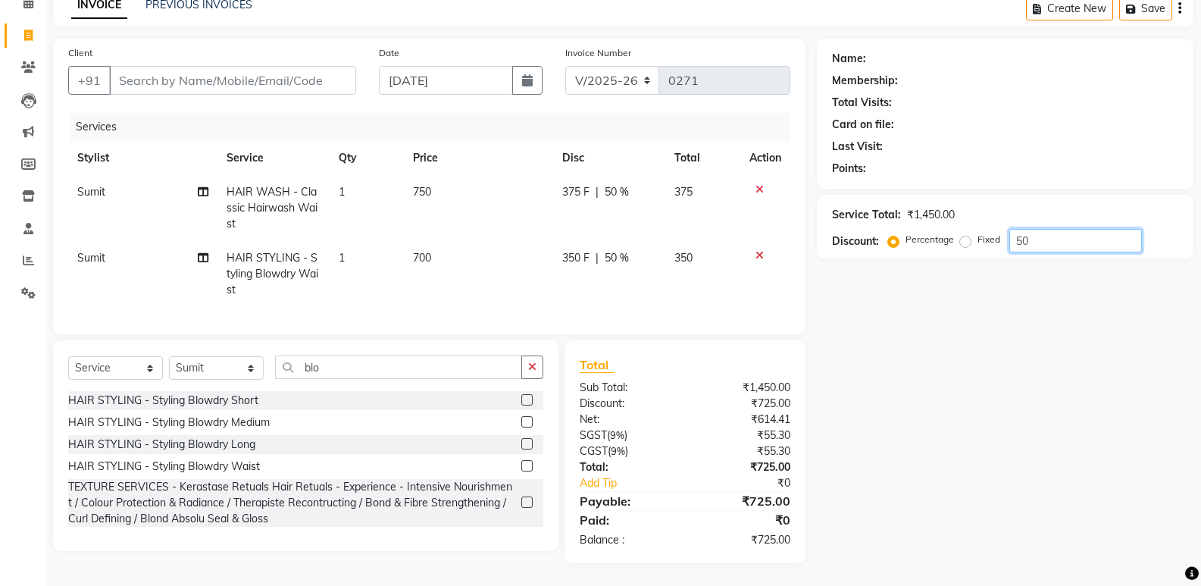
type input "50"
click at [190, 86] on input "Client" at bounding box center [232, 80] width 247 height 29
type input "d"
type input "0"
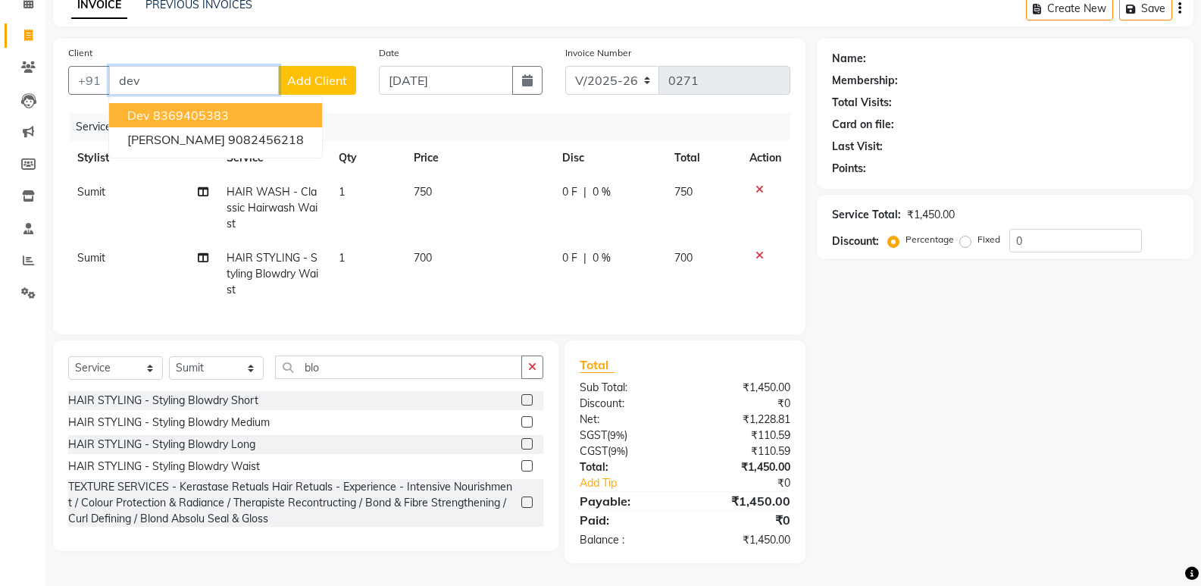
click at [208, 117] on ngb-highlight "8369405383" at bounding box center [191, 115] width 76 height 15
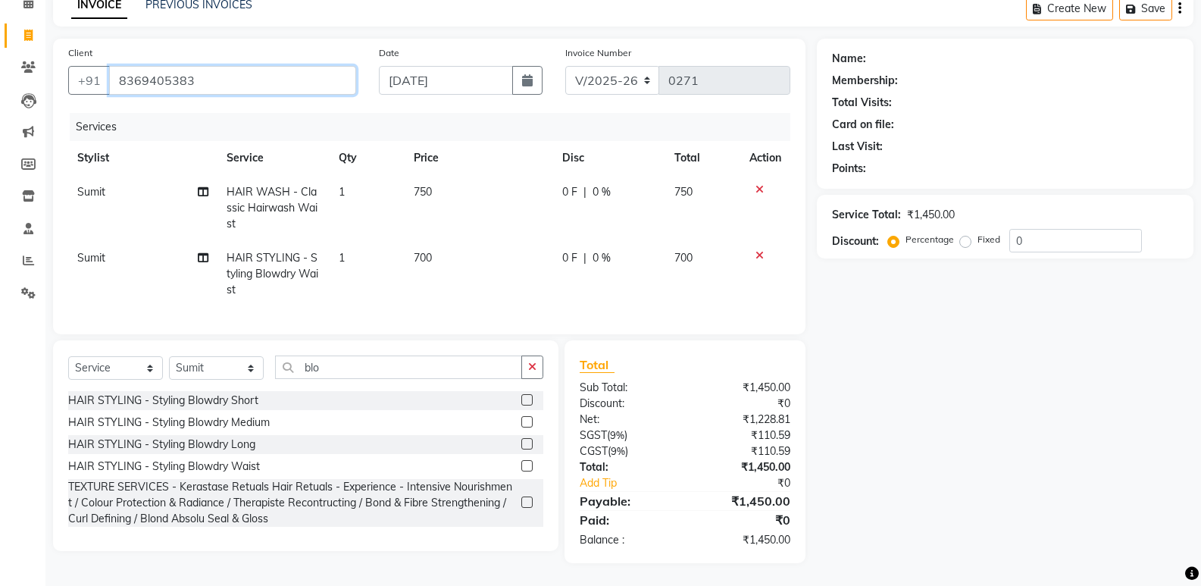
type input "8369405383"
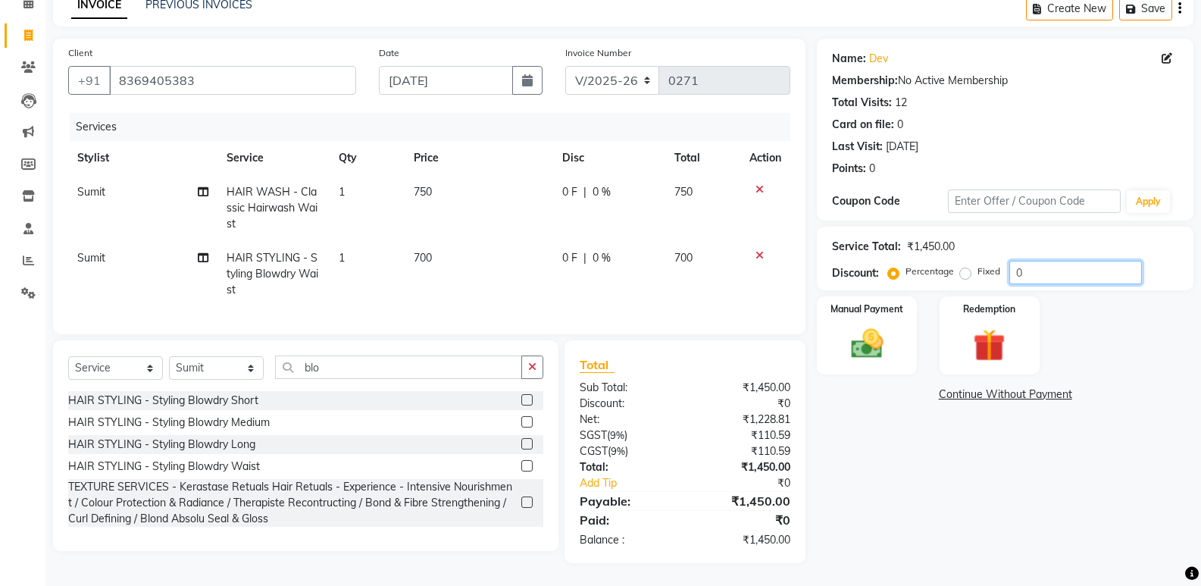
click at [1037, 270] on input "0" at bounding box center [1075, 272] width 133 height 23
type input "050"
click at [879, 345] on img at bounding box center [866, 343] width 54 height 39
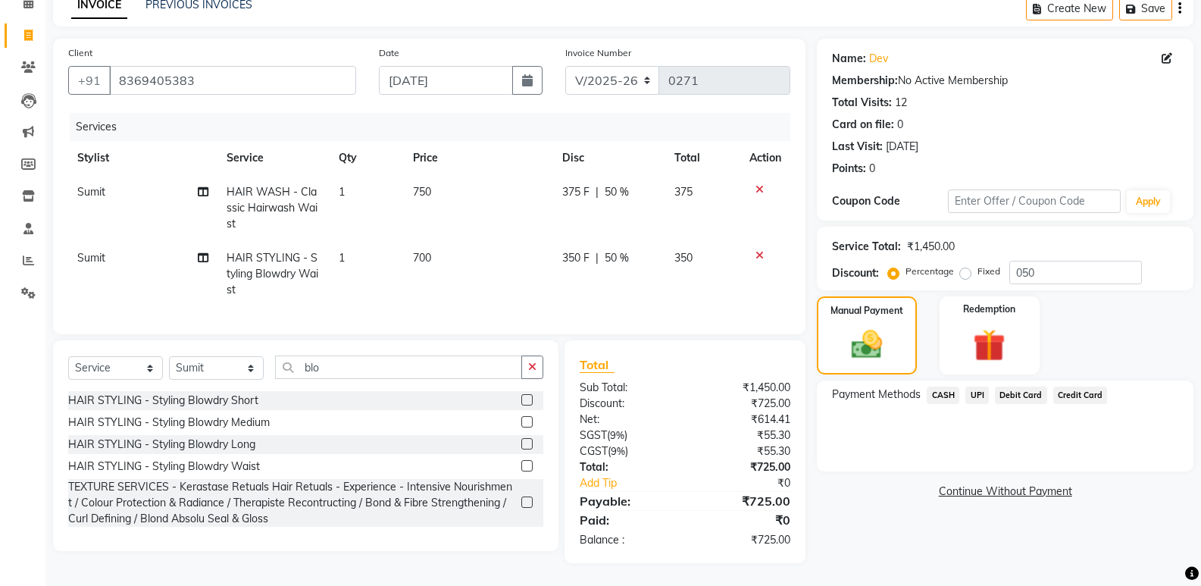
click at [972, 388] on span "UPI" at bounding box center [976, 394] width 23 height 17
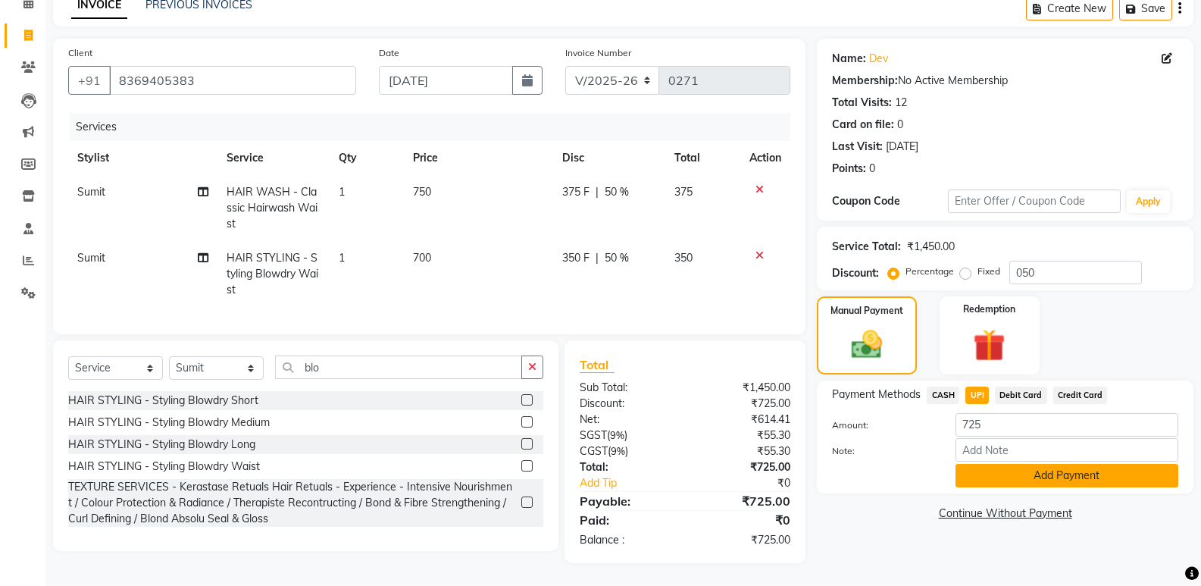
click at [979, 483] on button "Add Payment" at bounding box center [1066, 475] width 223 height 23
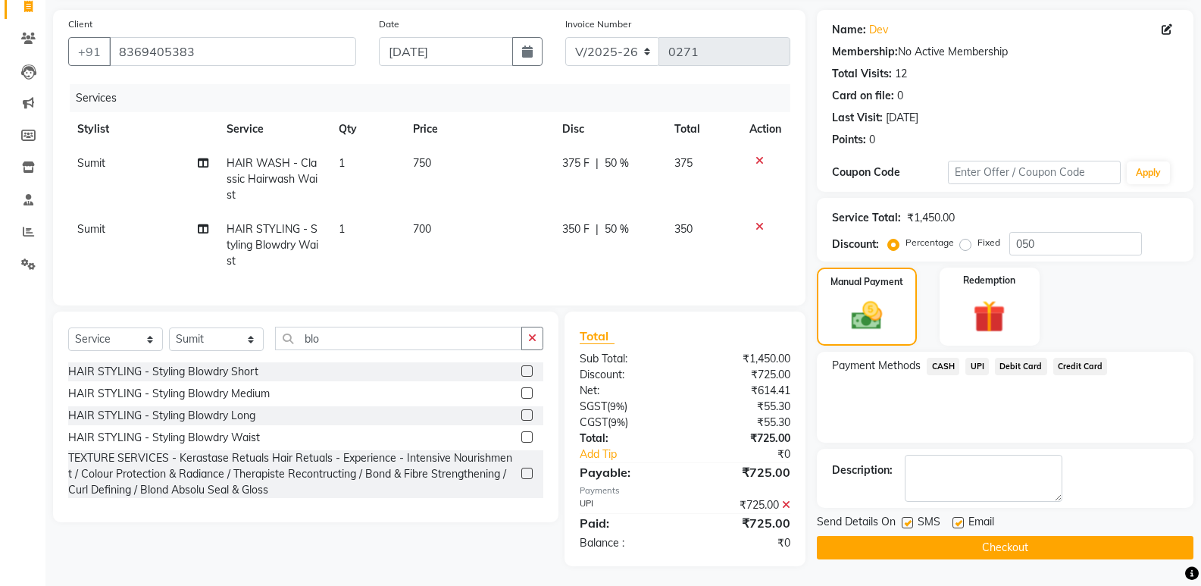
scroll to position [118, 0]
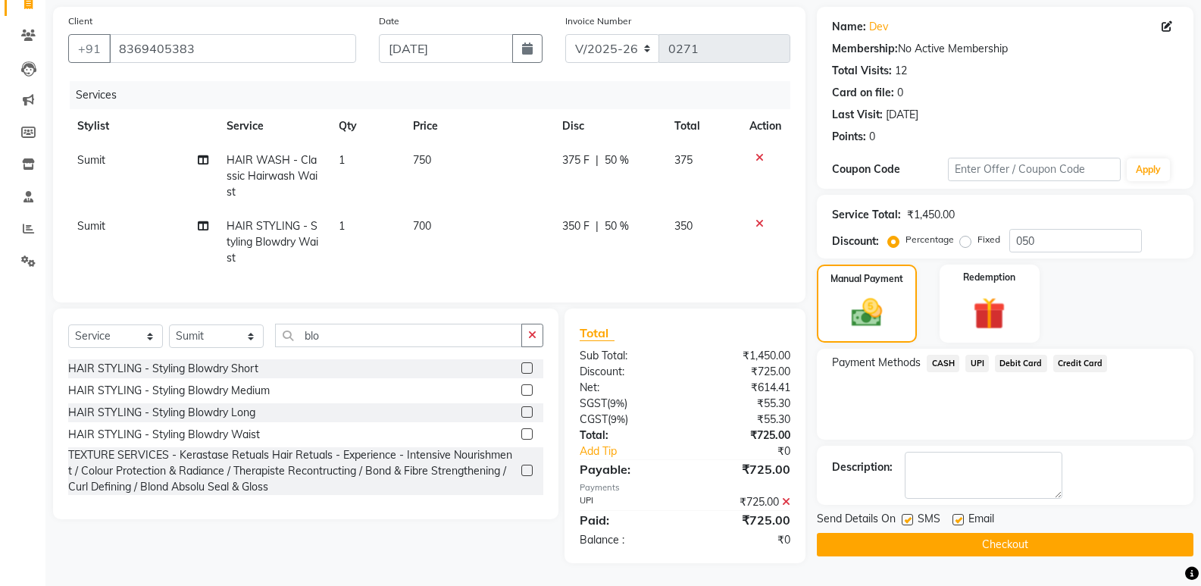
click at [953, 533] on button "Checkout" at bounding box center [1005, 544] width 377 height 23
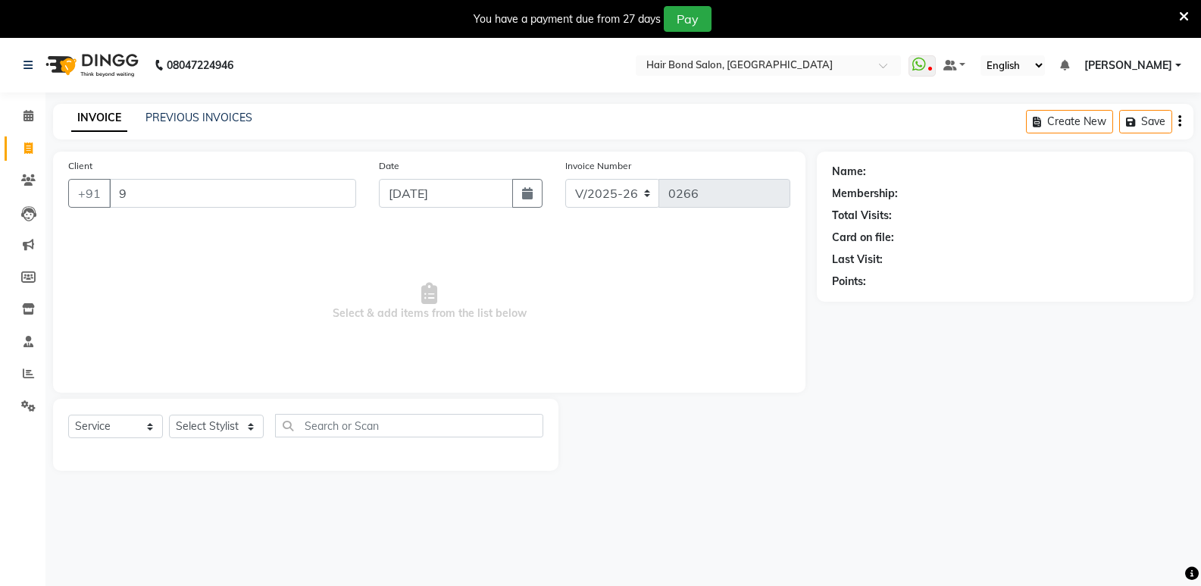
select select "8721"
select select "service"
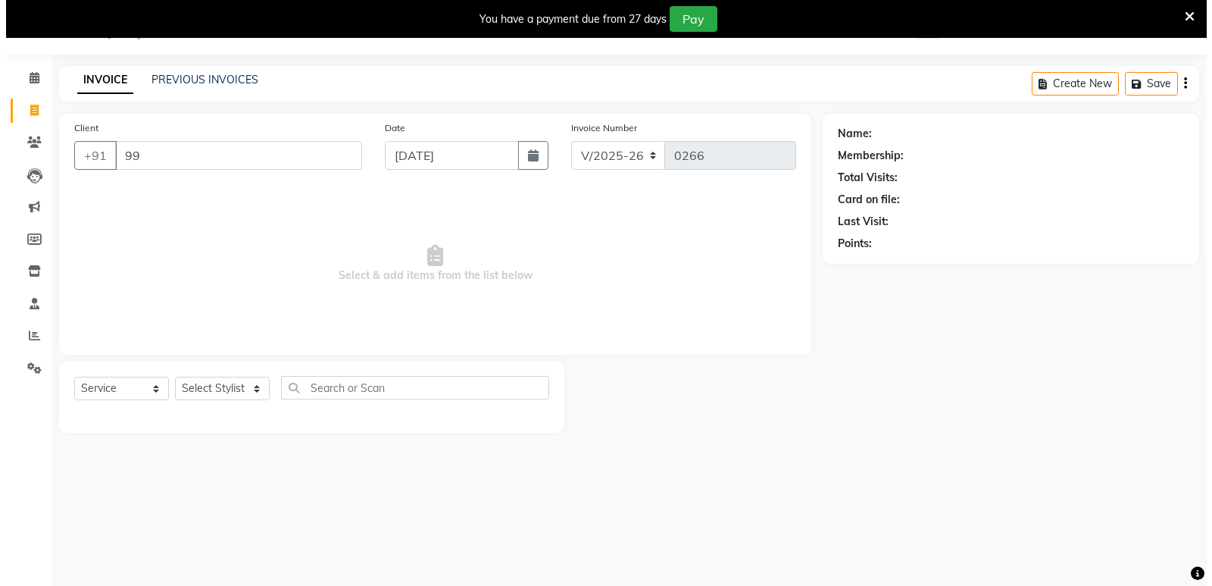
scroll to position [38, 0]
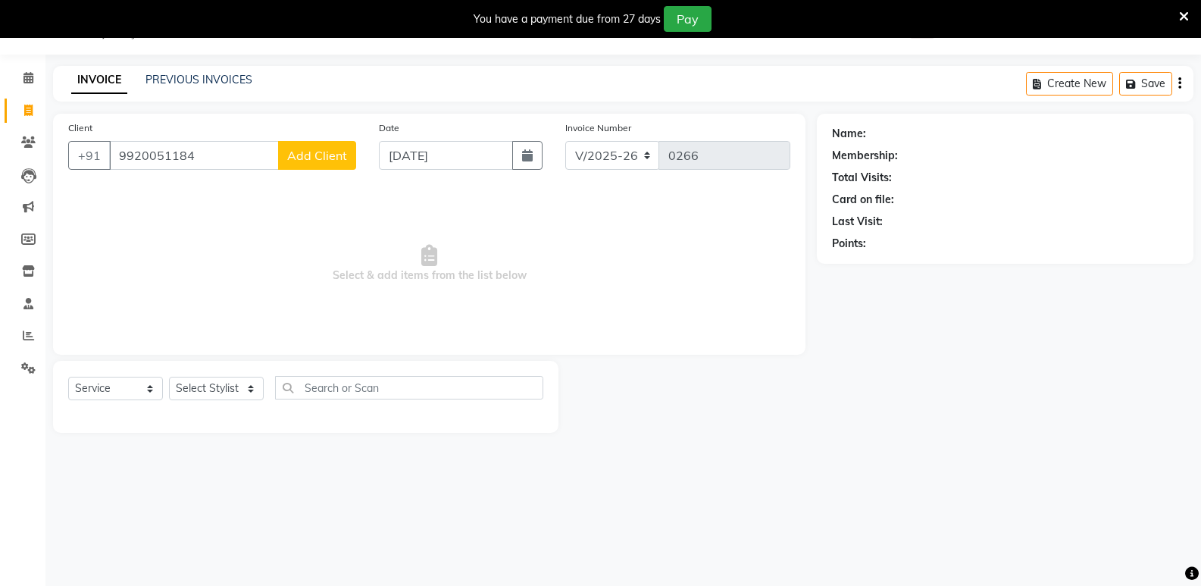
type input "9920051184"
click at [311, 146] on button "Add Client" at bounding box center [317, 155] width 78 height 29
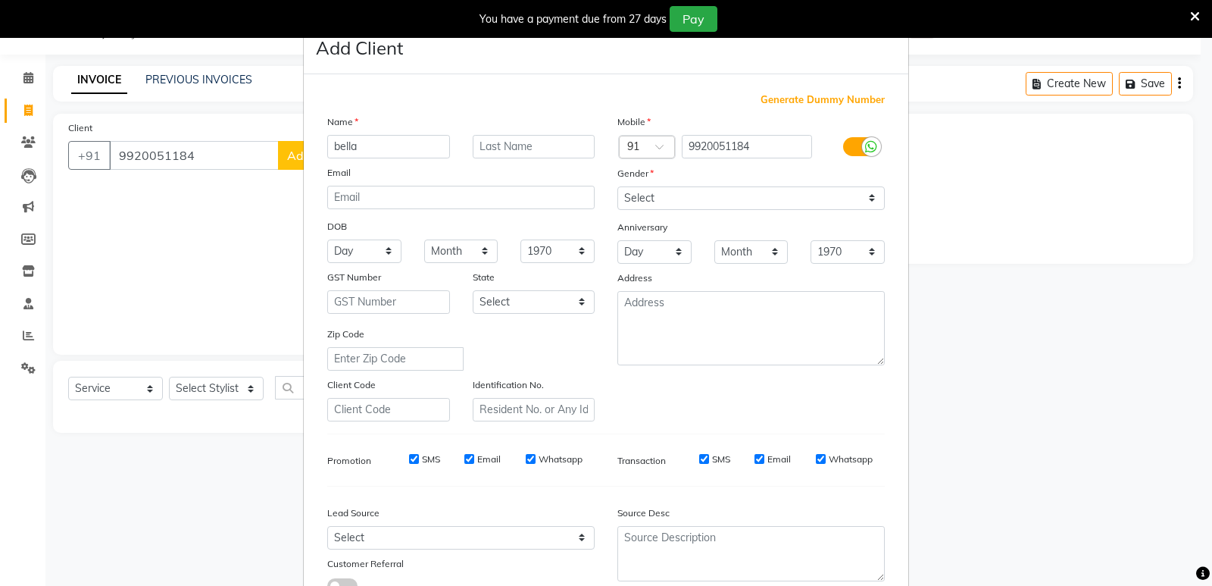
type input "bella"
click at [500, 139] on input "text" at bounding box center [534, 146] width 123 height 23
type input "shah"
click at [664, 188] on select "Select [DEMOGRAPHIC_DATA] [DEMOGRAPHIC_DATA] Other Prefer Not To Say" at bounding box center [750, 197] width 267 height 23
select select "[DEMOGRAPHIC_DATA]"
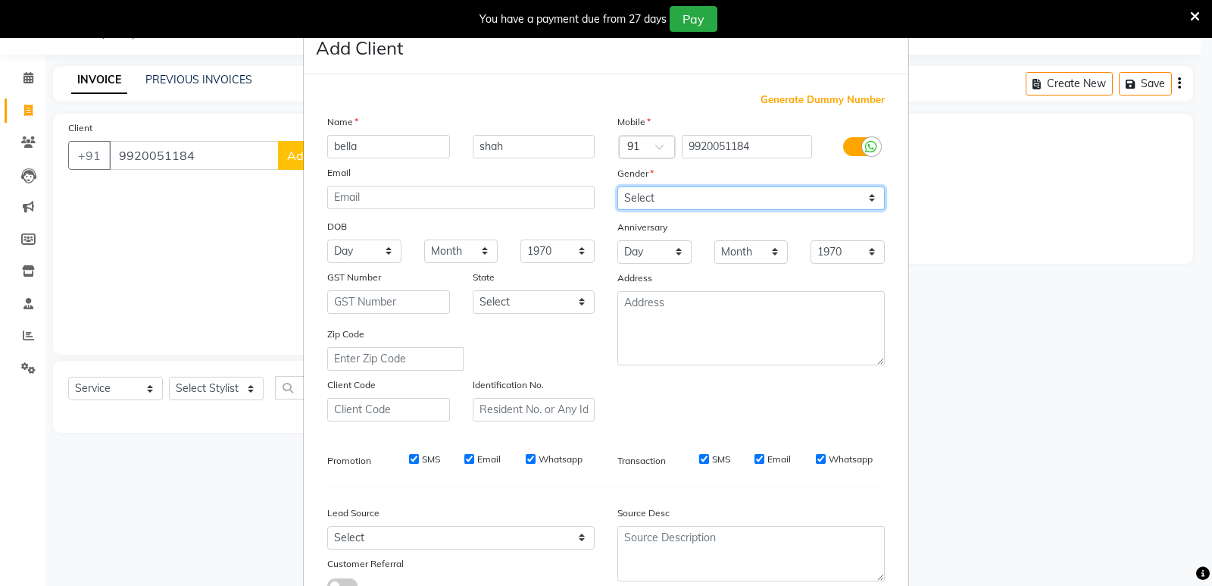
click at [617, 186] on select "Select [DEMOGRAPHIC_DATA] [DEMOGRAPHIC_DATA] Other Prefer Not To Say" at bounding box center [750, 197] width 267 height 23
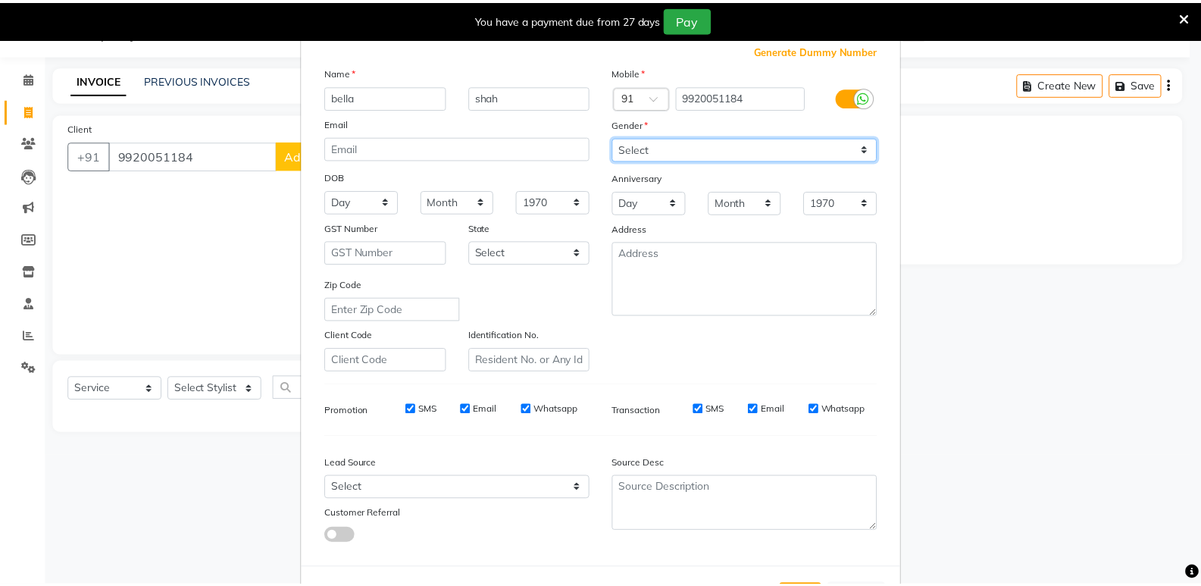
scroll to position [114, 0]
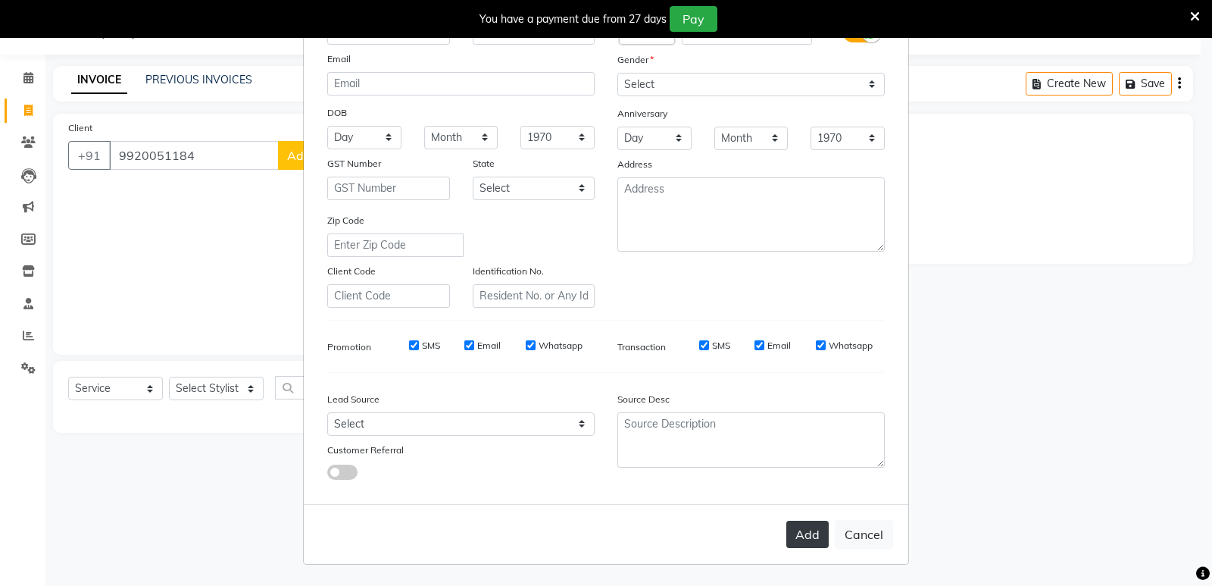
click at [807, 534] on button "Add" at bounding box center [807, 534] width 42 height 27
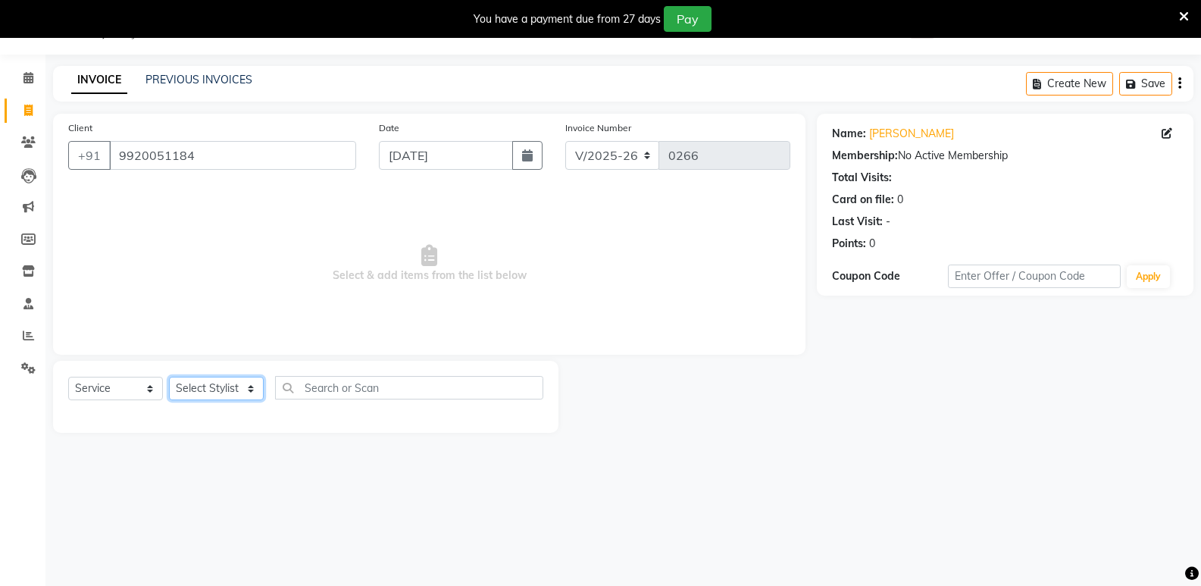
click at [209, 388] on select "Select Stylist [PERSON_NAME] [PERSON_NAME] [PERSON_NAME] [PERSON_NAME] khende […" at bounding box center [216, 388] width 95 height 23
select select "88186"
click at [169, 377] on select "Select Stylist [PERSON_NAME] [PERSON_NAME] [PERSON_NAME] [PERSON_NAME] khende […" at bounding box center [216, 388] width 95 height 23
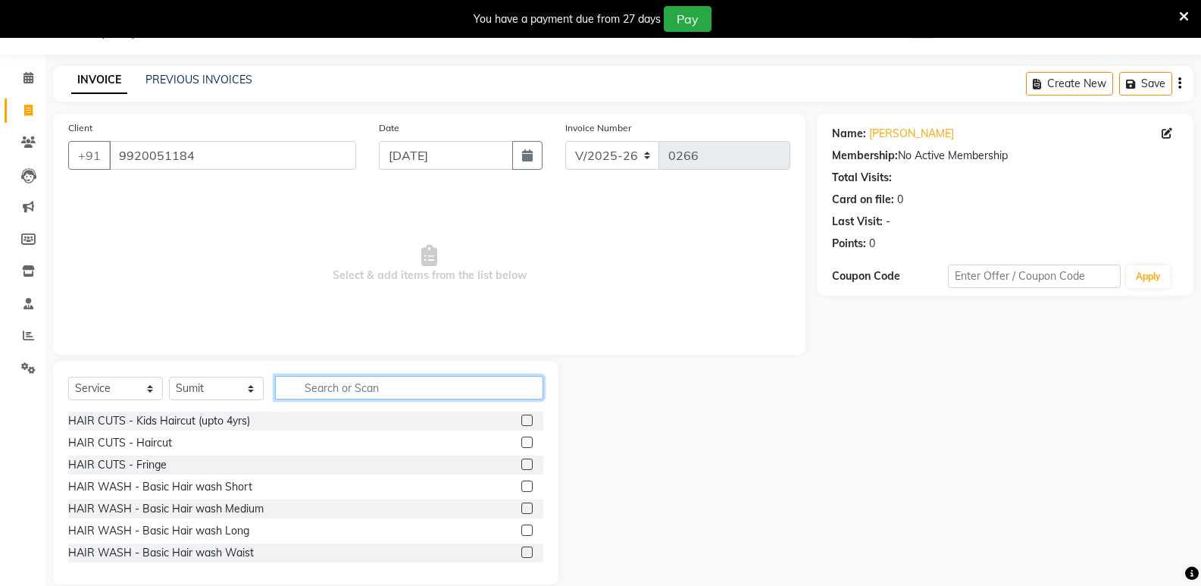
click at [319, 380] on input "text" at bounding box center [409, 387] width 268 height 23
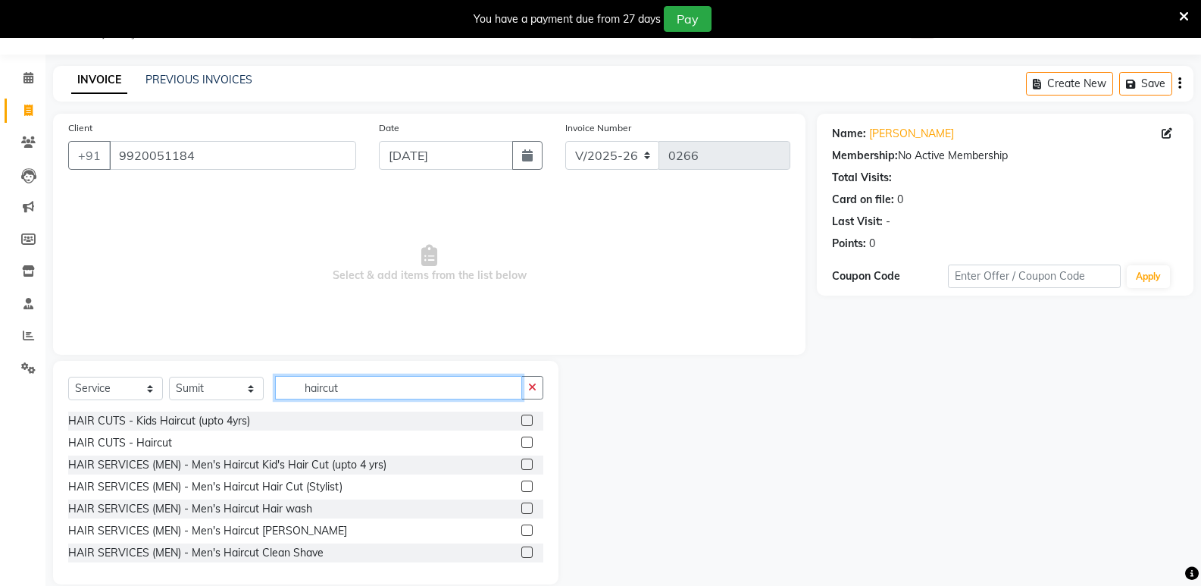
type input "haircut"
click at [521, 440] on label at bounding box center [526, 441] width 11 height 11
click at [521, 440] on input "checkbox" at bounding box center [526, 443] width 10 height 10
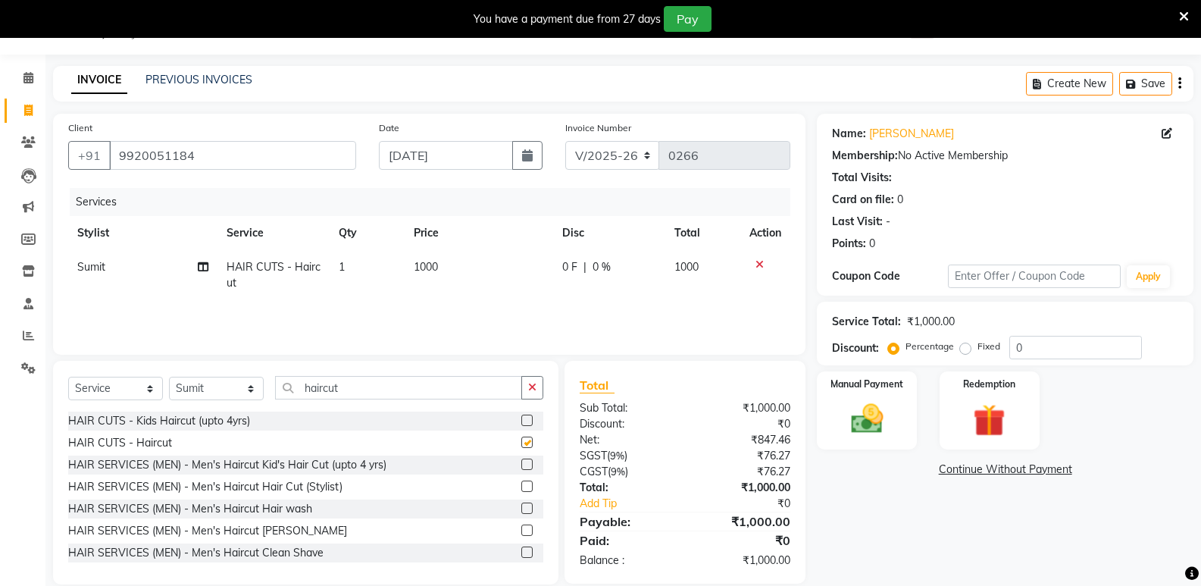
checkbox input "false"
click at [567, 264] on span "0 F" at bounding box center [569, 267] width 15 height 16
select select "88186"
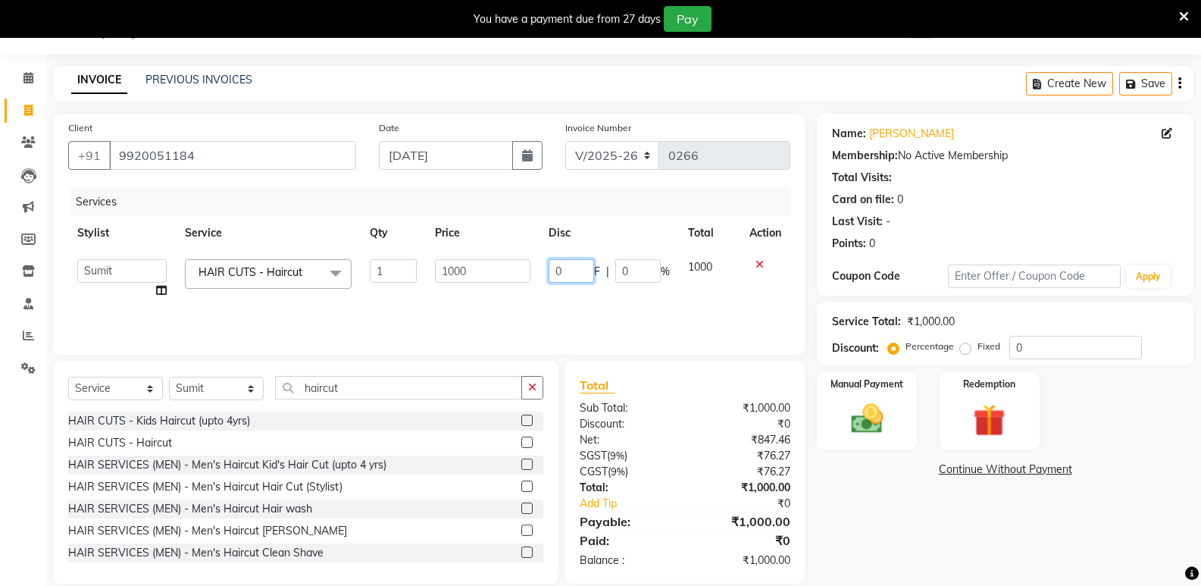
click at [563, 271] on input "0" at bounding box center [571, 270] width 45 height 23
type input "0650"
click at [703, 430] on div "₹0" at bounding box center [743, 424] width 117 height 16
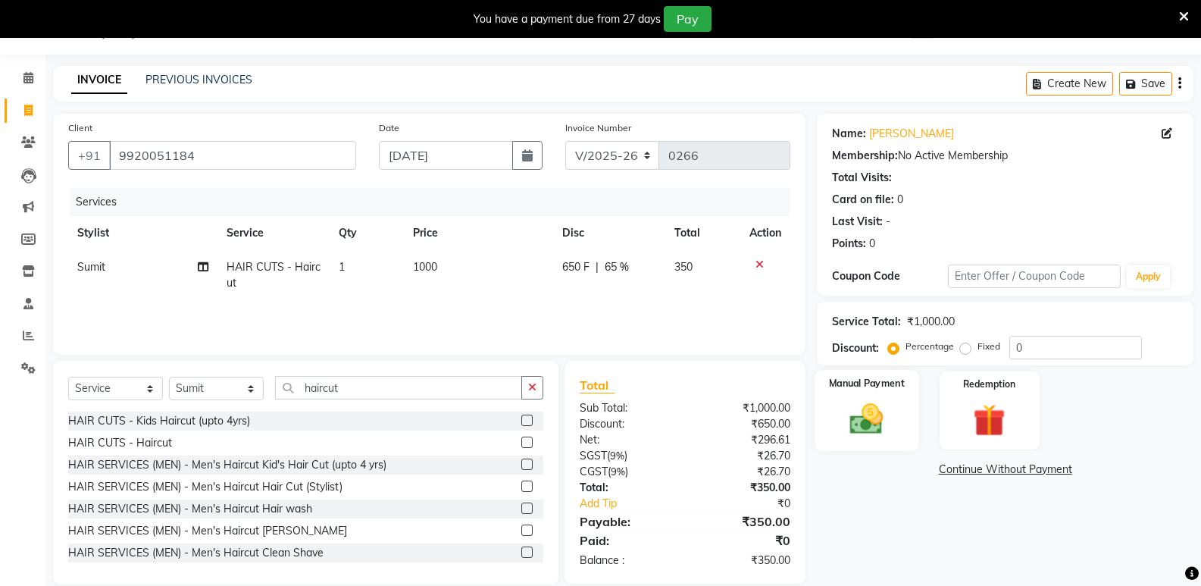
click at [878, 415] on img at bounding box center [866, 418] width 54 height 39
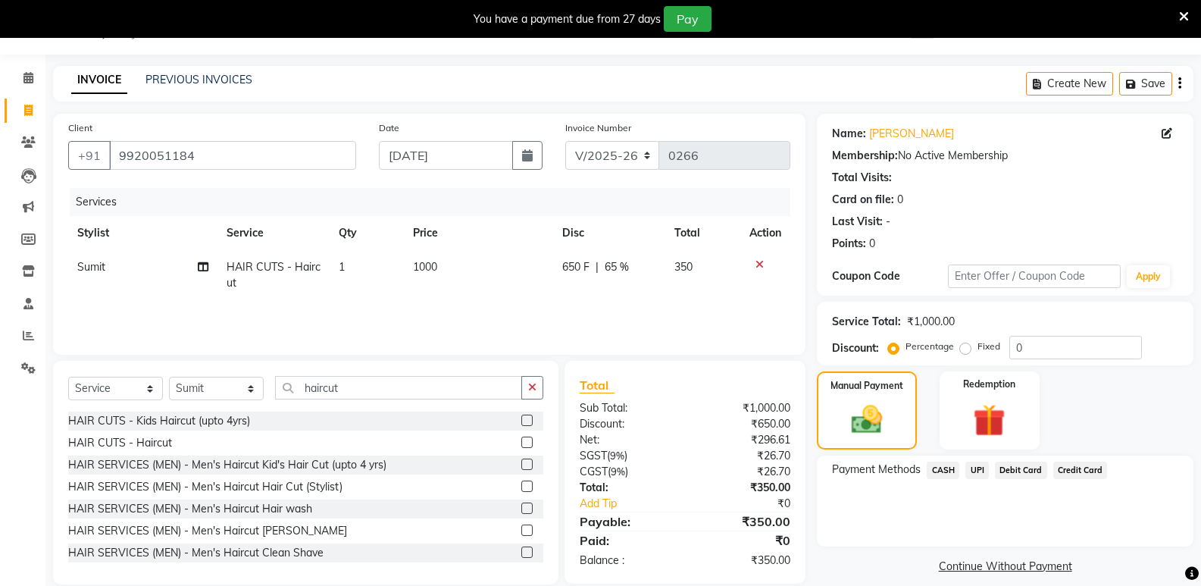
click at [937, 467] on span "CASH" at bounding box center [943, 469] width 33 height 17
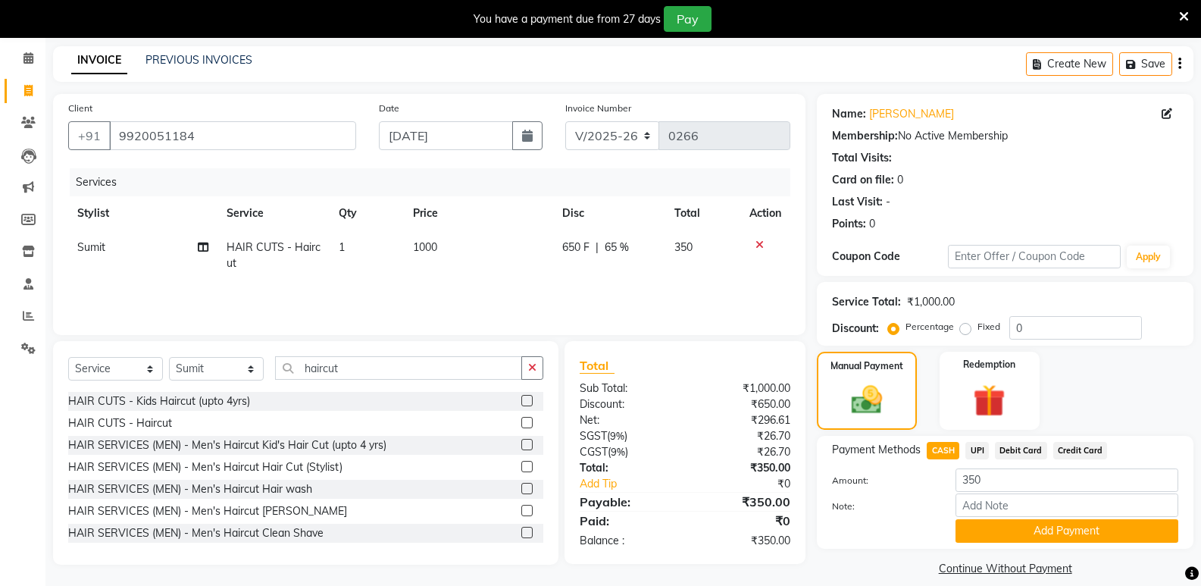
scroll to position [74, 0]
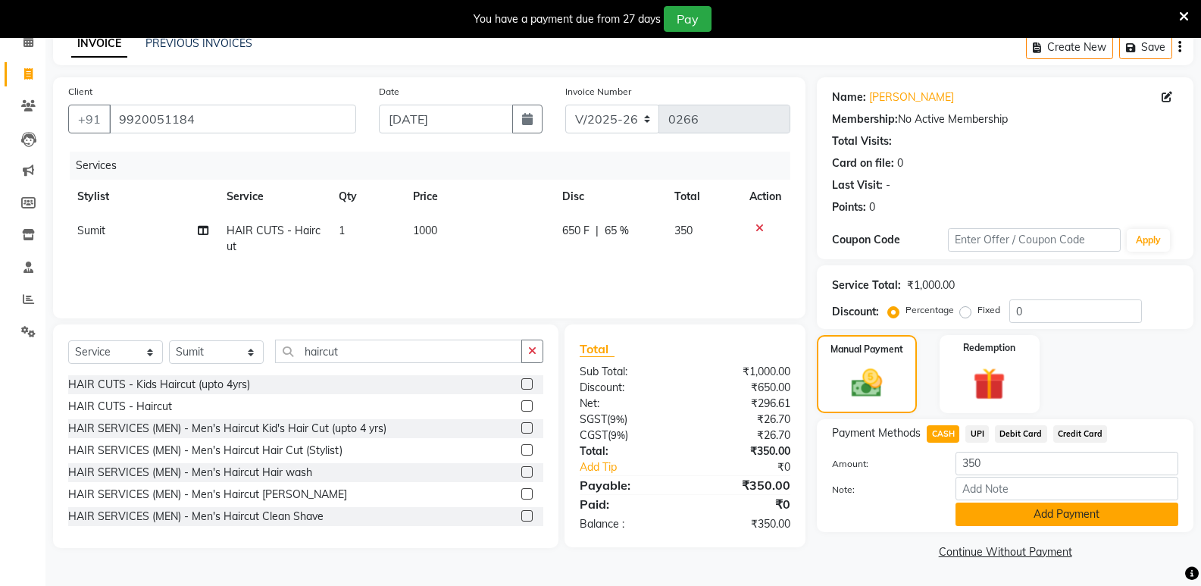
click at [968, 507] on button "Add Payment" at bounding box center [1066, 513] width 223 height 23
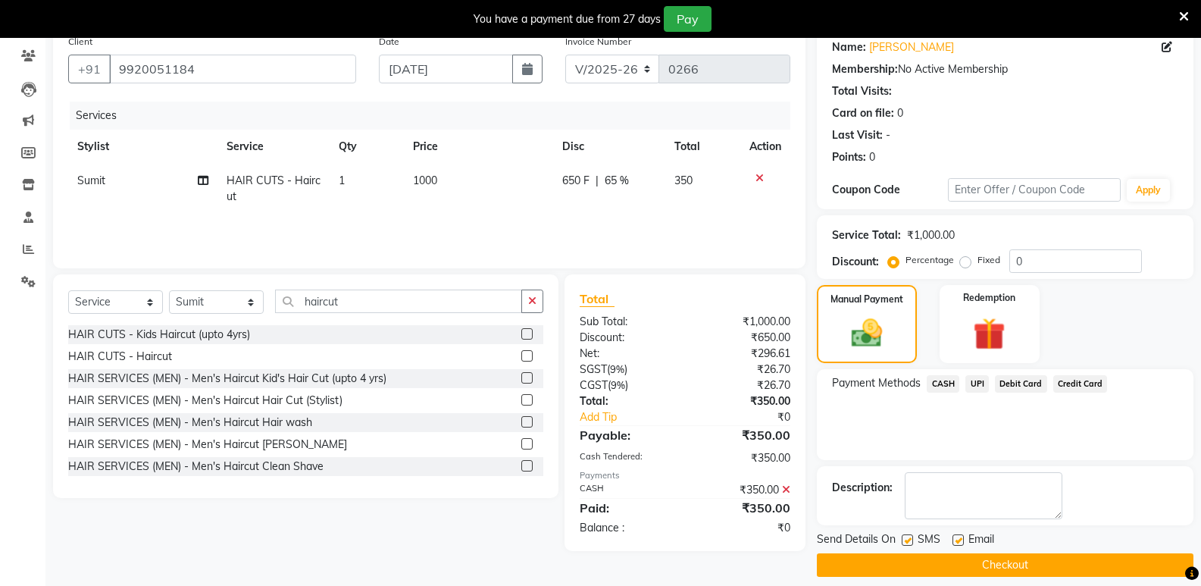
scroll to position [138, 0]
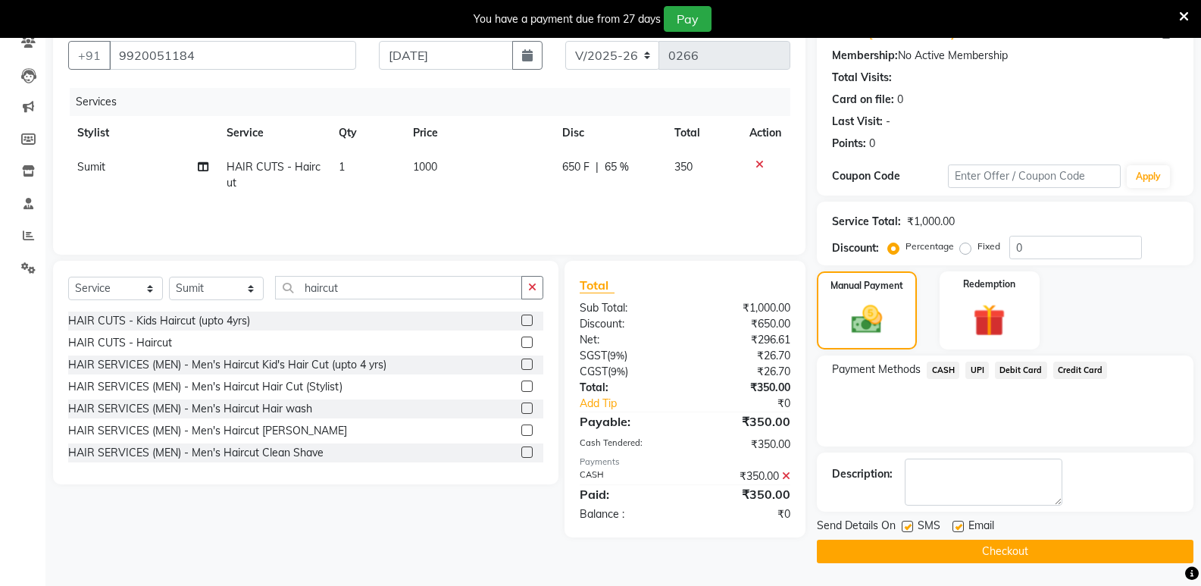
click at [961, 551] on button "Checkout" at bounding box center [1005, 550] width 377 height 23
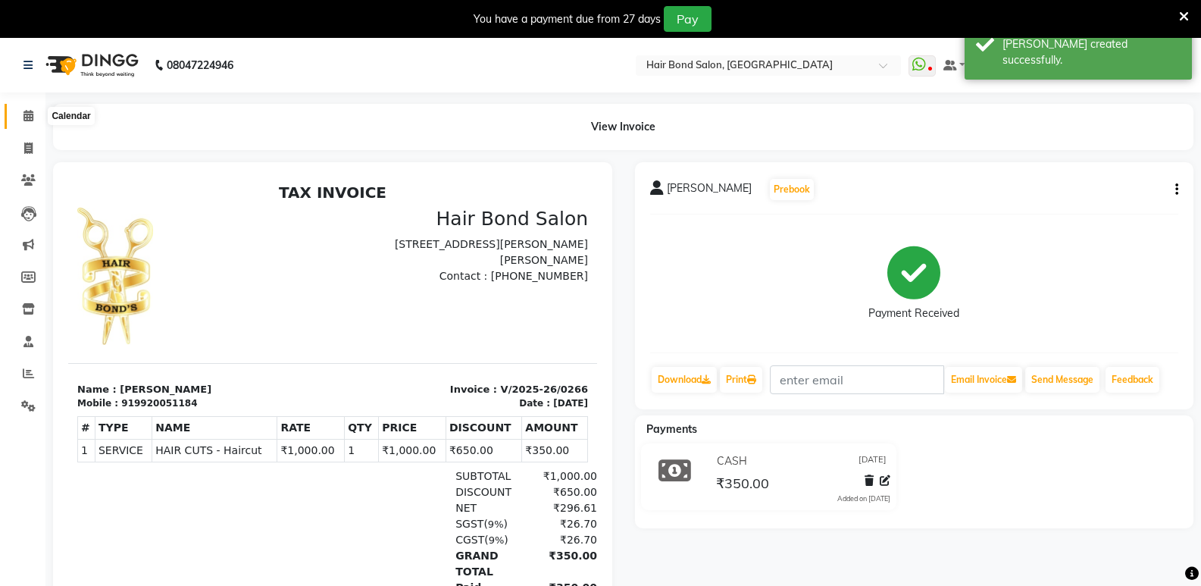
click at [31, 115] on icon at bounding box center [28, 115] width 10 height 11
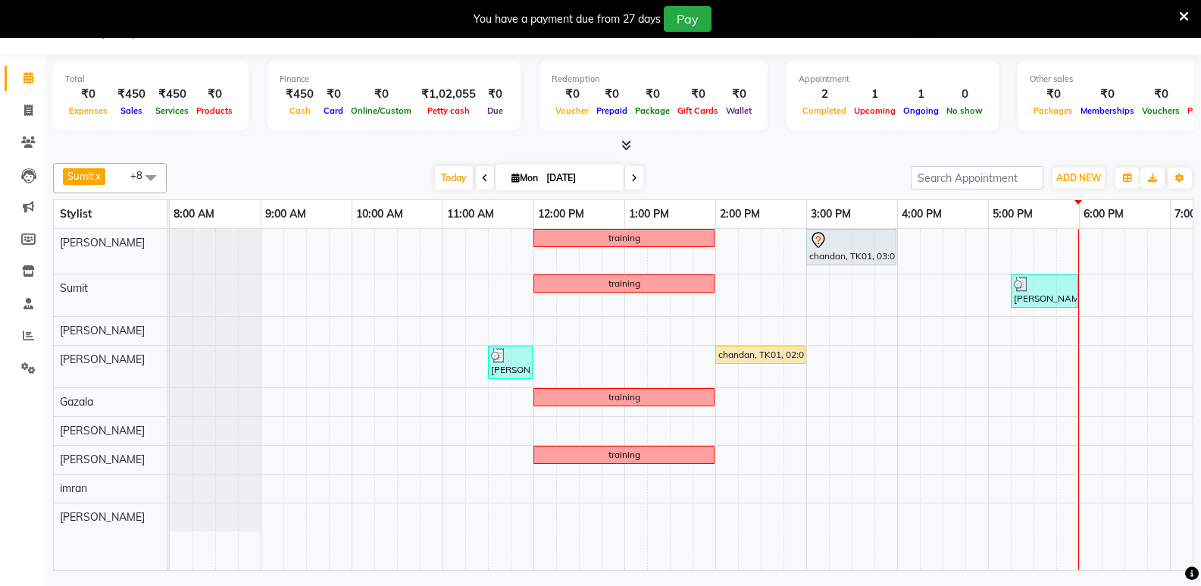
scroll to position [0, 316]
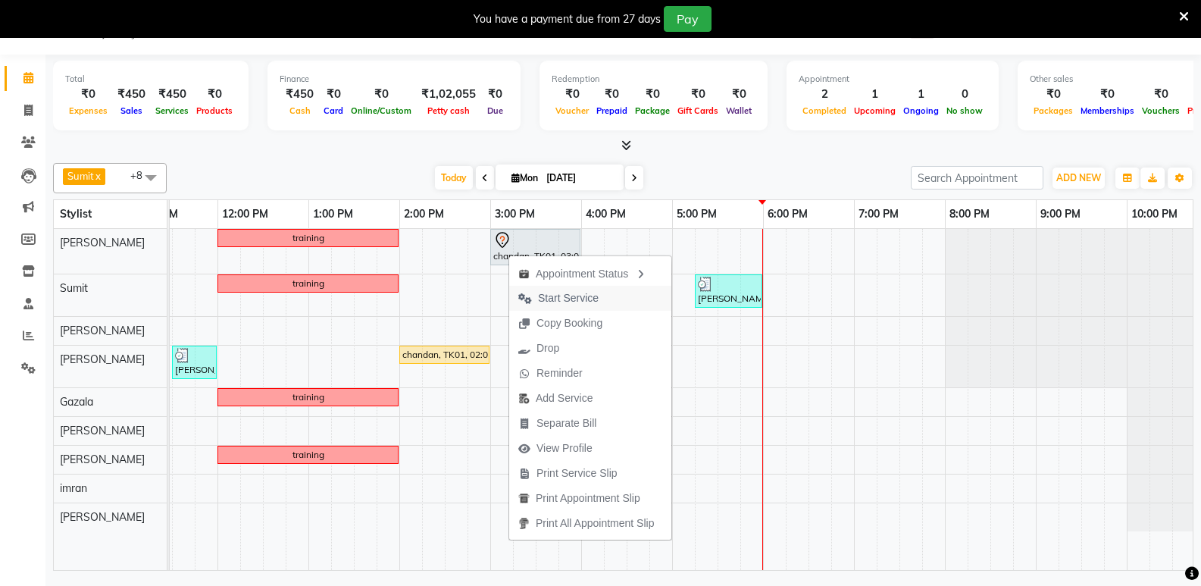
click at [561, 298] on span "Start Service" at bounding box center [568, 298] width 61 height 16
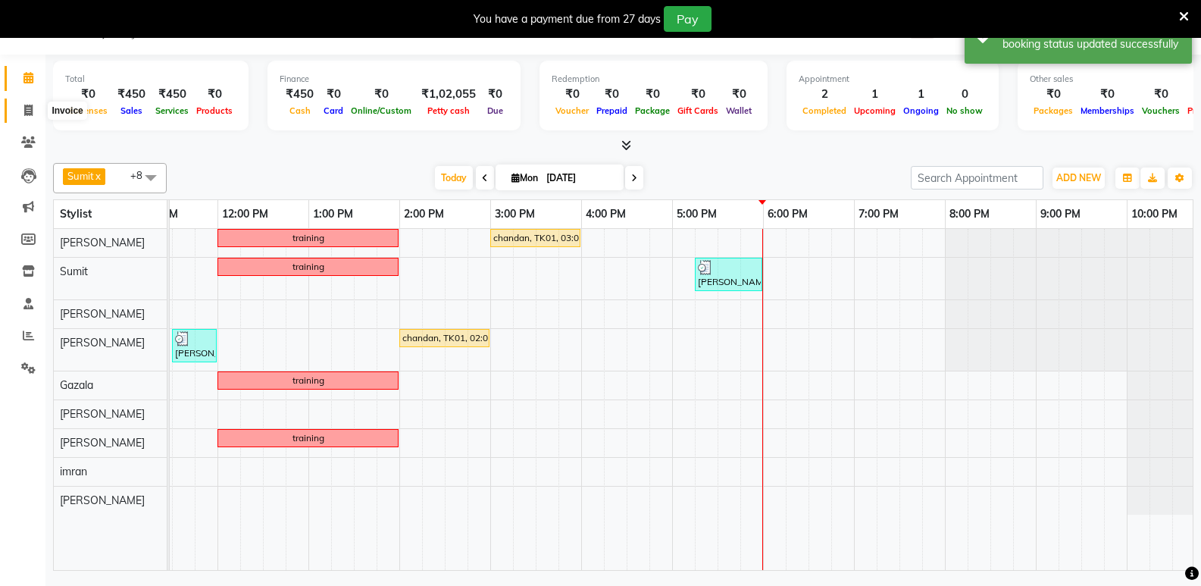
click at [31, 116] on span at bounding box center [28, 110] width 27 height 17
select select "8721"
select select "service"
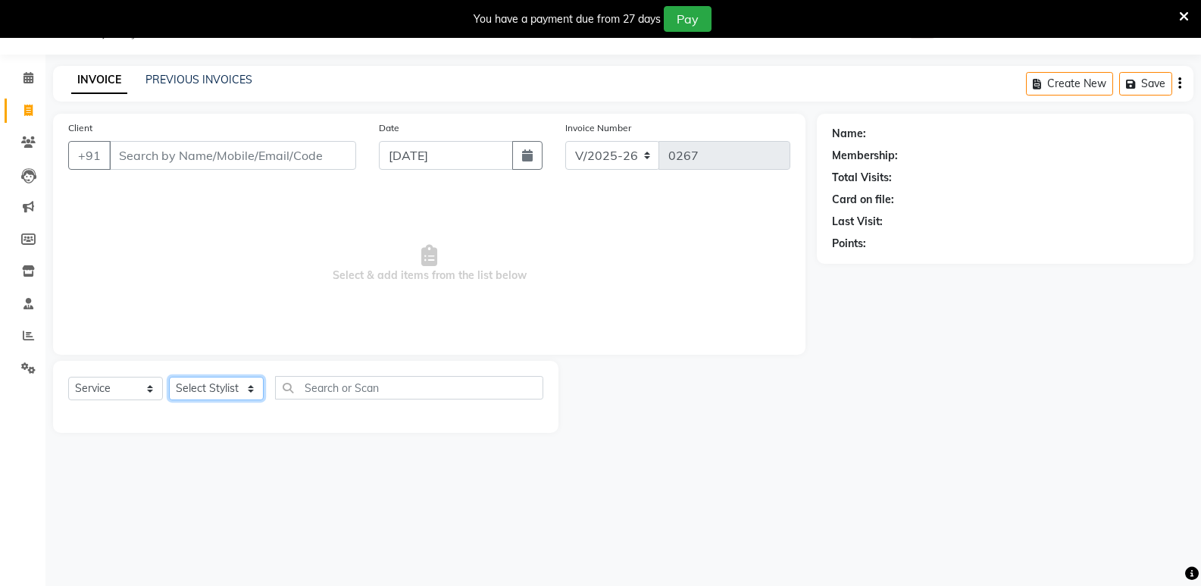
click at [222, 386] on select "Select Stylist [PERSON_NAME] [PERSON_NAME] [PERSON_NAME] [PERSON_NAME] khende […" at bounding box center [216, 388] width 95 height 23
select select "88188"
click at [169, 377] on select "Select Stylist [PERSON_NAME] [PERSON_NAME] [PERSON_NAME] [PERSON_NAME] khende […" at bounding box center [216, 388] width 95 height 23
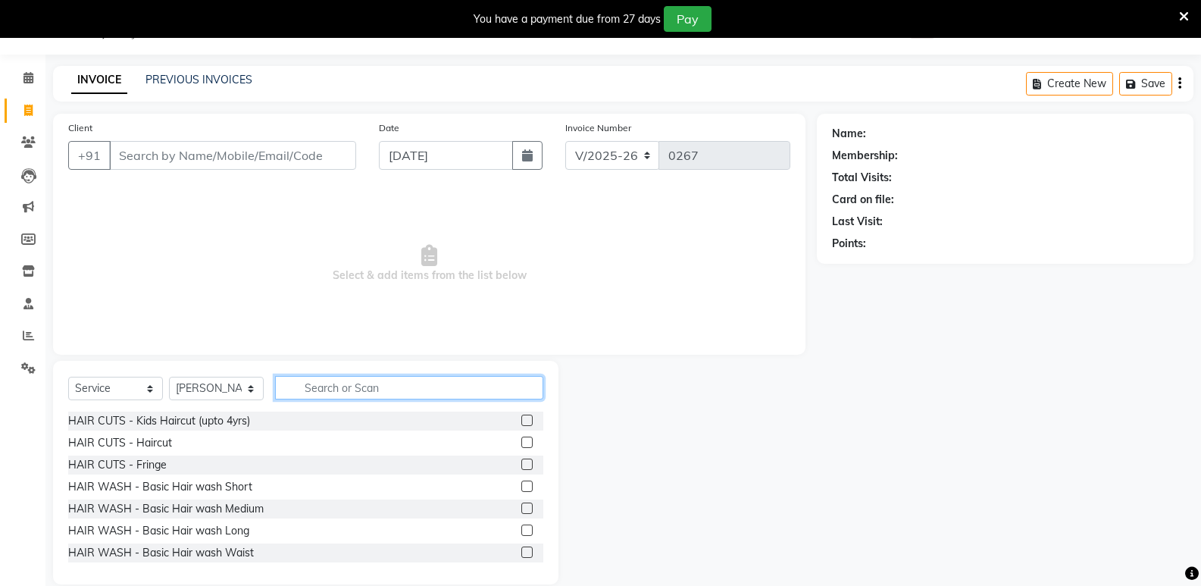
click at [305, 381] on input "text" at bounding box center [409, 387] width 268 height 23
click at [381, 383] on input "text" at bounding box center [409, 387] width 268 height 23
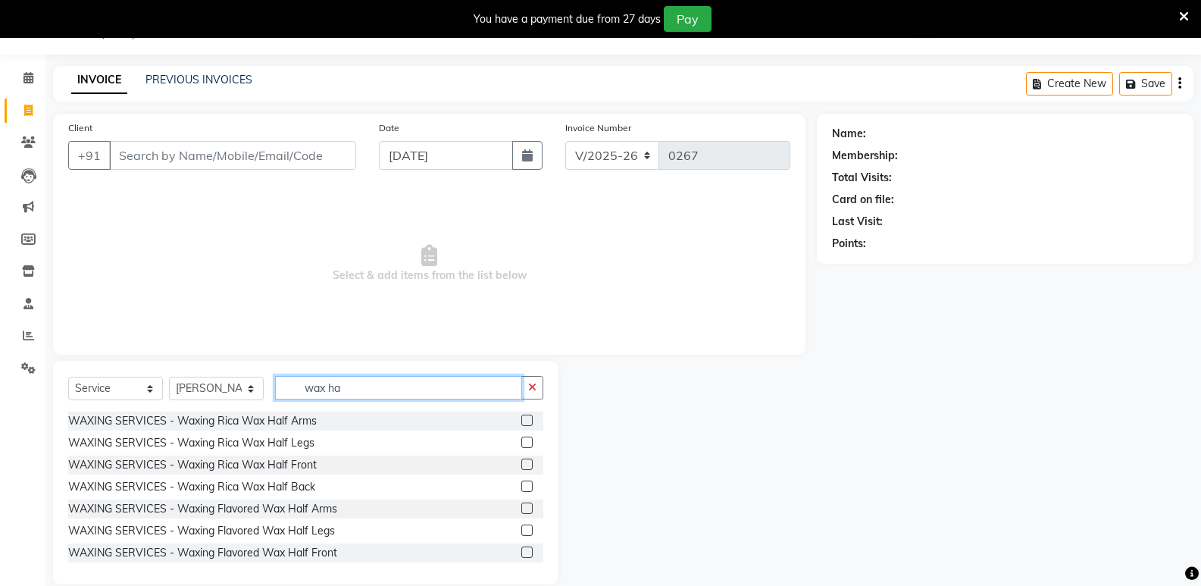
type input "wax ha"
click at [521, 443] on label at bounding box center [526, 441] width 11 height 11
click at [521, 443] on input "checkbox" at bounding box center [526, 443] width 10 height 10
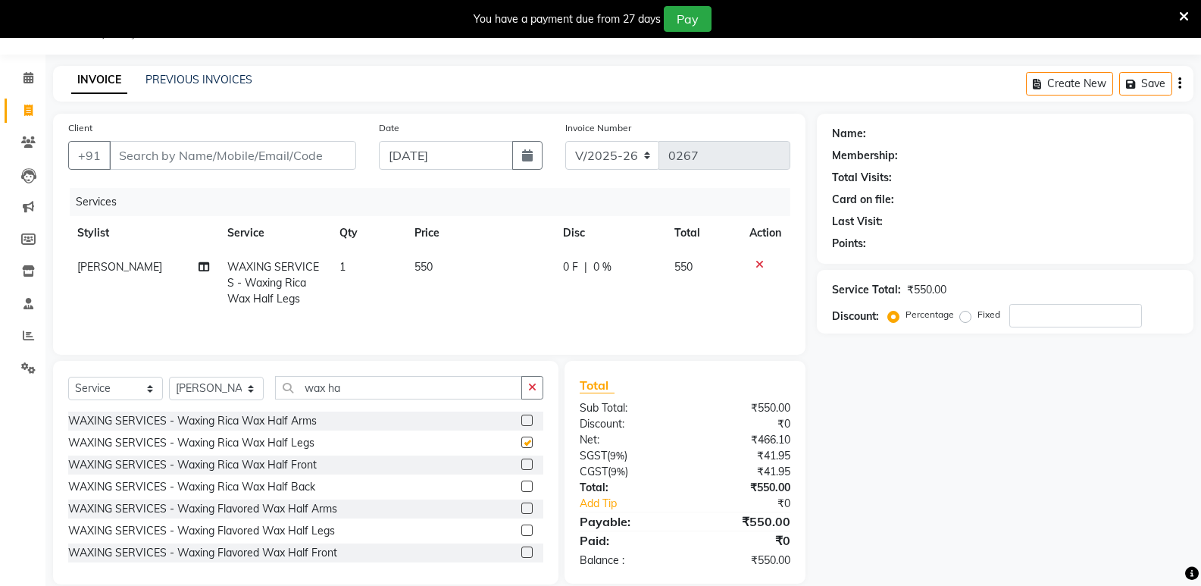
checkbox input "false"
click at [477, 385] on input "wax ha" at bounding box center [398, 387] width 247 height 23
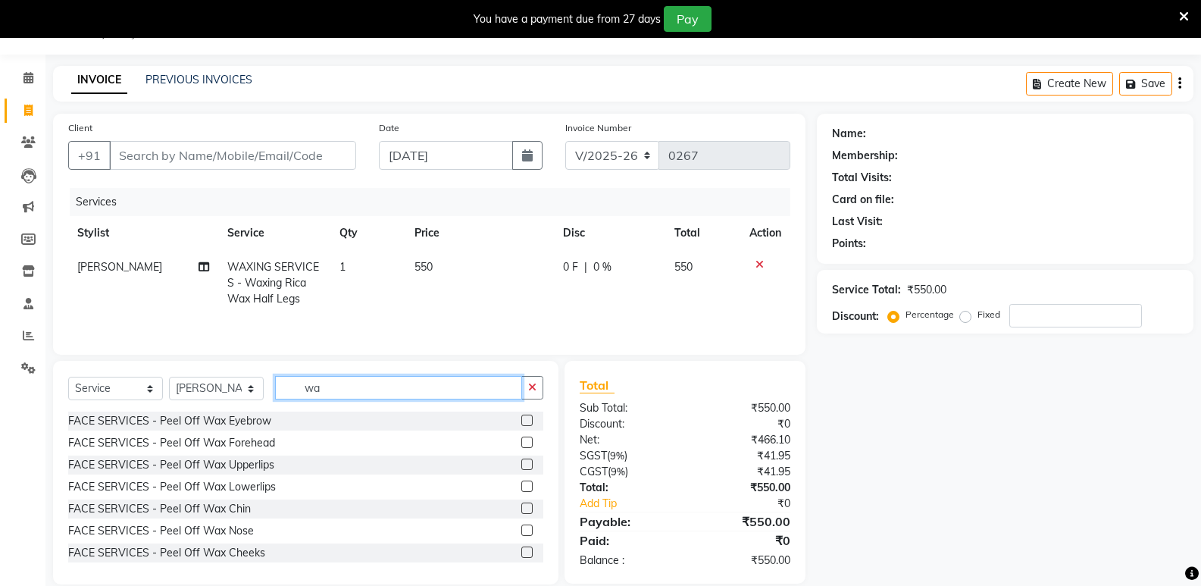
type input "w"
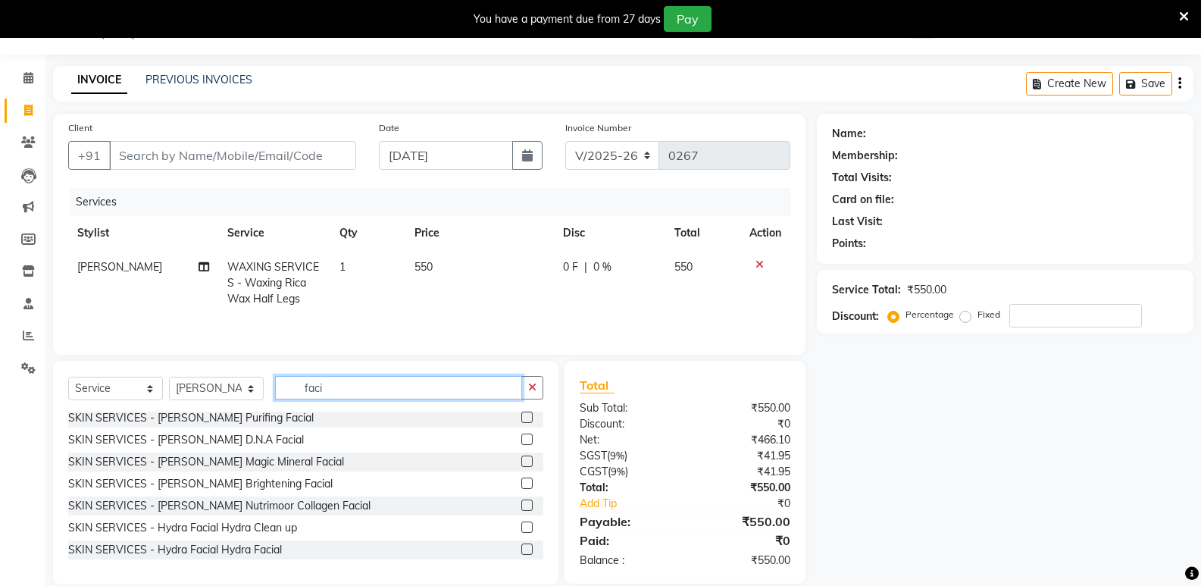
scroll to position [200, 0]
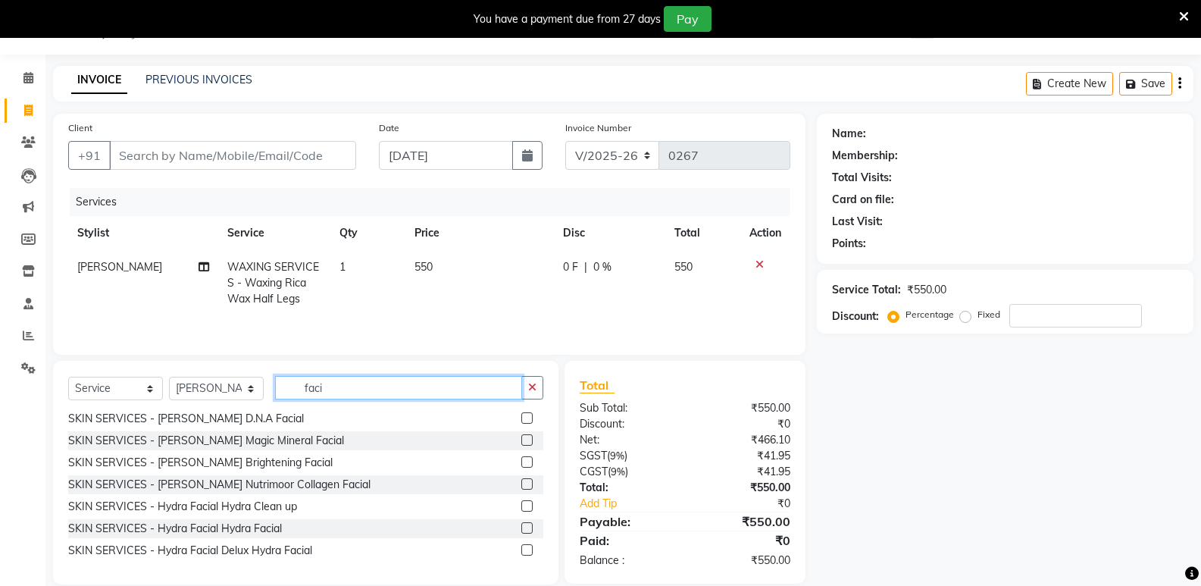
type input "faci"
click at [521, 485] on label at bounding box center [526, 483] width 11 height 11
click at [521, 485] on input "checkbox" at bounding box center [526, 485] width 10 height 10
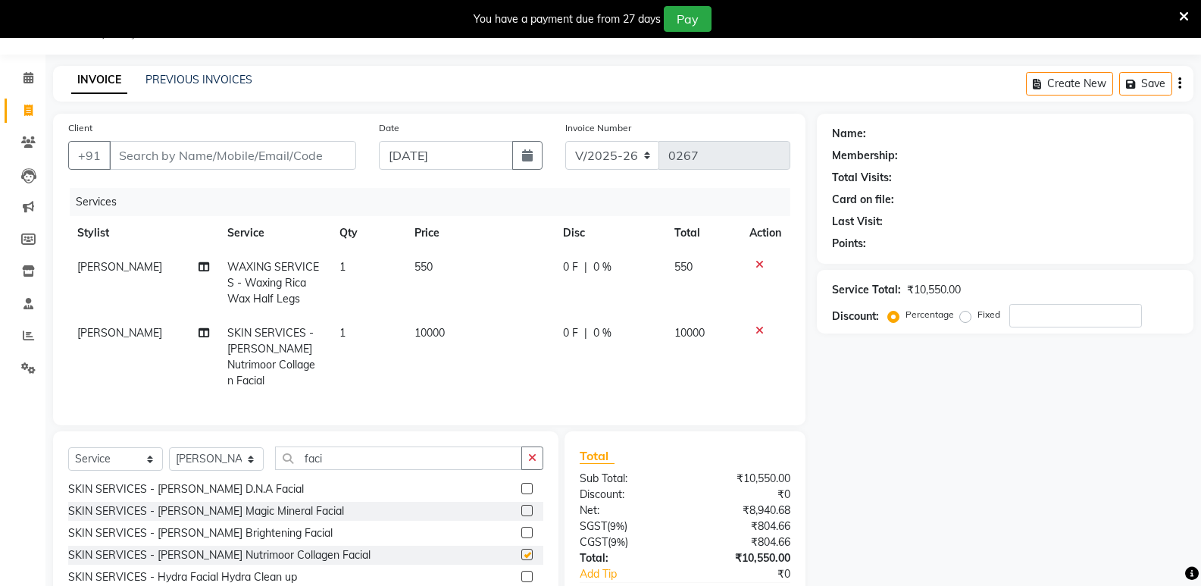
checkbox input "false"
click at [327, 470] on input "faci" at bounding box center [398, 457] width 247 height 23
type input "f"
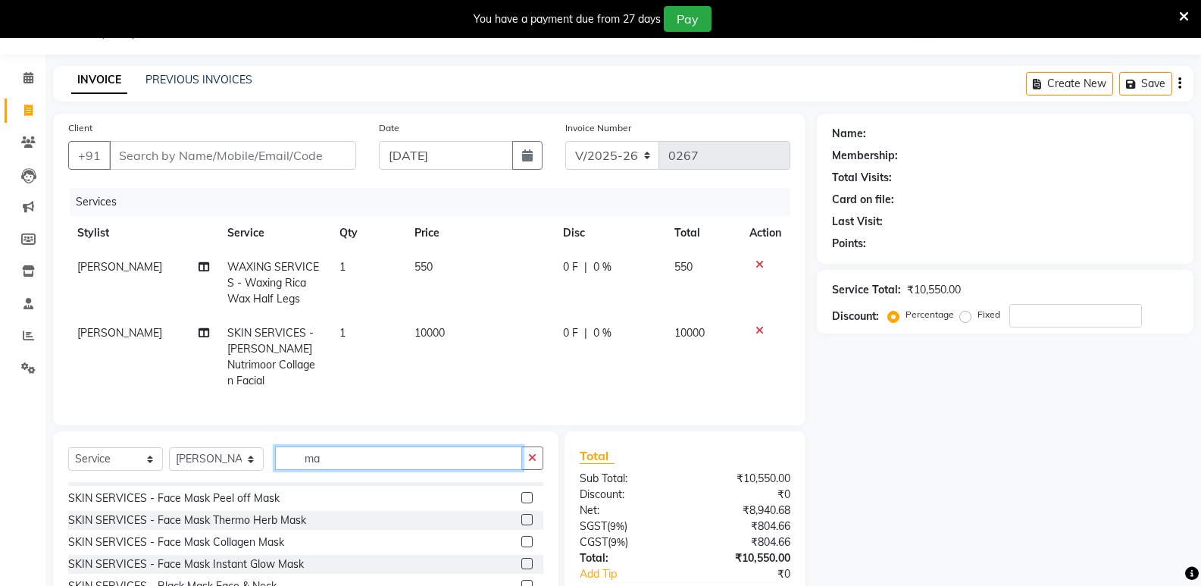
scroll to position [103, 0]
type input "mani"
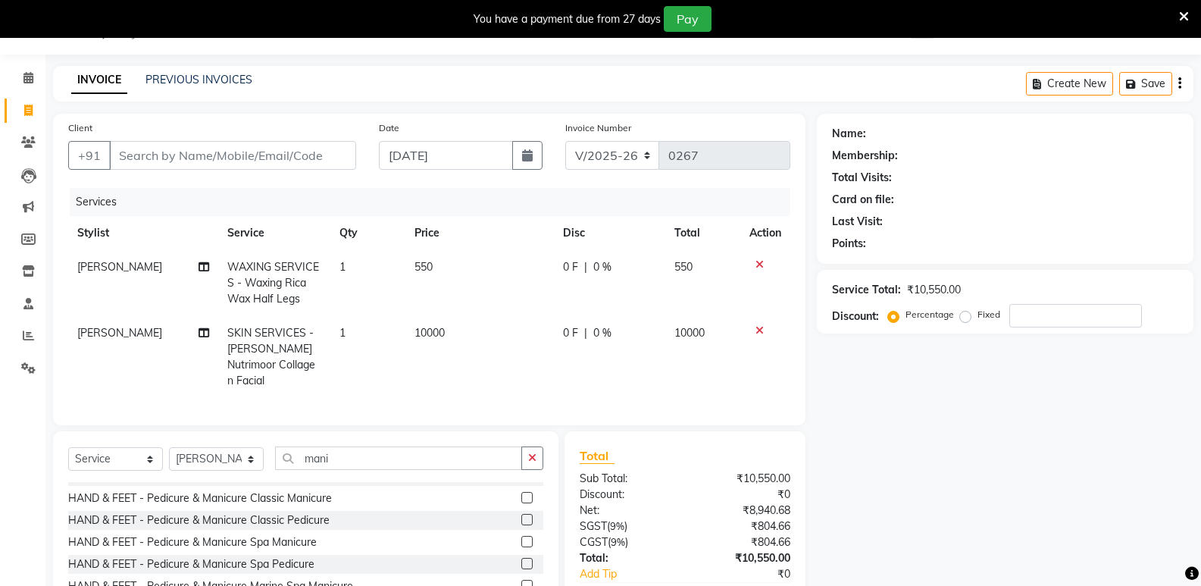
click at [521, 547] on label at bounding box center [526, 541] width 11 height 11
click at [521, 547] on input "checkbox" at bounding box center [526, 542] width 10 height 10
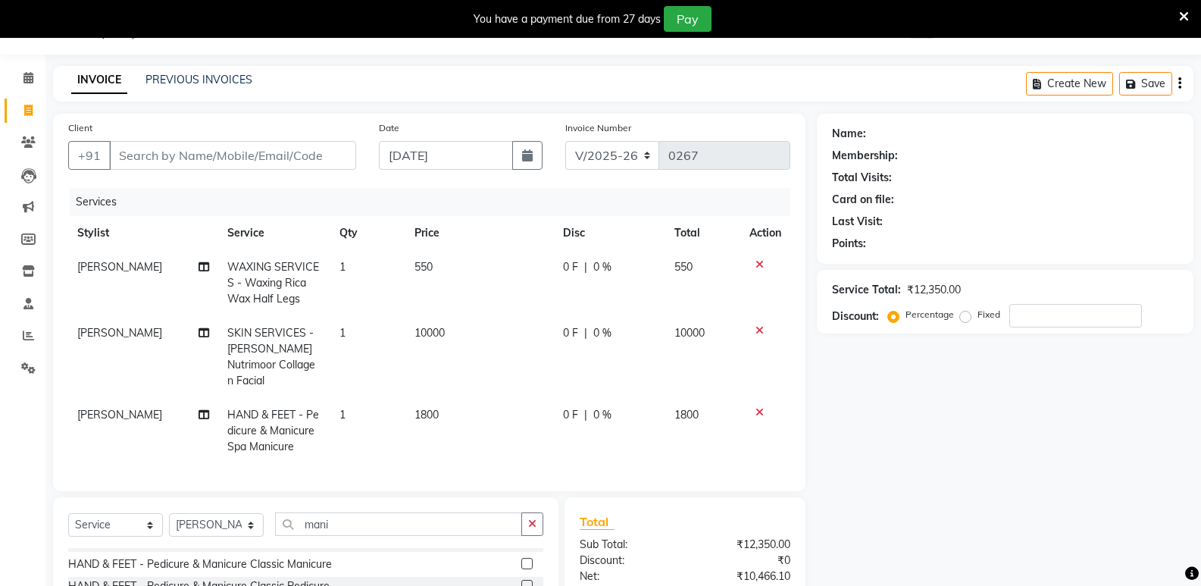
checkbox input "false"
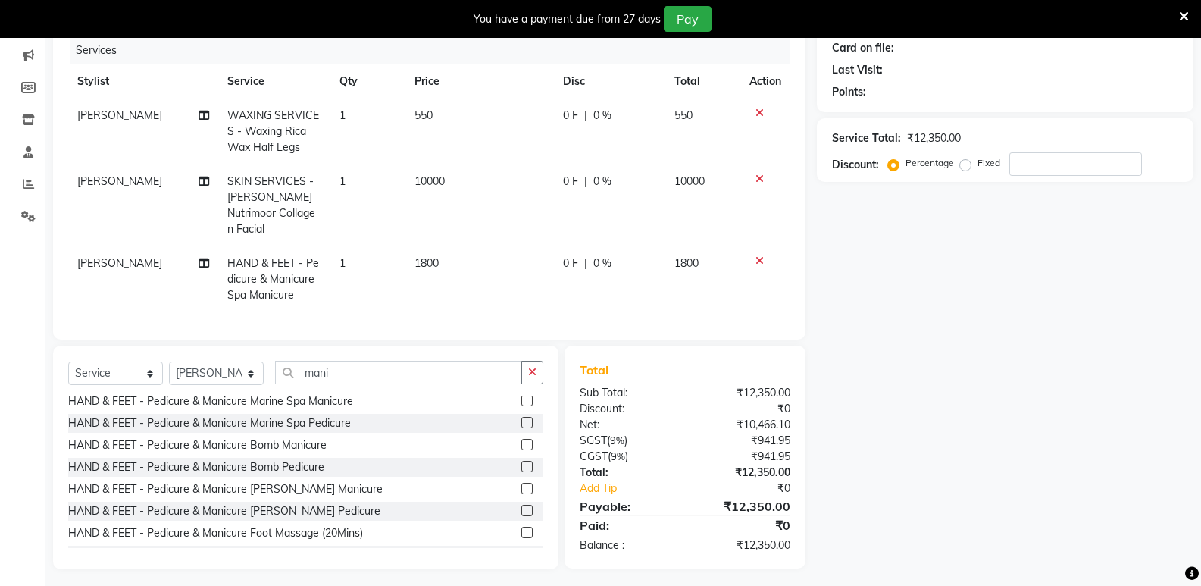
scroll to position [179, 0]
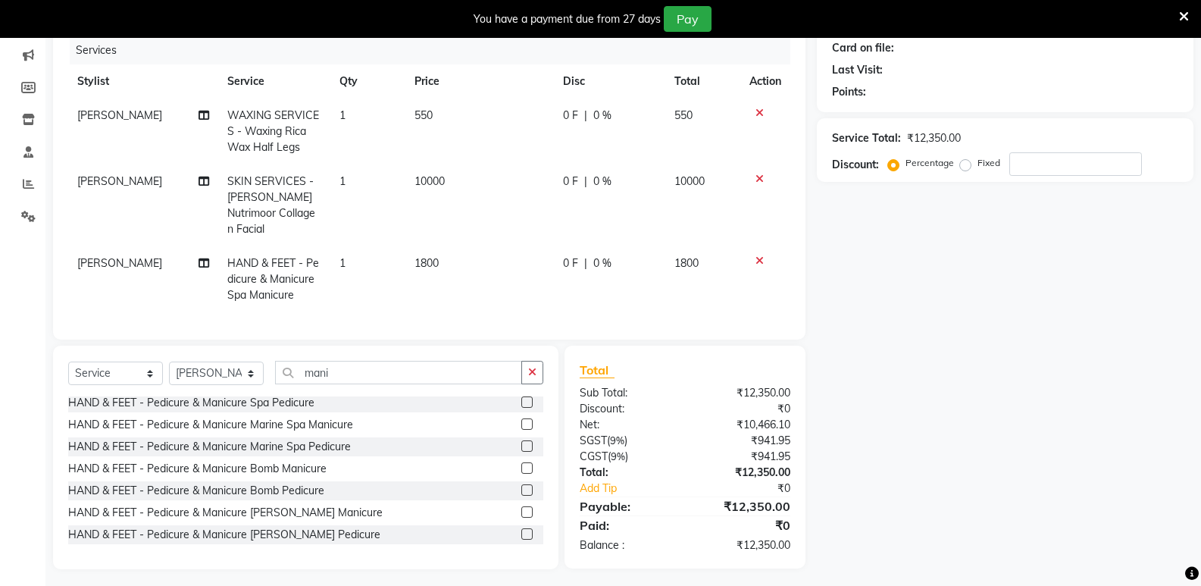
click at [521, 452] on label at bounding box center [526, 445] width 11 height 11
click at [521, 452] on input "checkbox" at bounding box center [526, 447] width 10 height 10
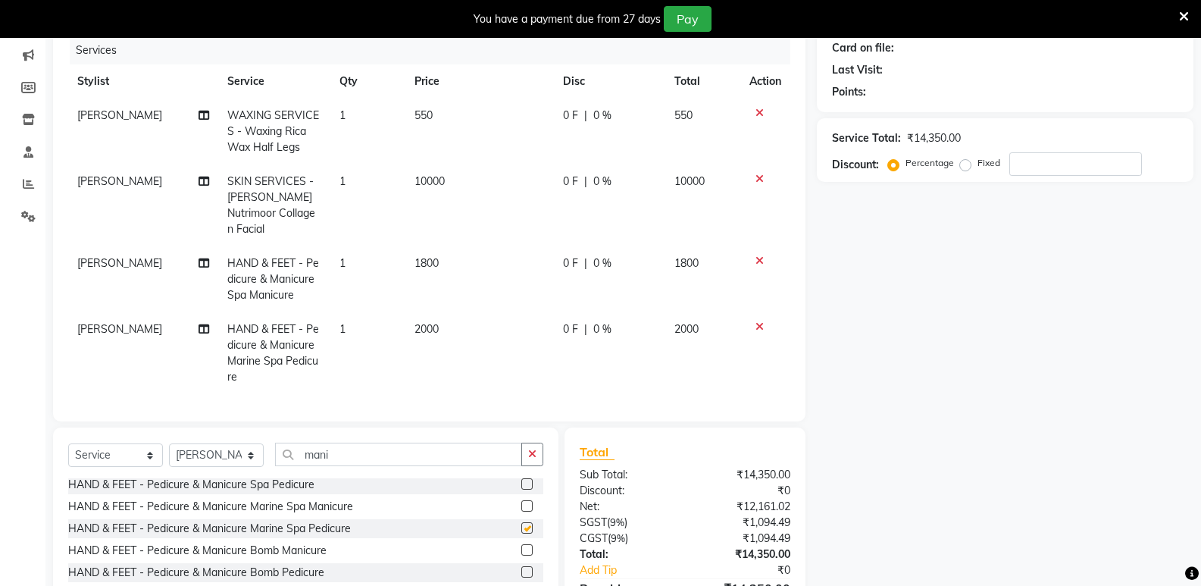
checkbox input "false"
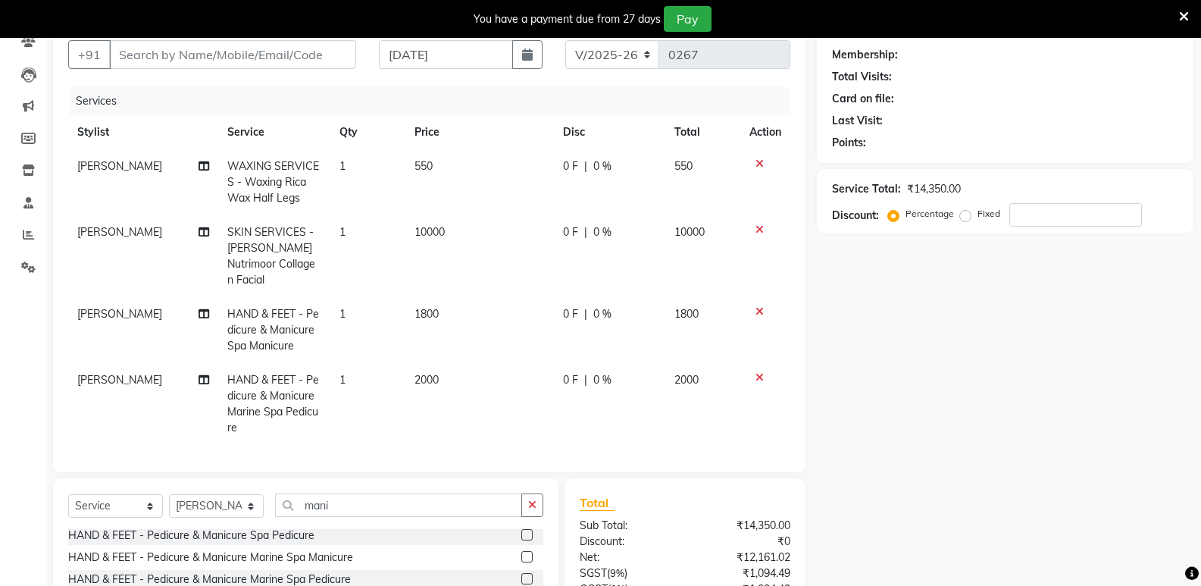
scroll to position [114, 0]
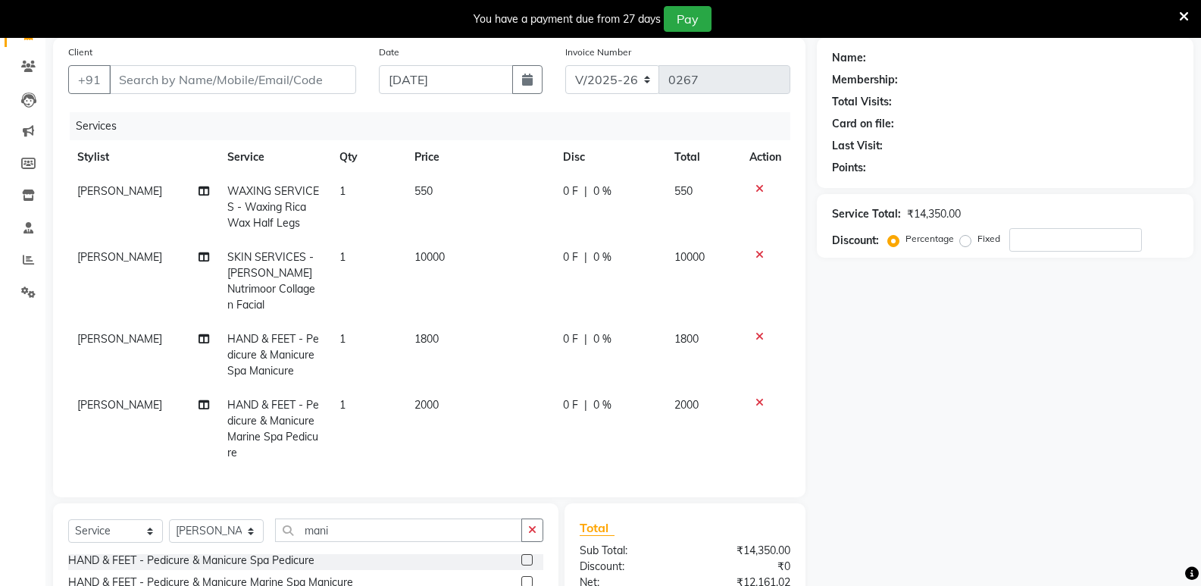
click at [414, 339] on span "1800" at bounding box center [426, 339] width 24 height 14
select select "88188"
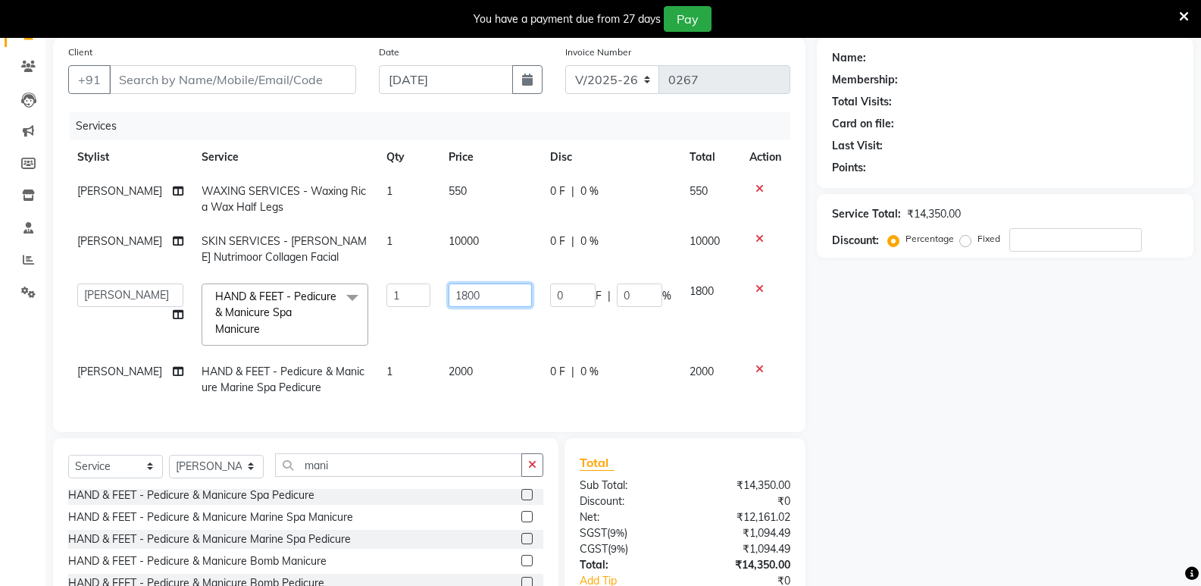
click at [454, 296] on input "1800" at bounding box center [490, 294] width 83 height 23
type input "2000"
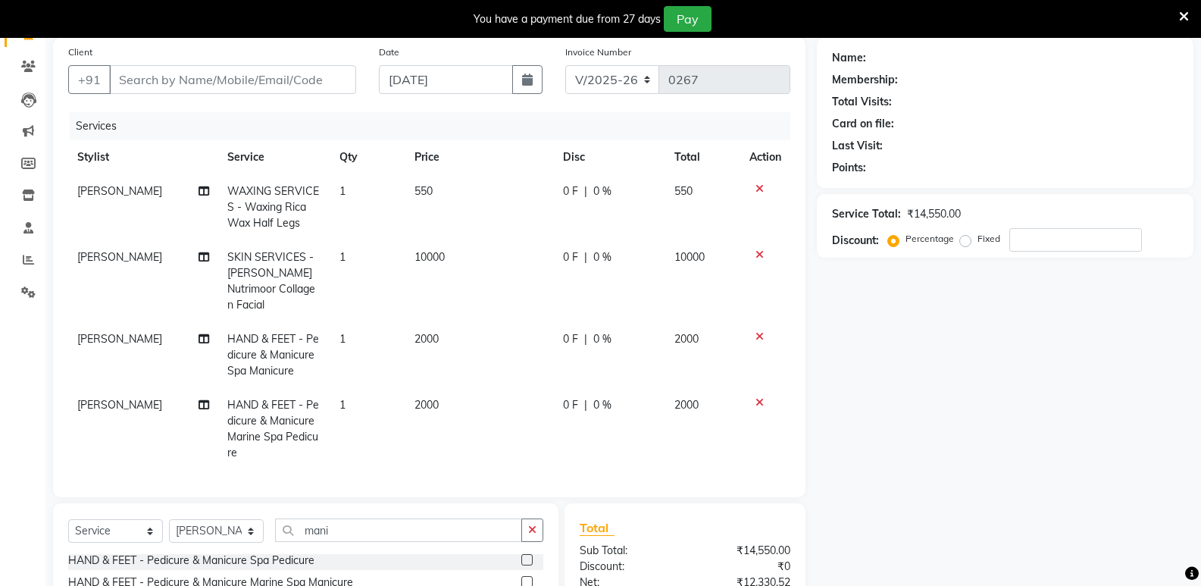
click at [681, 493] on div "Client +91 Date [DATE] Invoice Number V/2025 V/[PHONE_NUMBER] Services Stylist …" at bounding box center [429, 382] width 775 height 689
click at [421, 530] on input "mani" at bounding box center [398, 529] width 247 height 23
type input "m"
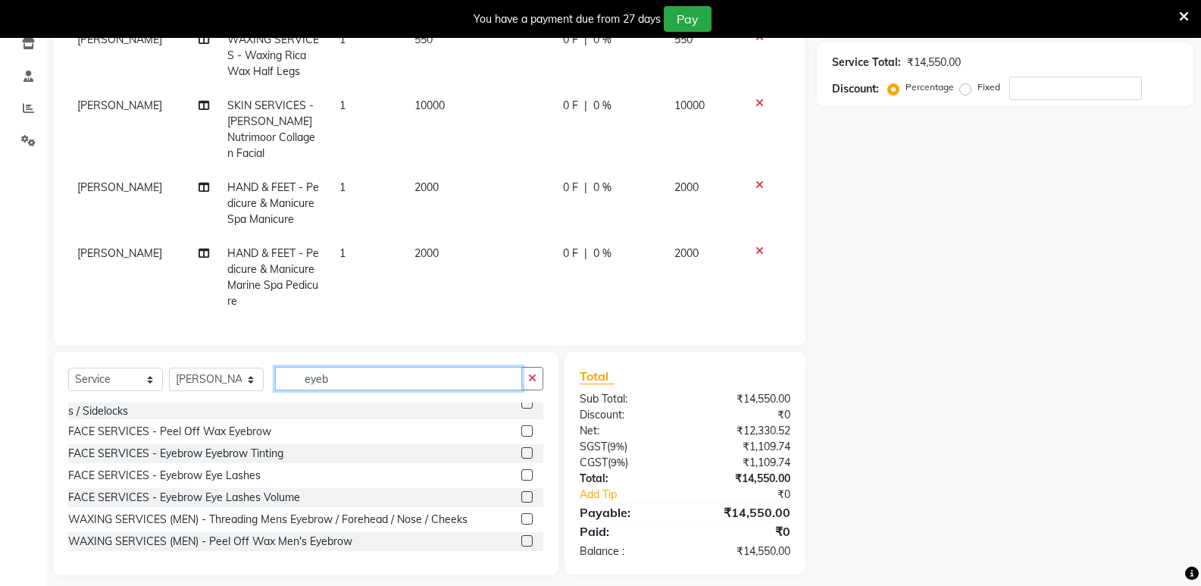
scroll to position [0, 0]
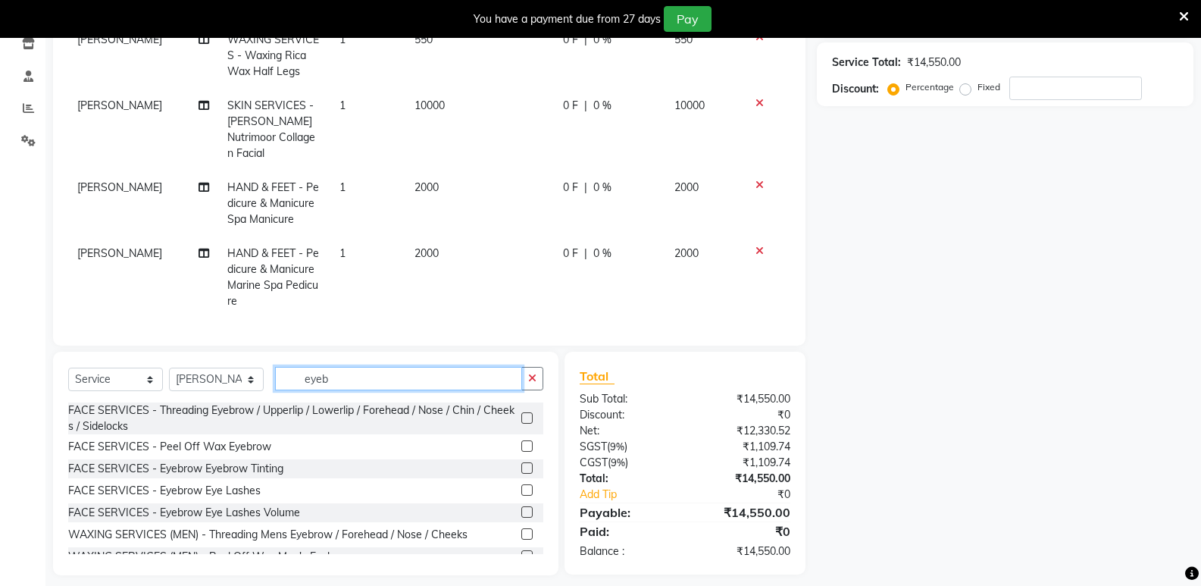
type input "eyeb"
click at [521, 424] on label at bounding box center [526, 417] width 11 height 11
click at [521, 424] on input "checkbox" at bounding box center [526, 419] width 10 height 10
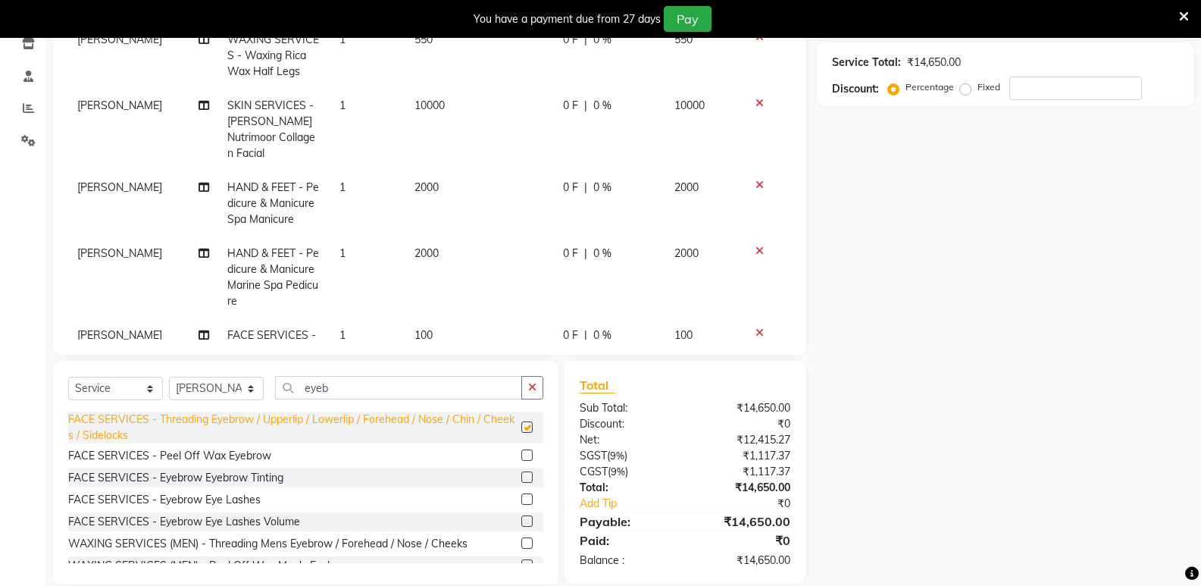
checkbox input "false"
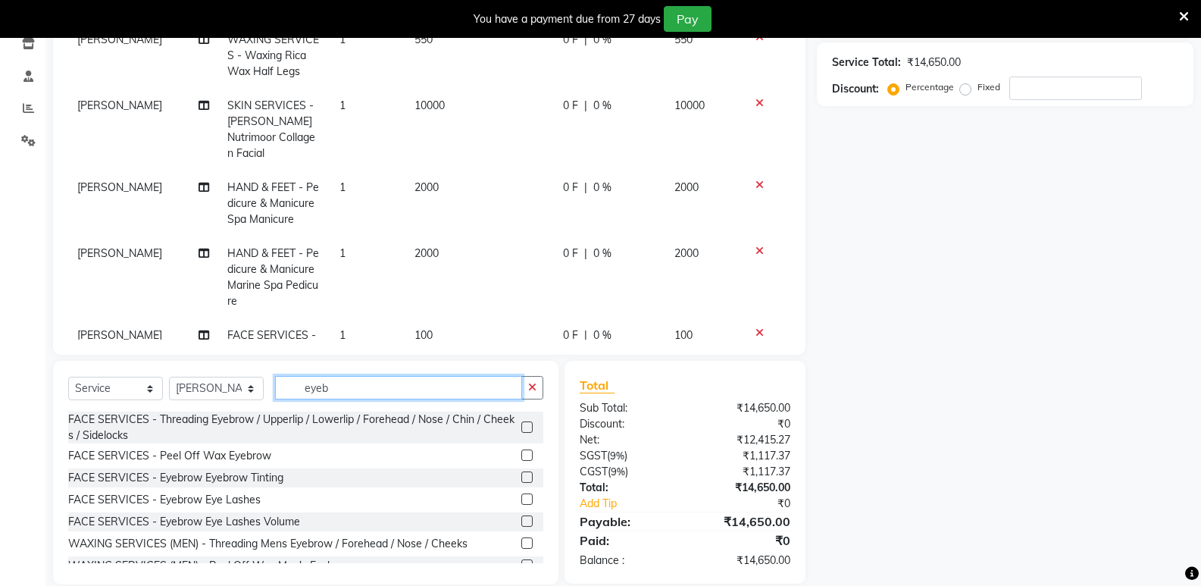
click at [383, 389] on input "eyeb" at bounding box center [398, 387] width 247 height 23
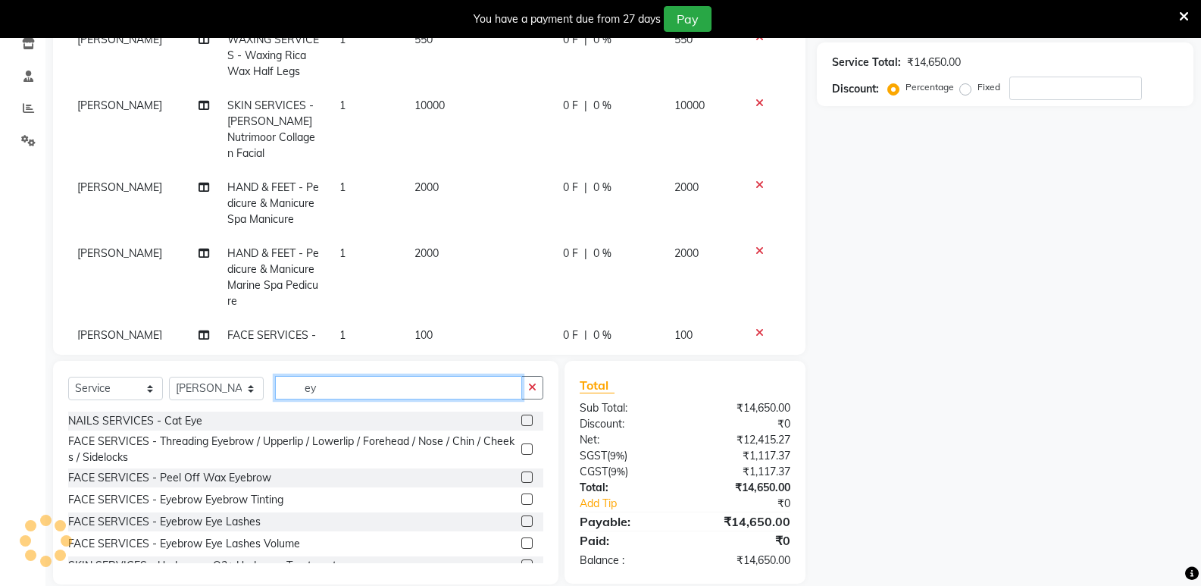
type input "e"
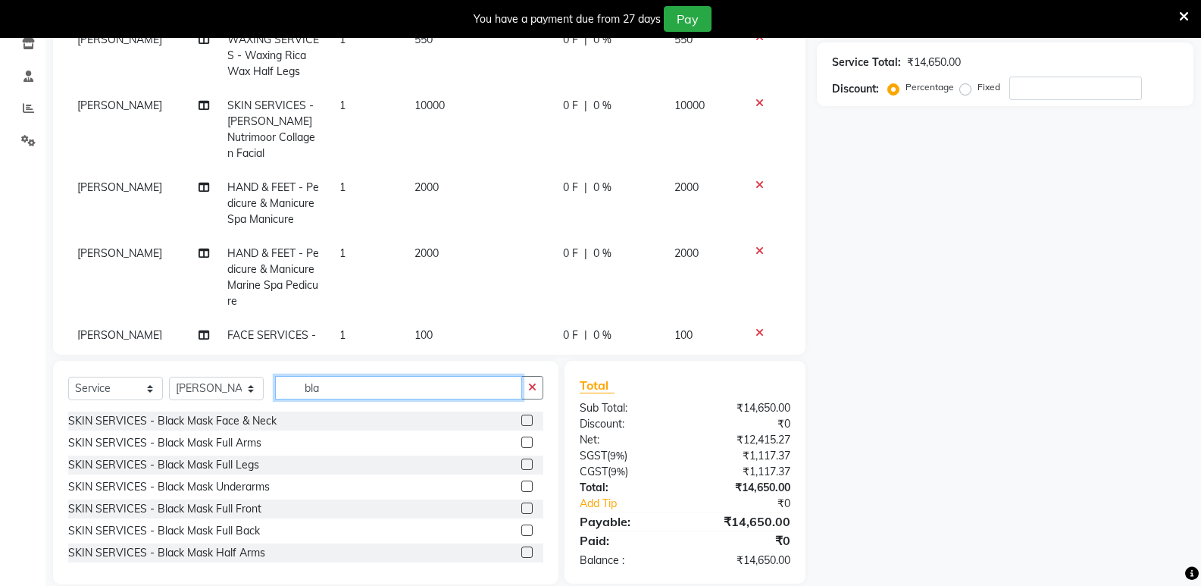
type input "bla"
click at [521, 420] on label at bounding box center [526, 419] width 11 height 11
click at [521, 420] on input "checkbox" at bounding box center [526, 421] width 10 height 10
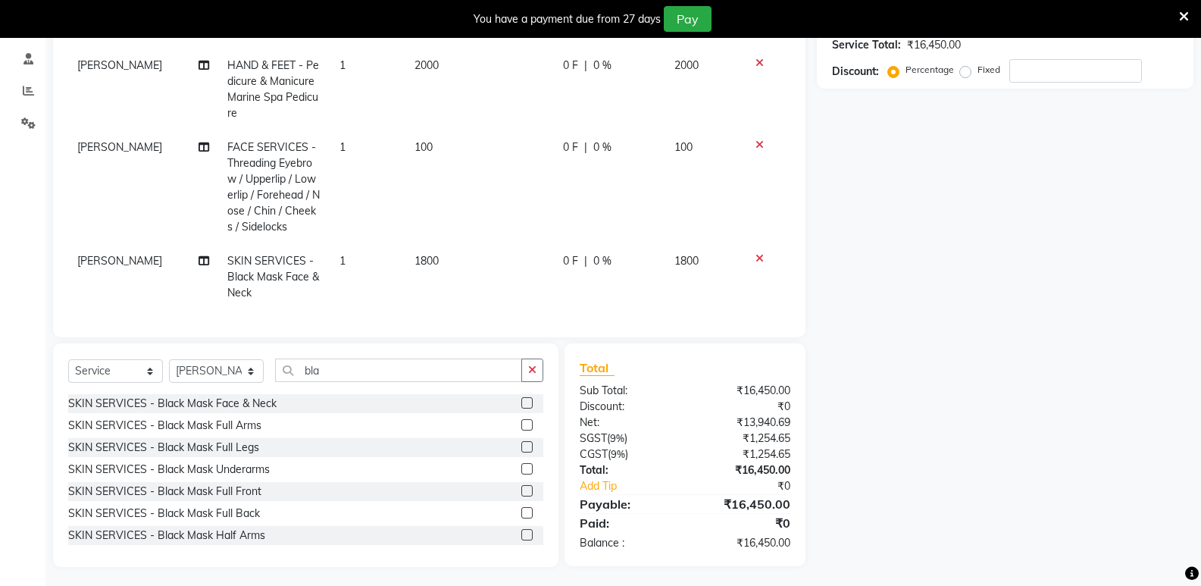
scroll to position [286, 0]
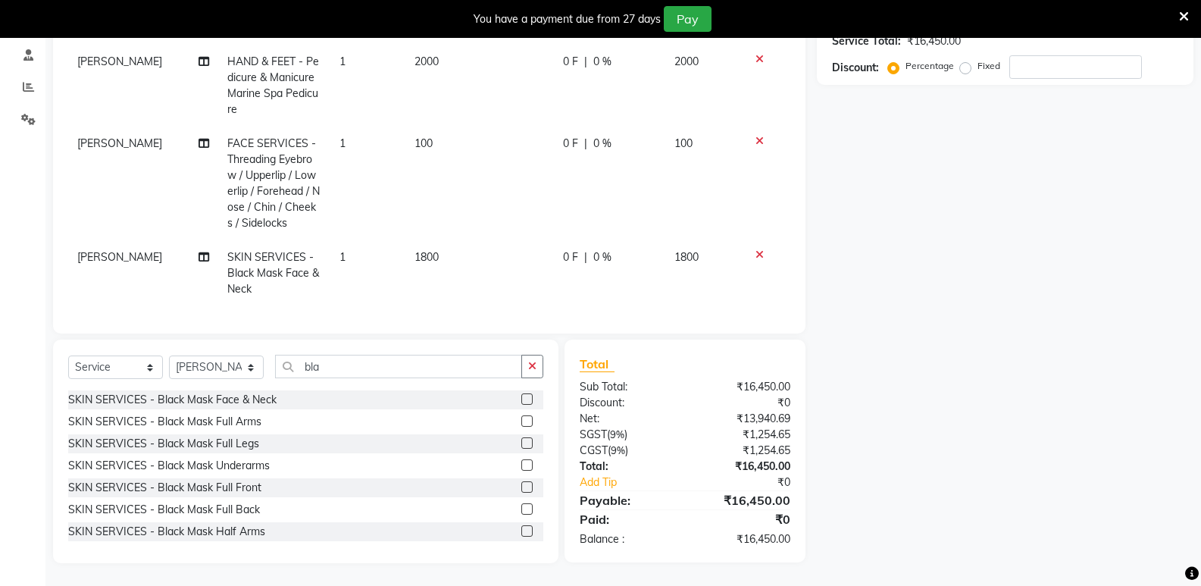
click at [755, 249] on icon at bounding box center [759, 254] width 8 height 11
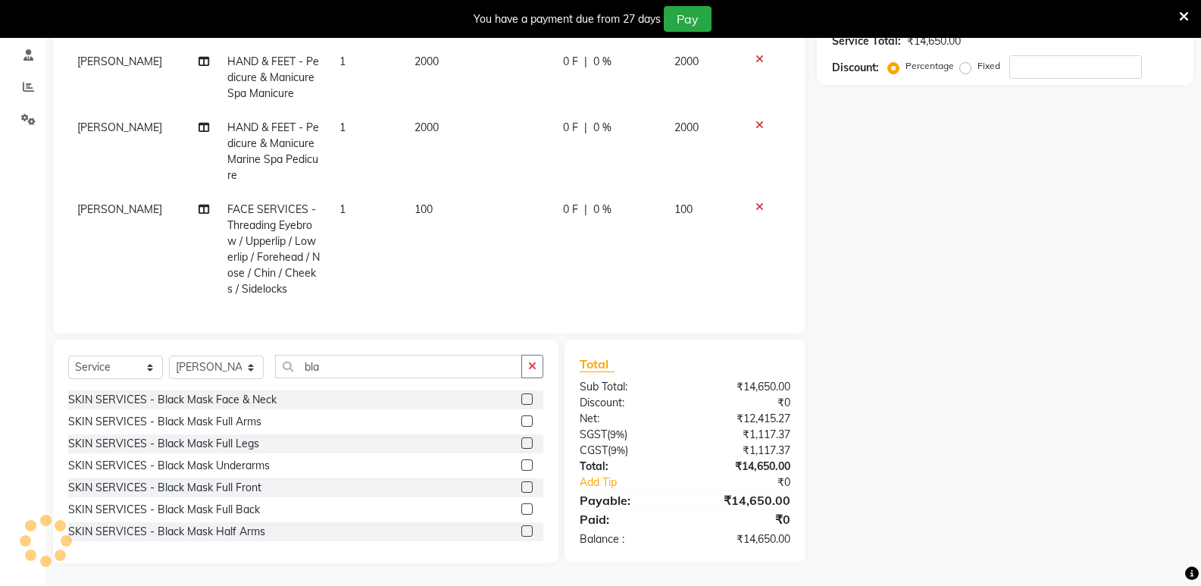
click at [521, 400] on label at bounding box center [526, 398] width 11 height 11
click at [521, 400] on input "checkbox" at bounding box center [526, 400] width 10 height 10
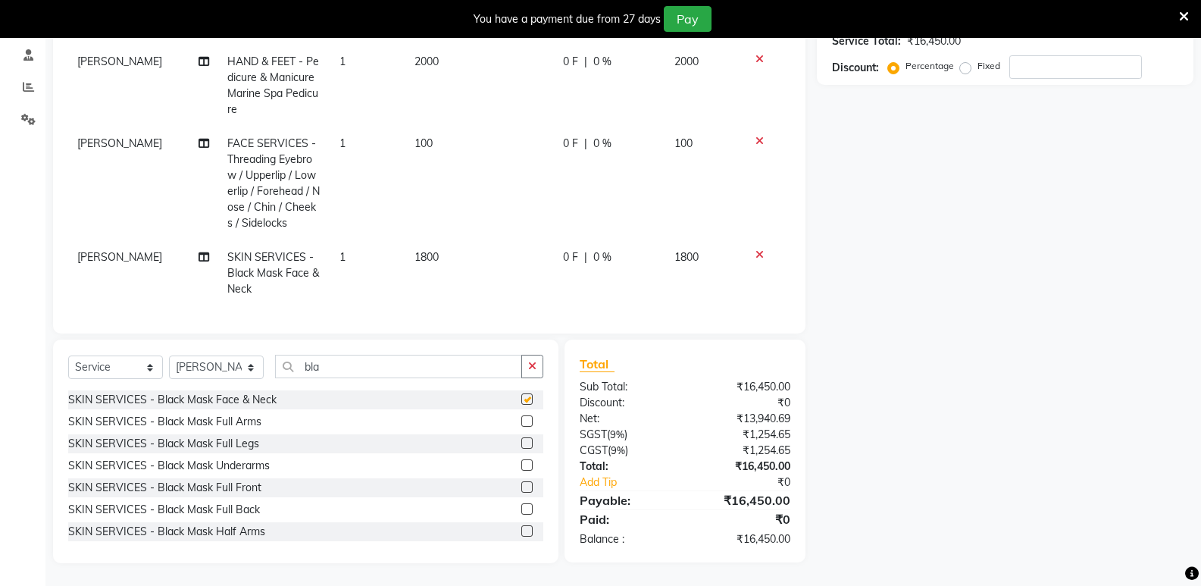
checkbox input "false"
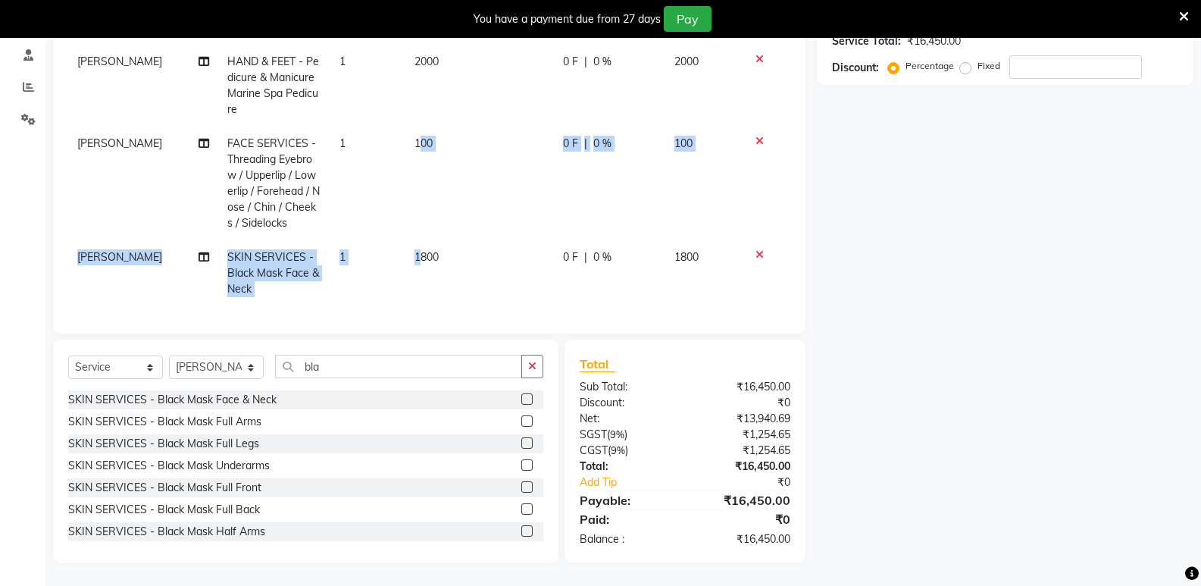
drag, startPoint x: 414, startPoint y: 228, endPoint x: 436, endPoint y: 248, distance: 29.5
click at [417, 231] on tbody "[PERSON_NAME] WAXING SERVICES - Waxing Rica Wax Half Legs 1 550 0 F | 0 % 550 […" at bounding box center [429, 68] width 722 height 475
click at [430, 240] on td "1800" at bounding box center [479, 273] width 148 height 66
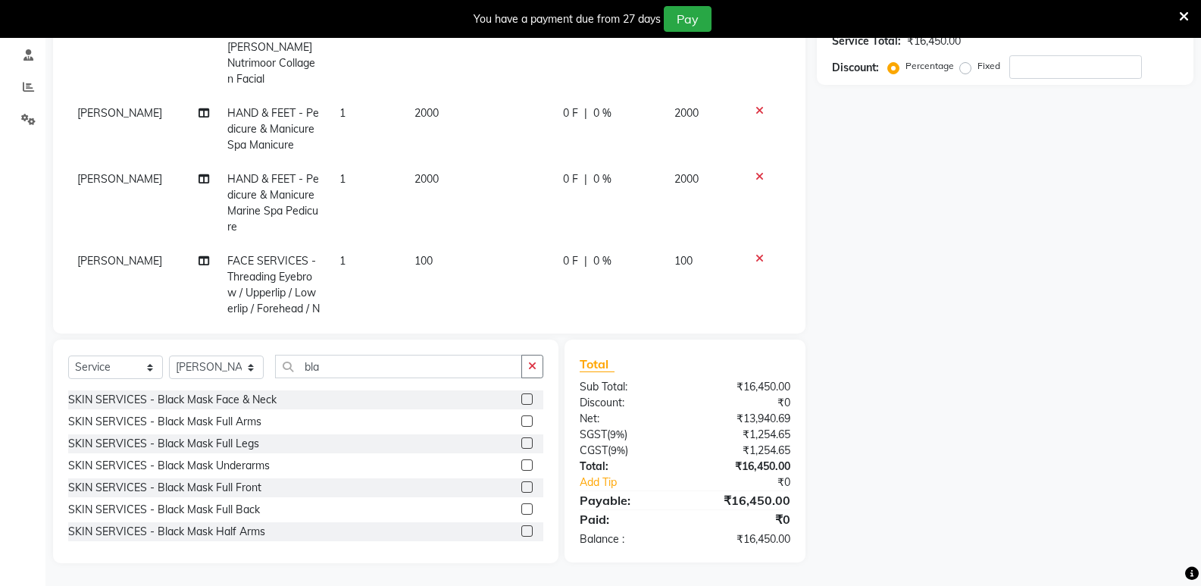
select select "88188"
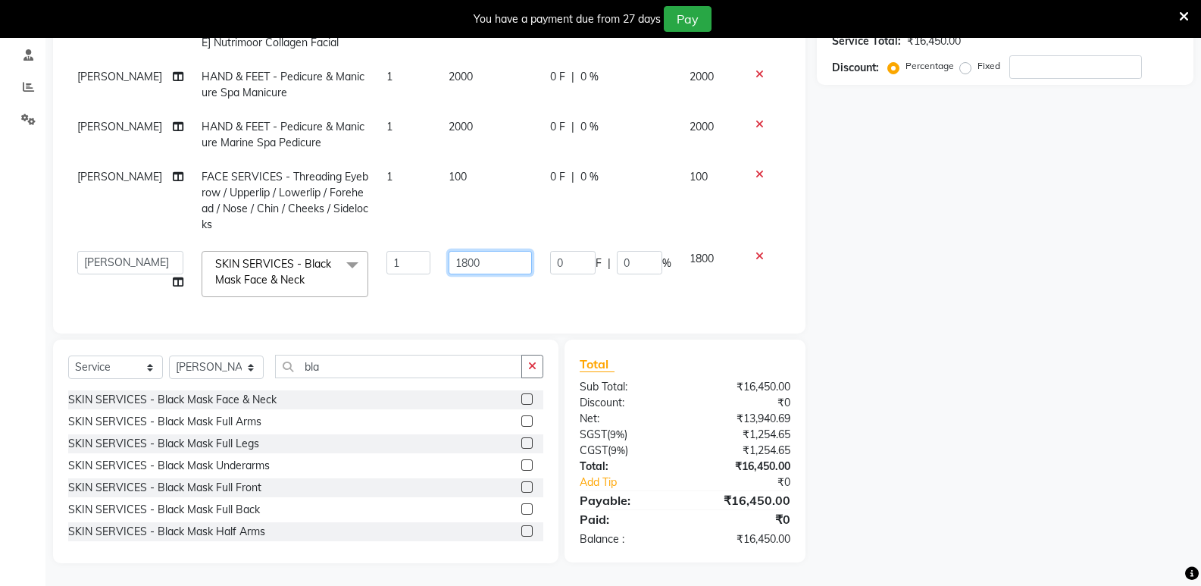
click at [474, 252] on input "1800" at bounding box center [490, 262] width 83 height 23
type input "1"
type input "5"
type input "1000"
click at [645, 393] on div "Sub Total:" at bounding box center [626, 387] width 117 height 16
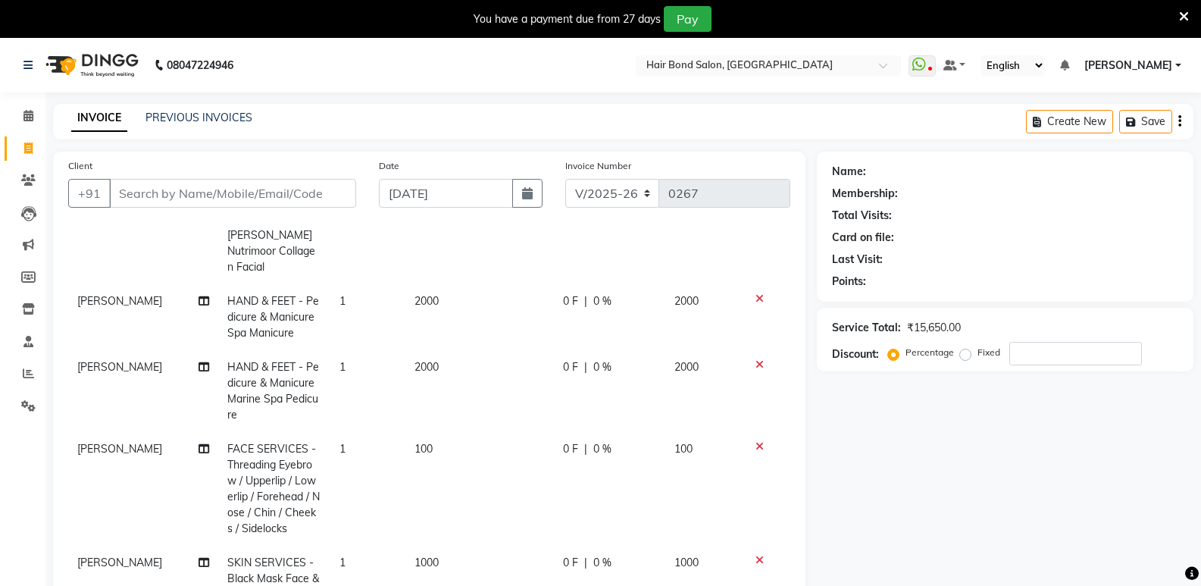
scroll to position [182, 0]
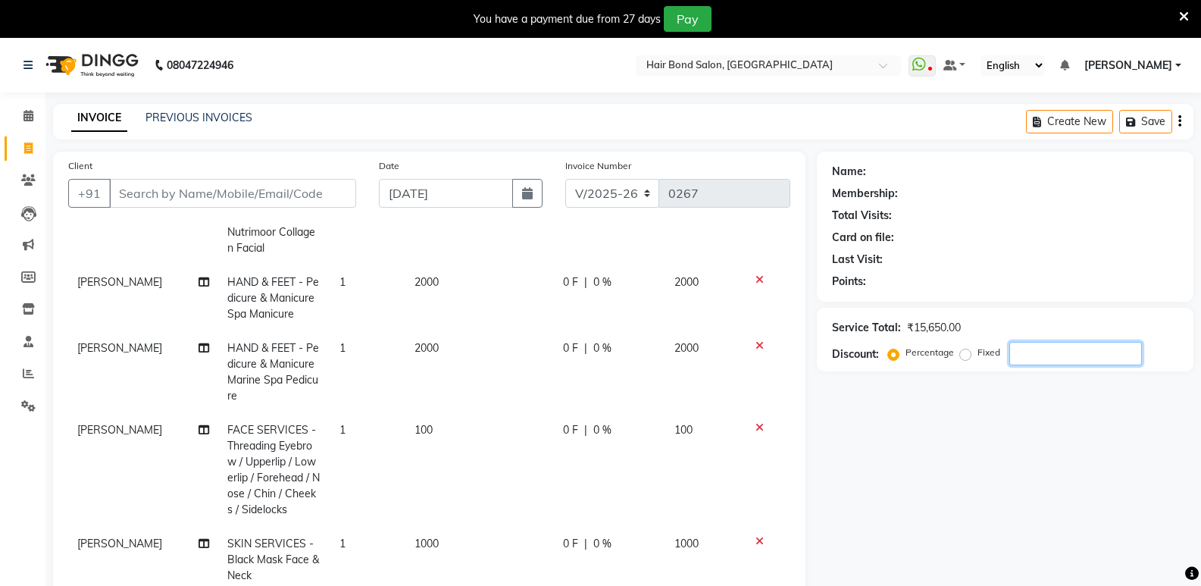
click at [1093, 352] on input "number" at bounding box center [1075, 353] width 133 height 23
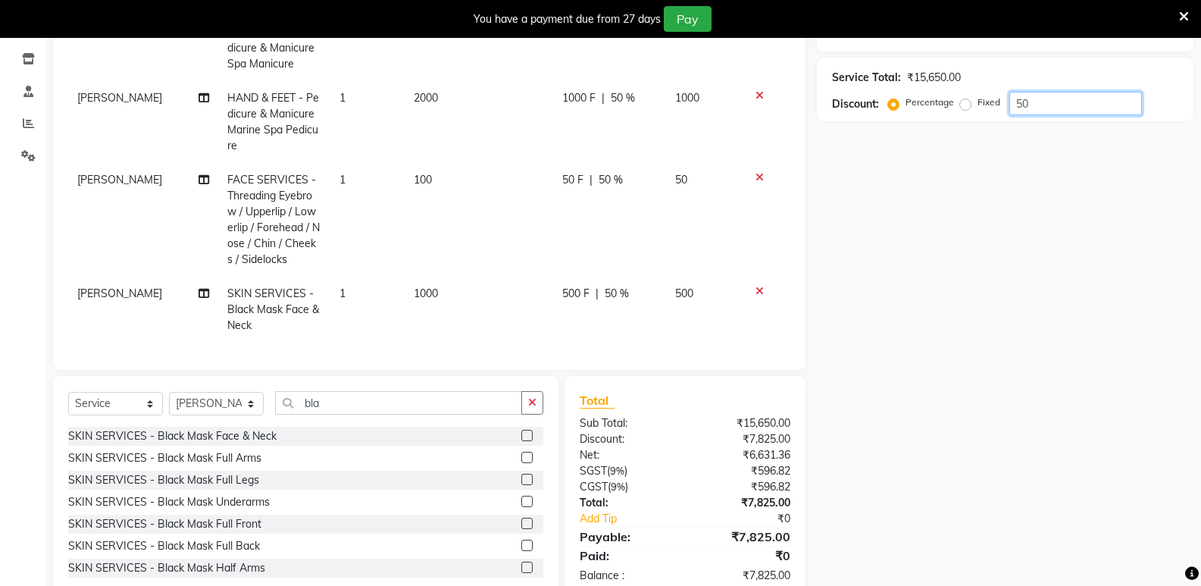
scroll to position [286, 0]
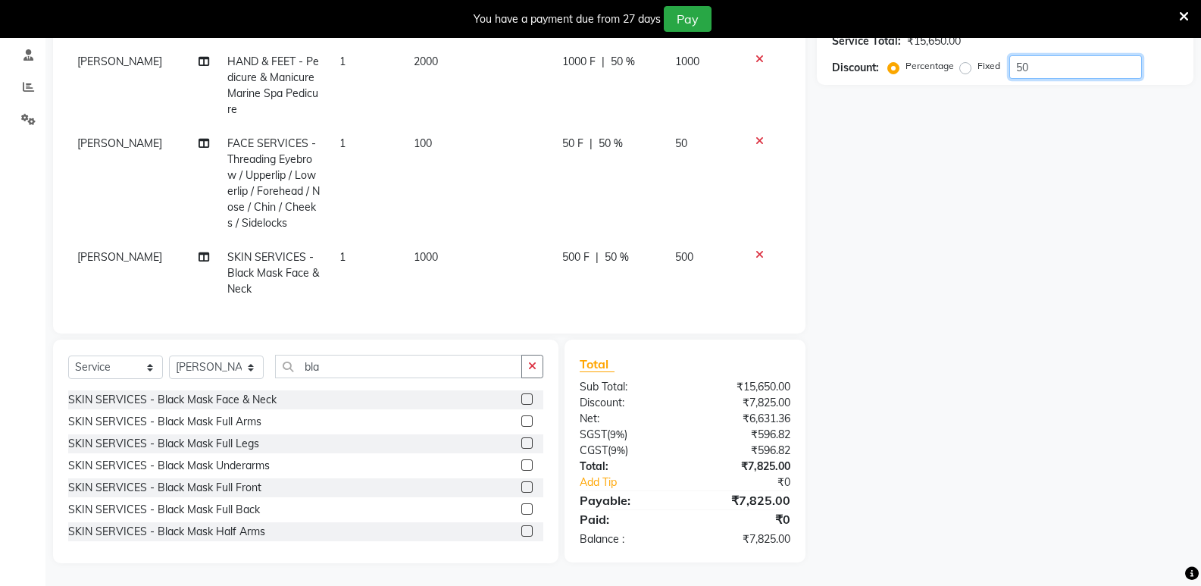
type input "50"
